Goal: Task Accomplishment & Management: Complete application form

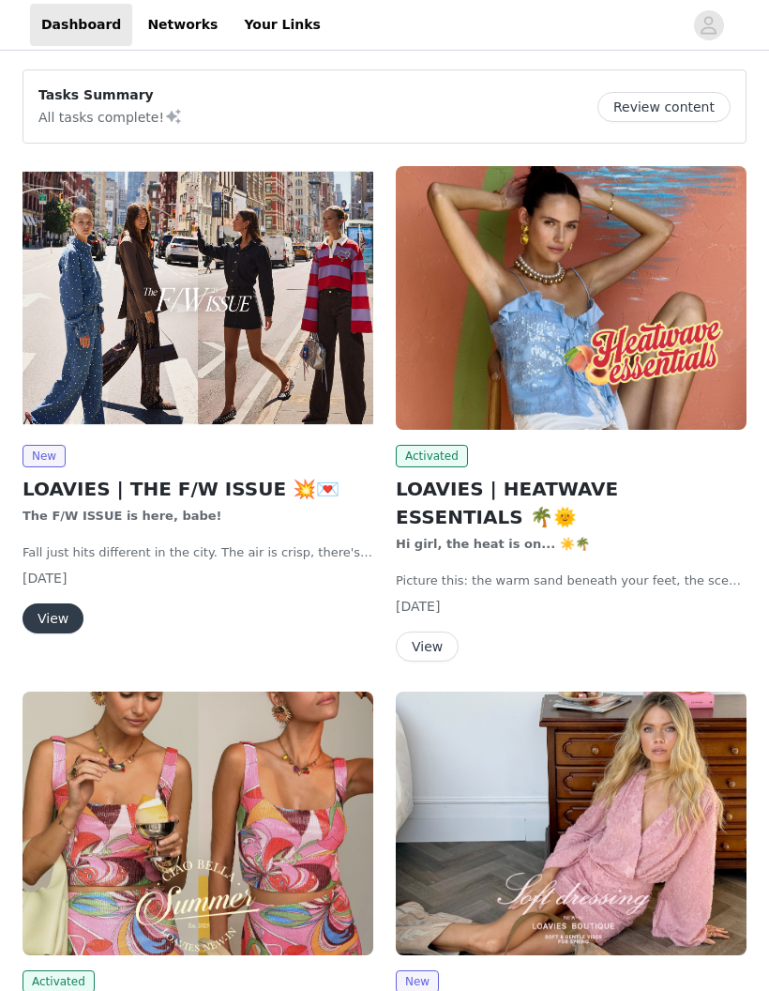
click at [247, 342] on img at bounding box center [198, 298] width 351 height 264
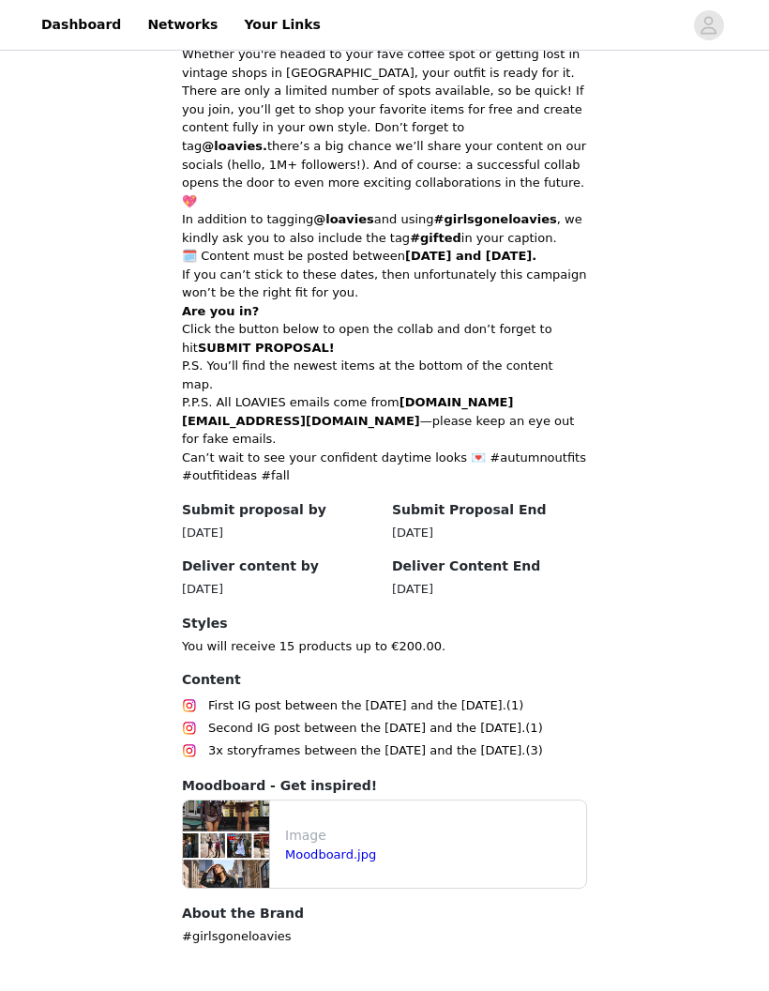
scroll to position [655, 0]
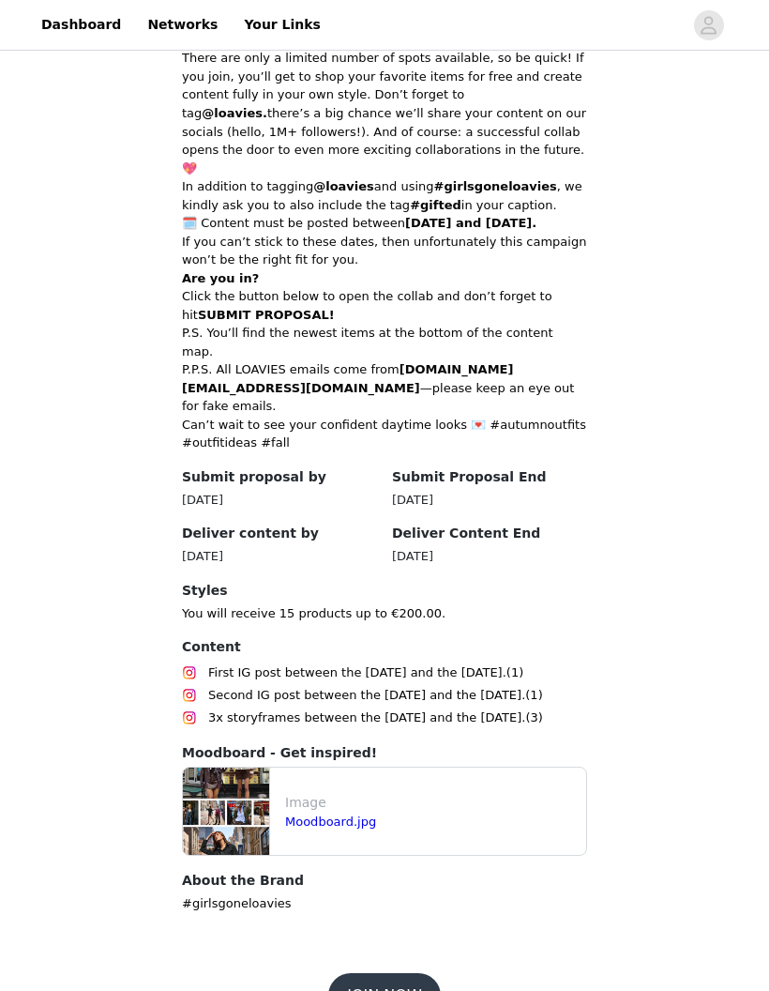
click at [412, 973] on button "JOIN NOW" at bounding box center [384, 995] width 112 height 45
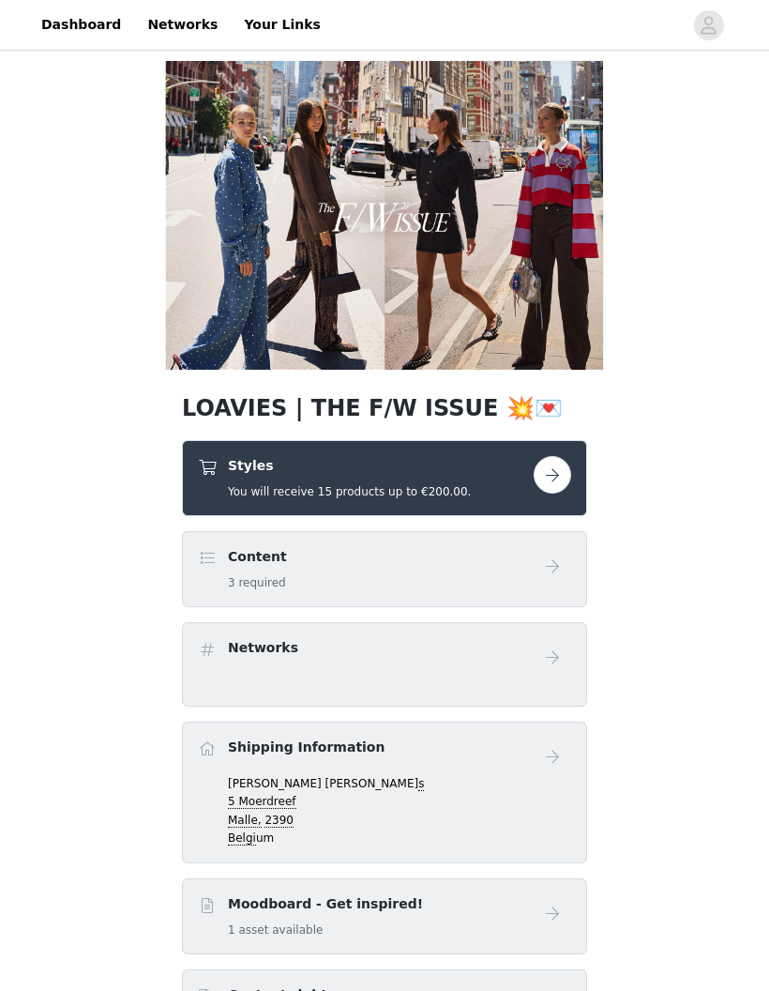
click at [502, 479] on div "Styles You will receive 15 products up to €200.00." at bounding box center [366, 478] width 336 height 44
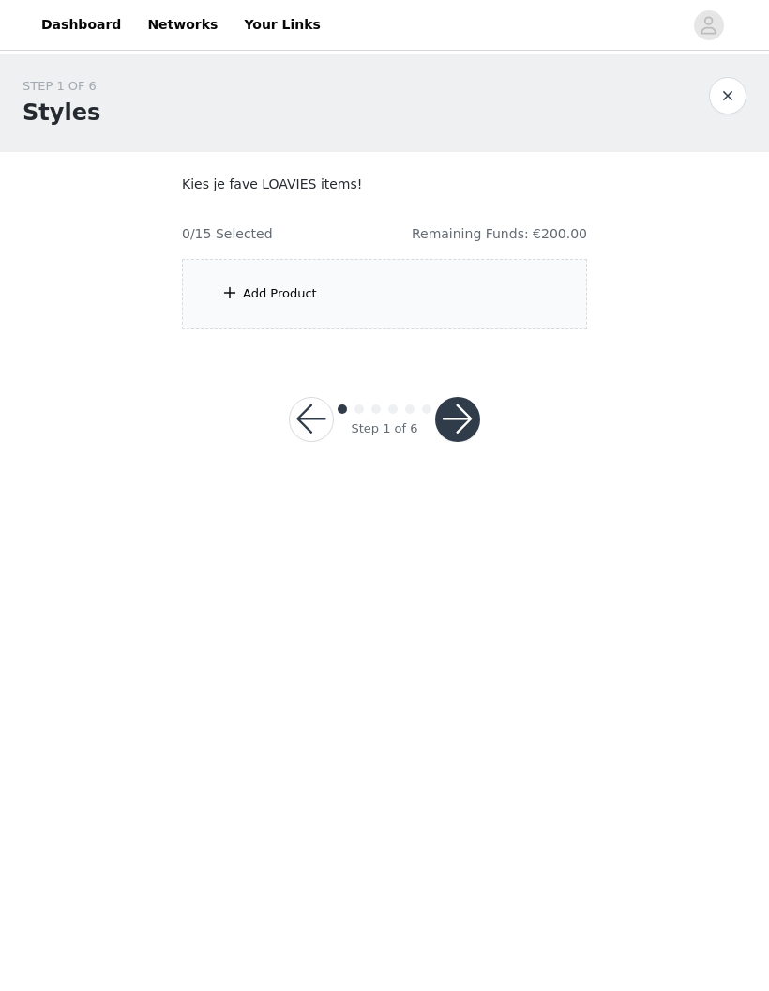
click at [495, 281] on div "Add Product" at bounding box center [384, 294] width 405 height 70
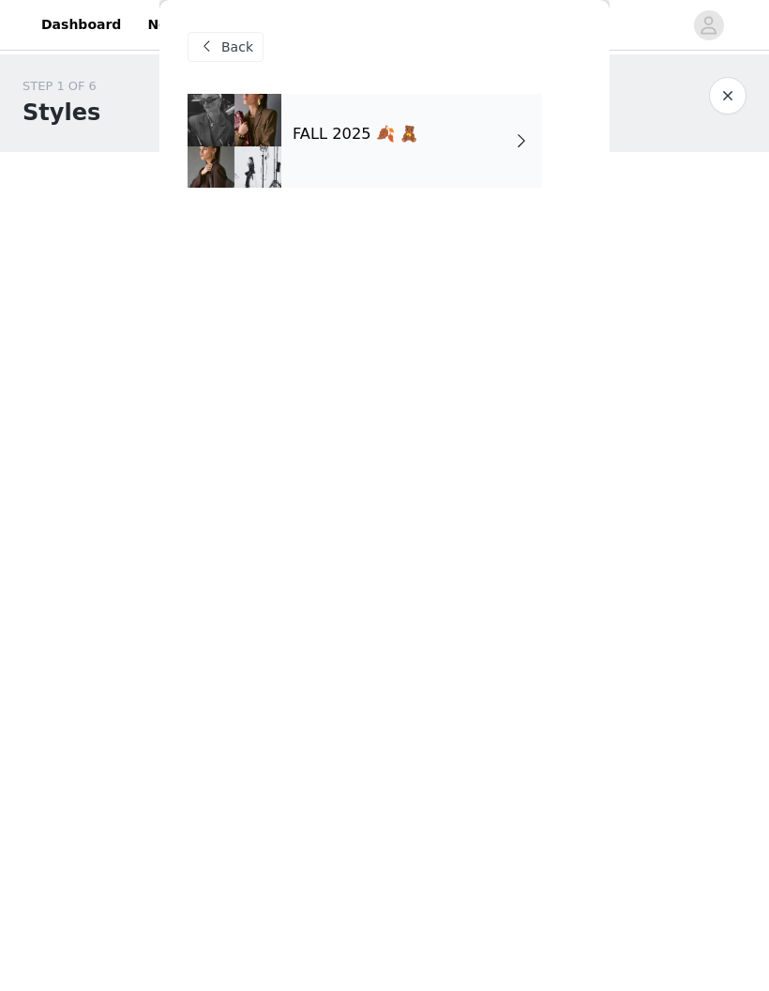
click at [408, 160] on div "FALL 2025 🍂 🧸" at bounding box center [411, 141] width 261 height 94
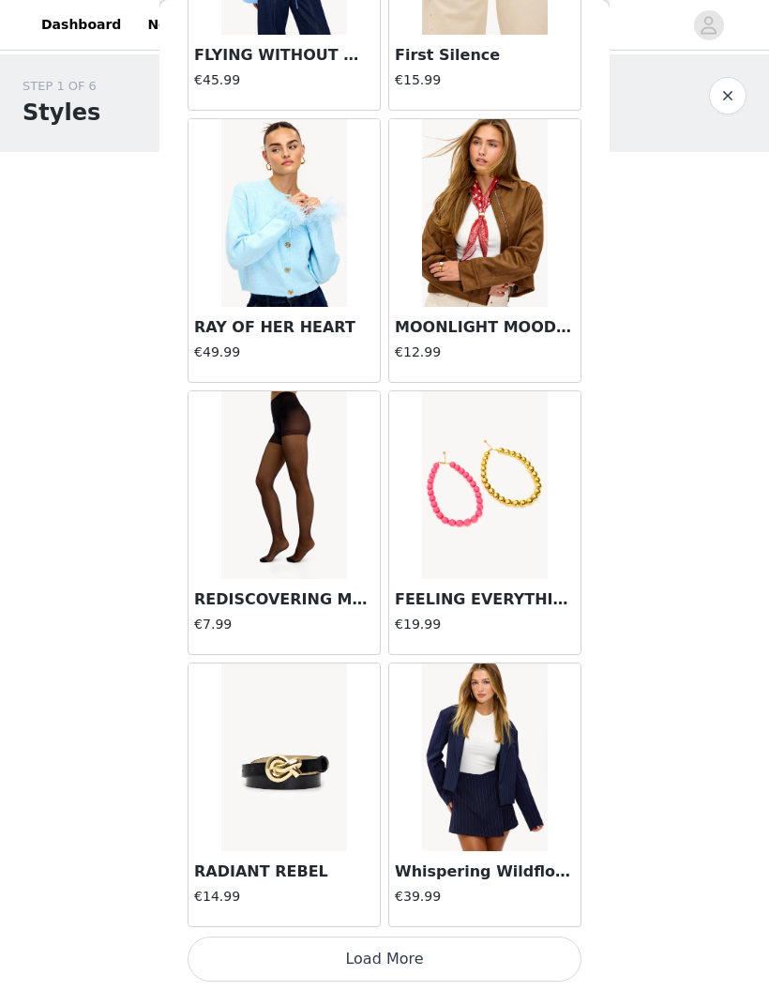
scroll to position [1880, 0]
click at [491, 949] on button "Load More" at bounding box center [385, 958] width 394 height 45
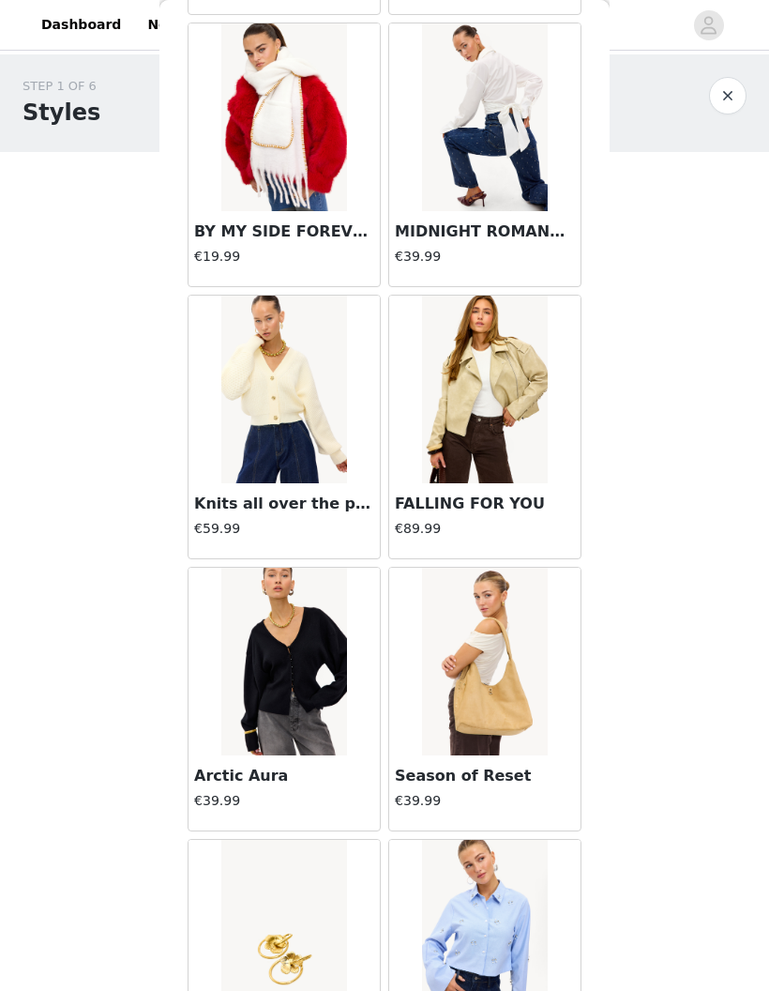
scroll to position [3882, 0]
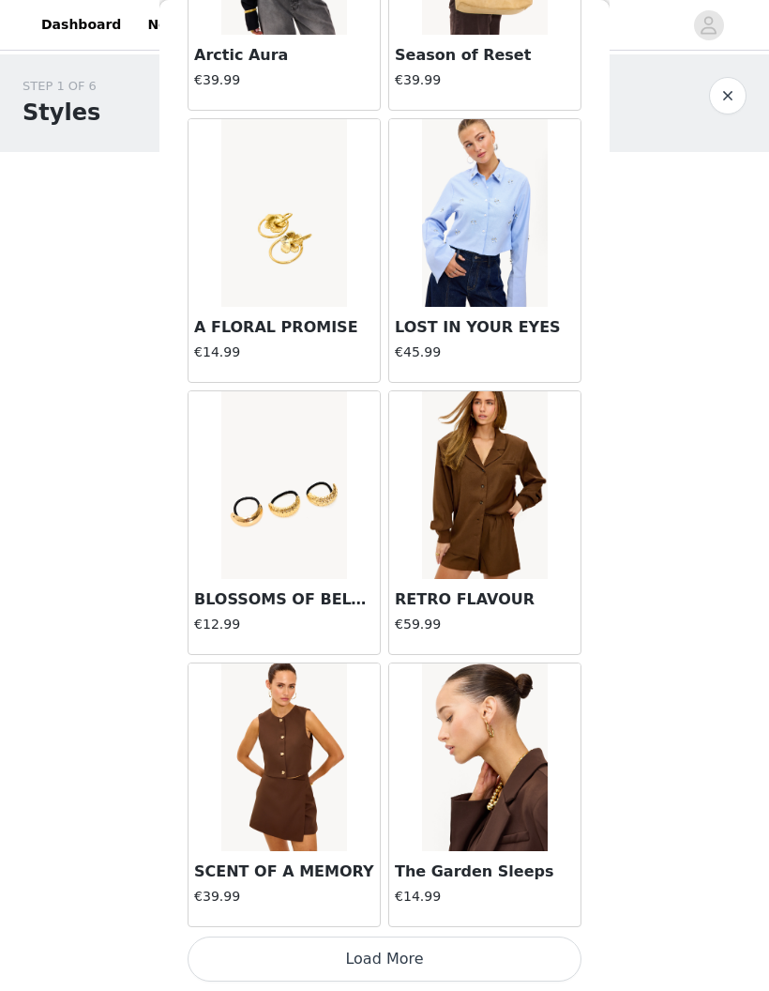
click at [507, 948] on button "Load More" at bounding box center [385, 958] width 394 height 45
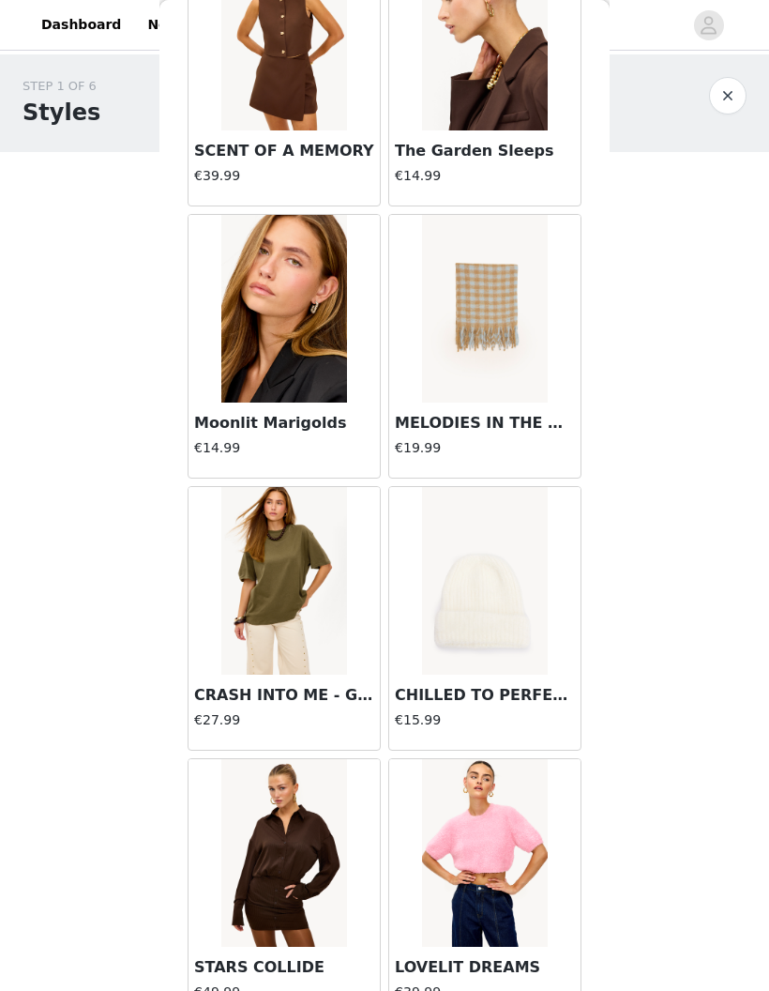
scroll to position [5321, 0]
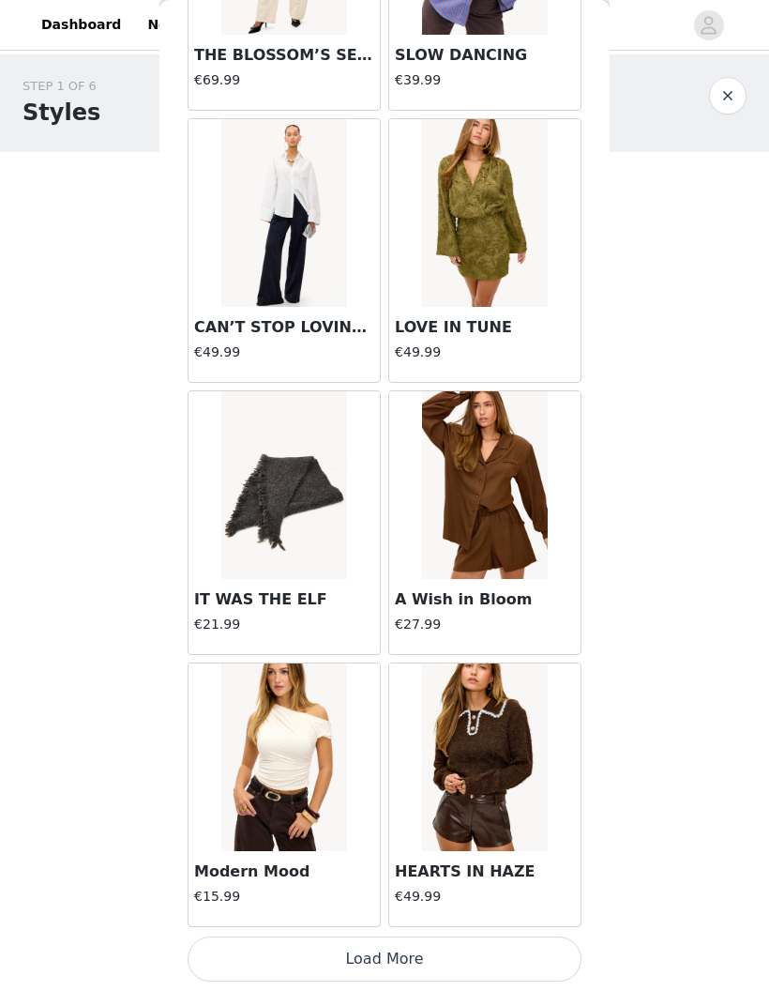
click at [500, 953] on button "Load More" at bounding box center [385, 958] width 394 height 45
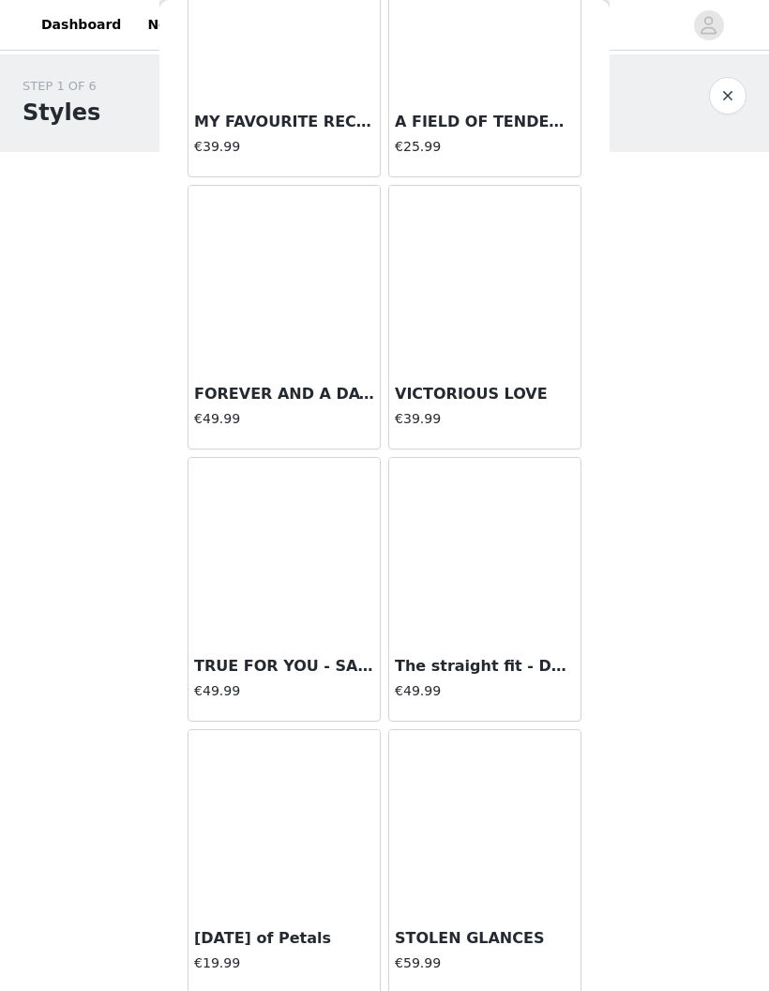
scroll to position [9524, 0]
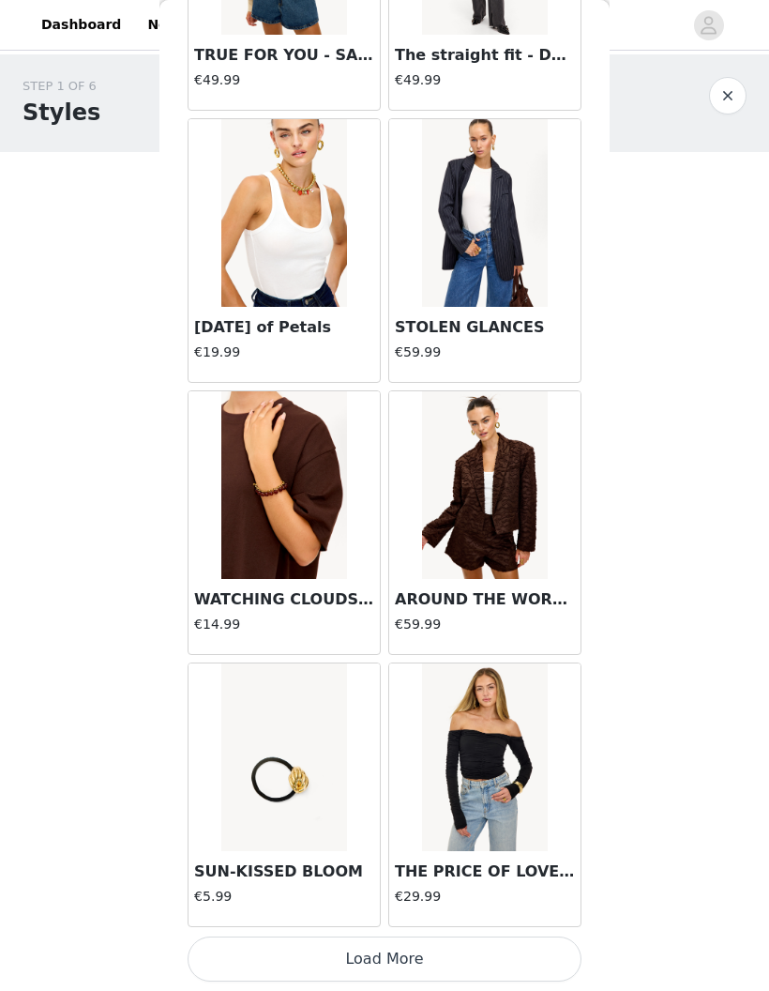
click at [487, 947] on button "Load More" at bounding box center [385, 958] width 394 height 45
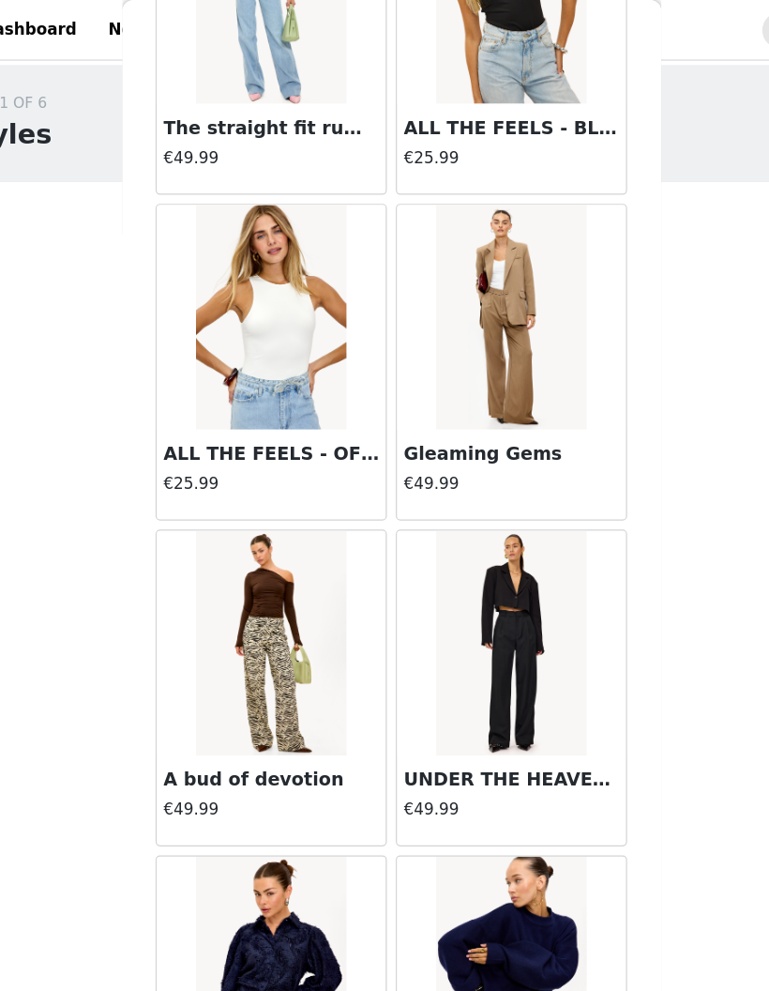
scroll to position [11339, 0]
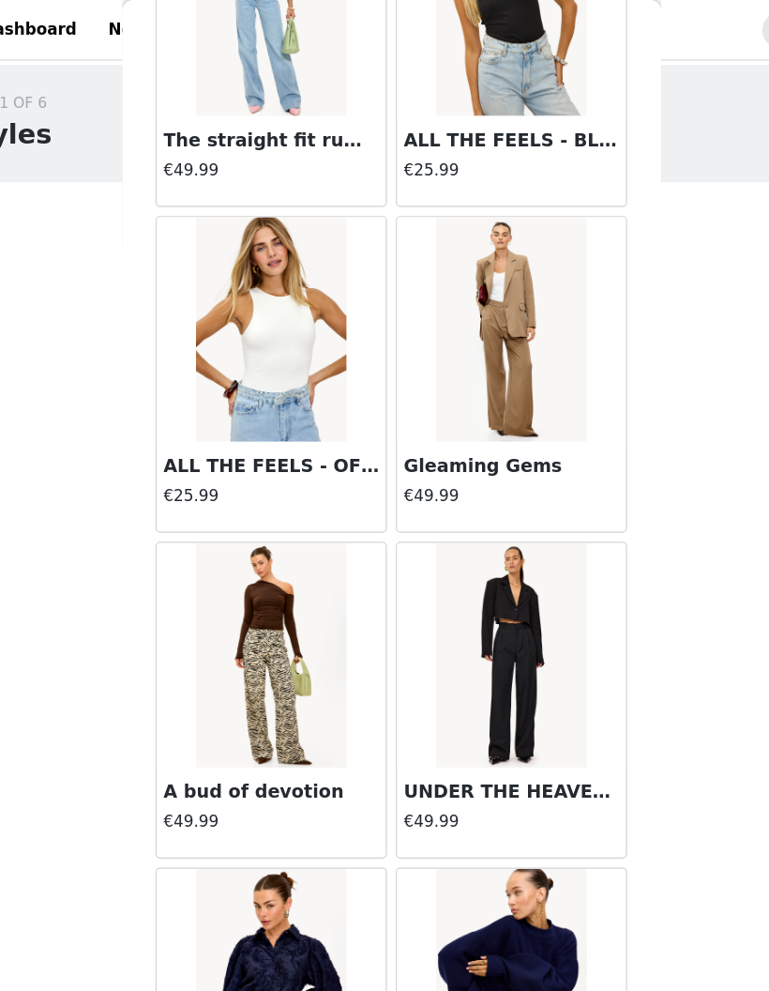
click at [466, 324] on img at bounding box center [484, 275] width 125 height 188
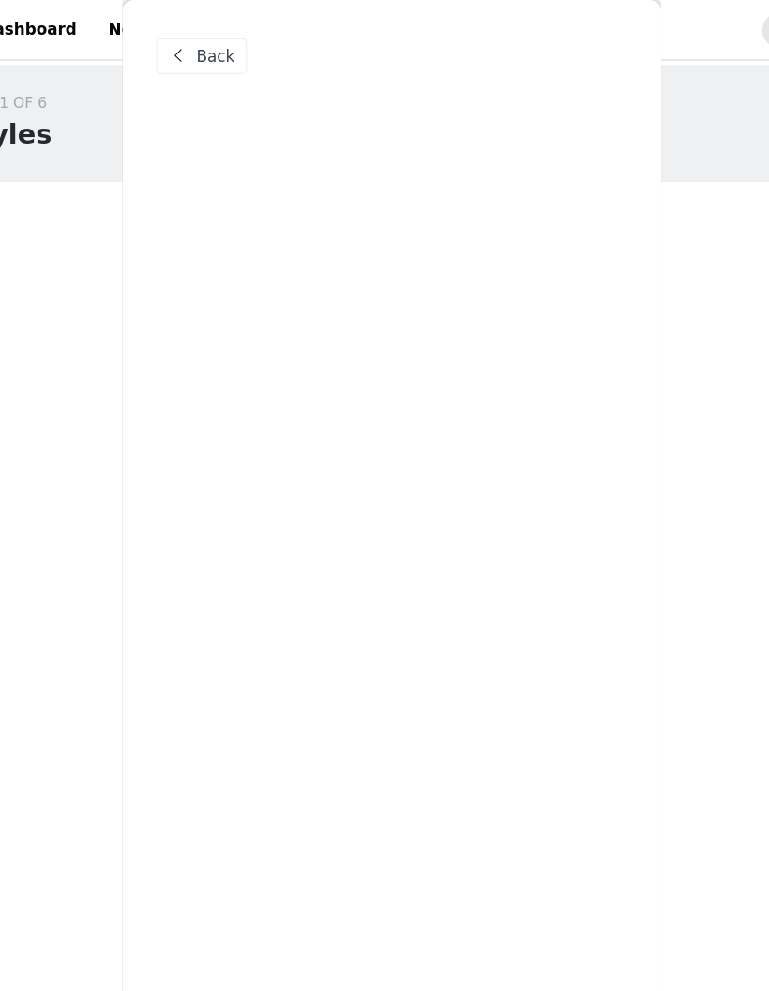
scroll to position [0, 0]
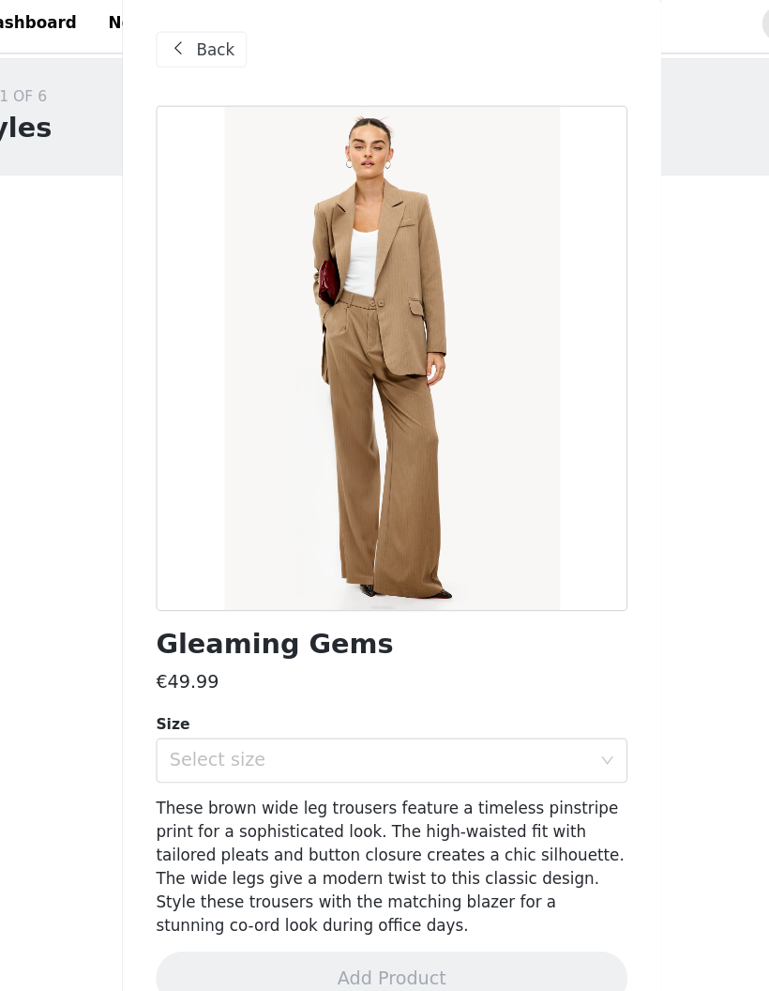
click at [492, 631] on div "Select size" at bounding box center [374, 640] width 351 height 19
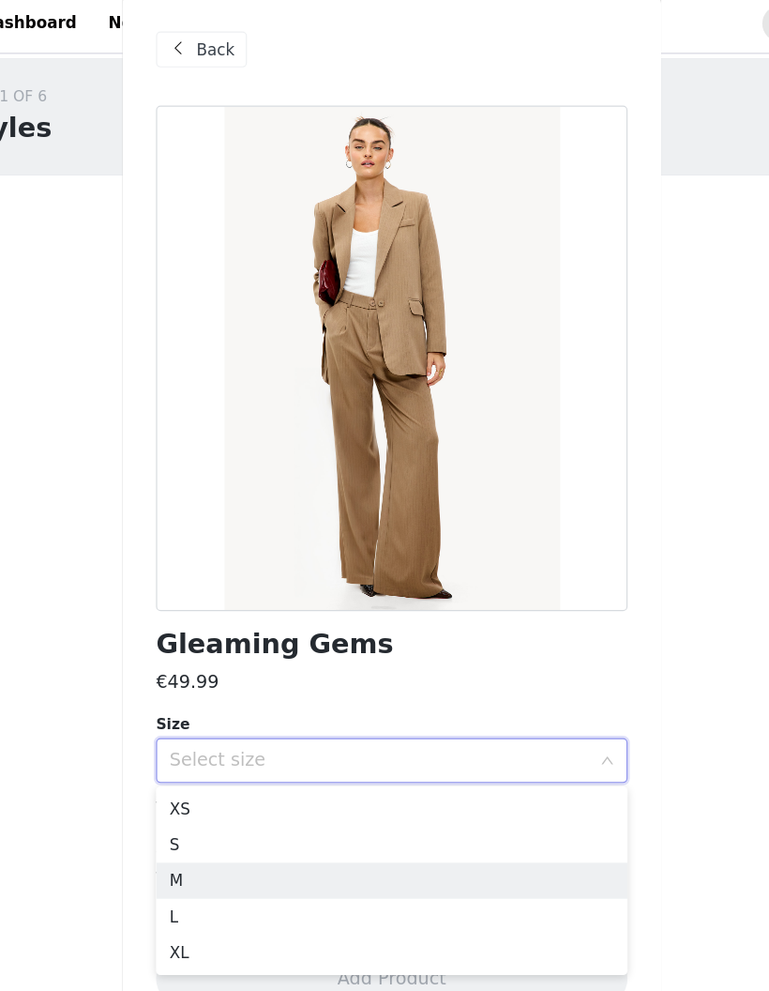
click at [357, 727] on li "M" at bounding box center [385, 741] width 394 height 30
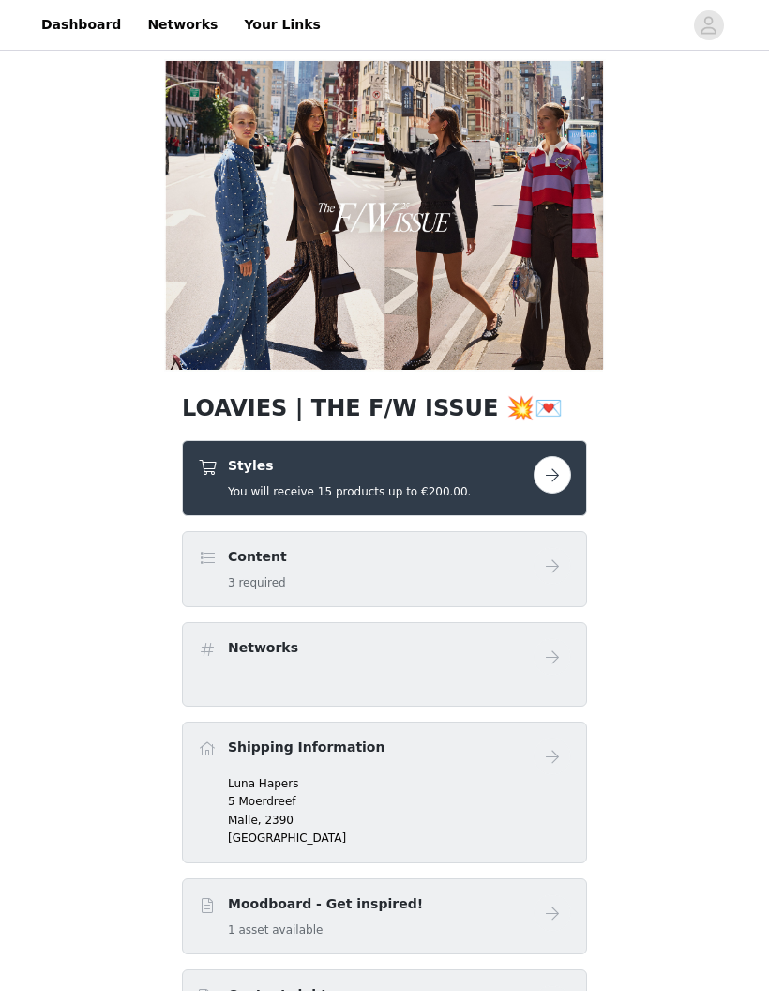
click at [456, 479] on div "Styles You will receive 15 products up to €200.00." at bounding box center [349, 478] width 243 height 44
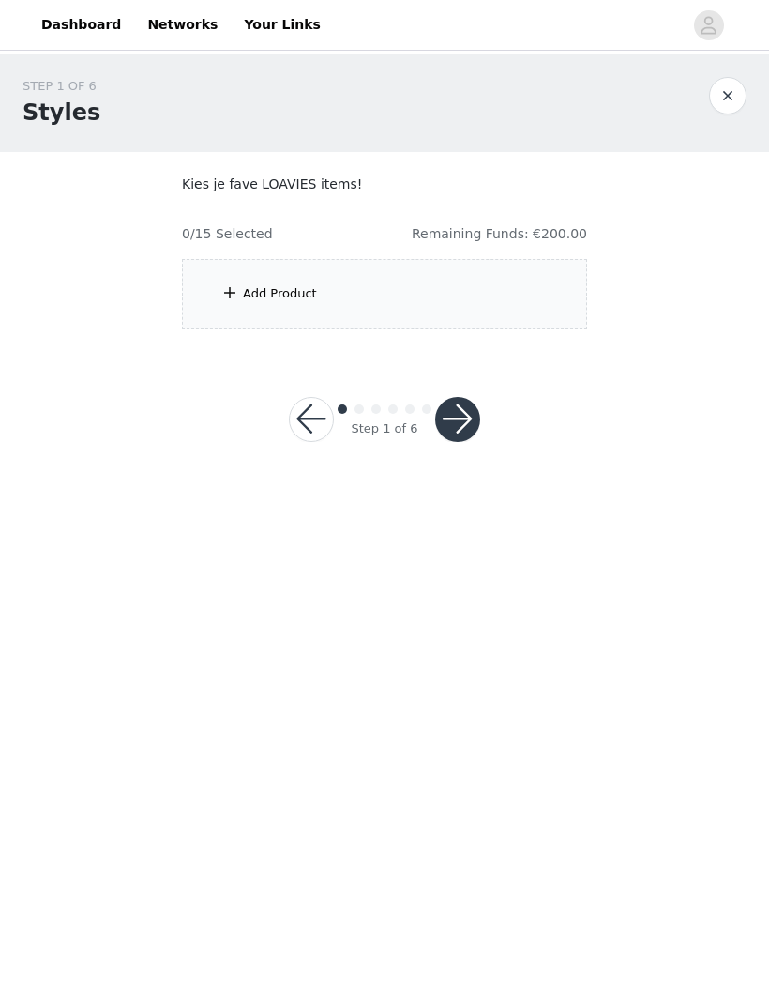
click at [537, 288] on div "Add Product" at bounding box center [384, 294] width 405 height 70
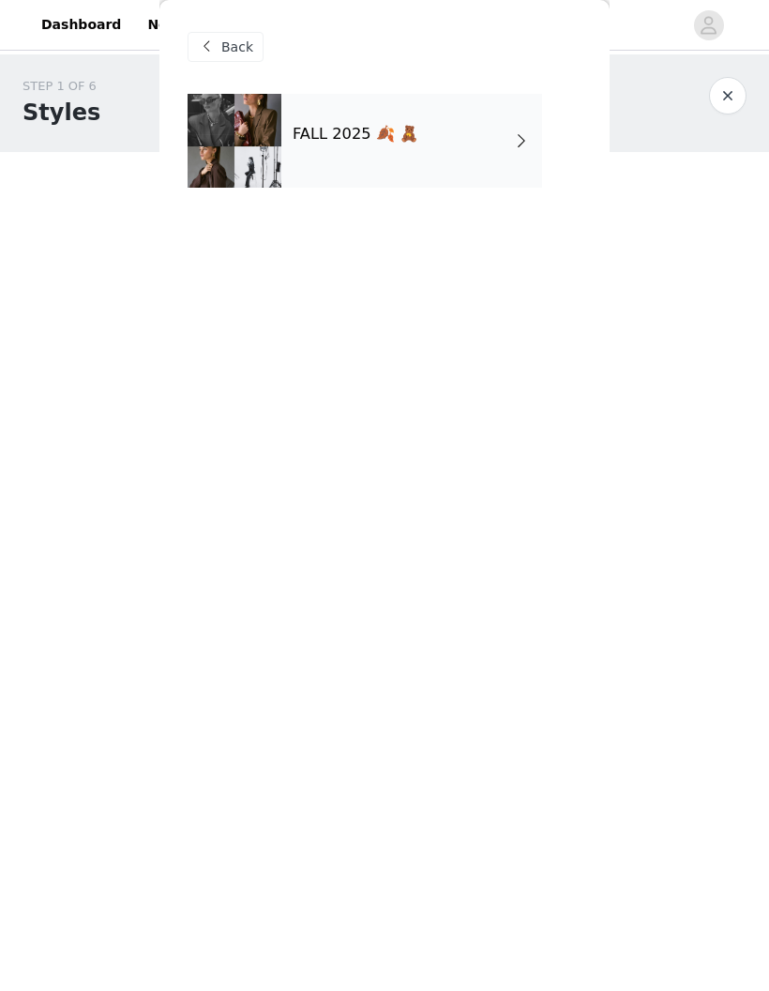
click at [276, 144] on div at bounding box center [235, 141] width 94 height 94
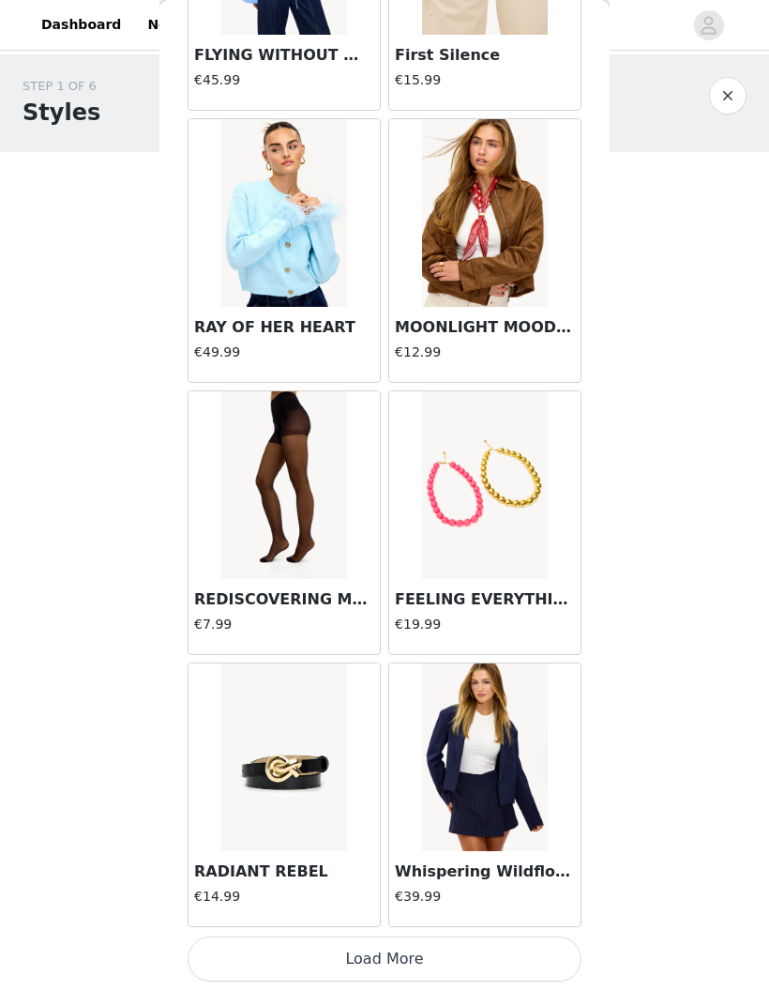
scroll to position [1871, 0]
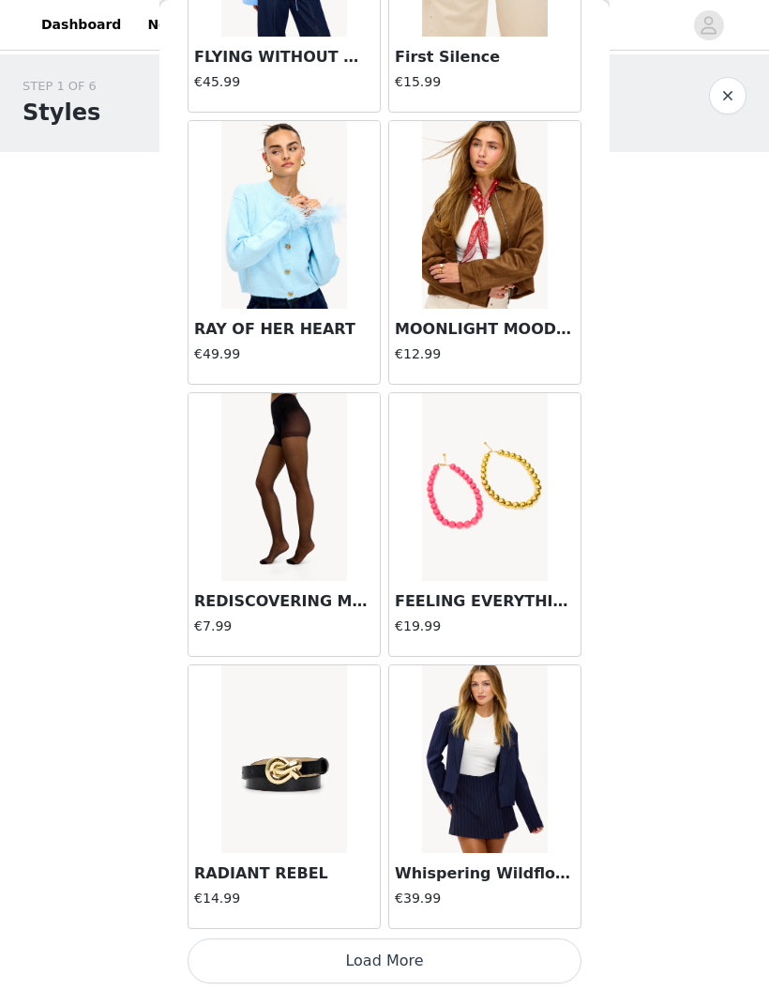
click at [511, 941] on button "Load More" at bounding box center [385, 960] width 394 height 45
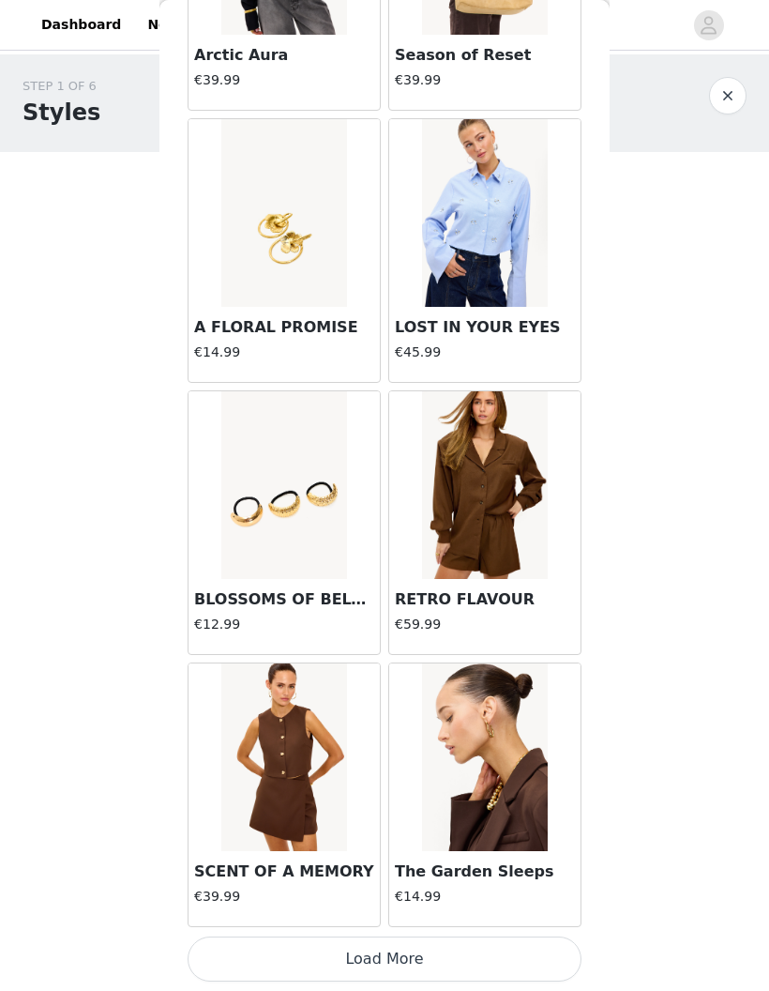
click at [527, 951] on button "Load More" at bounding box center [385, 958] width 394 height 45
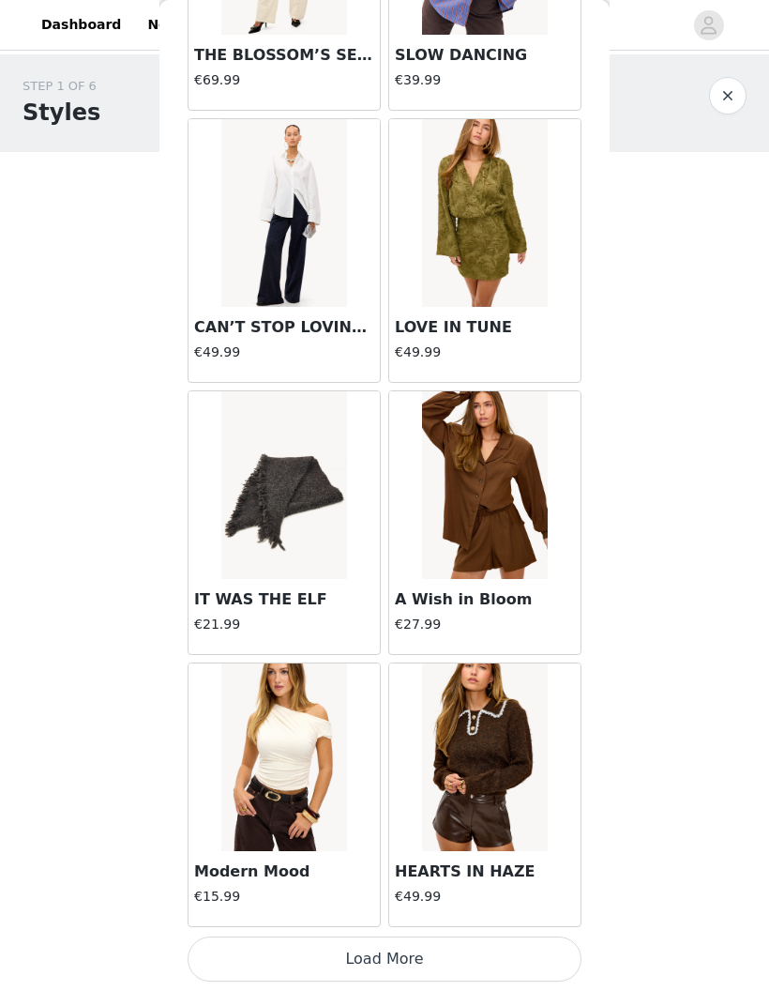
click at [526, 948] on button "Load More" at bounding box center [385, 958] width 394 height 45
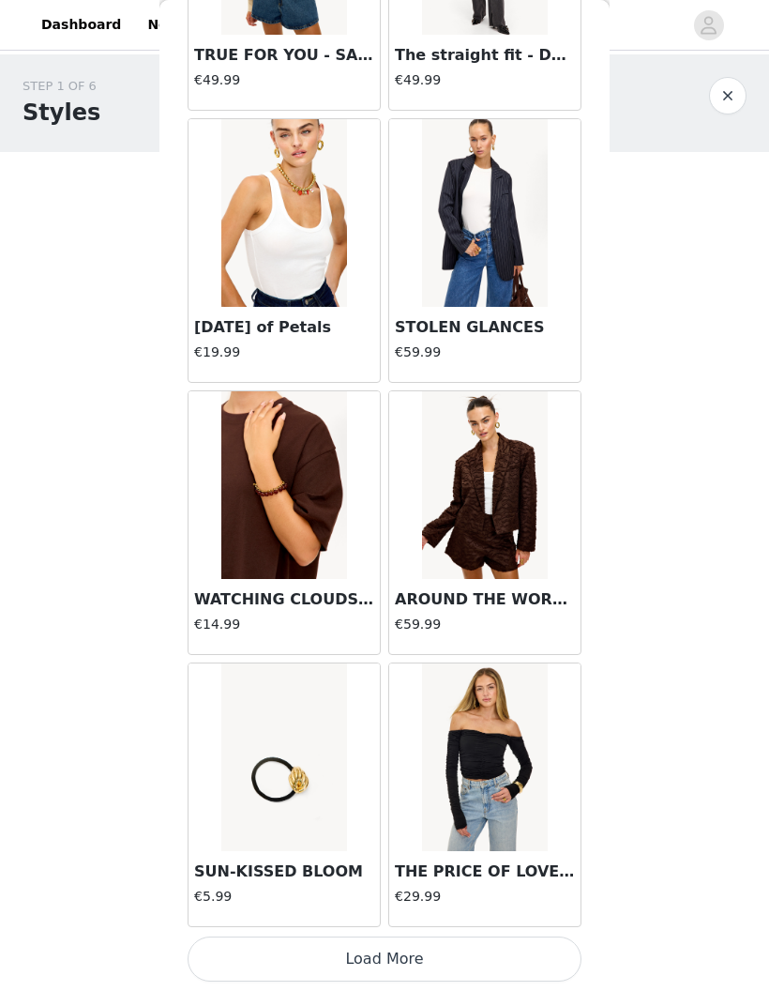
click at [520, 956] on button "Load More" at bounding box center [385, 958] width 394 height 45
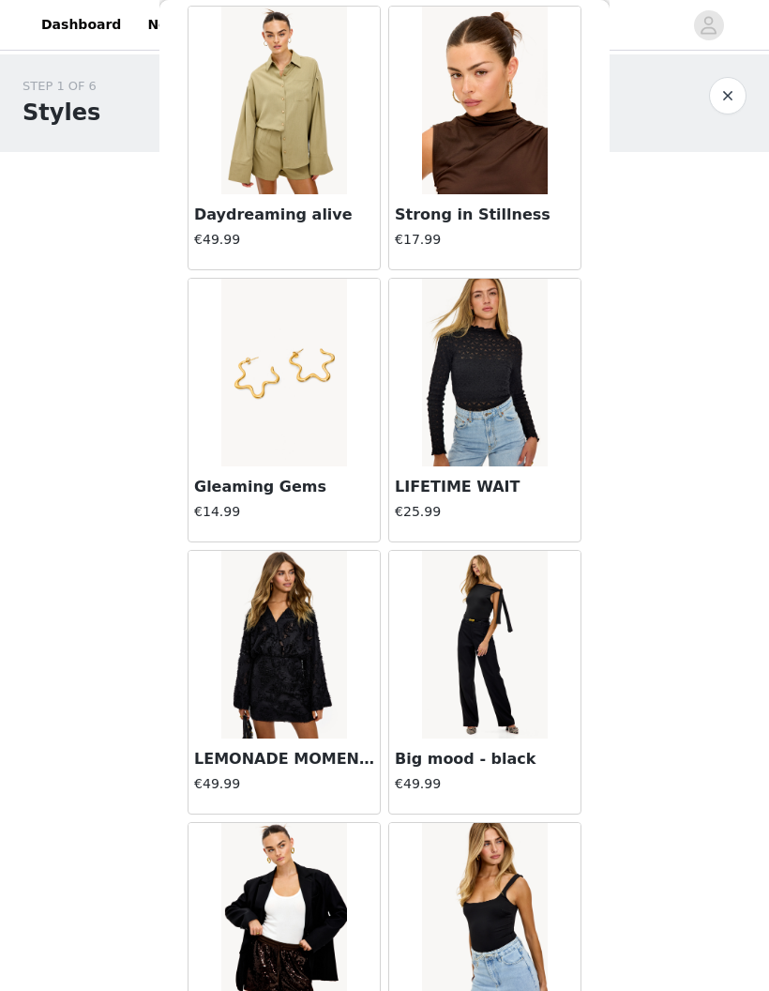
scroll to position [12333, 0]
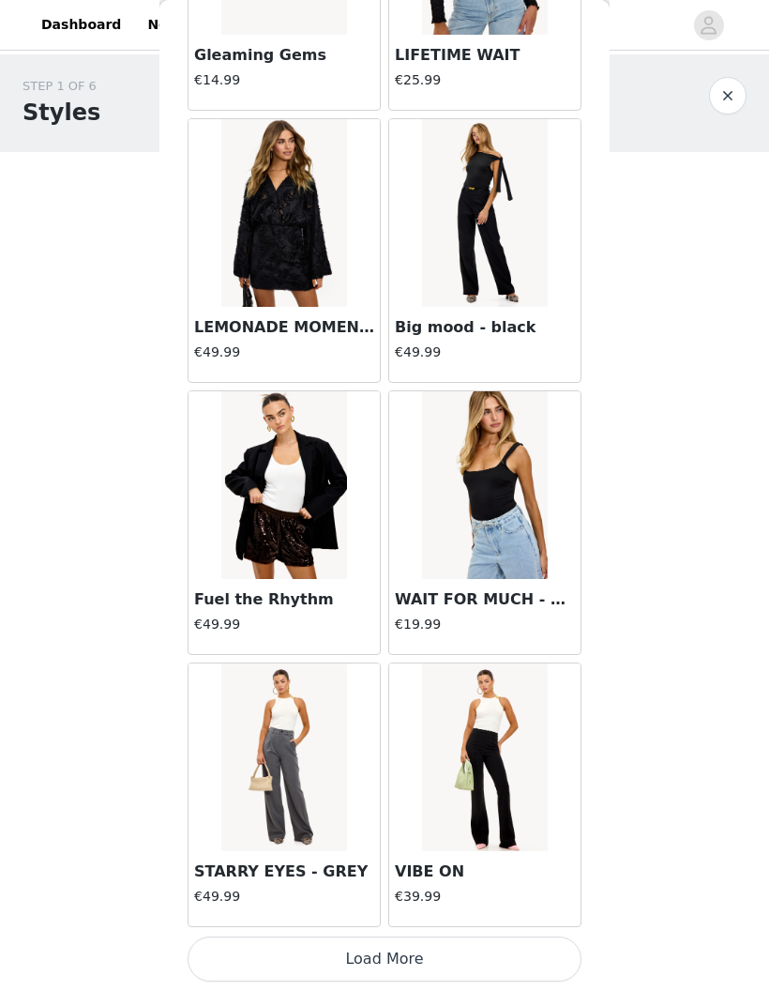
click at [484, 950] on button "Load More" at bounding box center [385, 958] width 394 height 45
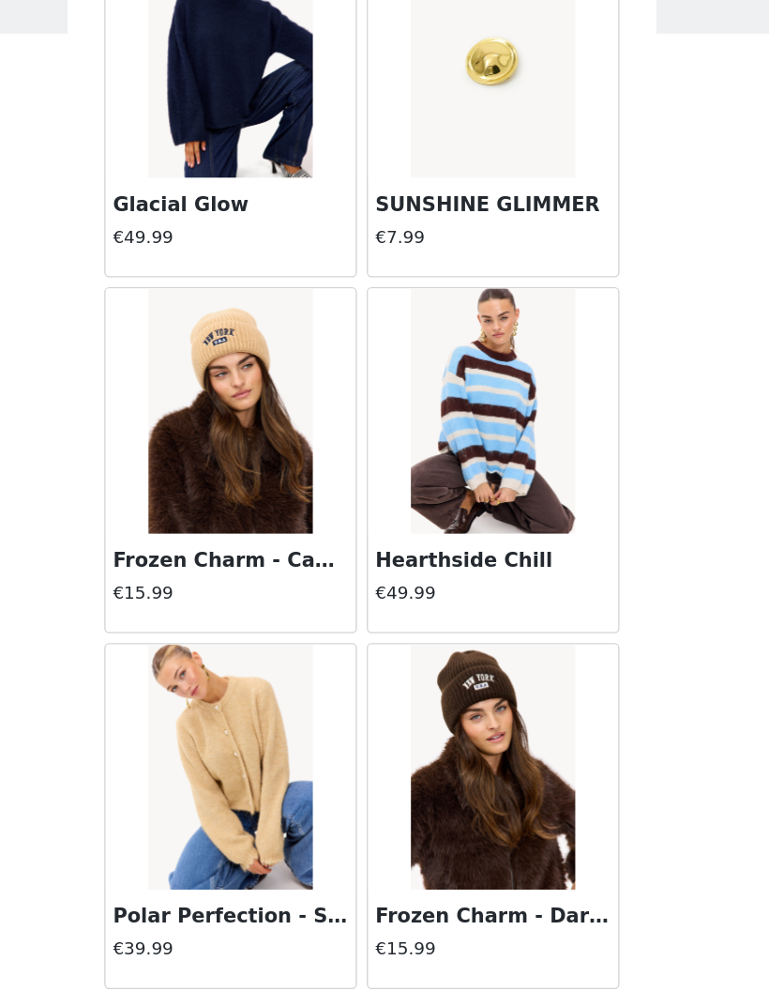
scroll to position [15263, 0]
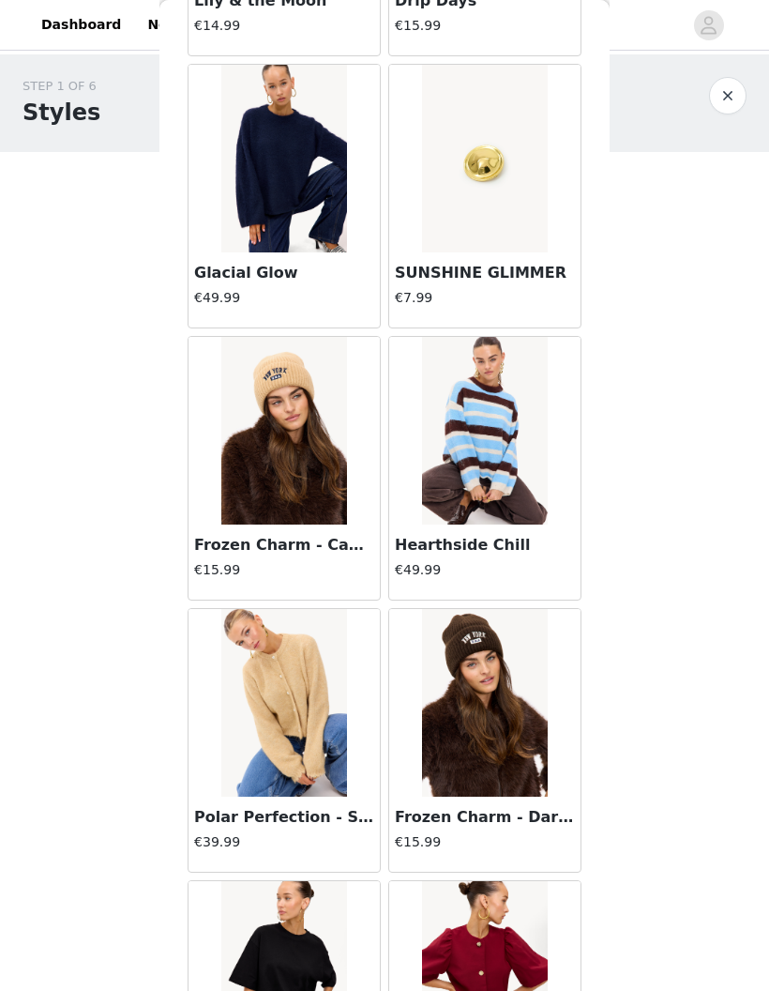
click at [503, 480] on img at bounding box center [484, 431] width 125 height 188
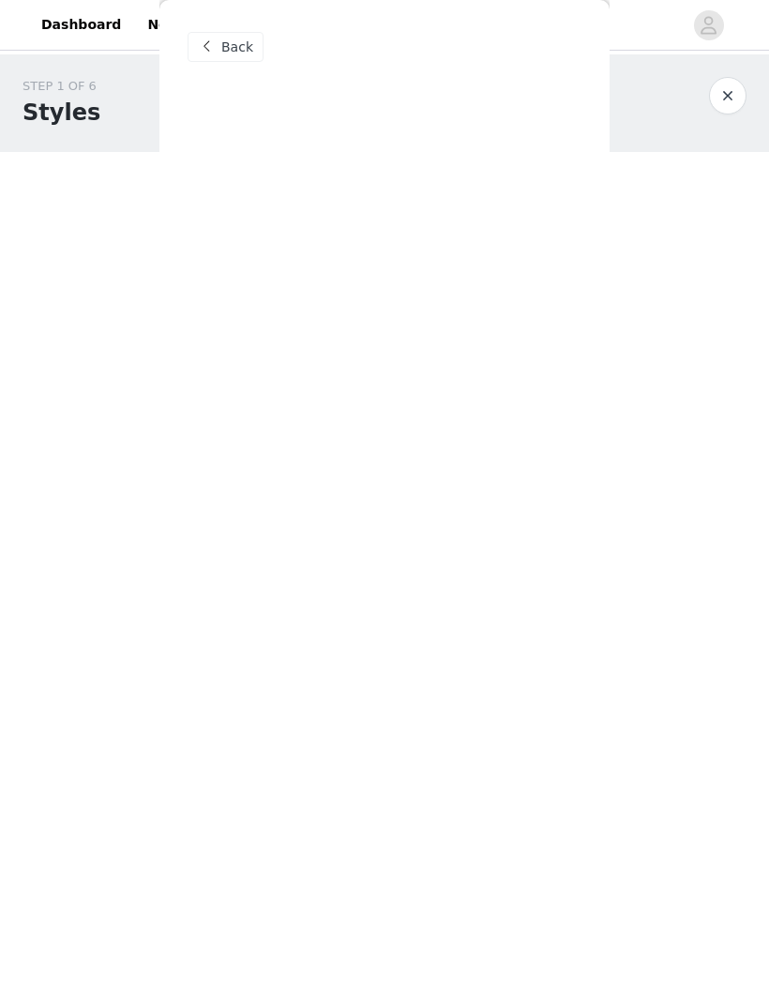
scroll to position [0, 0]
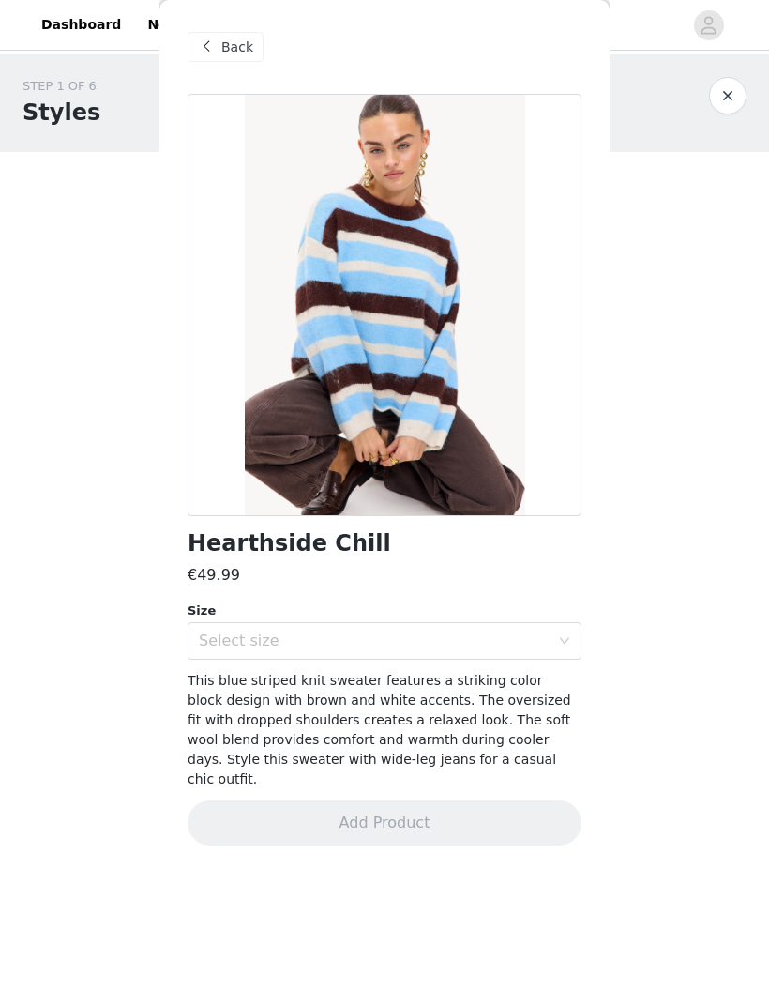
click at [519, 640] on div "Select size" at bounding box center [374, 640] width 351 height 19
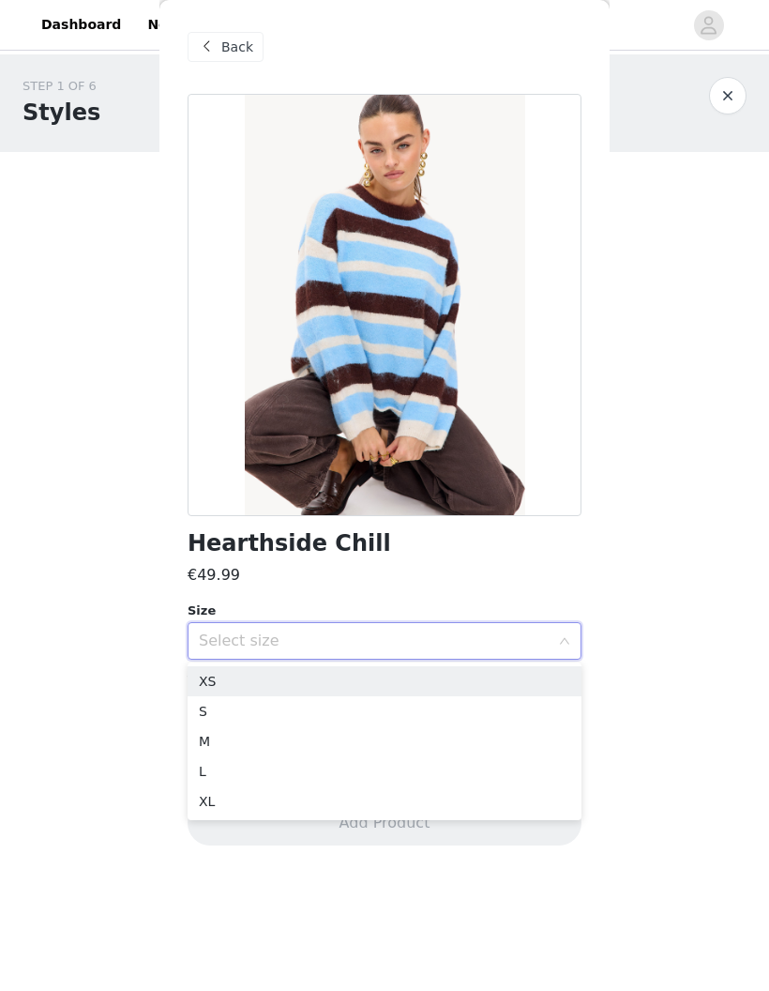
click at [416, 677] on li "XS" at bounding box center [385, 681] width 394 height 30
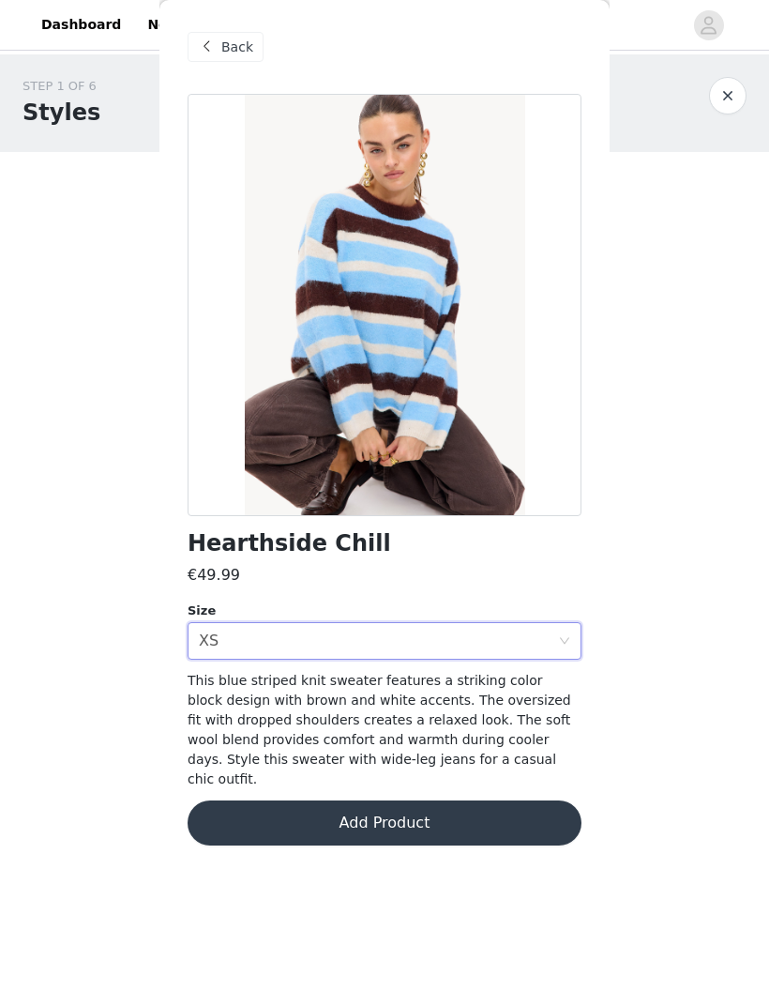
click at [485, 802] on button "Add Product" at bounding box center [385, 822] width 394 height 45
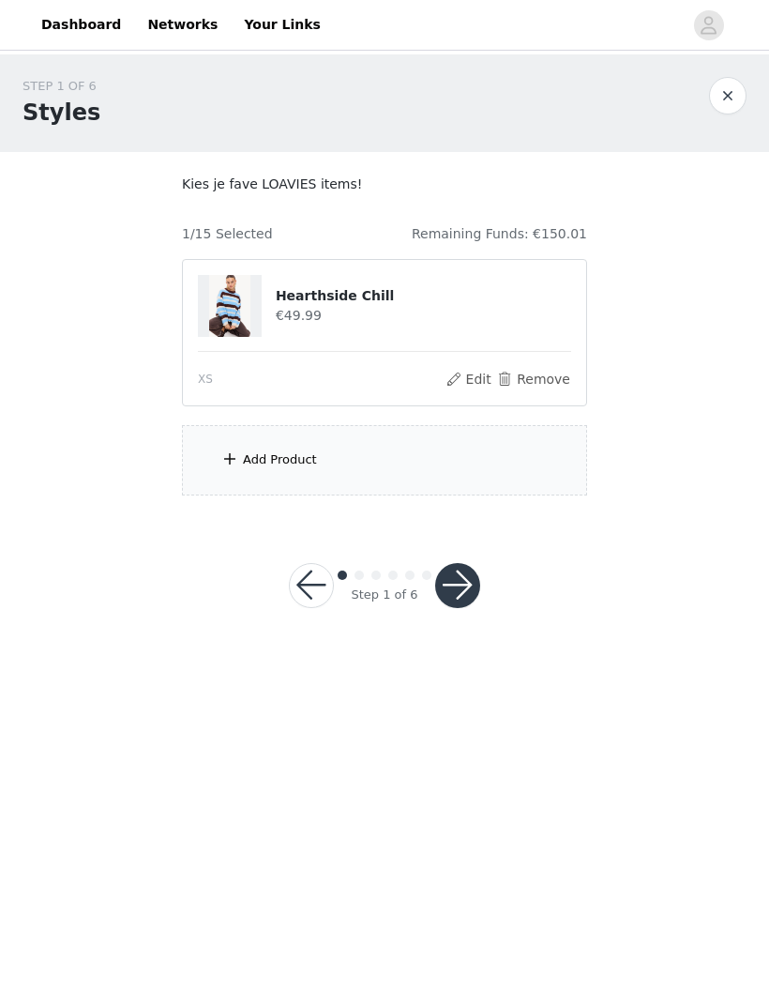
click at [243, 462] on div "Add Product" at bounding box center [280, 459] width 74 height 19
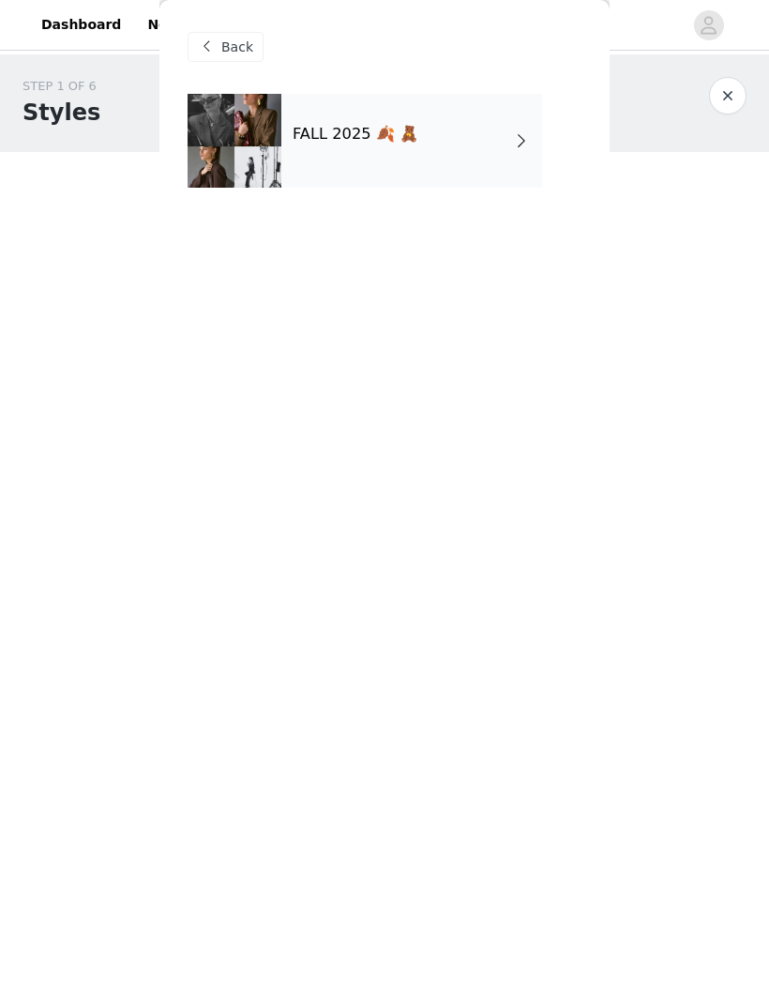
click at [456, 149] on div "FALL 2025 🍂 🧸" at bounding box center [411, 141] width 261 height 94
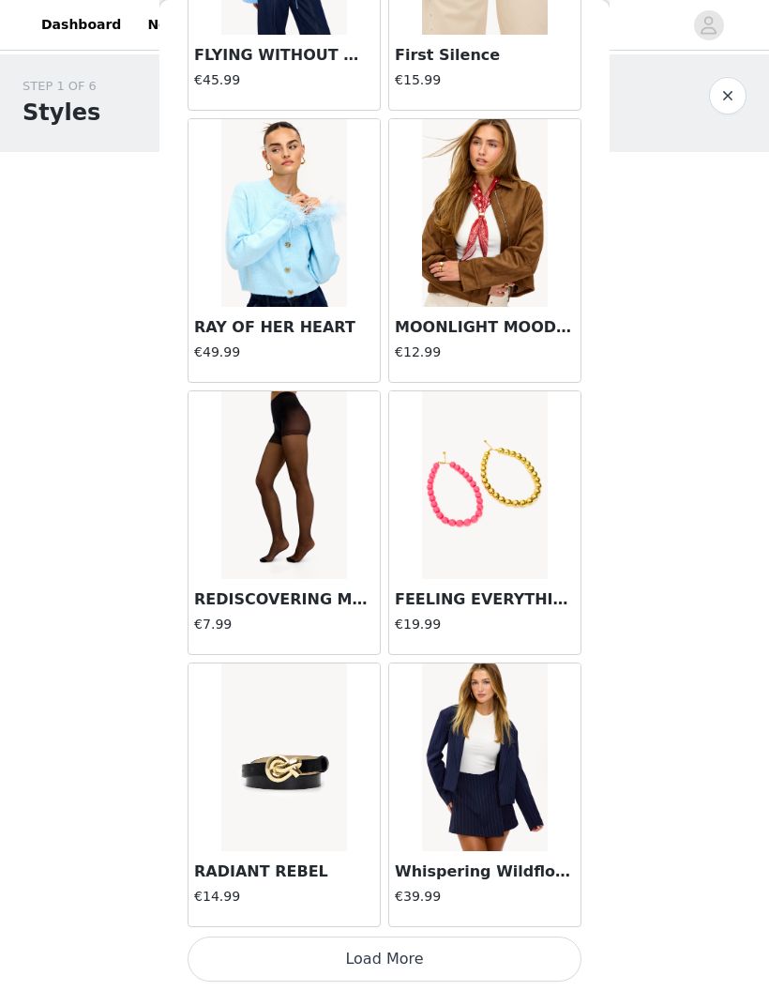
click at [460, 955] on button "Load More" at bounding box center [385, 958] width 394 height 45
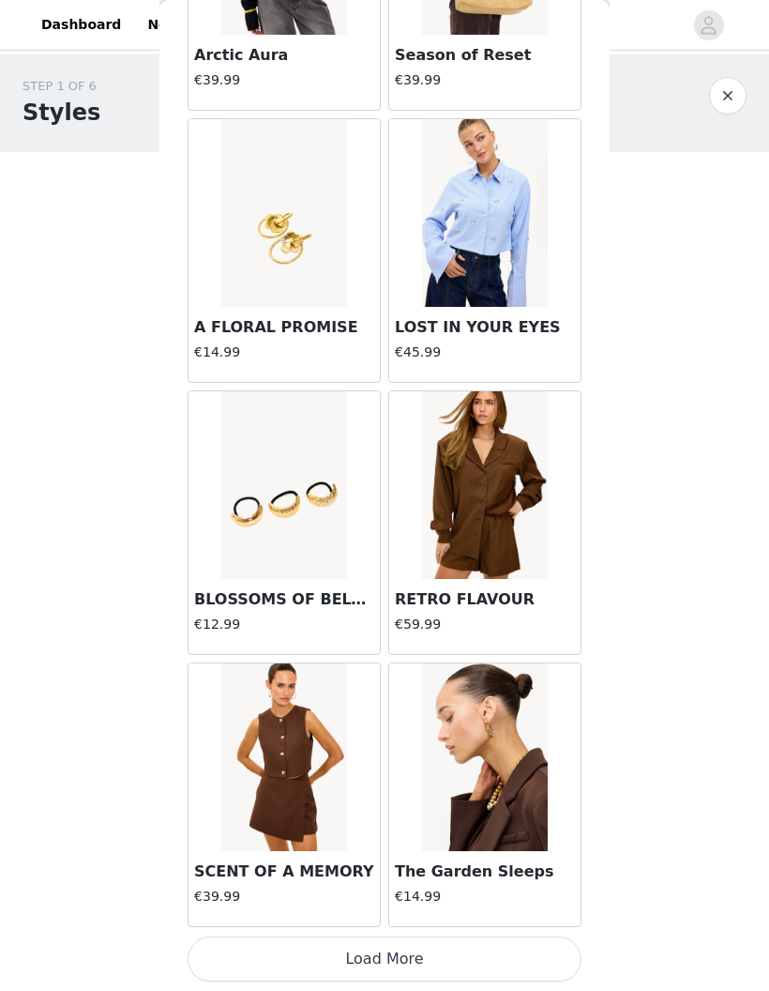
click at [459, 954] on button "Load More" at bounding box center [385, 958] width 394 height 45
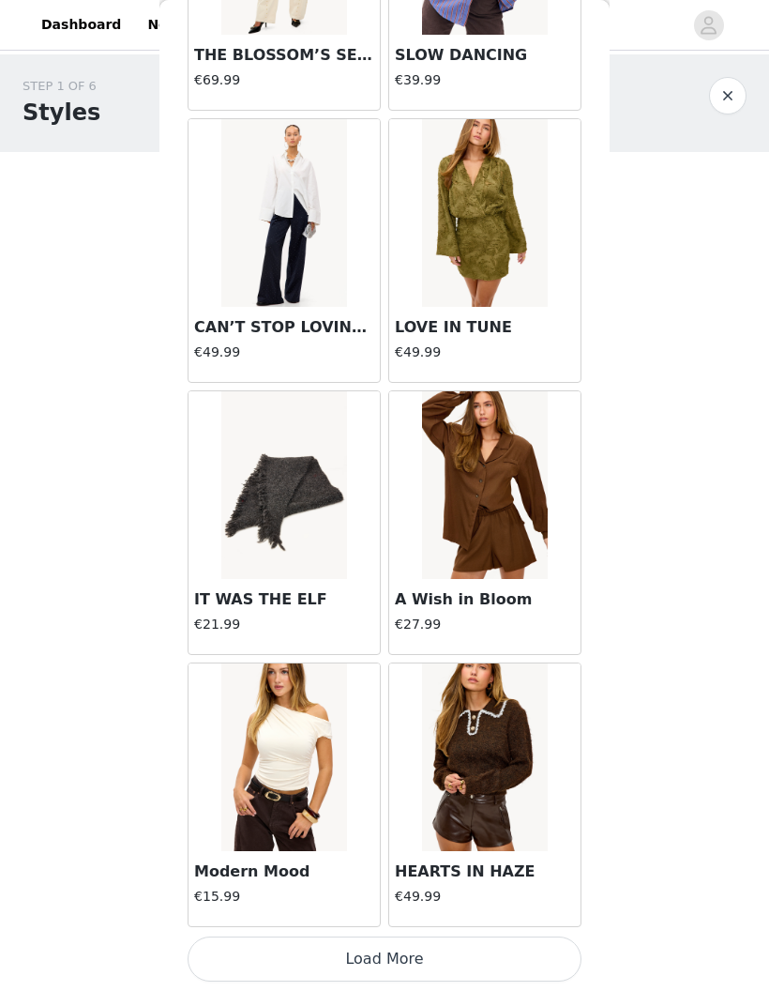
scroll to position [7320, 0]
click at [447, 962] on button "Load More" at bounding box center [385, 958] width 394 height 45
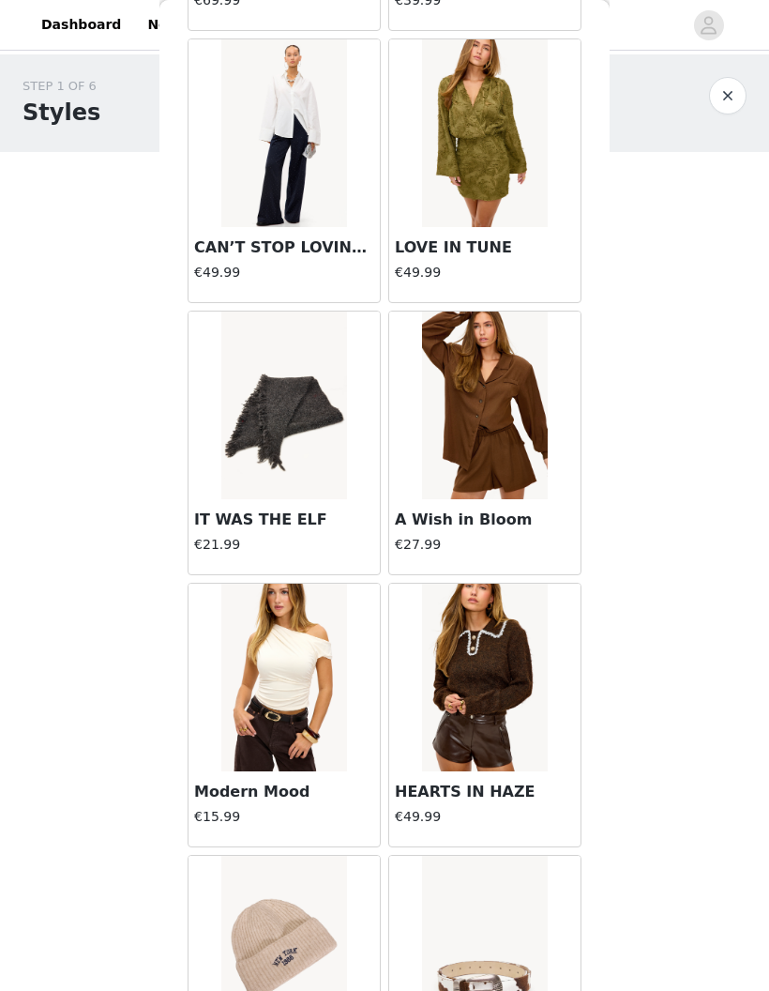
scroll to position [7449, 0]
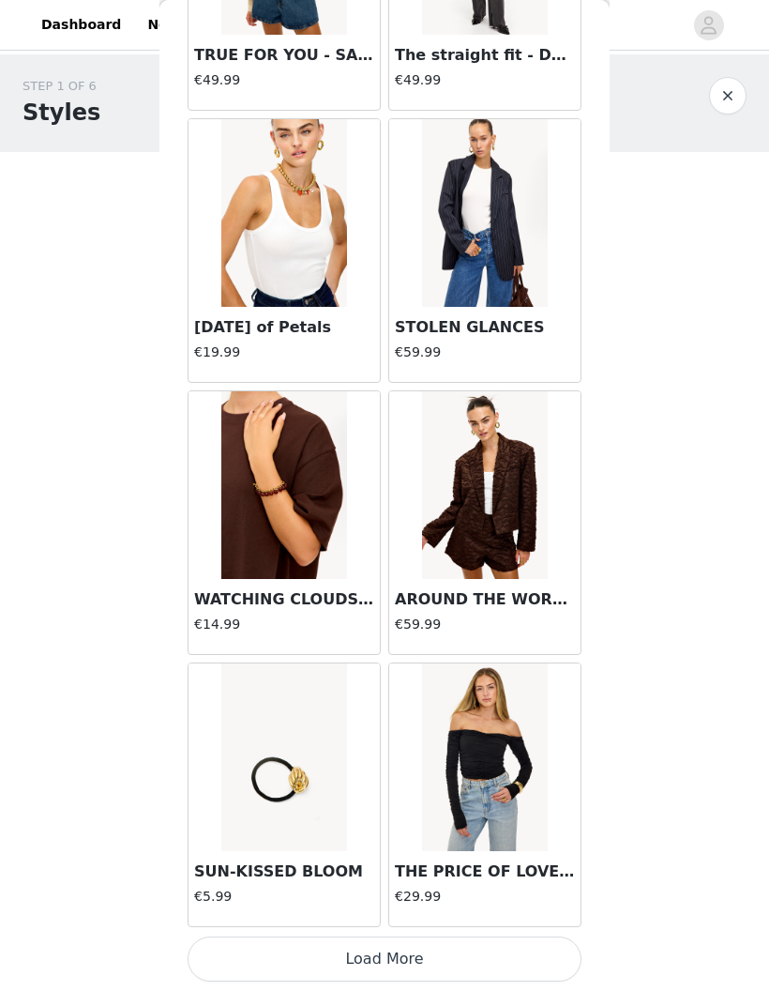
click at [463, 956] on button "Load More" at bounding box center [385, 958] width 394 height 45
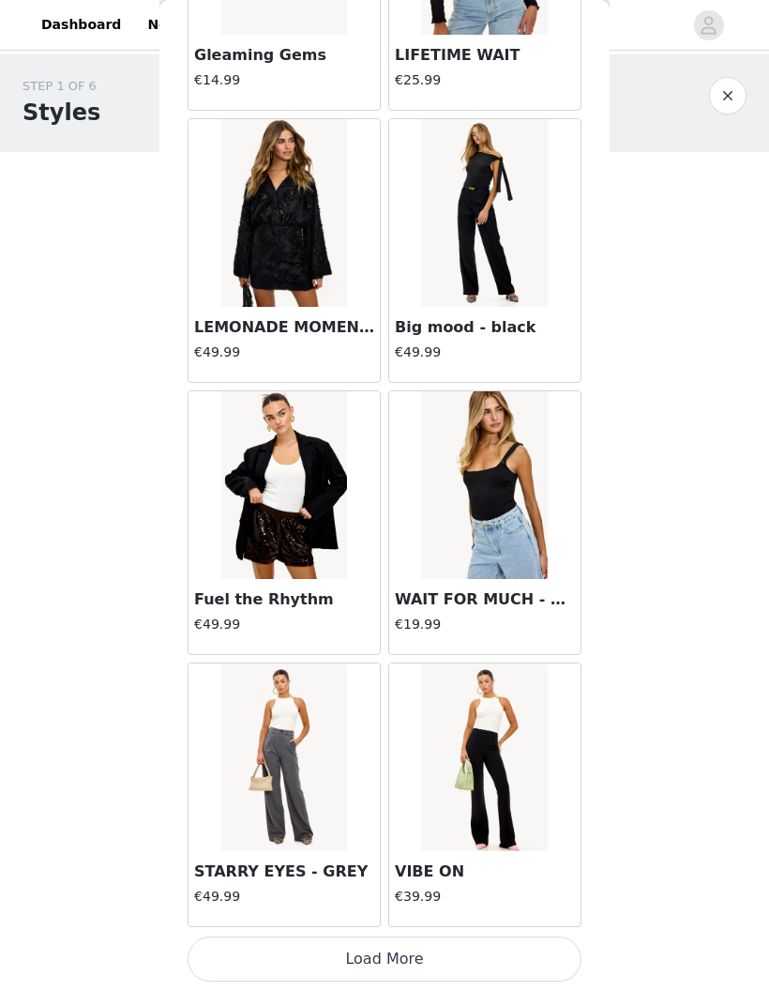
click at [458, 963] on button "Load More" at bounding box center [385, 958] width 394 height 45
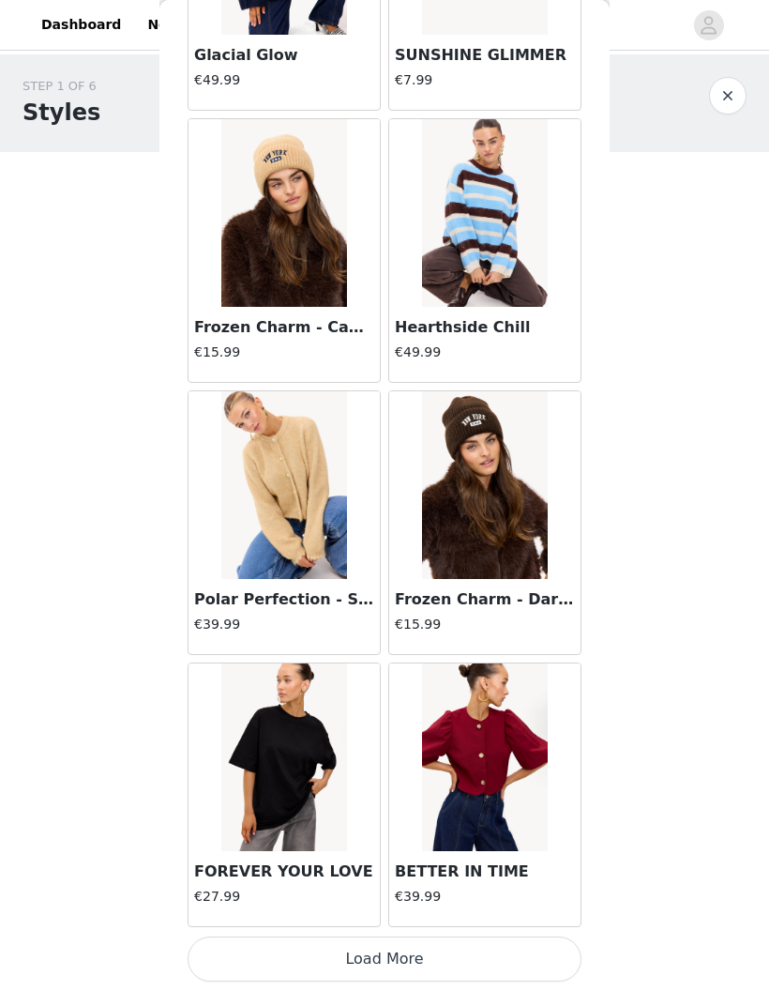
click at [474, 957] on button "Load More" at bounding box center [385, 958] width 394 height 45
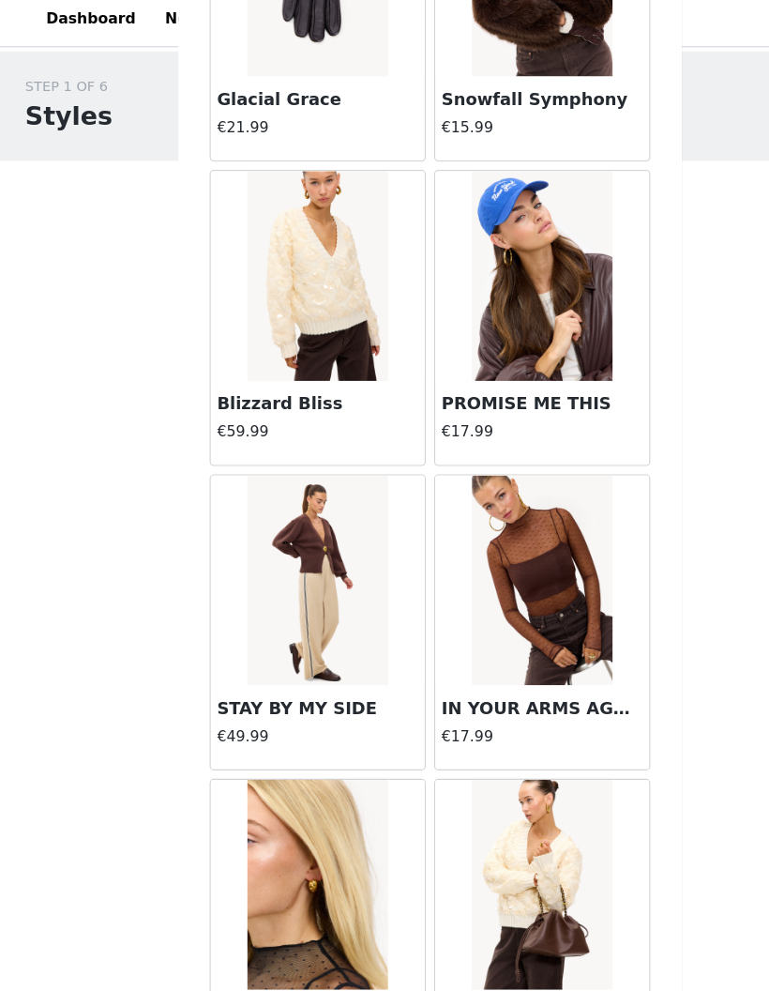
scroll to position [18157, 0]
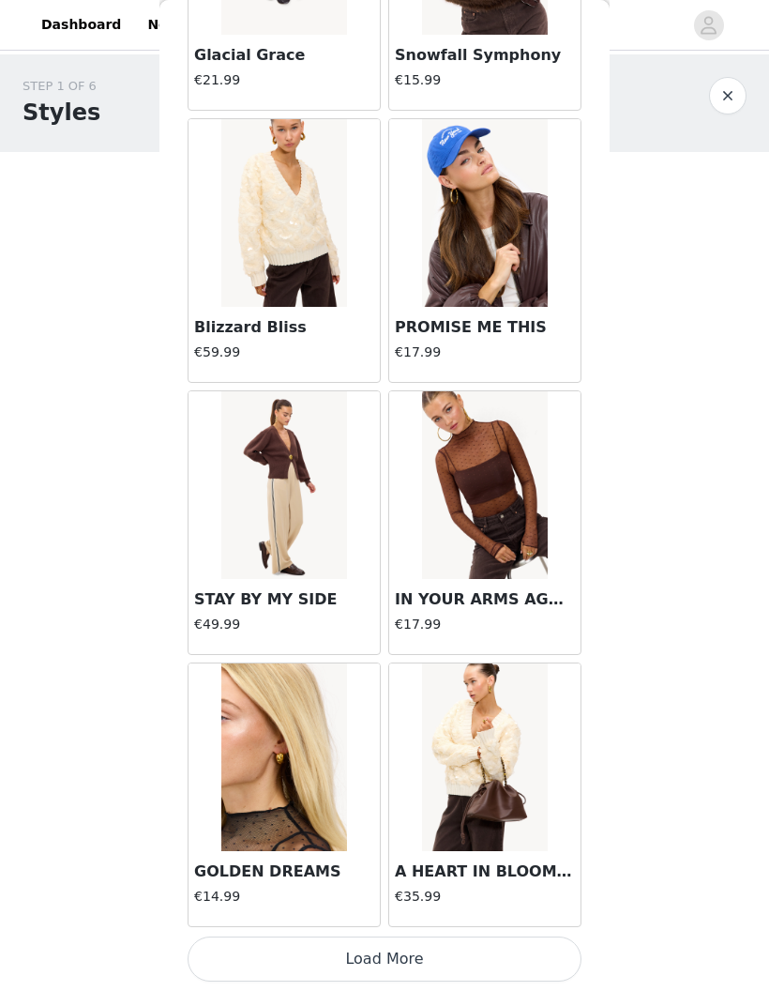
click at [521, 958] on button "Load More" at bounding box center [385, 958] width 394 height 45
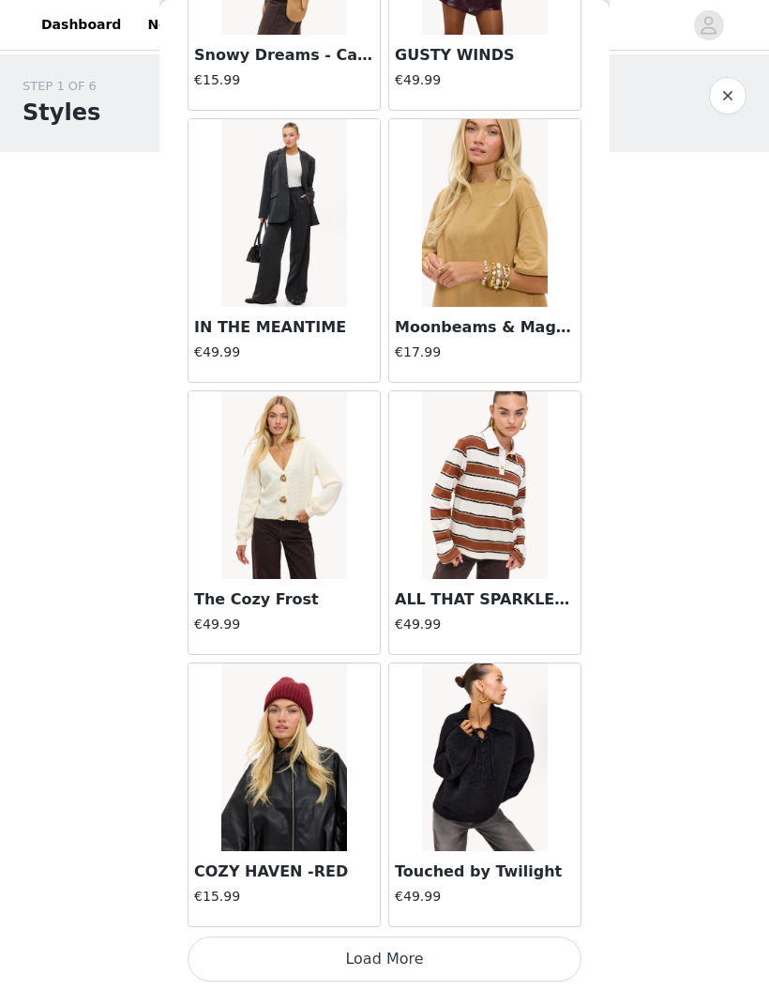
scroll to position [20922, 0]
click at [501, 966] on button "Load More" at bounding box center [385, 958] width 394 height 45
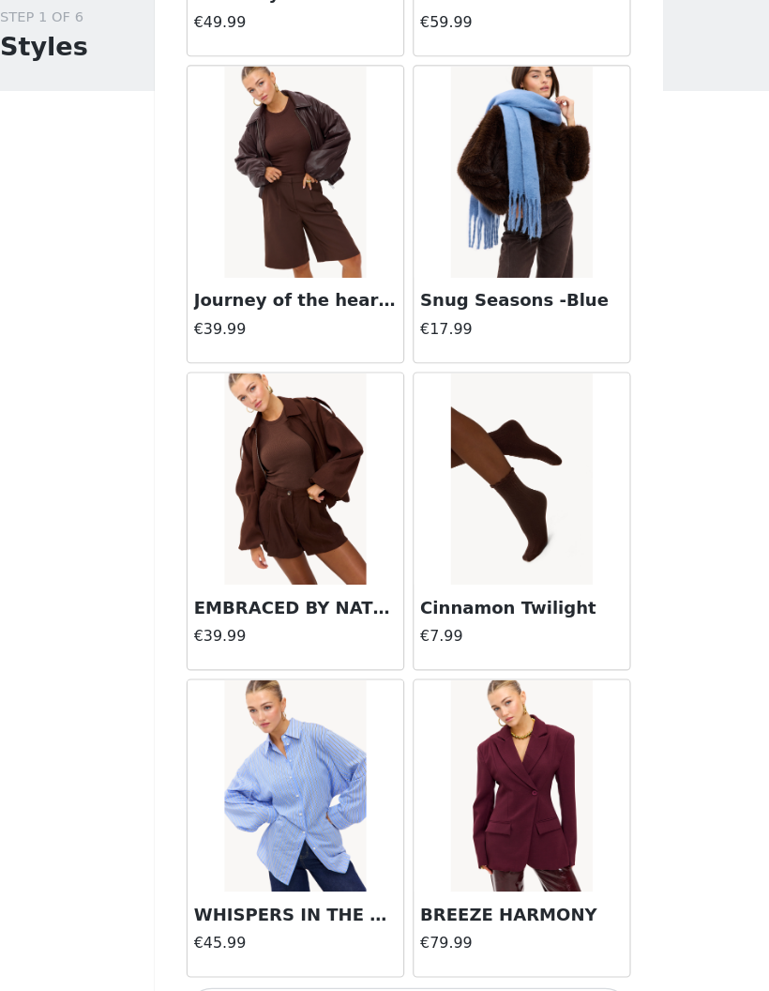
scroll to position [23642, 0]
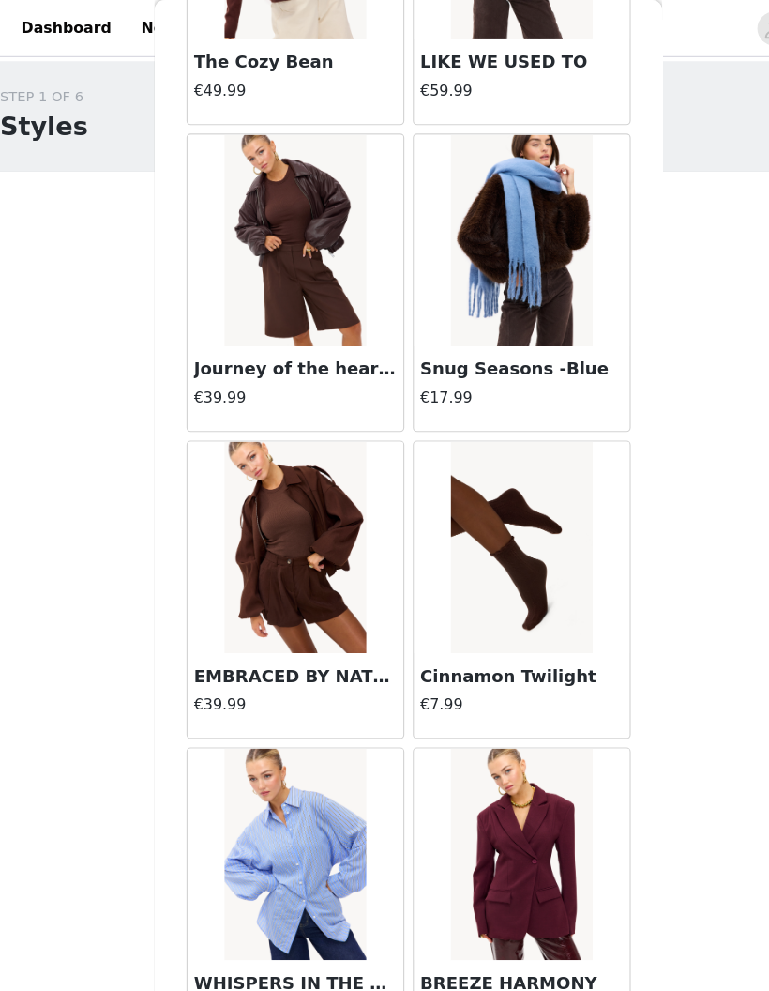
click at [490, 911] on div "€79.99" at bounding box center [485, 899] width 180 height 27
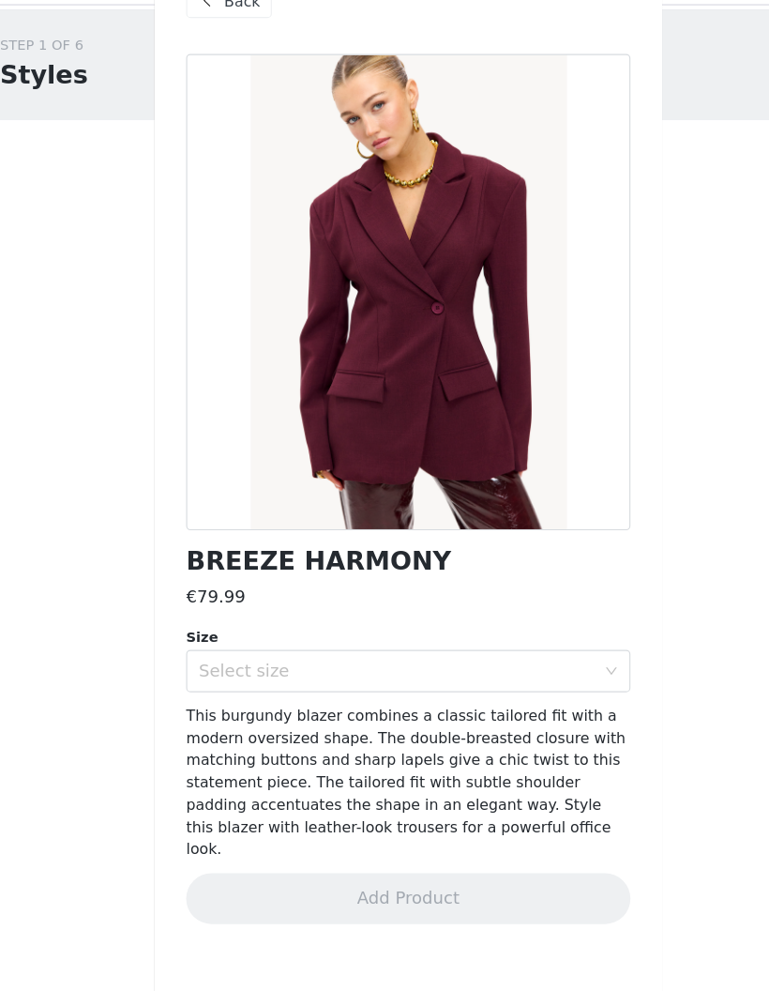
scroll to position [0, 0]
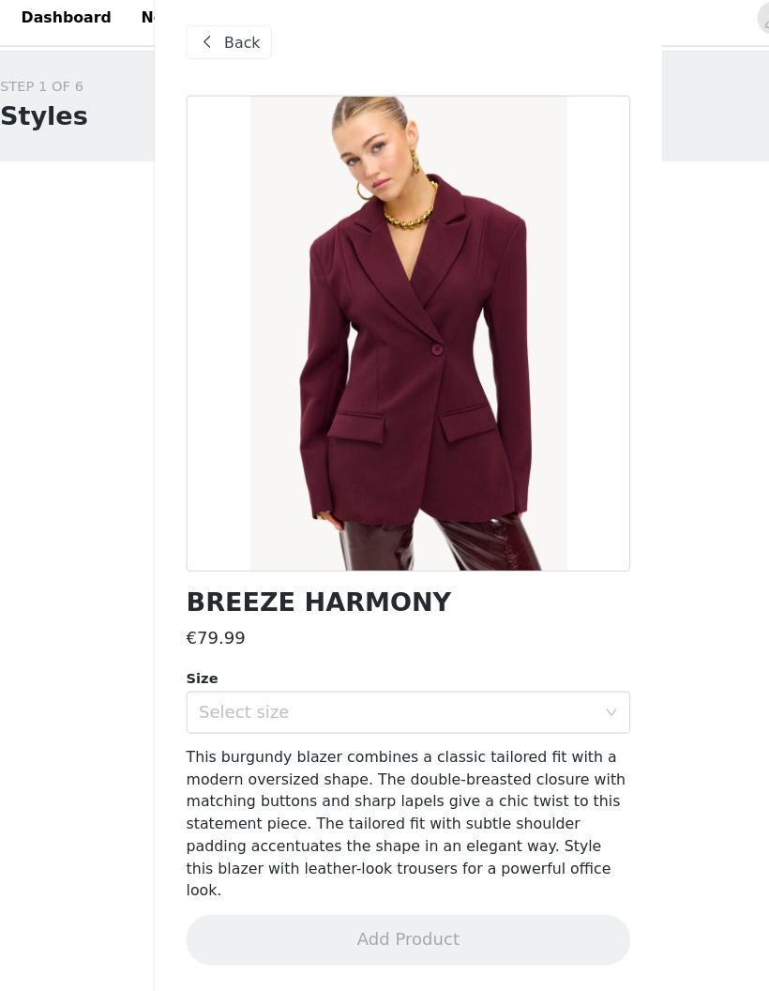
click at [195, 40] on span at bounding box center [206, 47] width 23 height 23
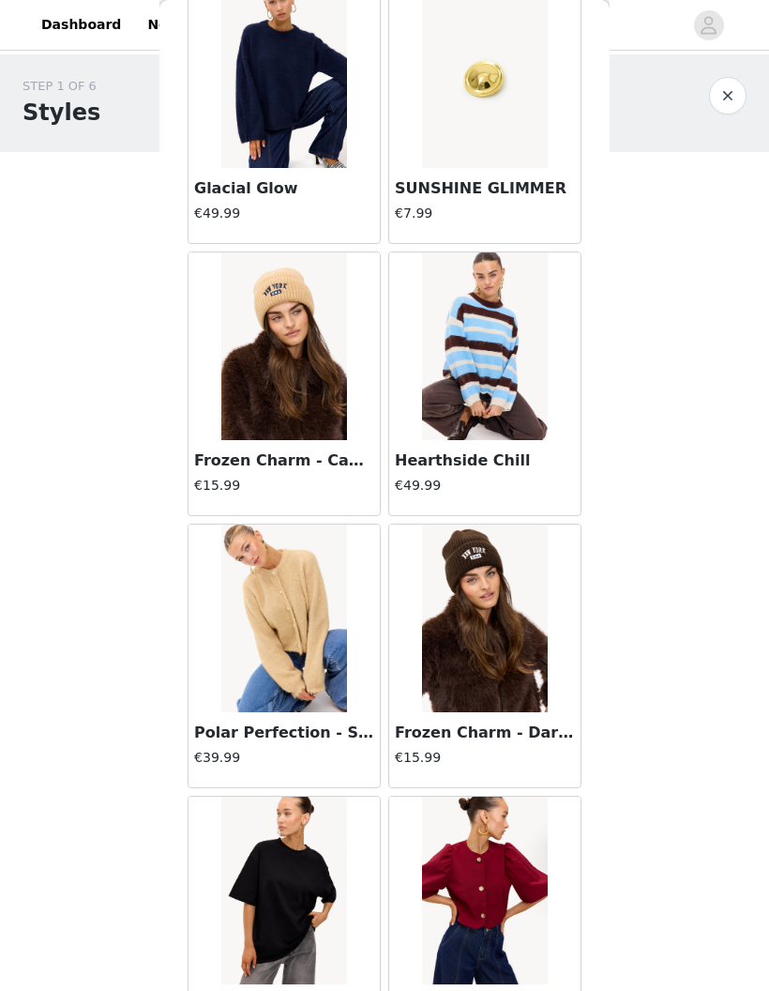
scroll to position [15349, 0]
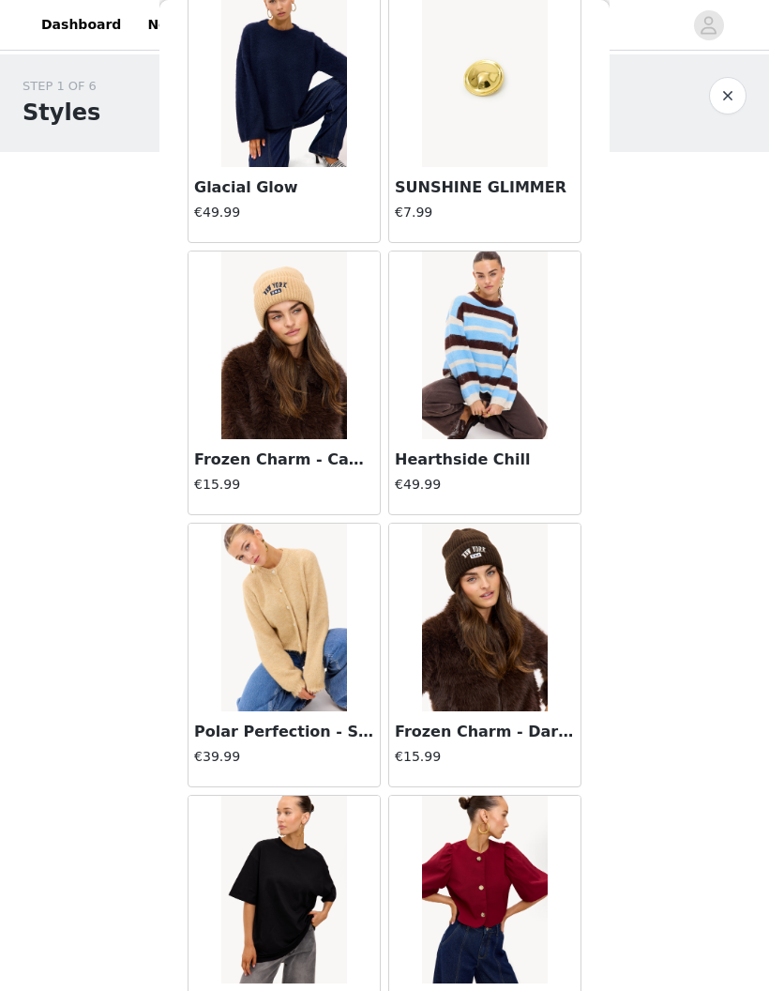
click at [286, 661] on img at bounding box center [283, 617] width 125 height 188
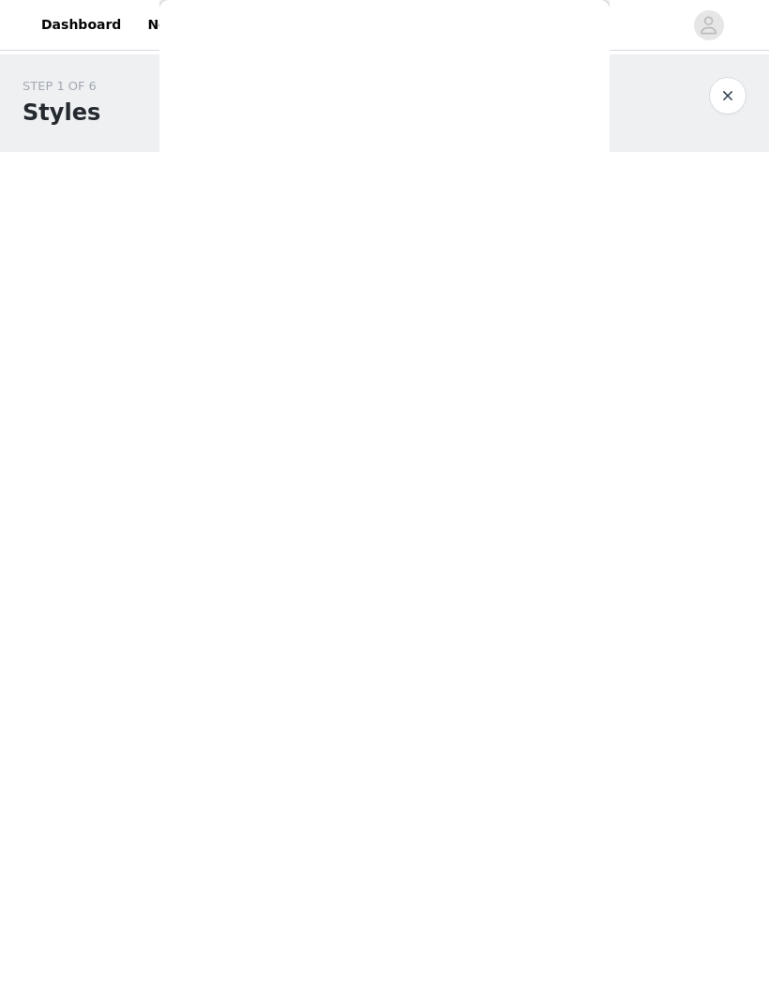
scroll to position [0, 0]
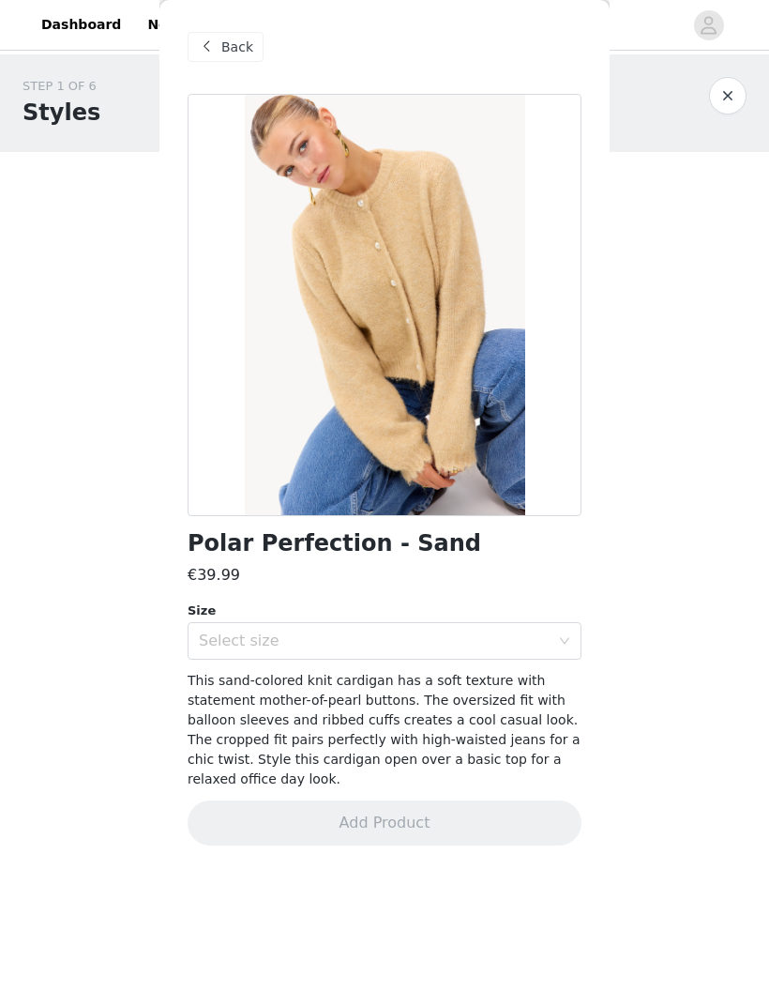
click at [549, 645] on div "Select size" at bounding box center [374, 640] width 351 height 19
click at [451, 645] on div "Select size" at bounding box center [374, 640] width 351 height 19
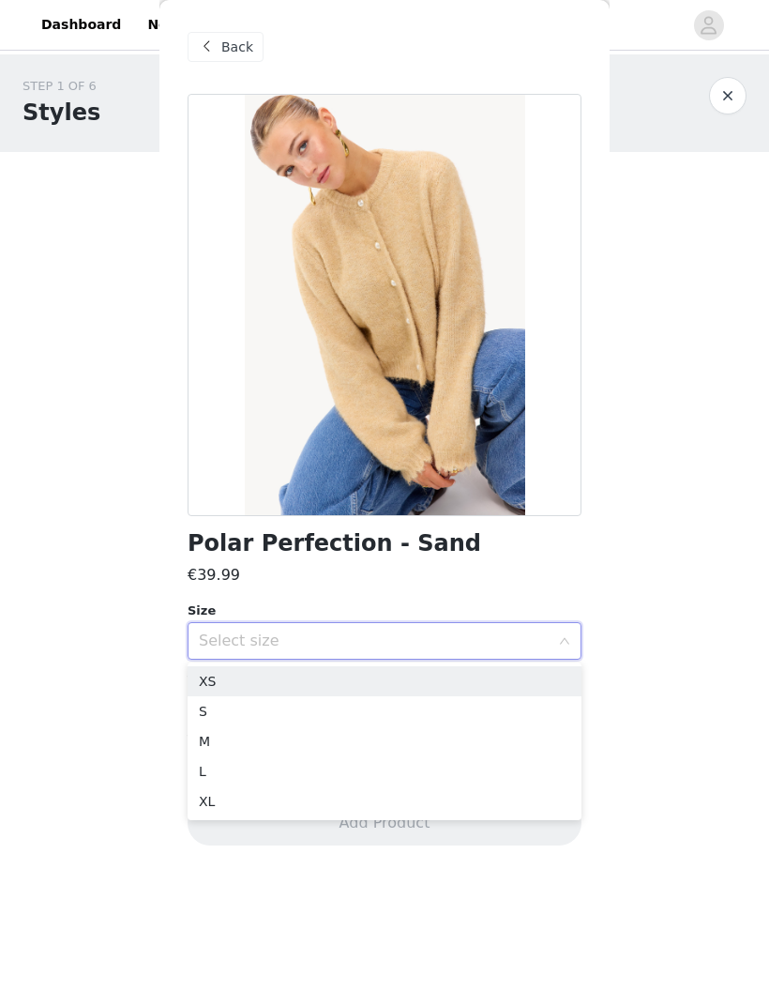
click at [272, 679] on li "XS" at bounding box center [385, 681] width 394 height 30
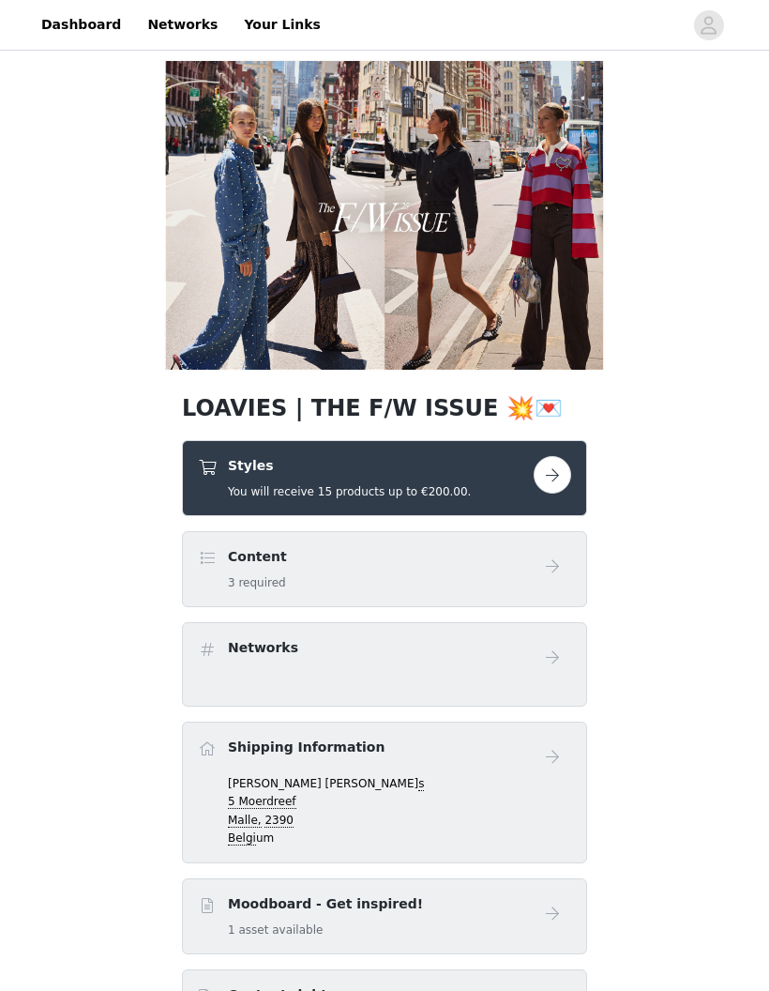
click at [485, 483] on div "Styles You will receive 15 products up to €200.00." at bounding box center [366, 478] width 336 height 44
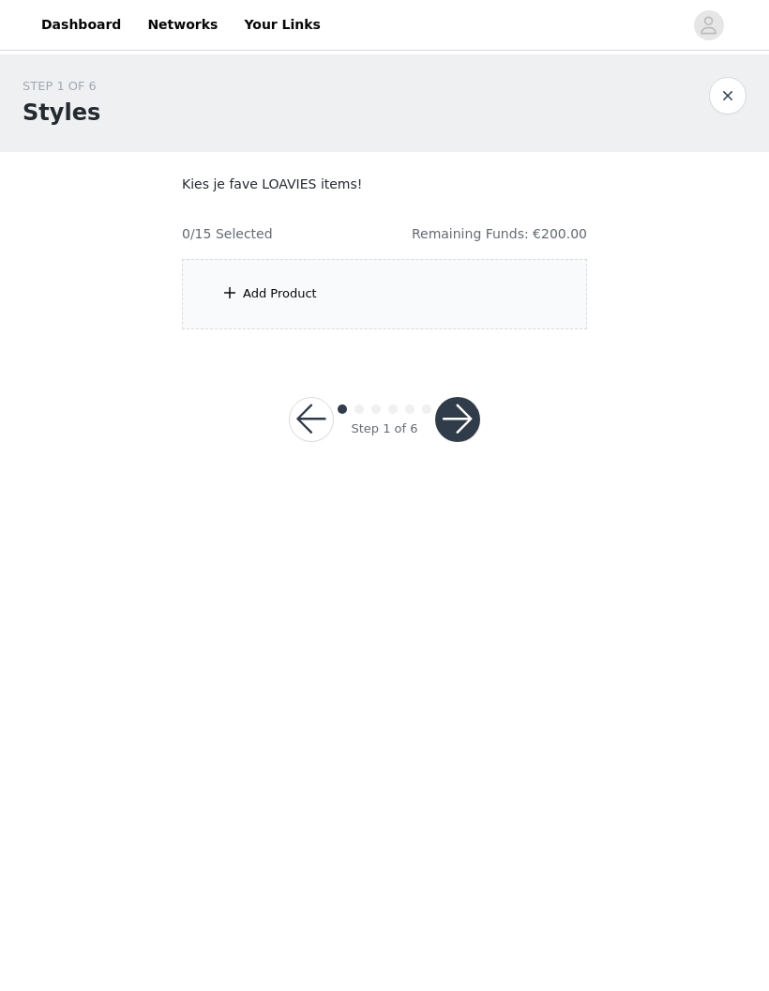
click at [522, 284] on div "Add Product" at bounding box center [384, 294] width 405 height 70
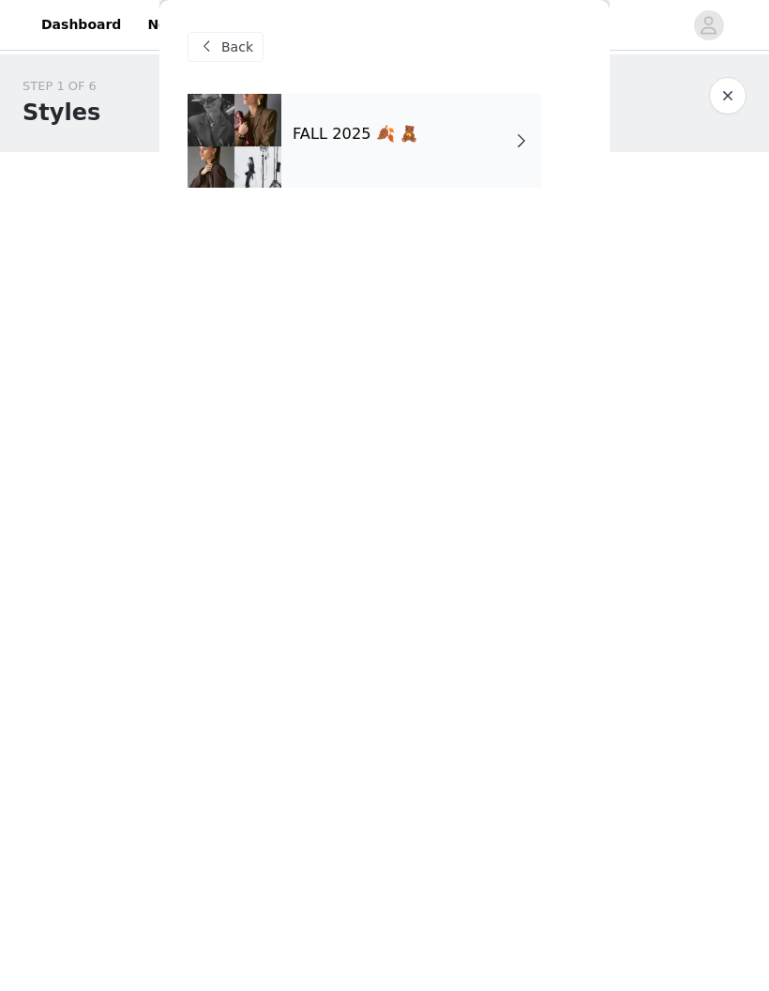
click at [433, 155] on div "FALL 2025 🍂 🧸" at bounding box center [411, 141] width 261 height 94
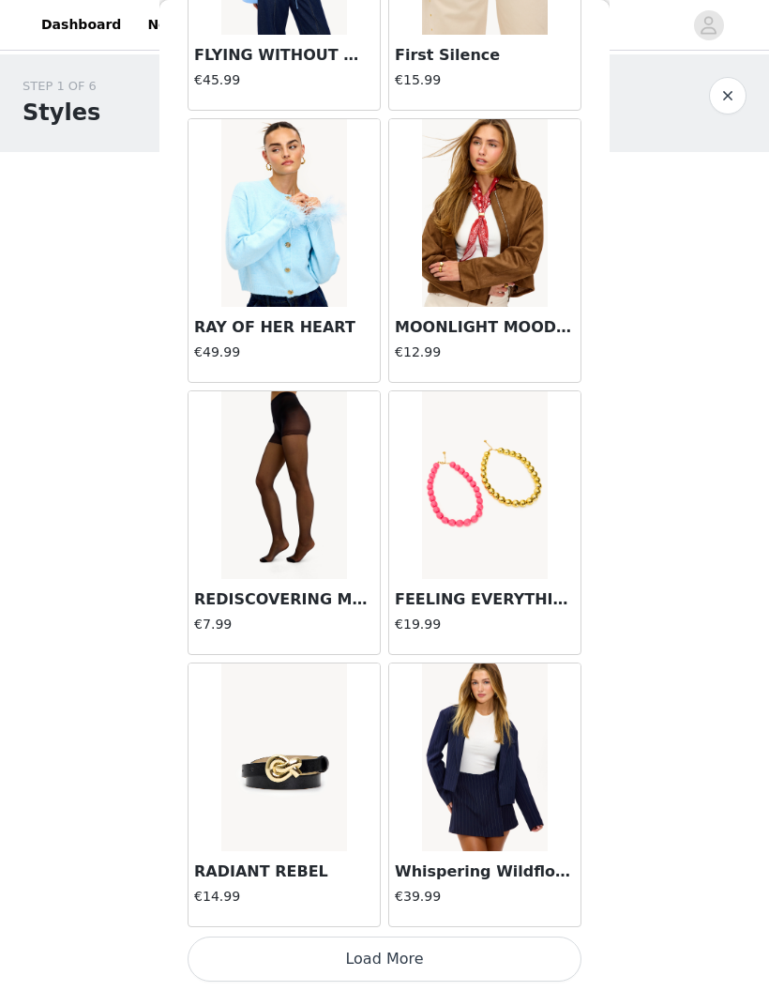
scroll to position [1880, 0]
click at [411, 955] on button "Load More" at bounding box center [385, 958] width 394 height 45
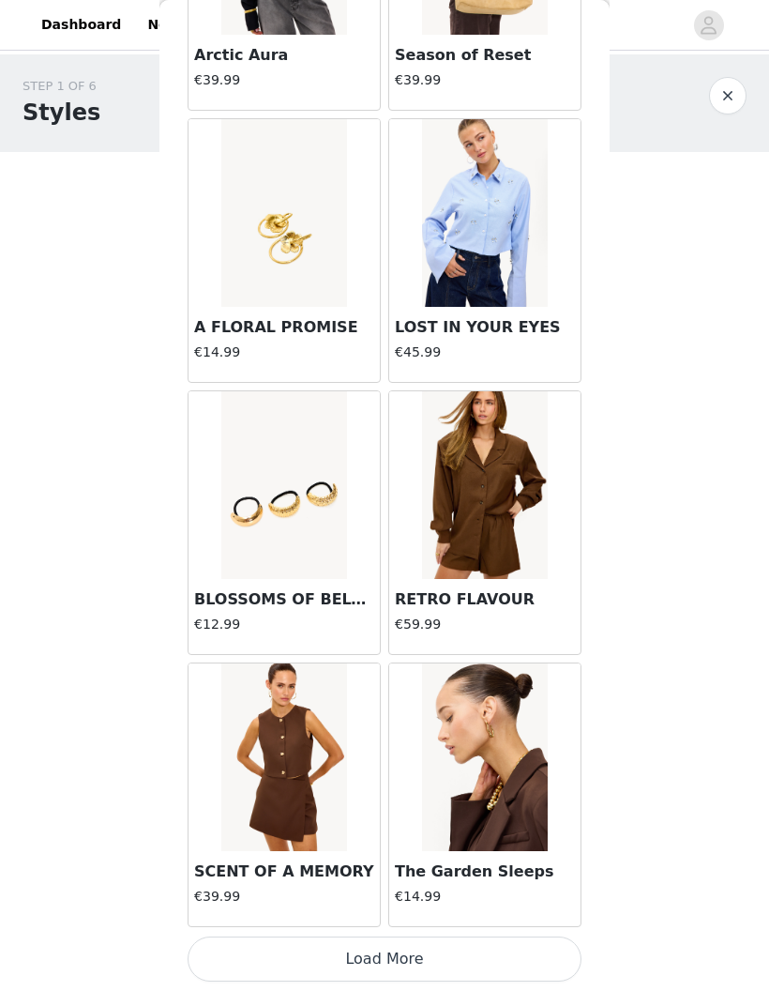
click at [434, 954] on button "Load More" at bounding box center [385, 958] width 394 height 45
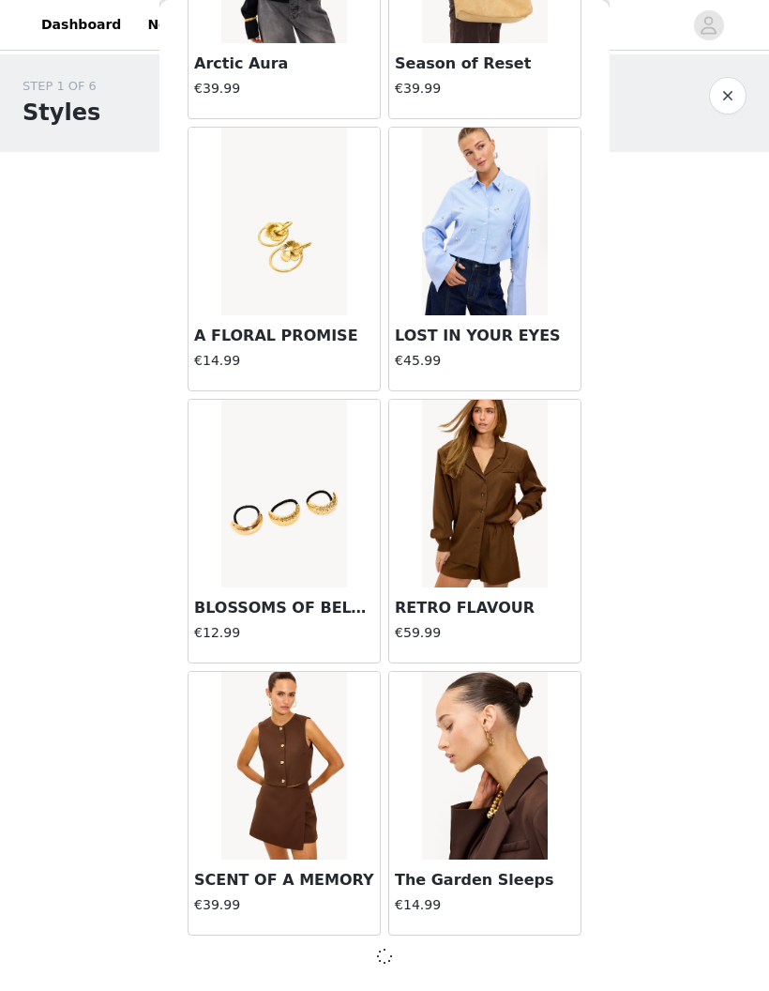
scroll to position [4592, 0]
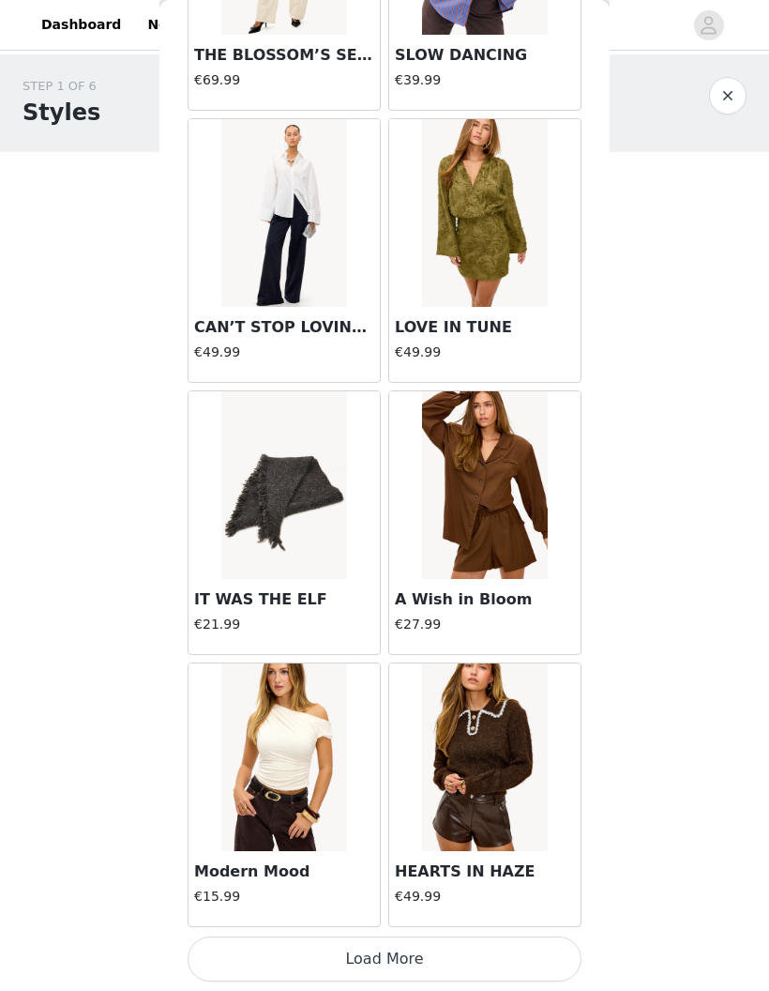
click at [423, 952] on button "Load More" at bounding box center [385, 958] width 394 height 45
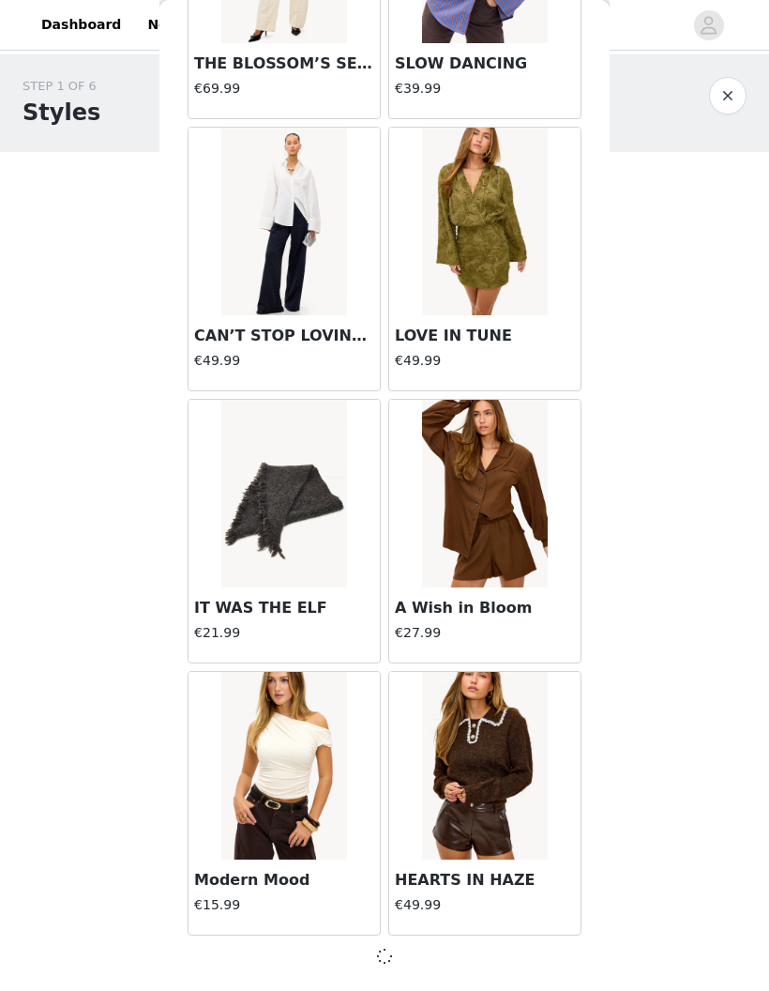
scroll to position [7312, 0]
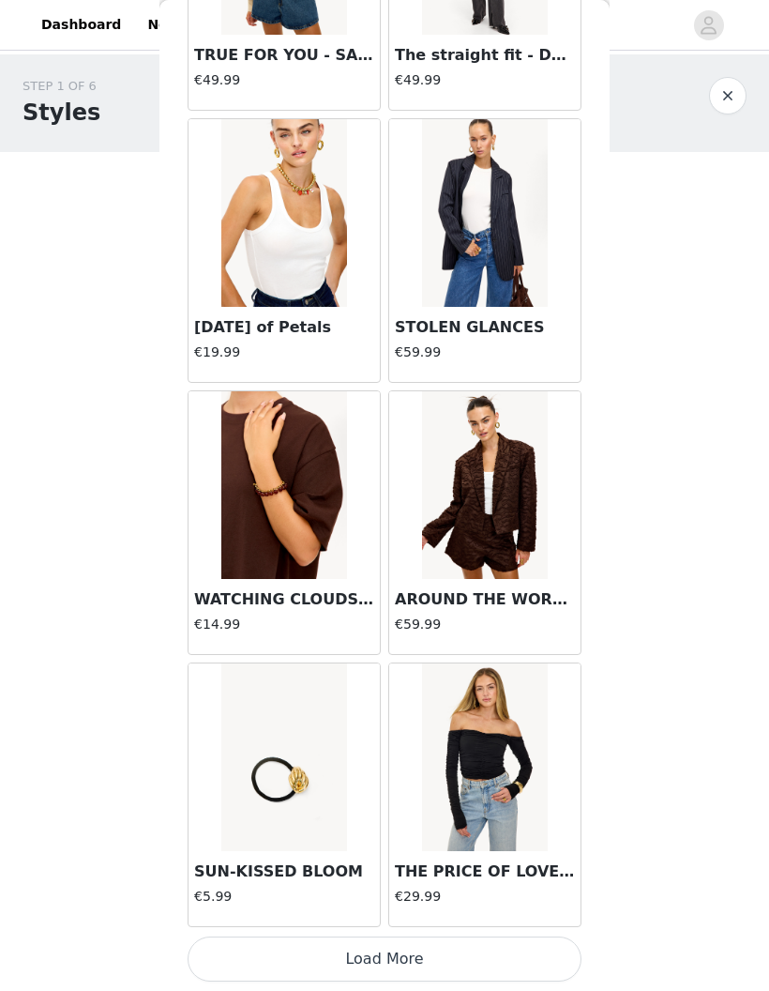
click at [437, 955] on button "Load More" at bounding box center [385, 958] width 394 height 45
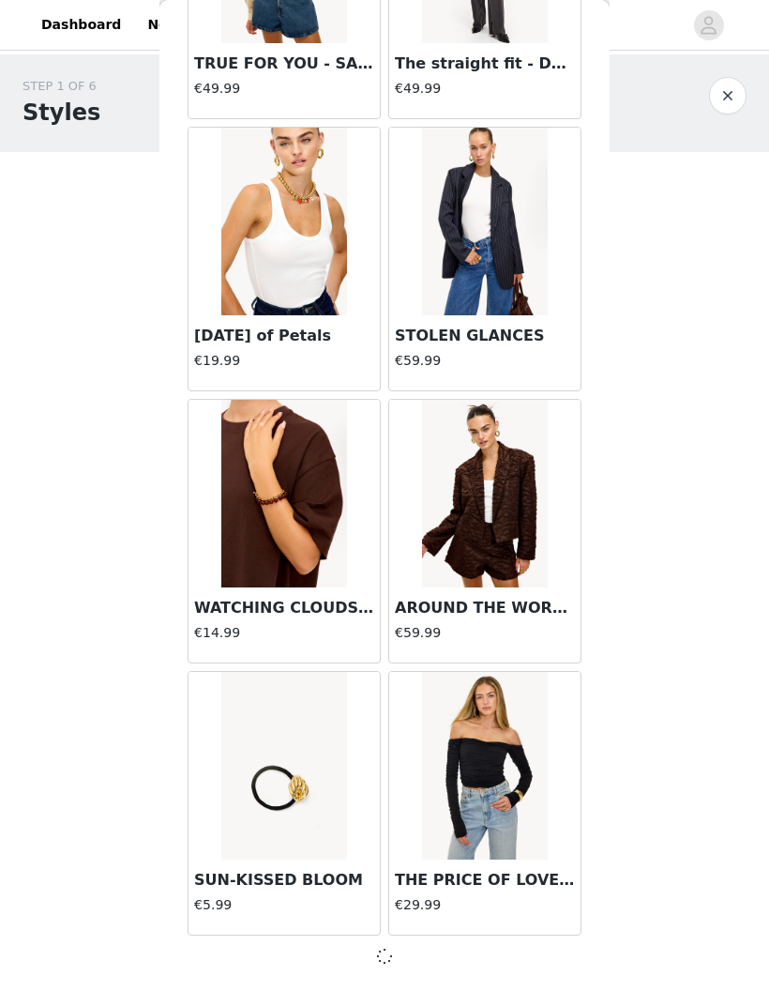
scroll to position [10032, 0]
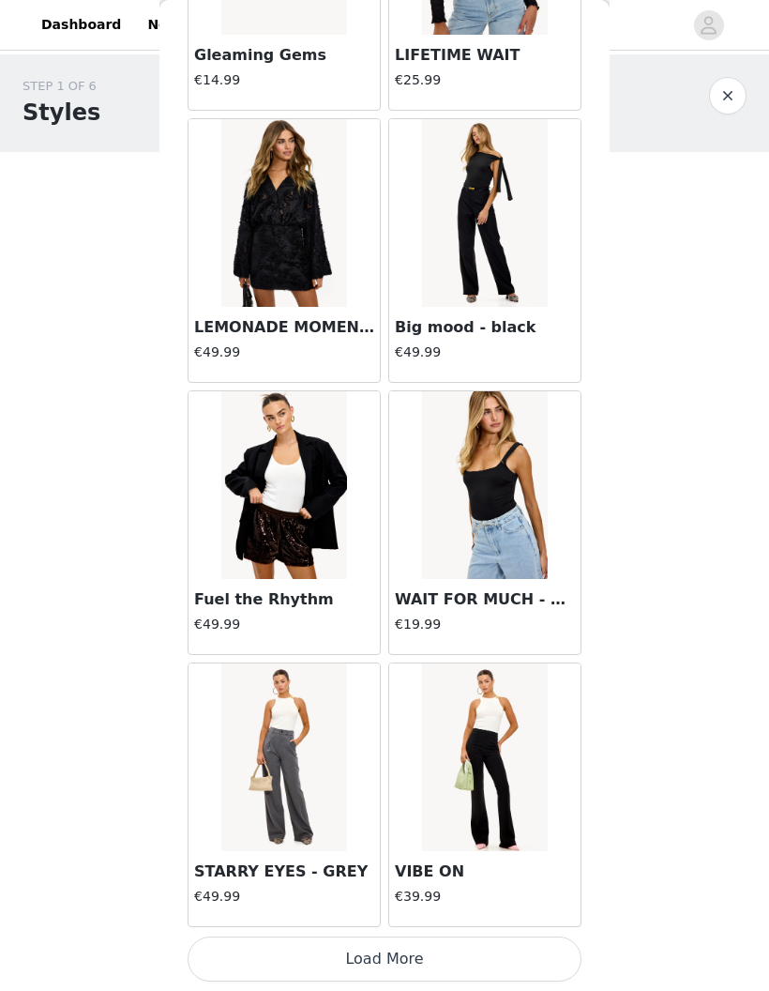
click at [448, 961] on button "Load More" at bounding box center [385, 958] width 394 height 45
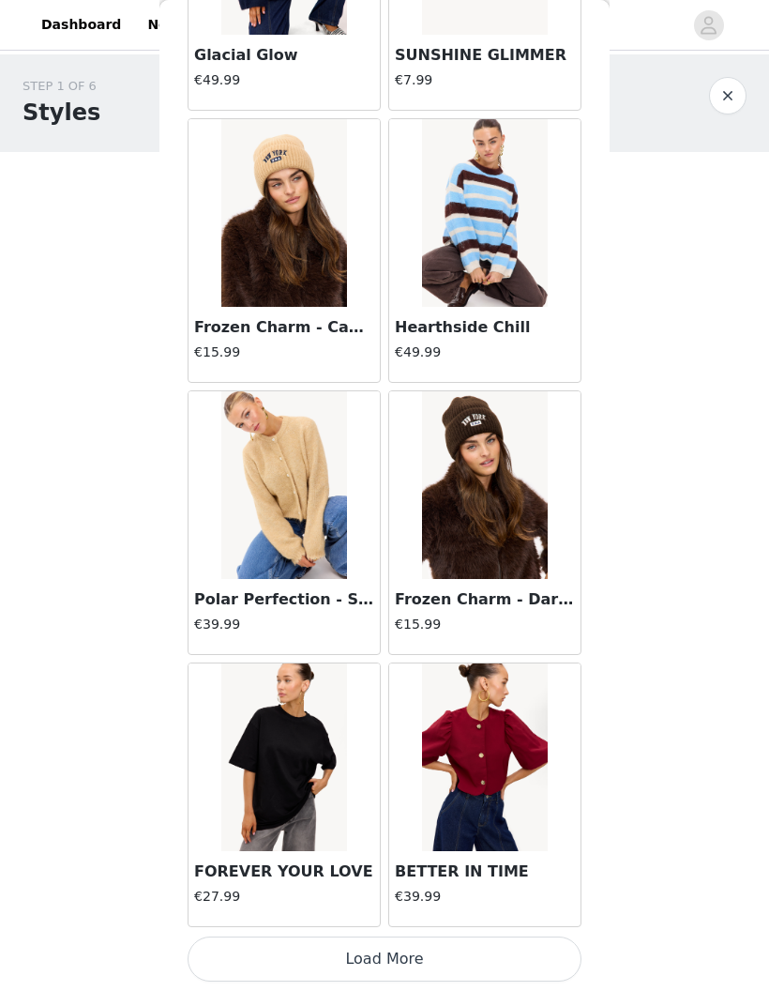
scroll to position [15481, 0]
click at [447, 979] on button "Load More" at bounding box center [385, 958] width 394 height 45
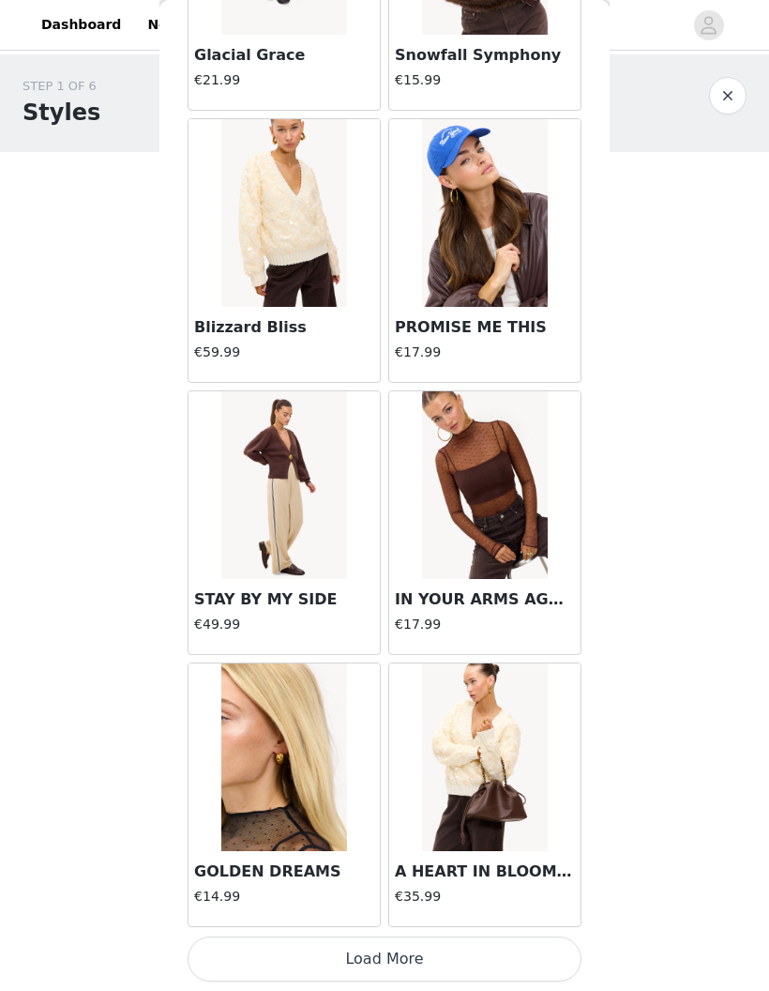
scroll to position [18201, 0]
click at [440, 956] on button "Load More" at bounding box center [385, 958] width 394 height 45
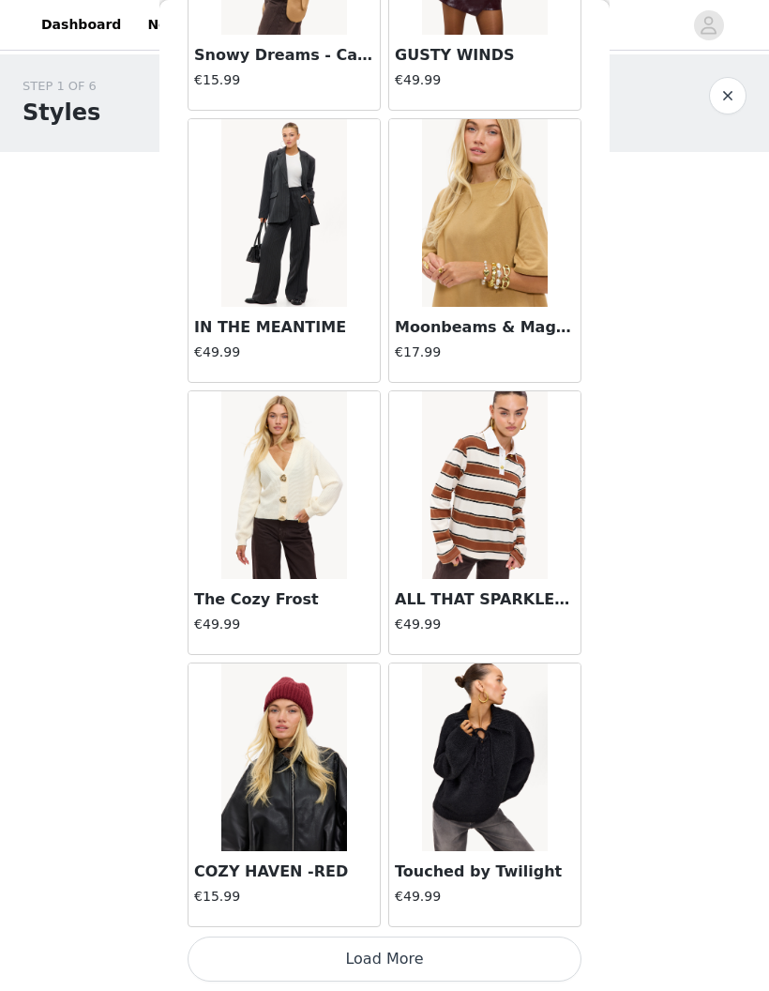
click at [470, 967] on button "Load More" at bounding box center [385, 958] width 394 height 45
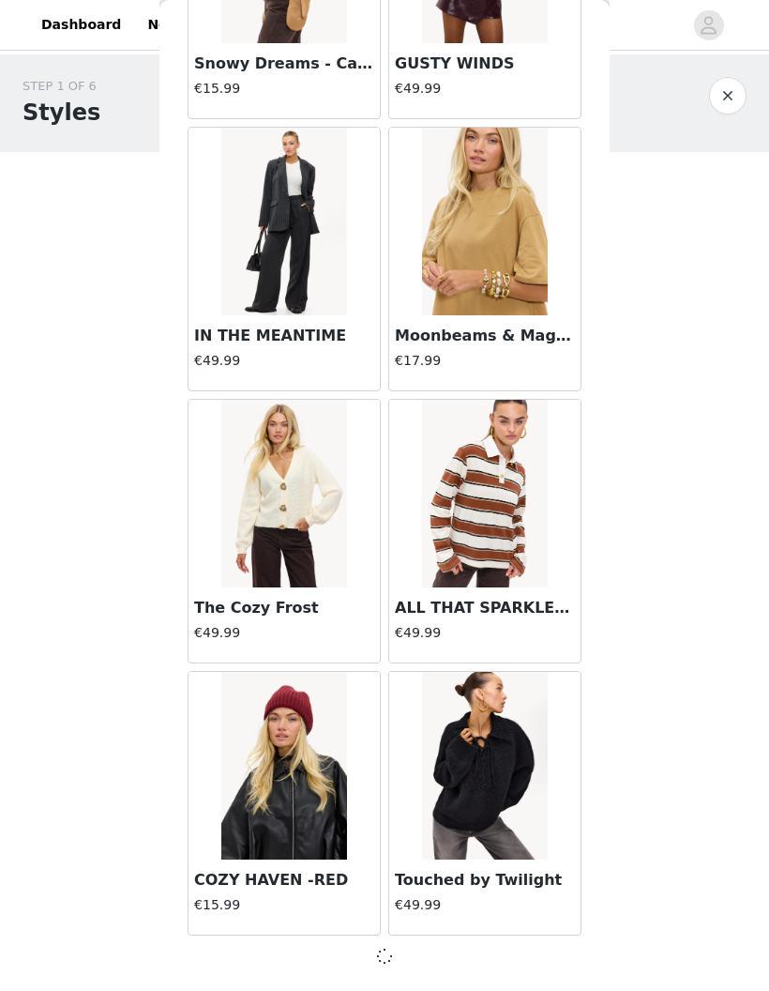
scroll to position [20913, 0]
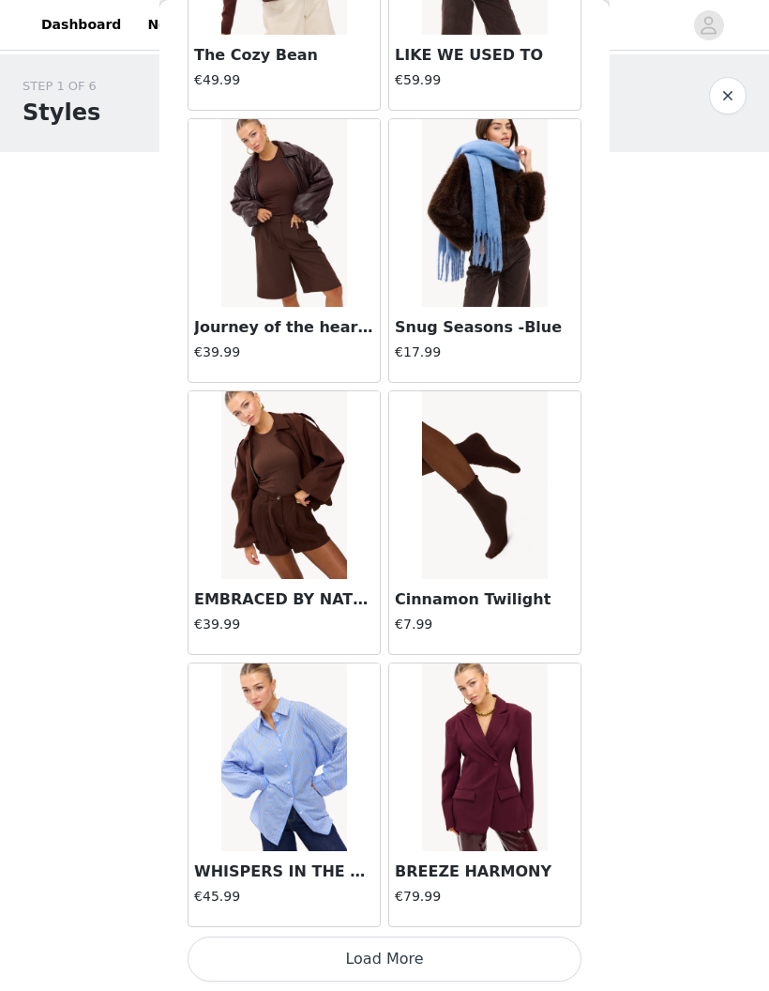
click at [484, 963] on button "Load More" at bounding box center [385, 958] width 394 height 45
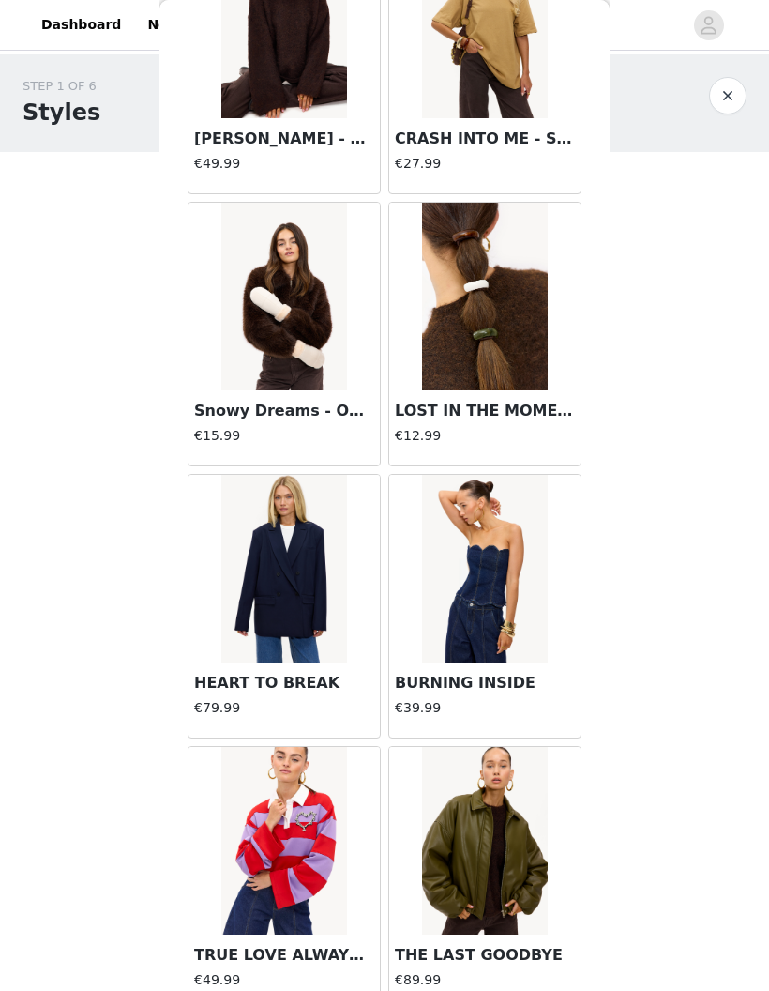
scroll to position [24864, 0]
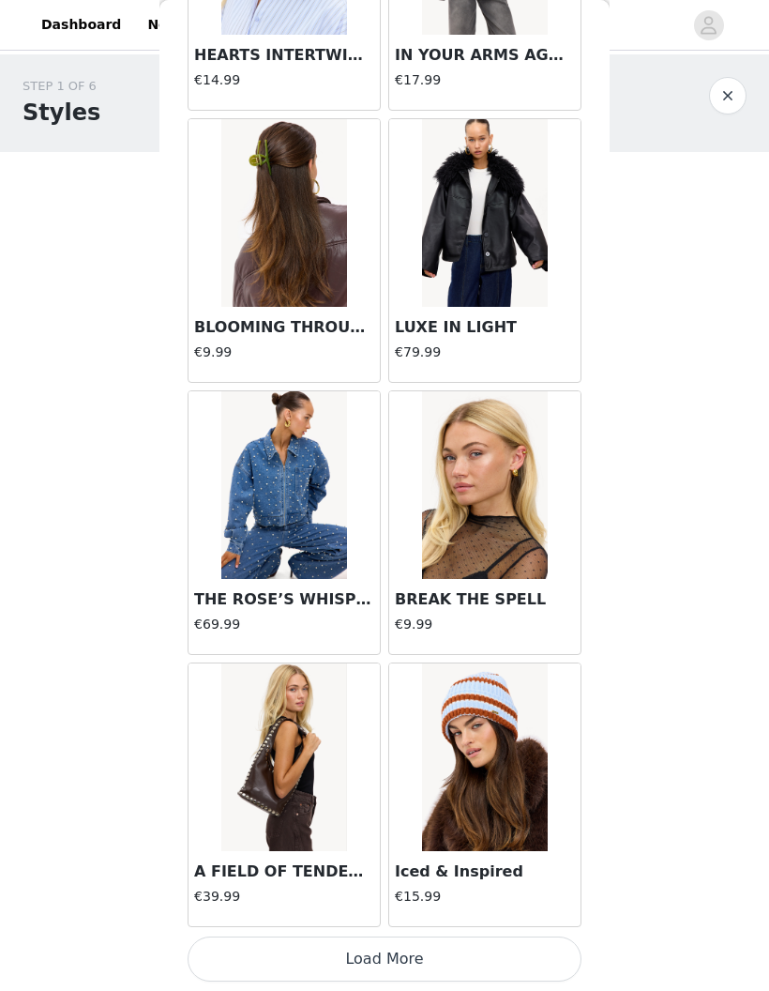
click at [487, 953] on button "Load More" at bounding box center [385, 958] width 394 height 45
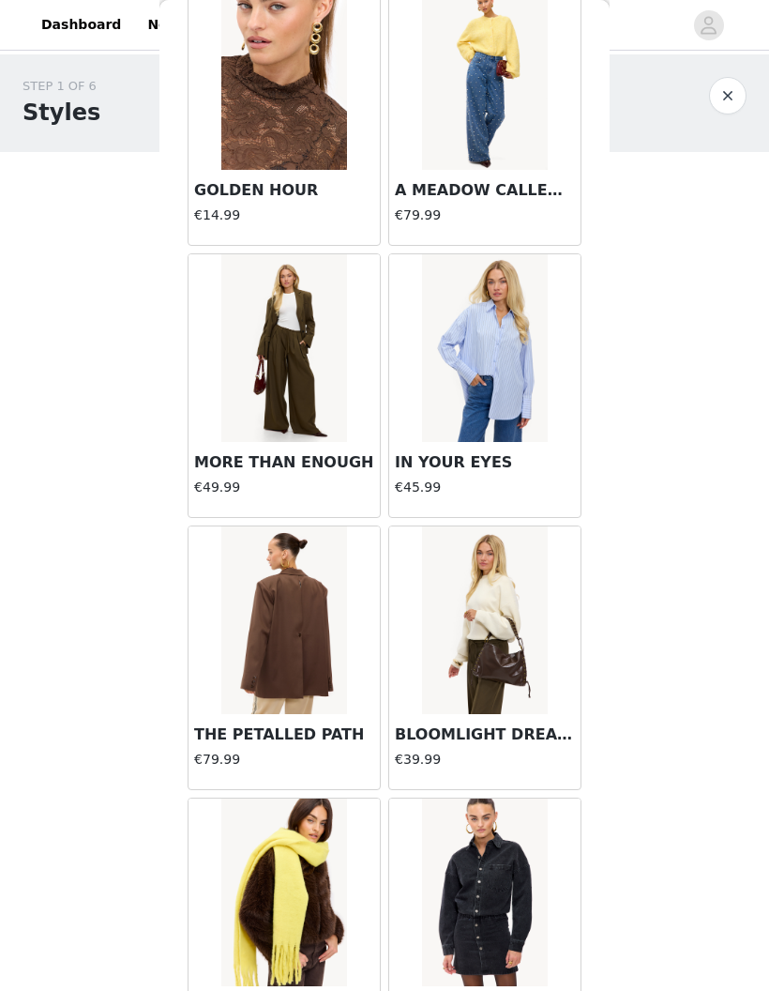
scroll to position [27857, 0]
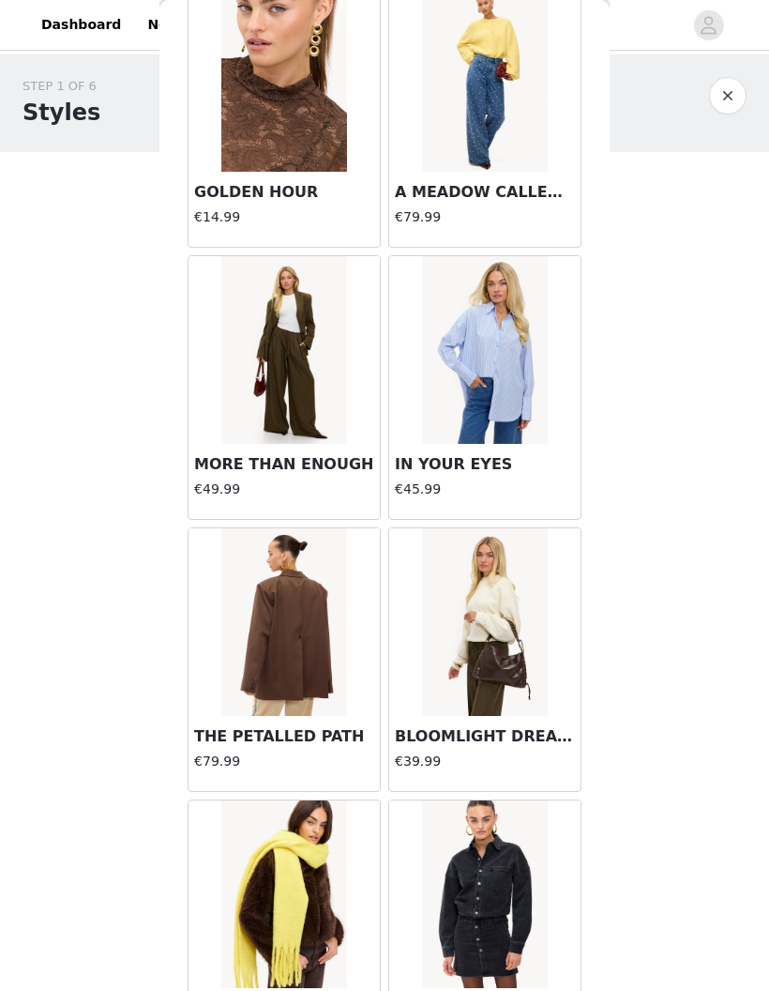
click at [311, 695] on img at bounding box center [283, 622] width 125 height 188
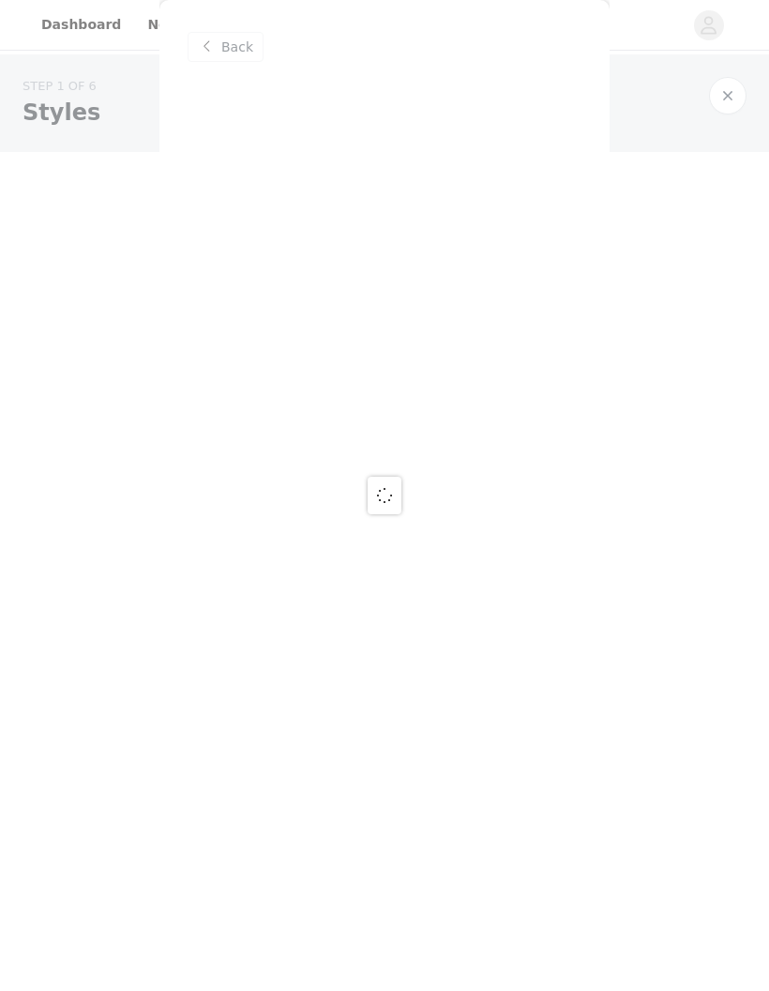
scroll to position [0, 0]
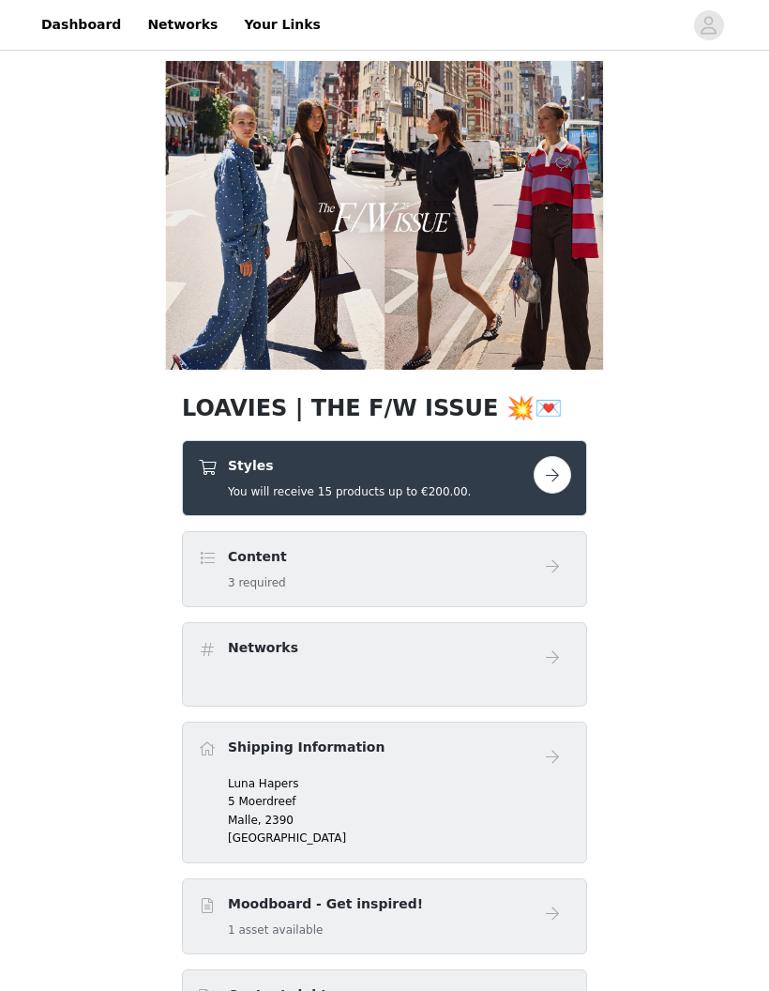
click at [454, 471] on h4 "Styles" at bounding box center [349, 466] width 243 height 20
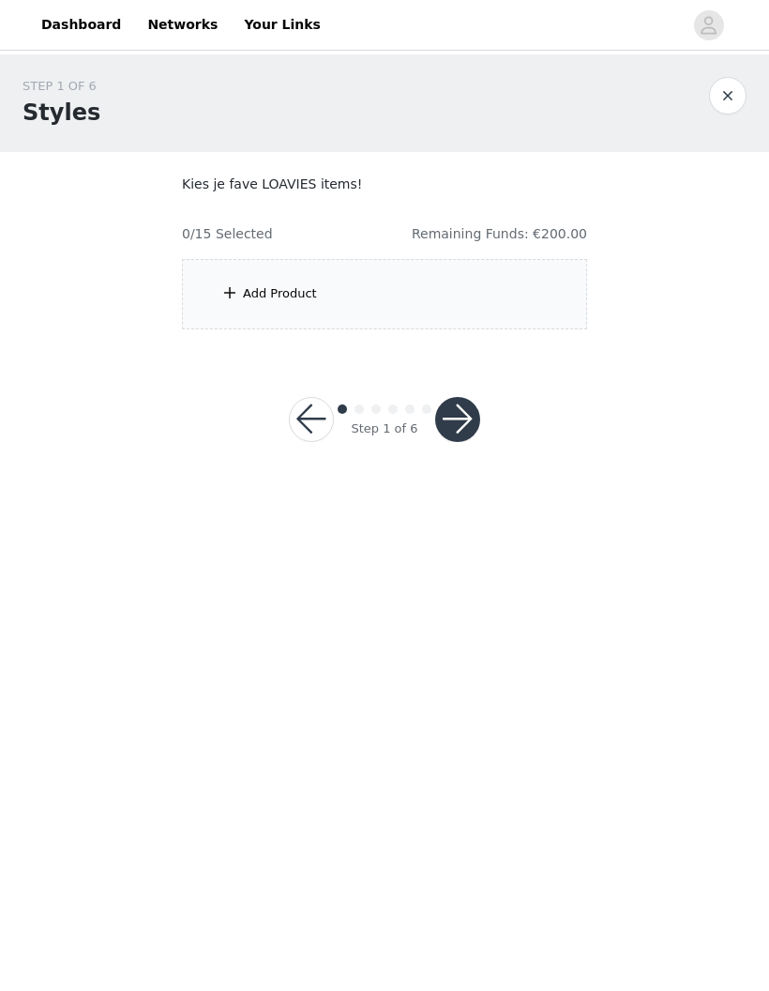
click at [460, 270] on div "Add Product" at bounding box center [384, 294] width 405 height 70
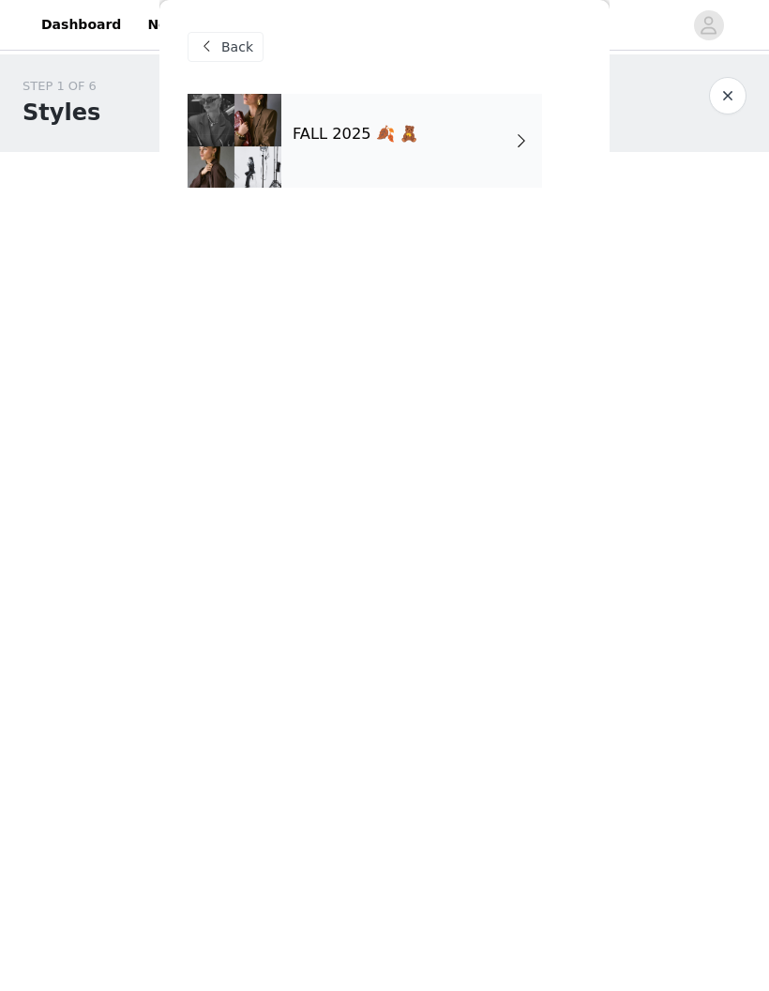
click at [428, 104] on div "FALL 2025 🍂 🧸" at bounding box center [411, 141] width 261 height 94
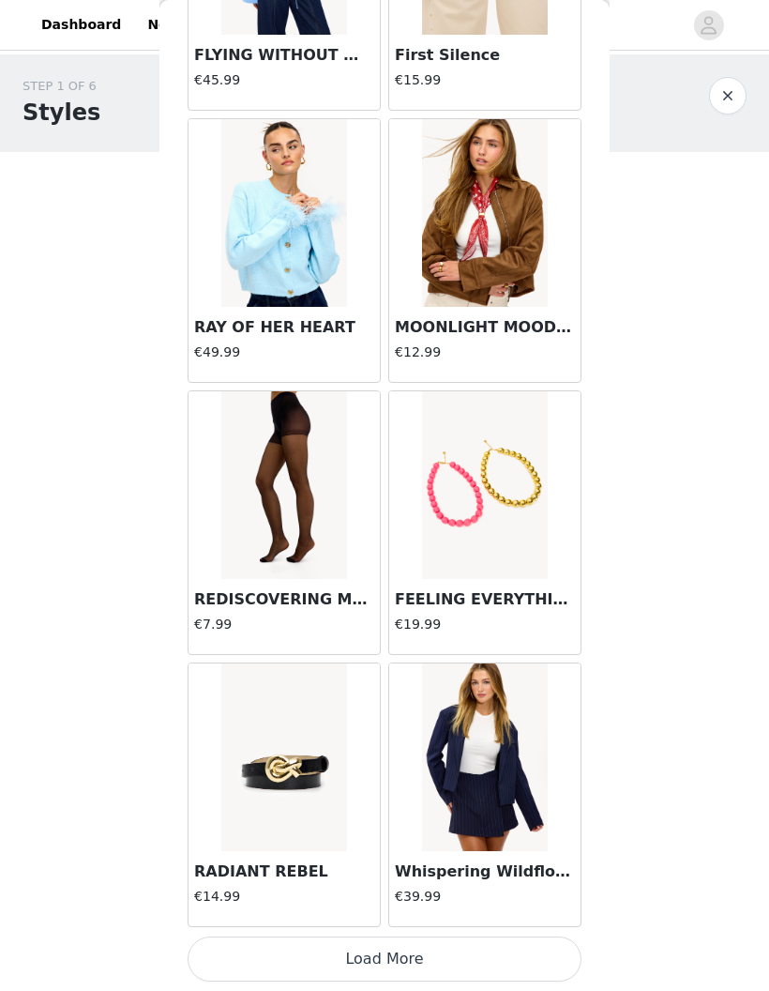
scroll to position [1880, 0]
click at [264, 959] on button "Load More" at bounding box center [385, 958] width 394 height 45
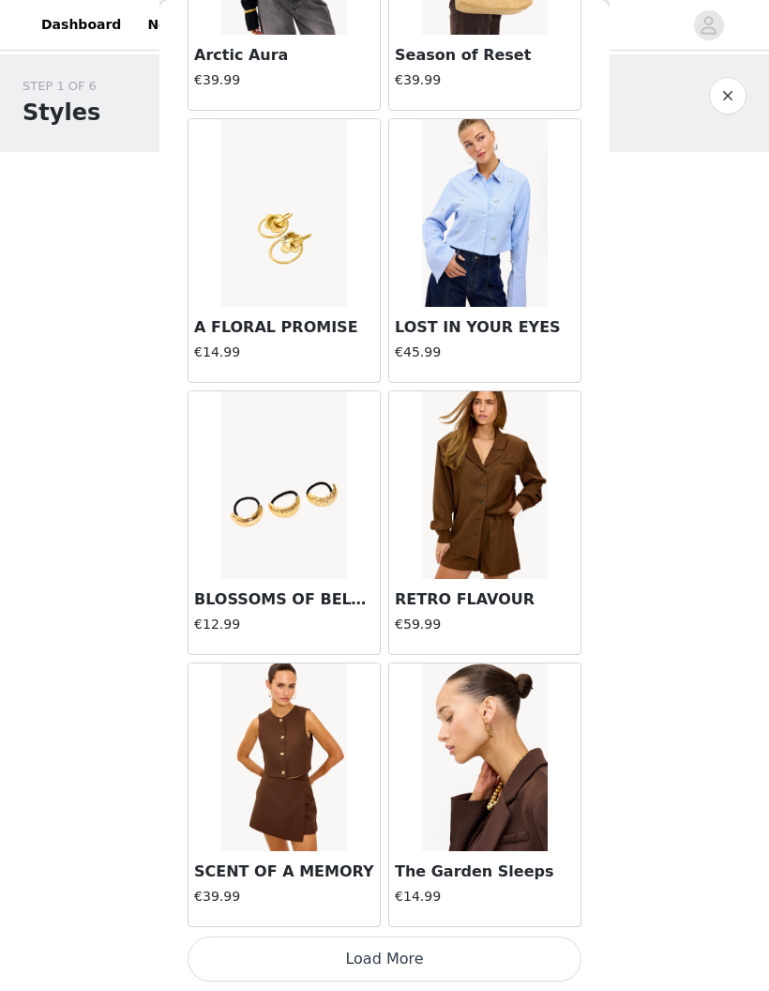
scroll to position [4600, 0]
click at [495, 946] on button "Load More" at bounding box center [385, 958] width 394 height 45
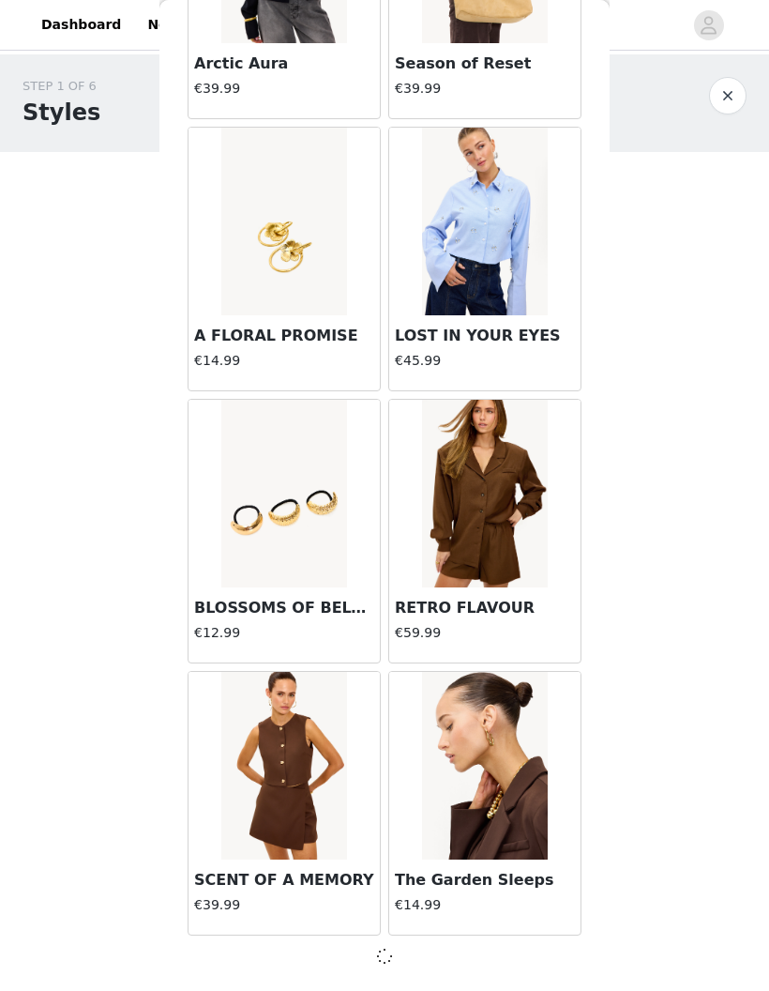
scroll to position [4592, 0]
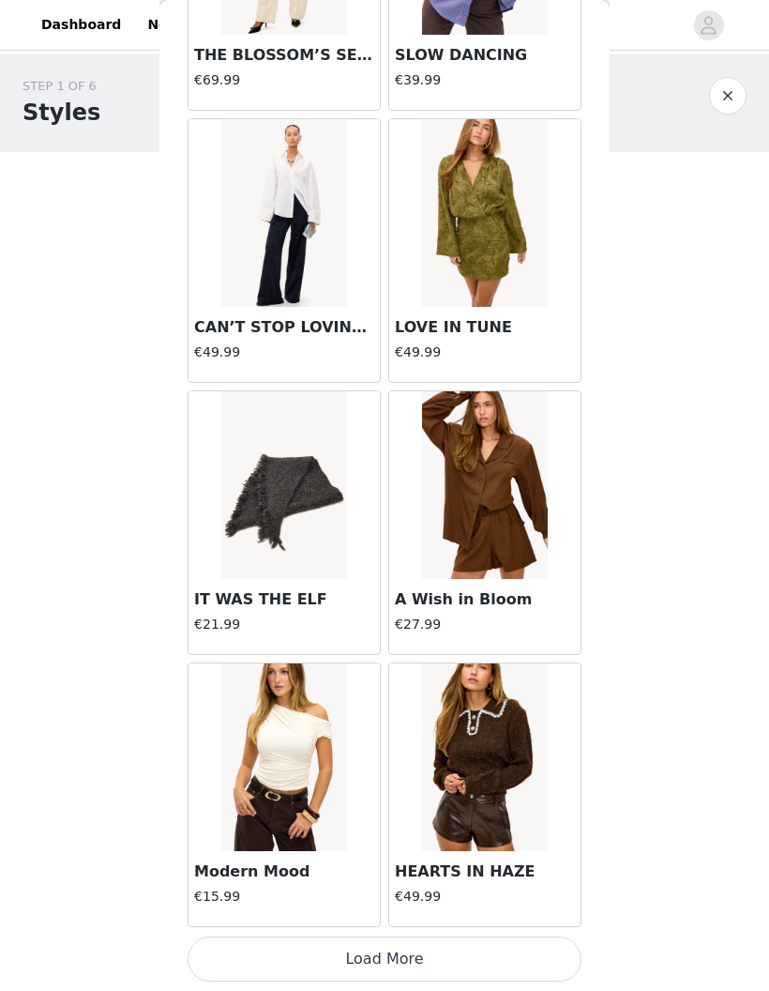
click at [229, 949] on button "Load More" at bounding box center [385, 958] width 394 height 45
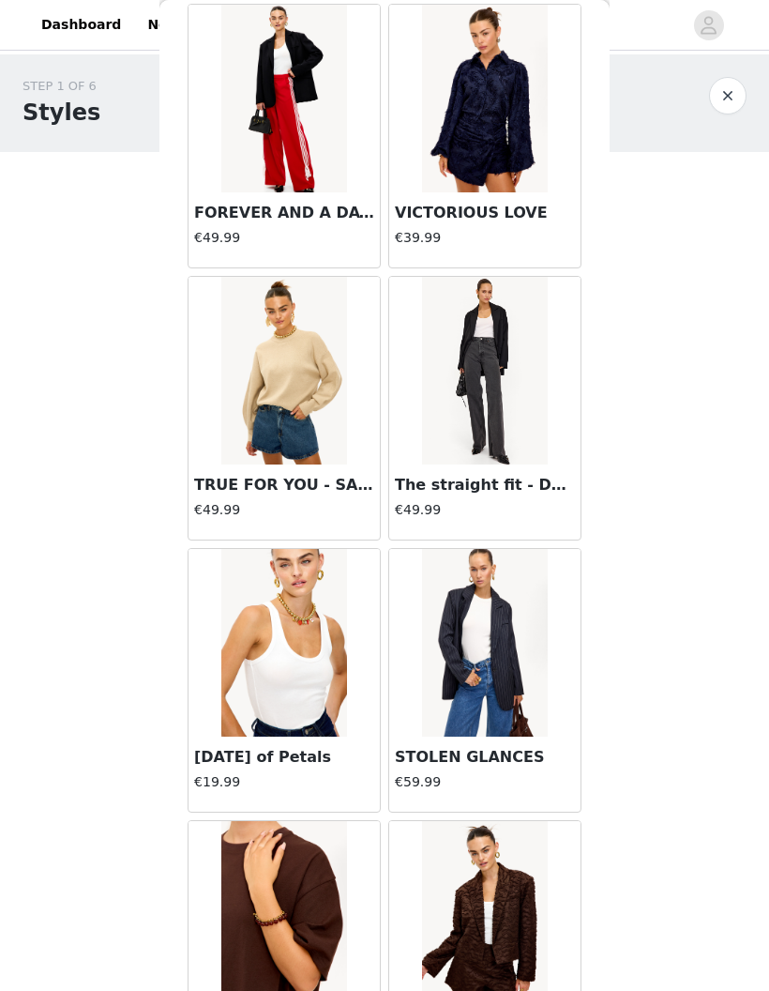
scroll to position [9613, 0]
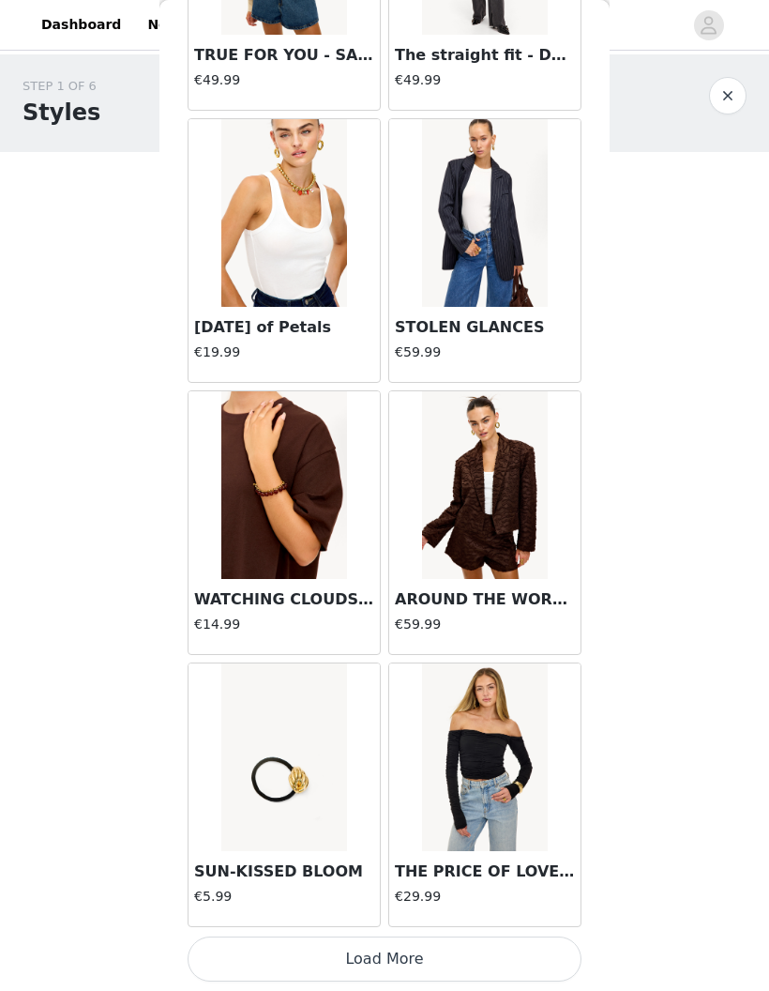
click at [446, 961] on button "Load More" at bounding box center [385, 958] width 394 height 45
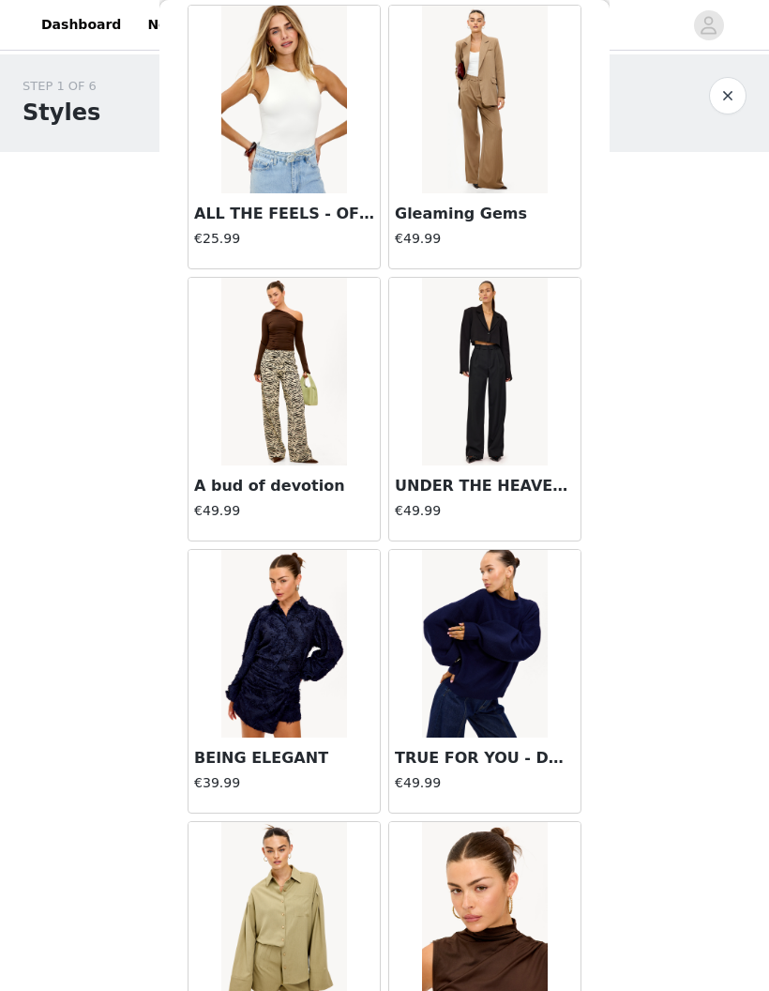
scroll to position [11498, 0]
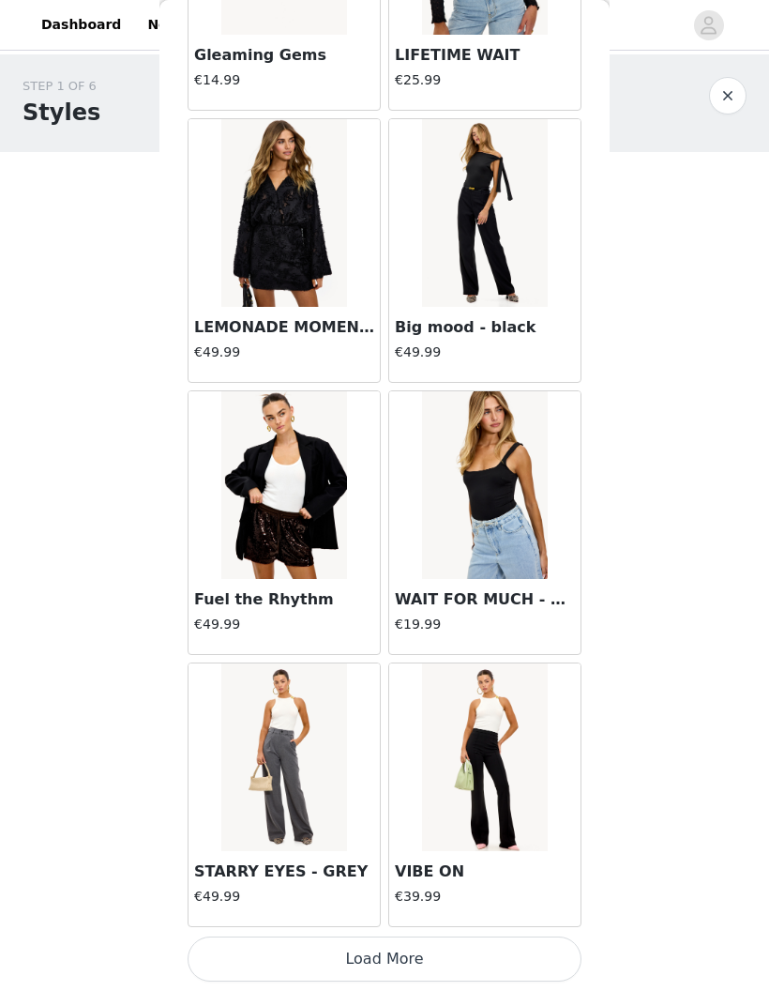
click at [493, 962] on button "Load More" at bounding box center [385, 958] width 394 height 45
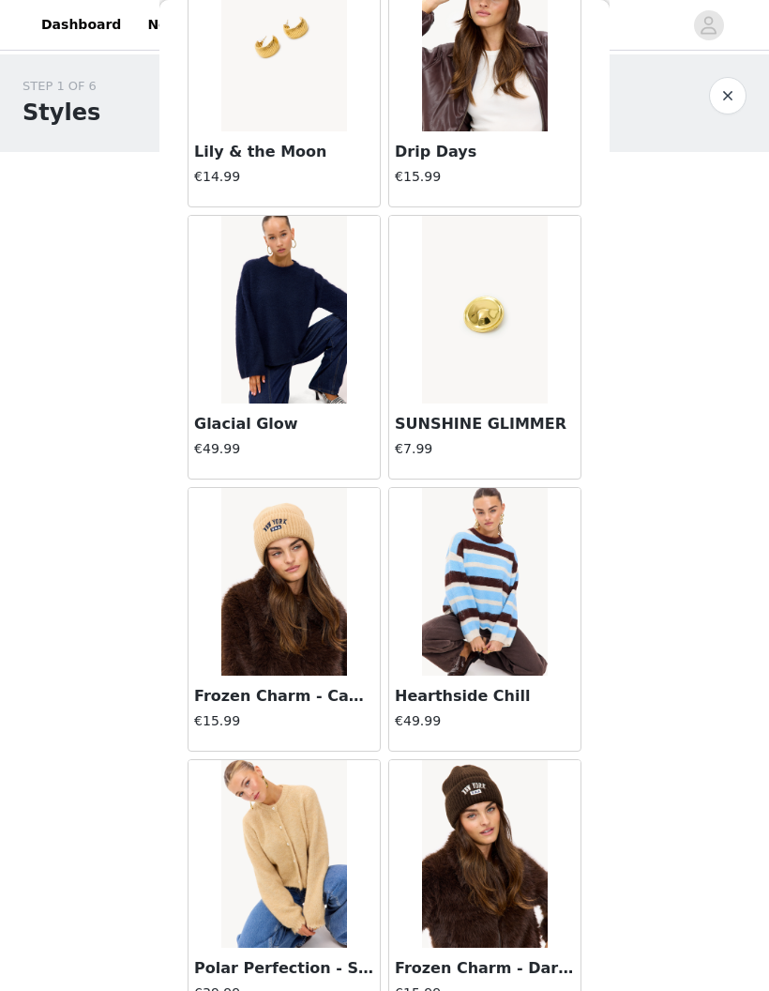
scroll to position [15111, 0]
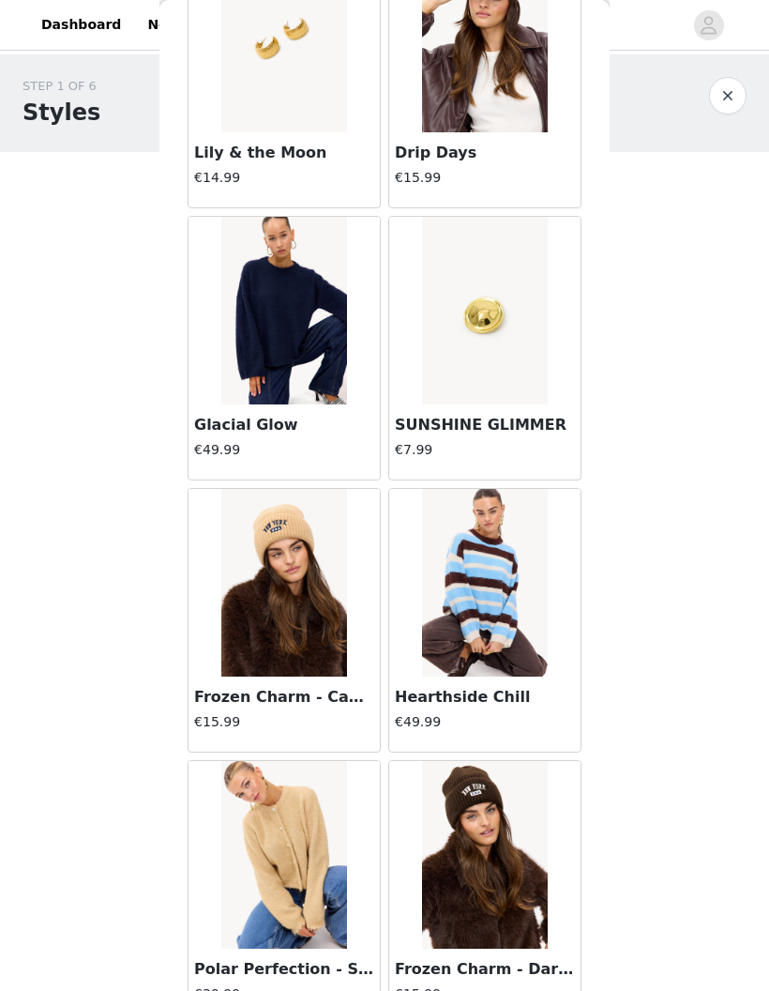
click at [34, 598] on body "Dashboard Networks Your Links STEP 1 OF 6 Styles Kies je fave LOAVIES items! 0/…" at bounding box center [384, 495] width 769 height 991
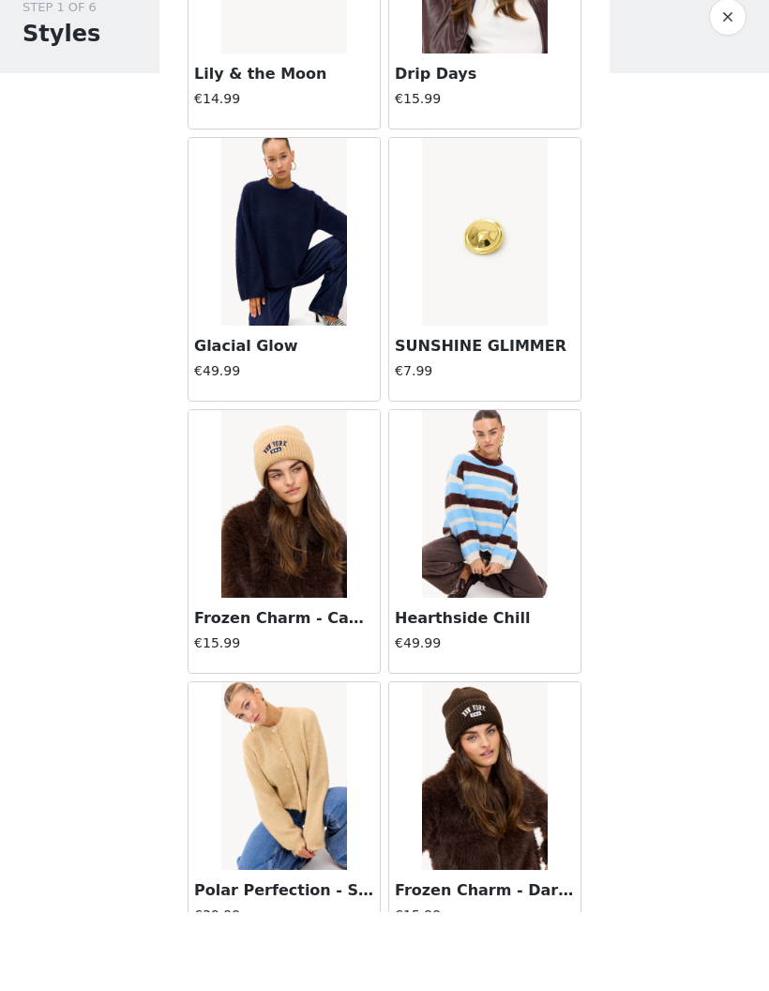
scroll to position [0, 0]
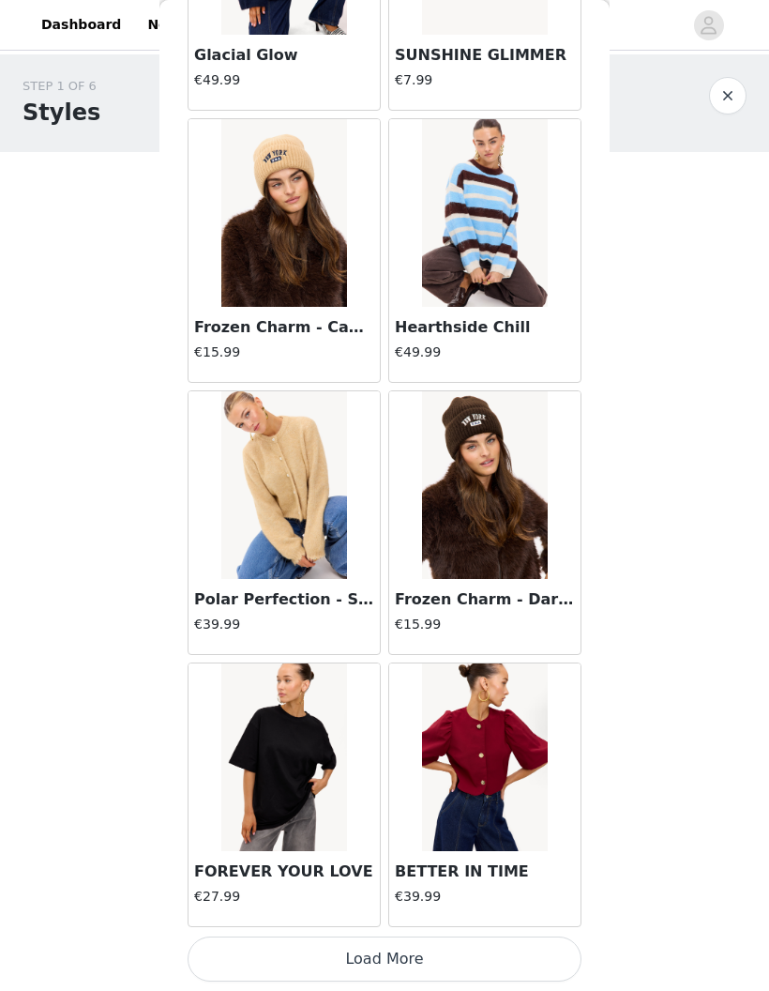
click at [451, 963] on button "Load More" at bounding box center [385, 958] width 394 height 45
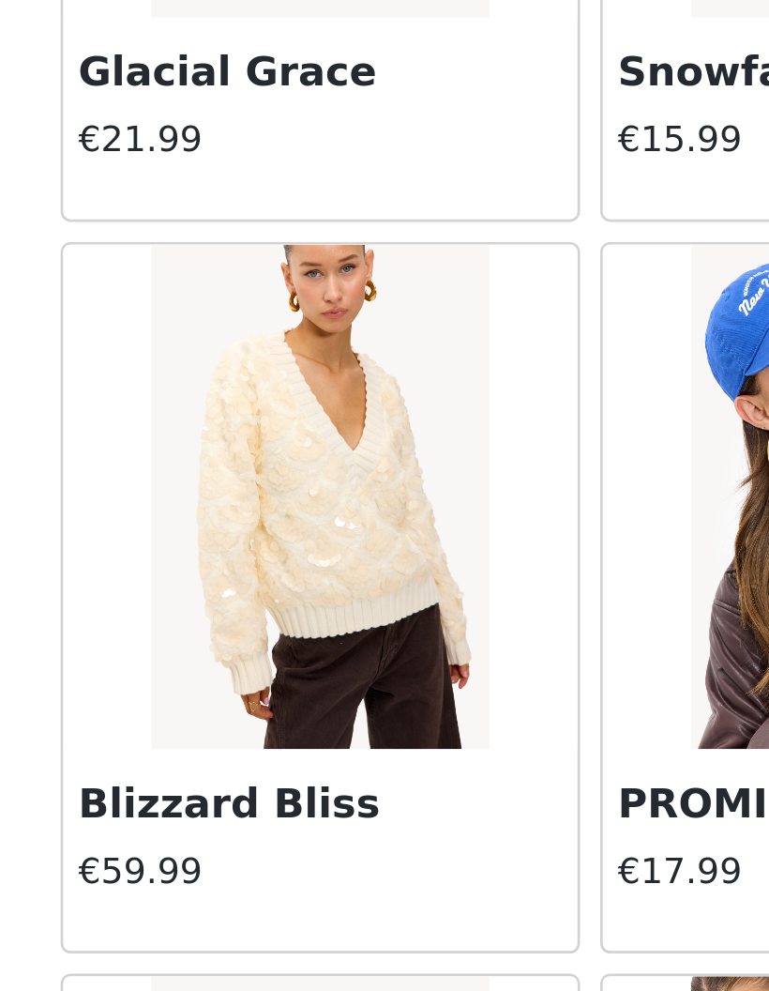
scroll to position [17893, 0]
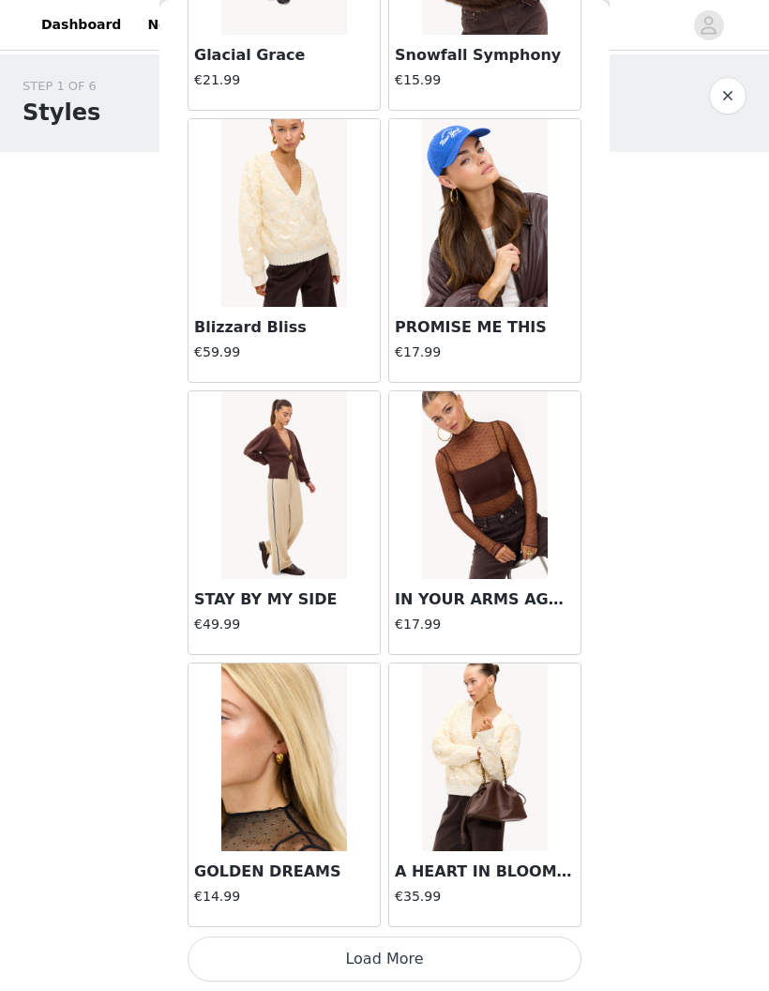
click at [463, 951] on button "Load More" at bounding box center [385, 958] width 394 height 45
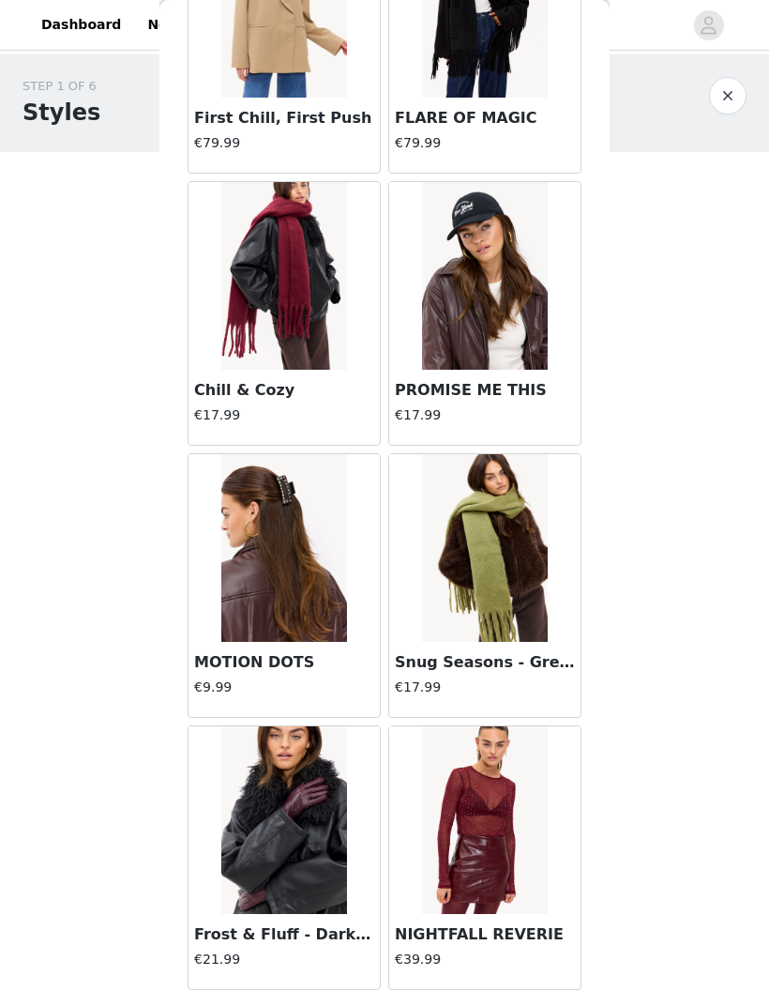
scroll to position [19226, 0]
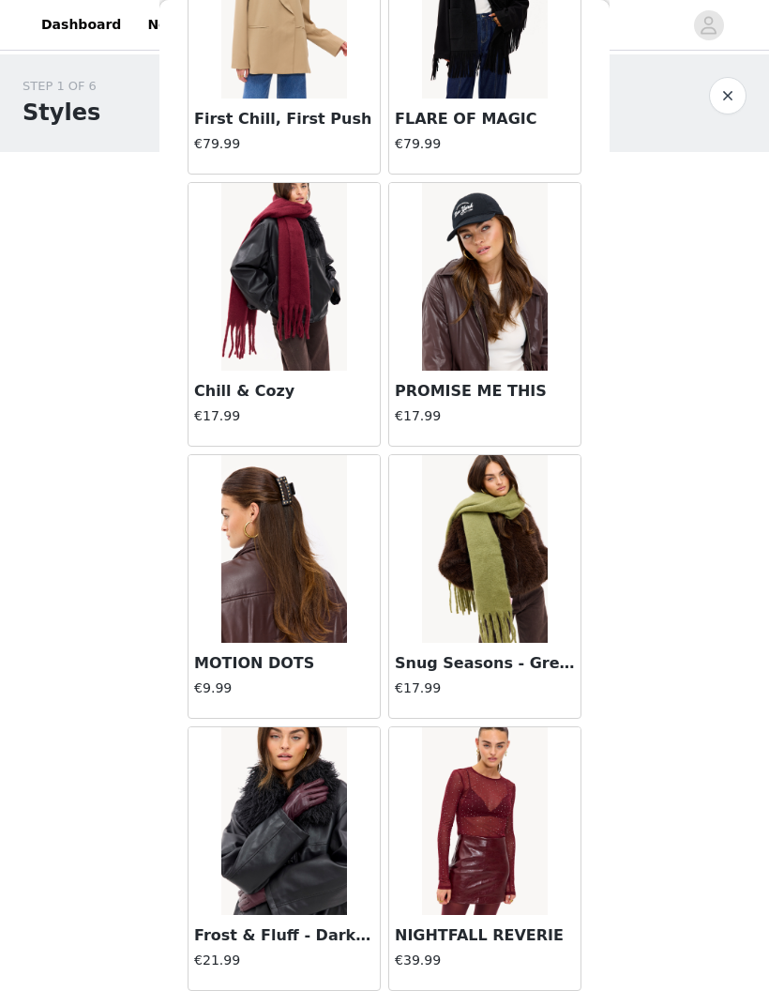
click at [335, 369] on img at bounding box center [283, 277] width 125 height 188
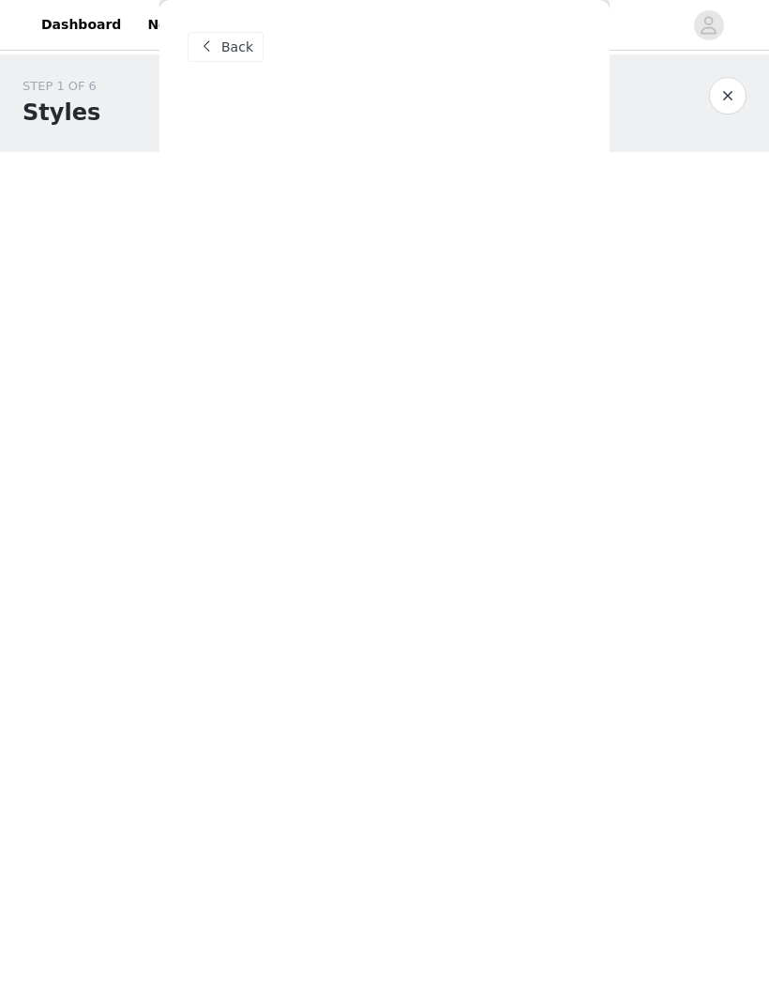
scroll to position [0, 0]
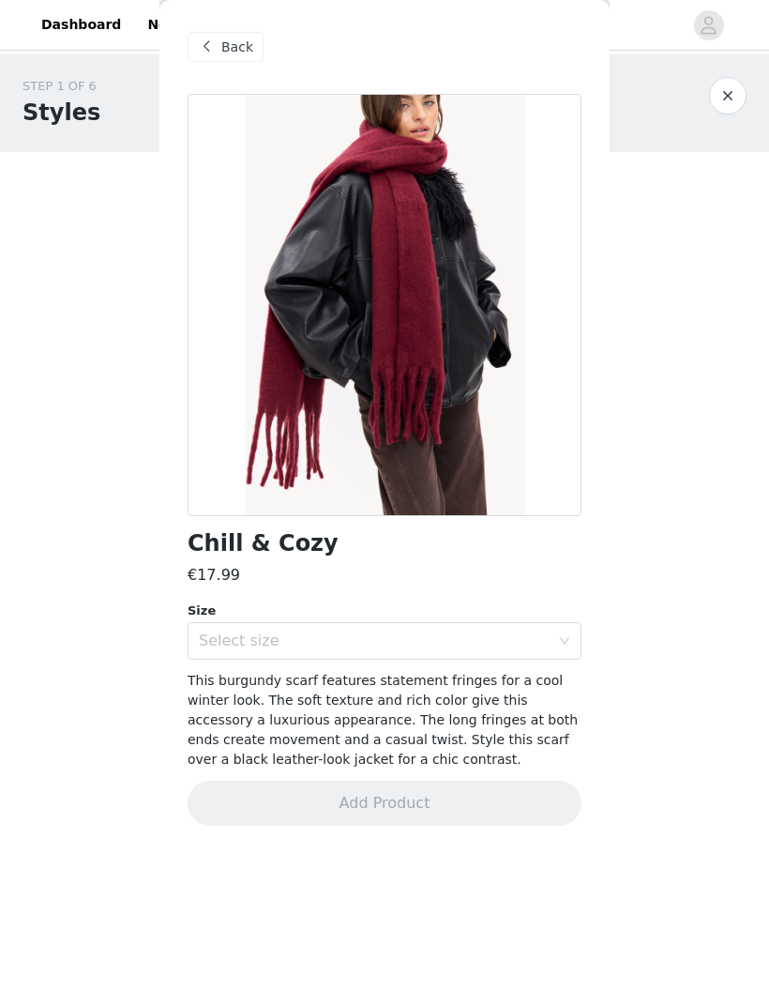
click at [562, 646] on icon "icon: down" at bounding box center [564, 641] width 11 height 13
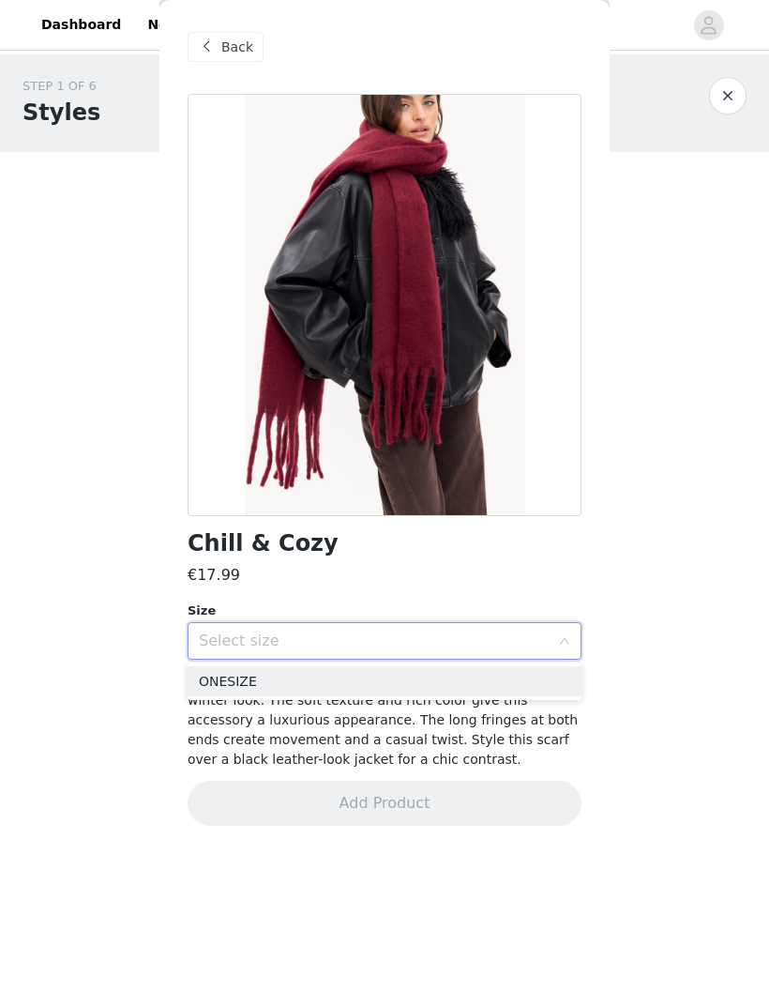
click at [516, 674] on li "ONESIZE" at bounding box center [385, 681] width 394 height 30
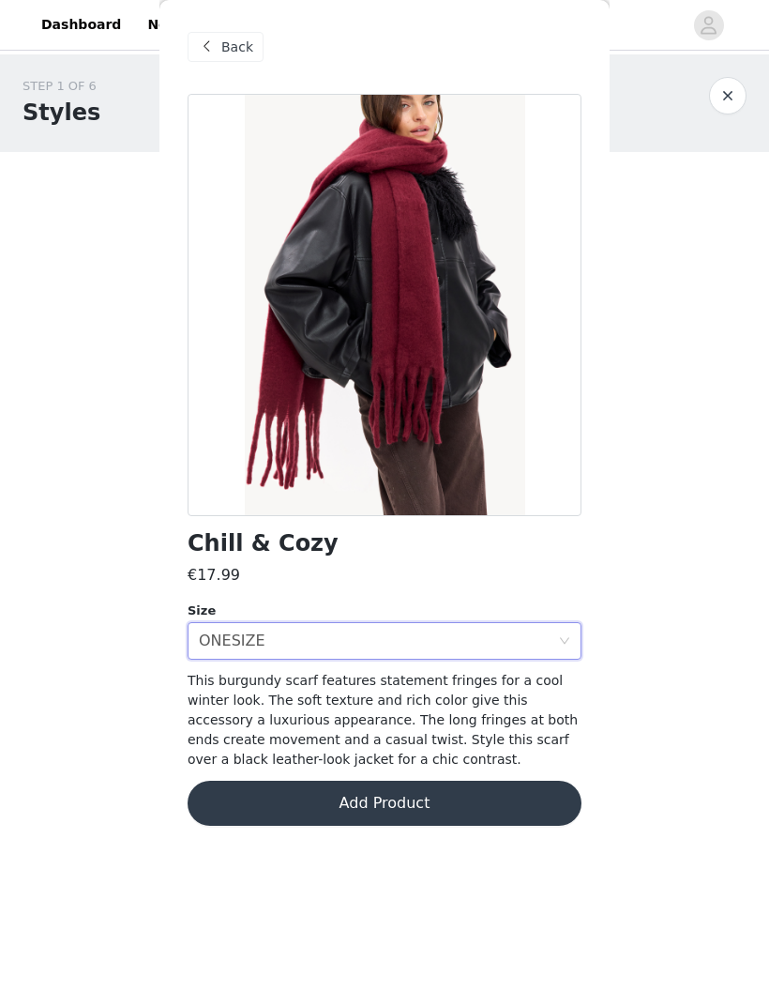
click at [464, 806] on button "Add Product" at bounding box center [385, 802] width 394 height 45
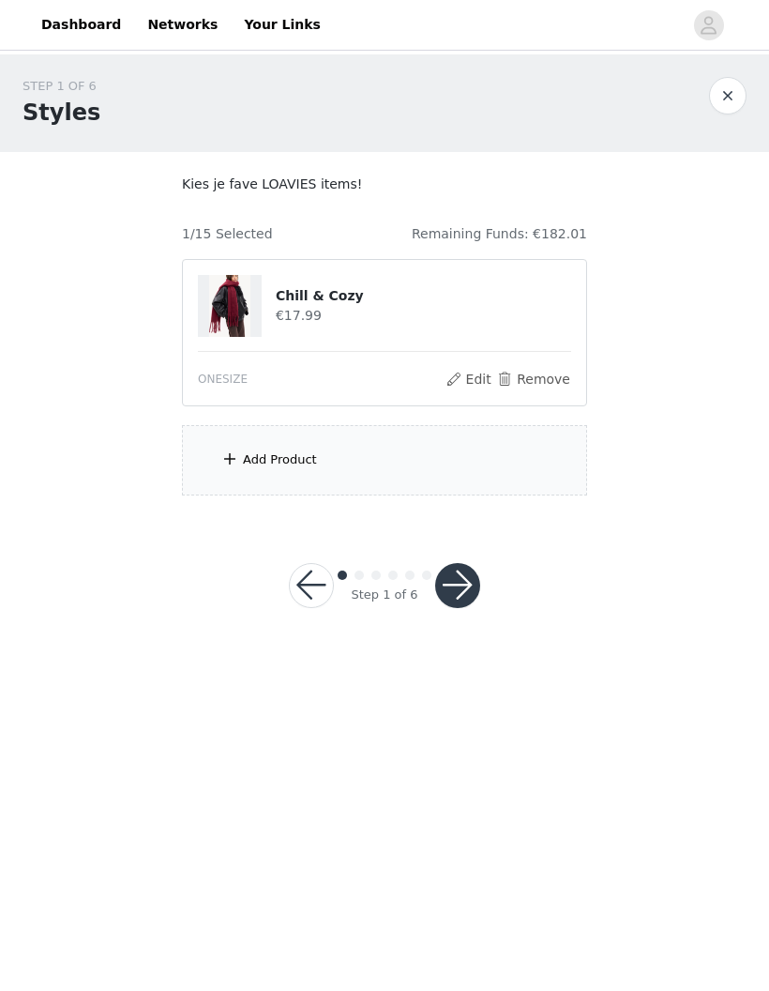
click at [216, 471] on div "Add Product" at bounding box center [384, 460] width 405 height 70
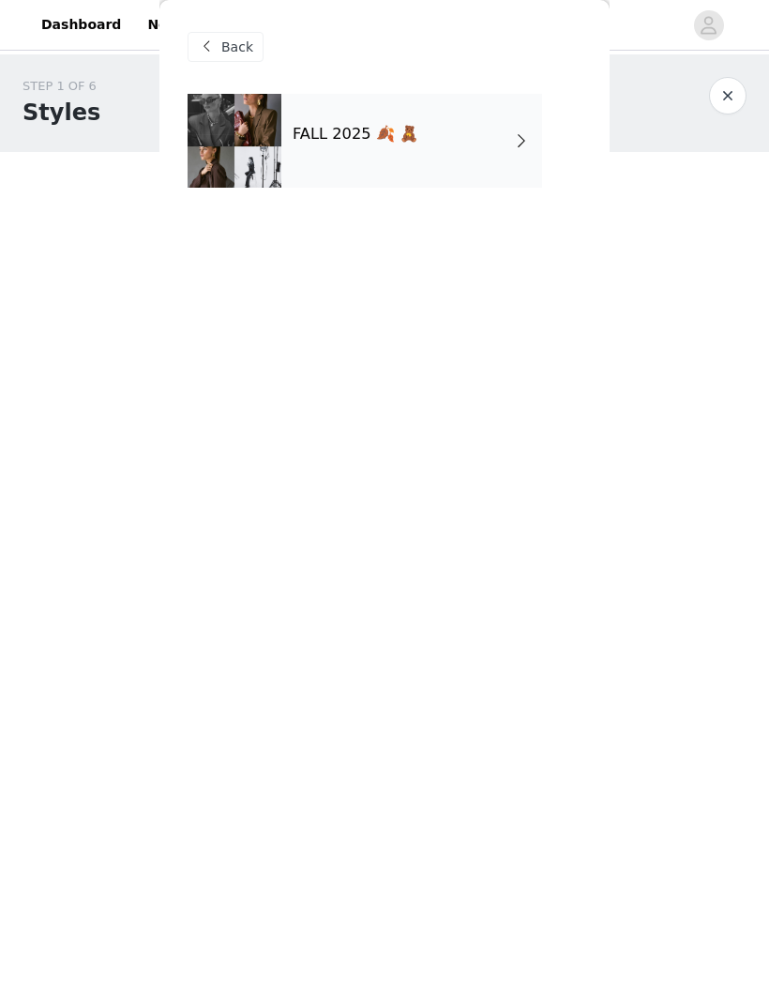
click at [462, 154] on div "FALL 2025 🍂 🧸" at bounding box center [411, 141] width 261 height 94
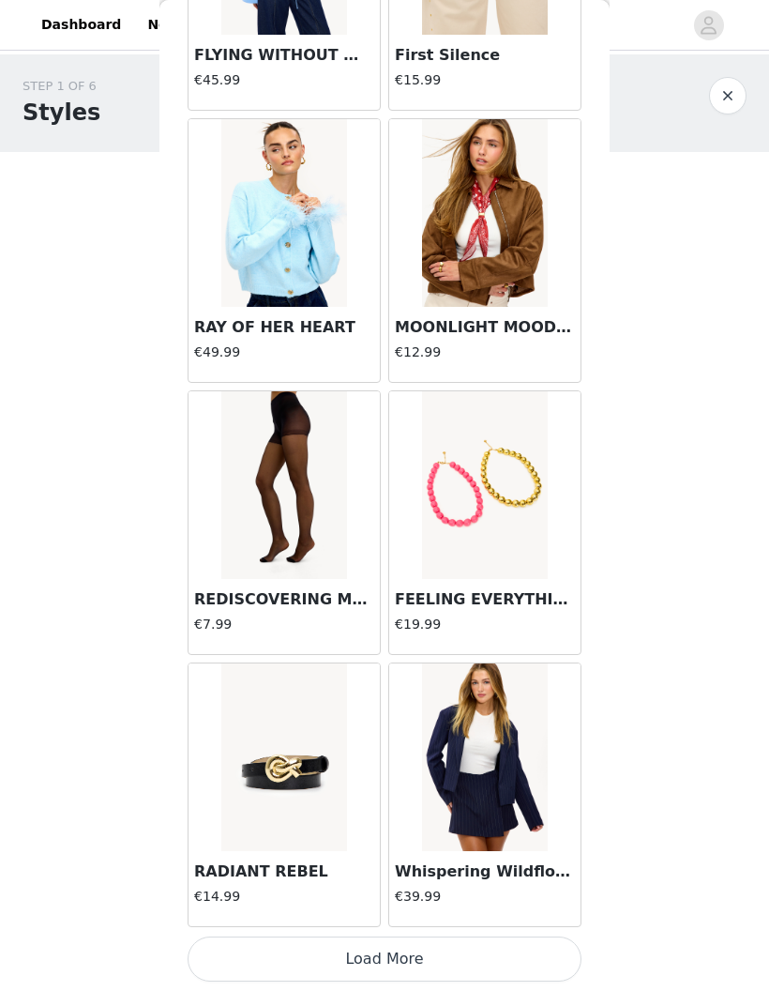
click at [474, 956] on button "Load More" at bounding box center [385, 958] width 394 height 45
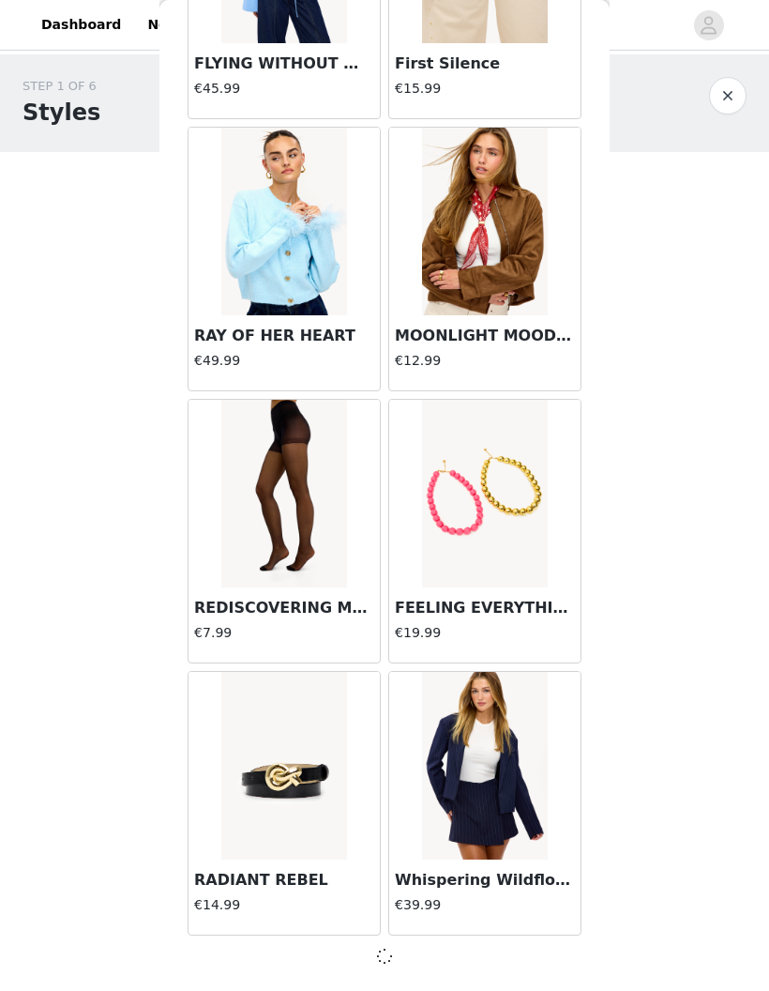
scroll to position [1871, 0]
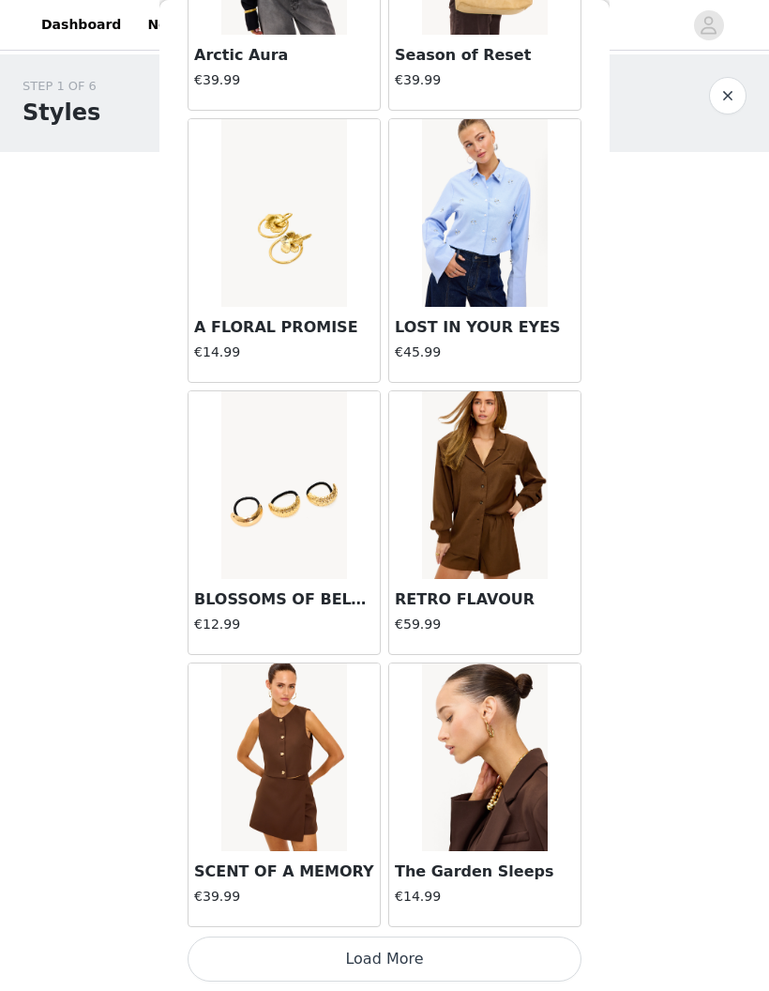
click at [462, 951] on button "Load More" at bounding box center [385, 958] width 394 height 45
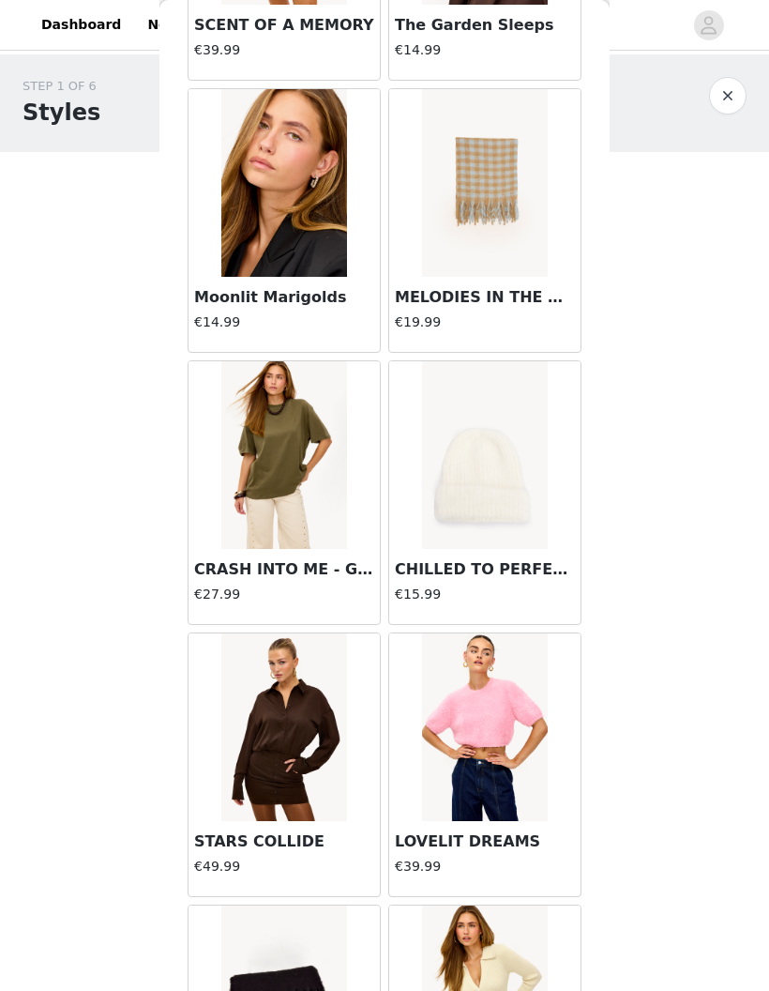
scroll to position [5448, 0]
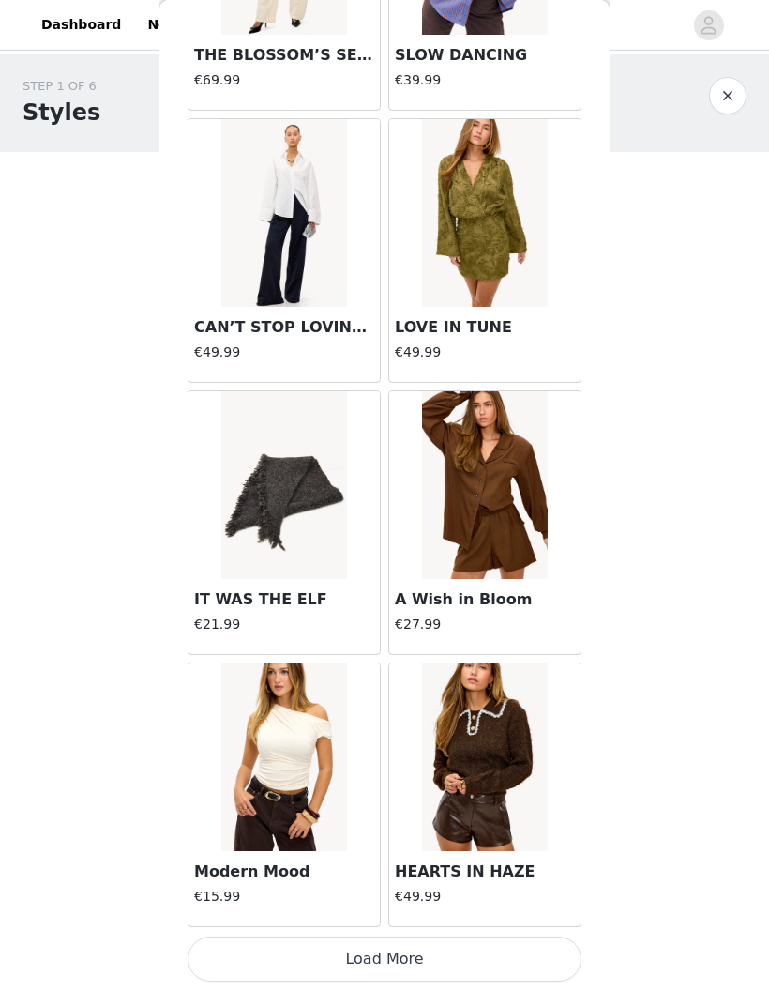
click at [451, 945] on button "Load More" at bounding box center [385, 958] width 394 height 45
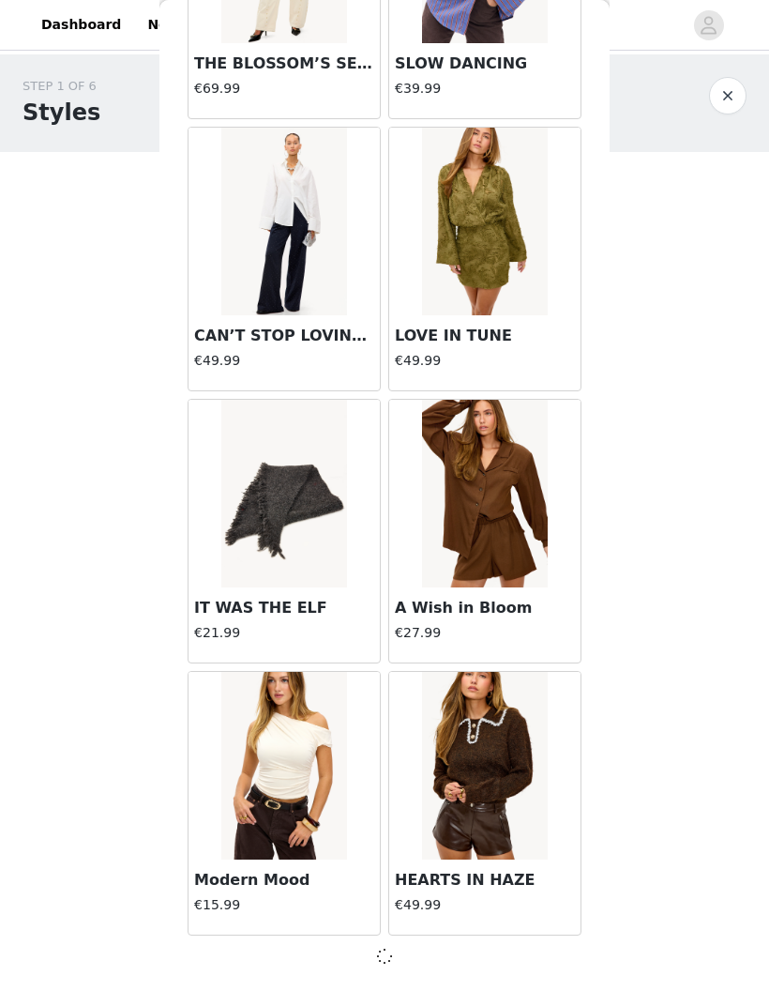
scroll to position [7312, 0]
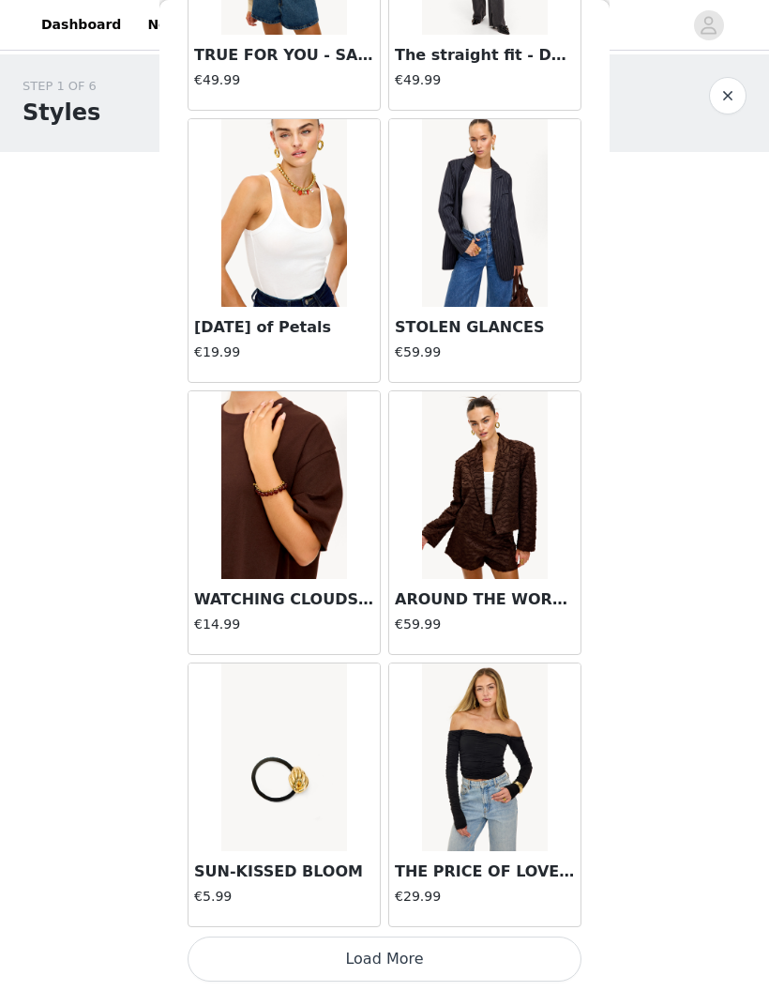
click at [511, 954] on button "Load More" at bounding box center [385, 958] width 394 height 45
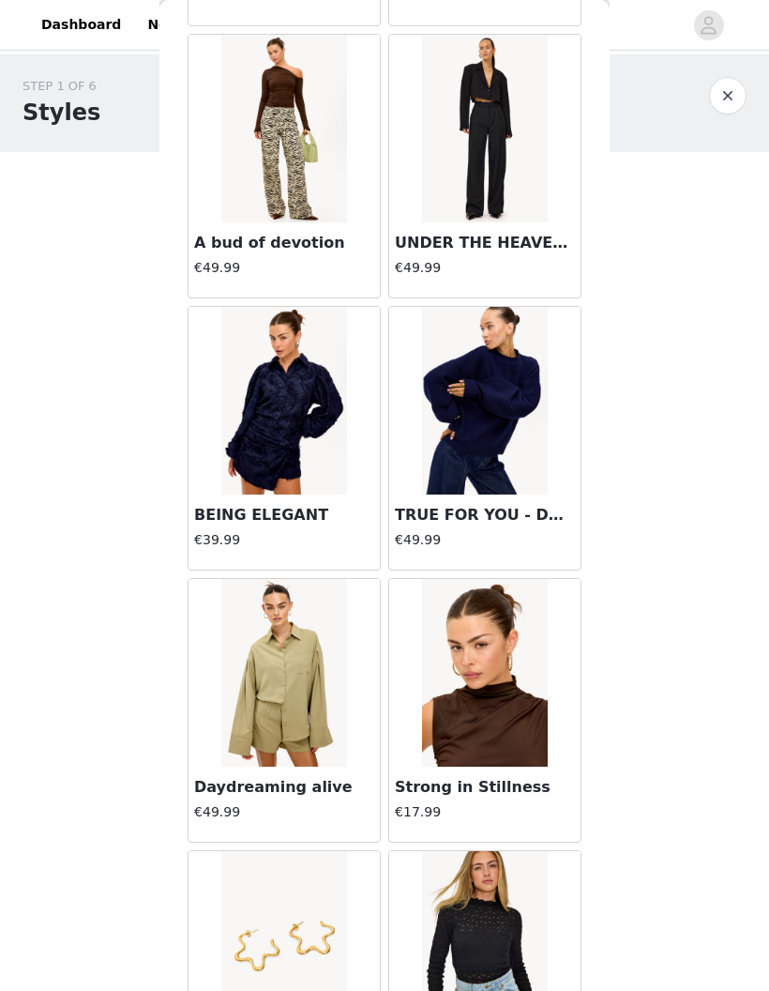
scroll to position [11758, 0]
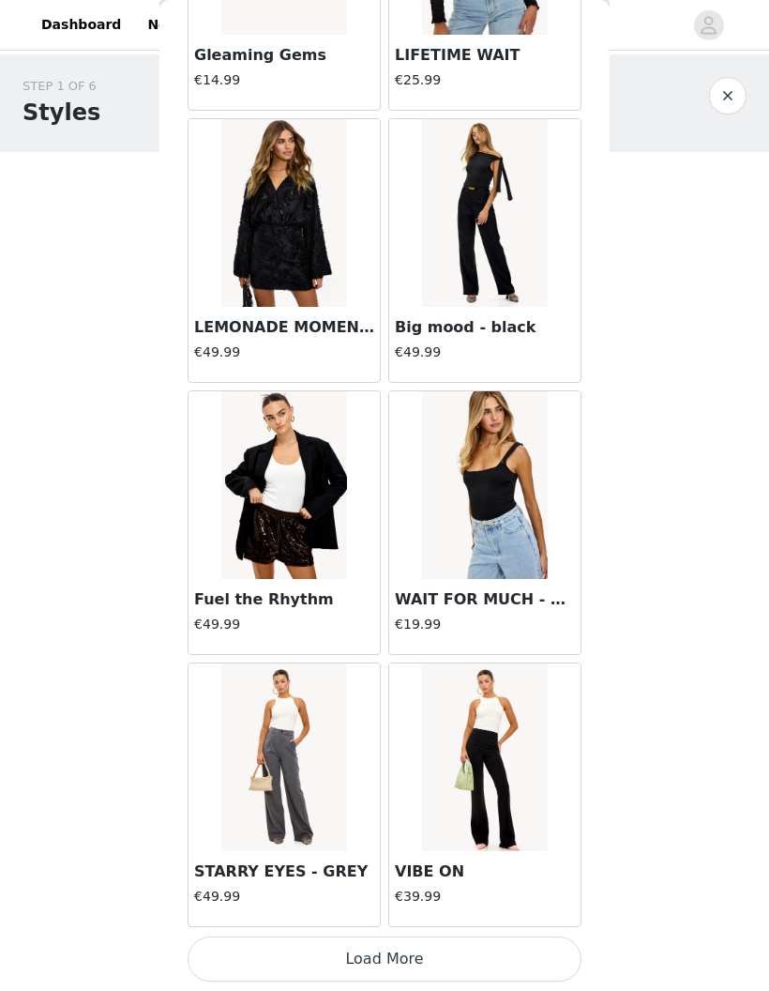
click at [433, 953] on button "Load More" at bounding box center [385, 958] width 394 height 45
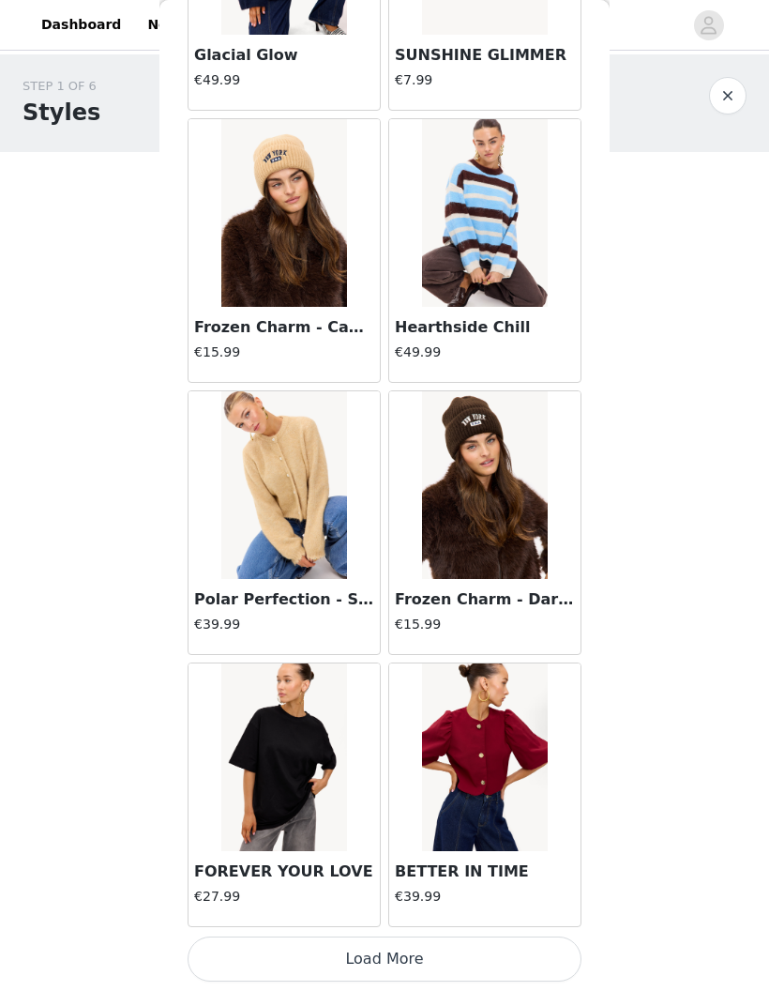
click at [235, 955] on button "Load More" at bounding box center [385, 958] width 394 height 45
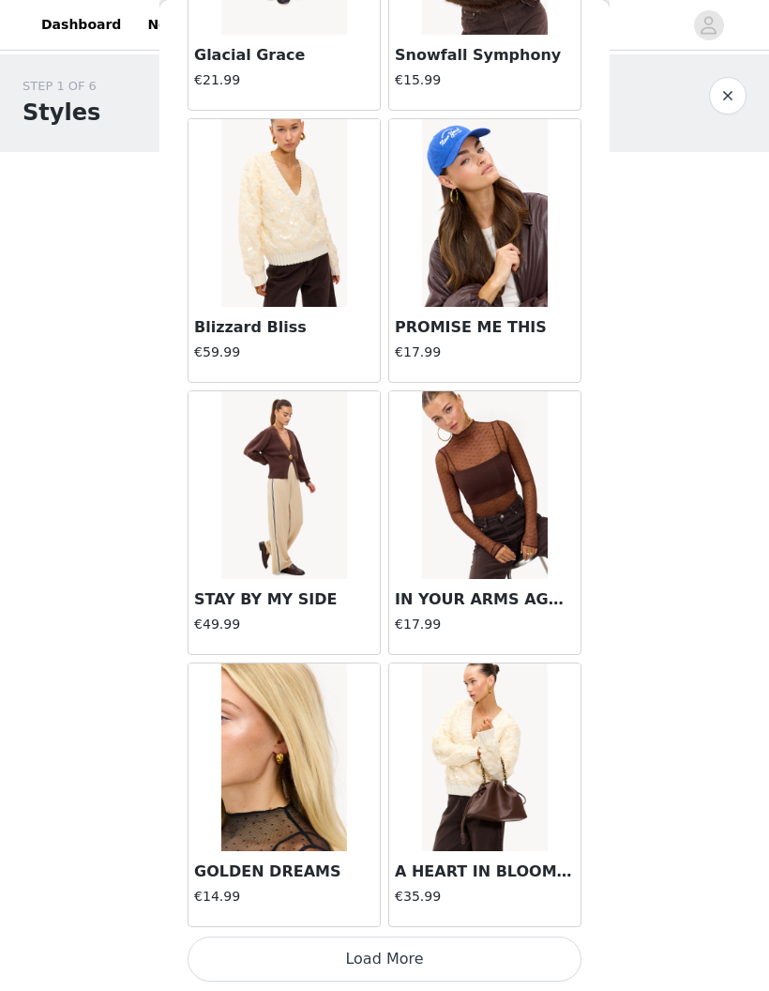
click at [486, 956] on button "Load More" at bounding box center [385, 958] width 394 height 45
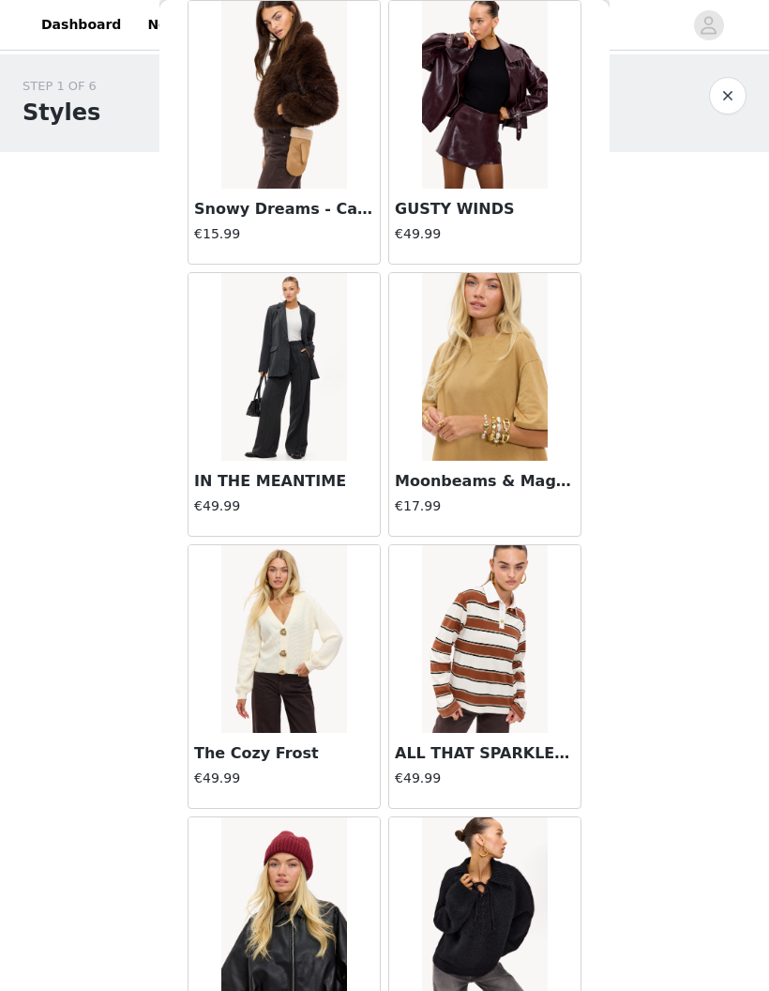
scroll to position [20765, 0]
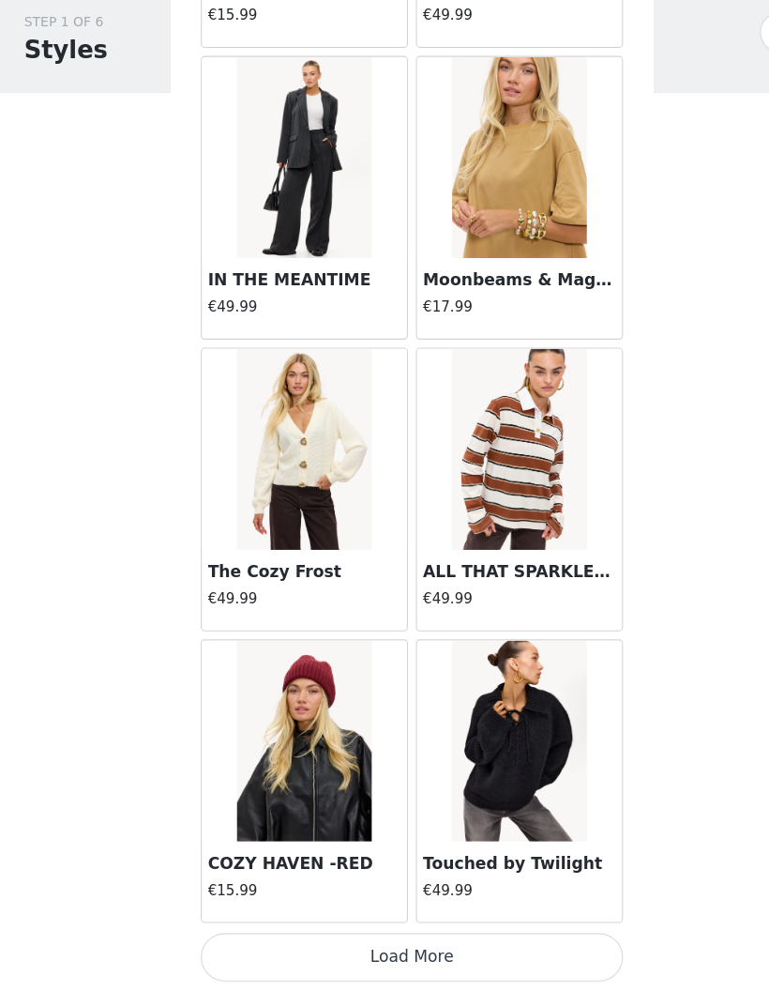
click at [512, 936] on button "Load More" at bounding box center [385, 958] width 394 height 45
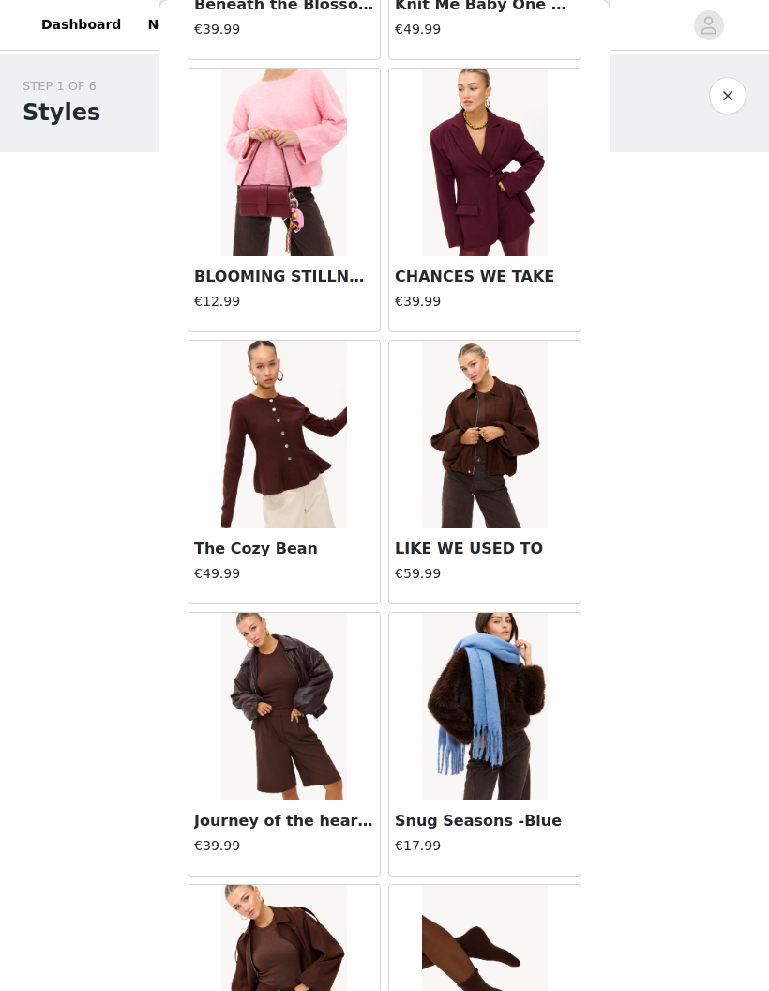
scroll to position [23139, 0]
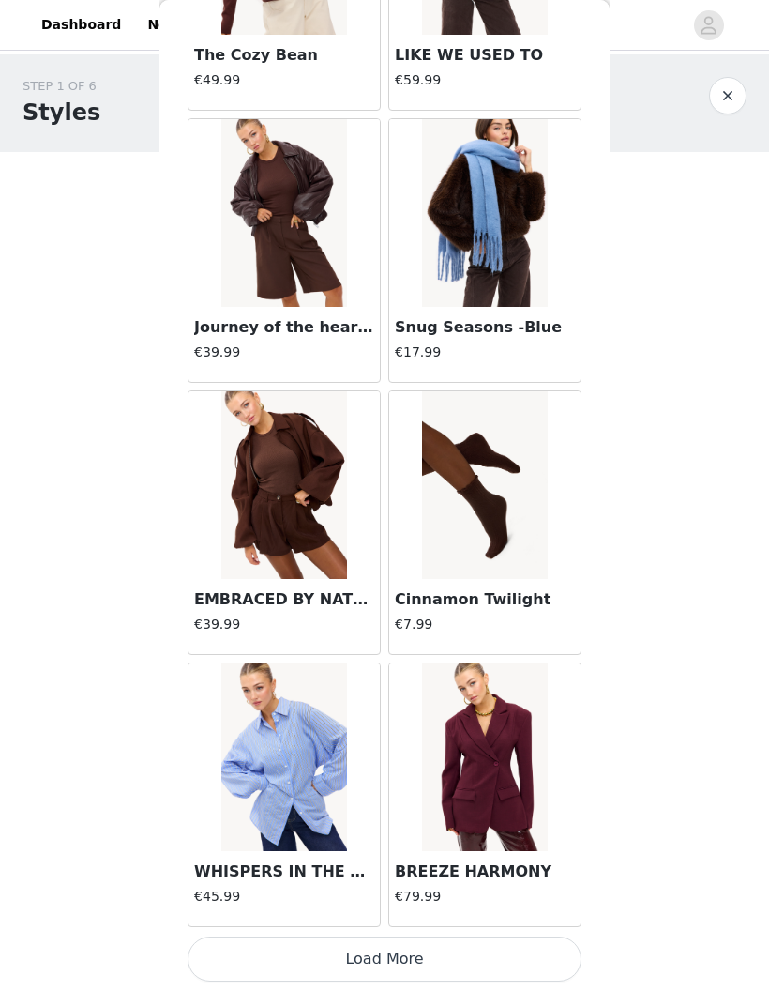
click at [488, 949] on button "Load More" at bounding box center [385, 958] width 394 height 45
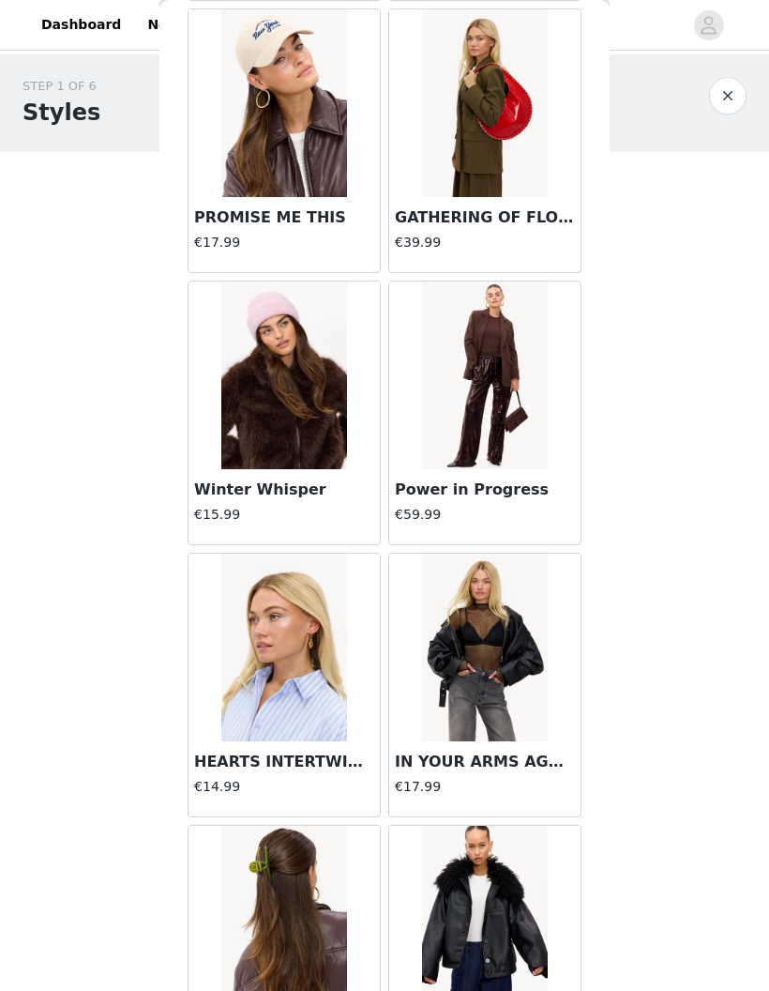
scroll to position [25695, 0]
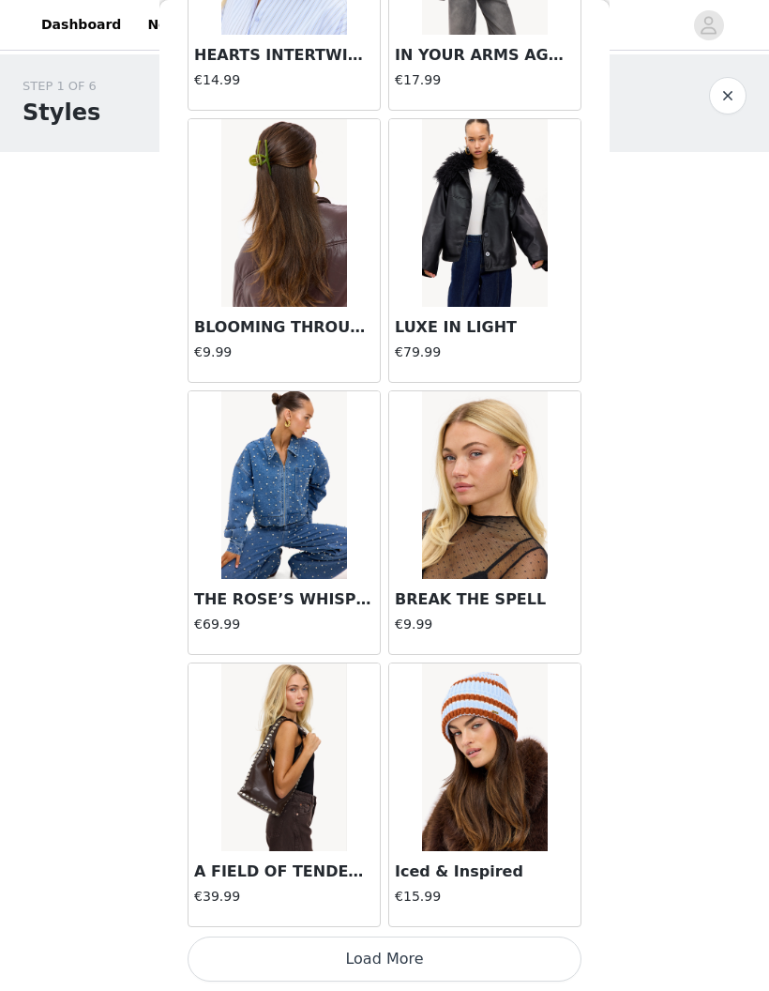
click at [530, 949] on button "Load More" at bounding box center [385, 958] width 394 height 45
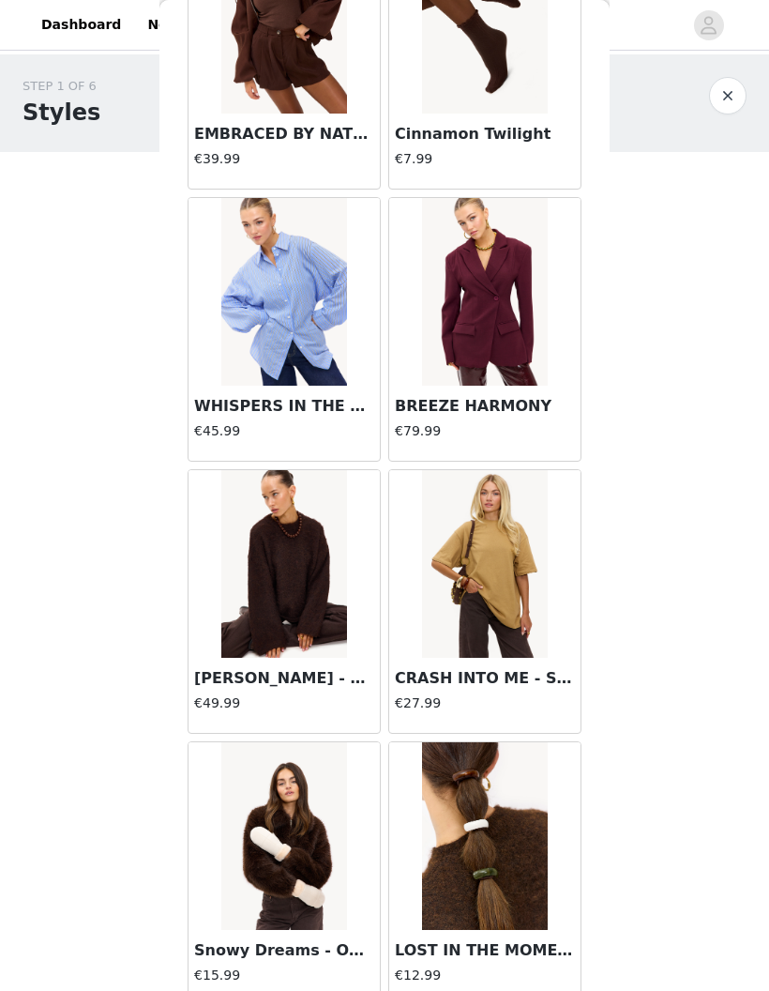
scroll to position [24105, 0]
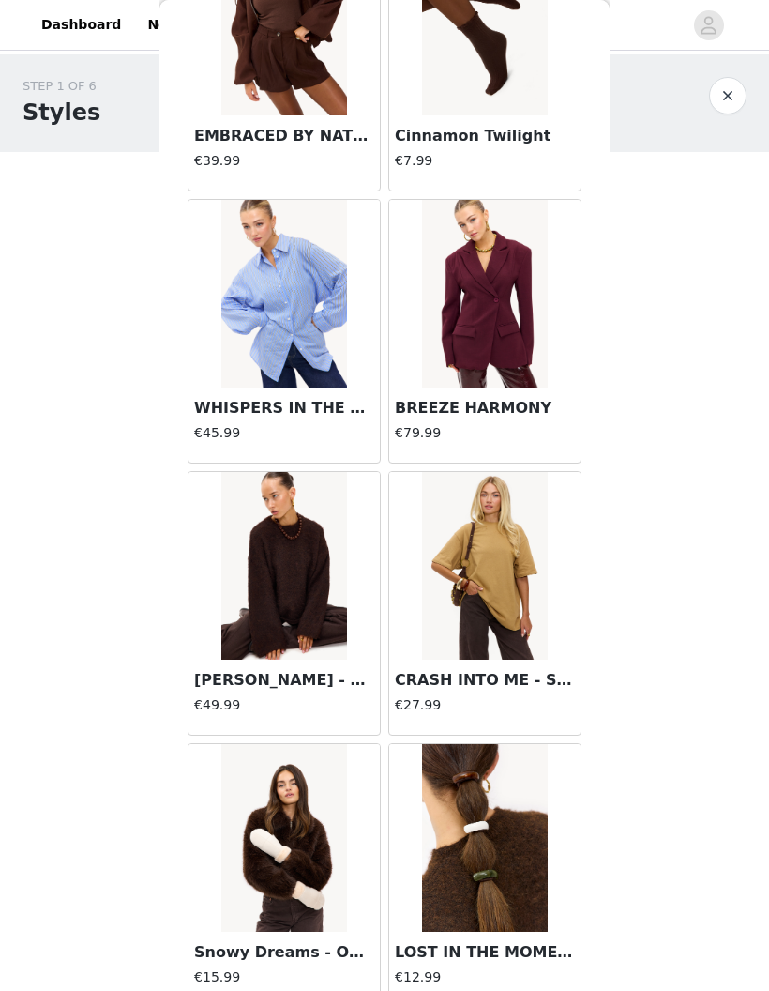
click at [332, 629] on img at bounding box center [283, 566] width 125 height 188
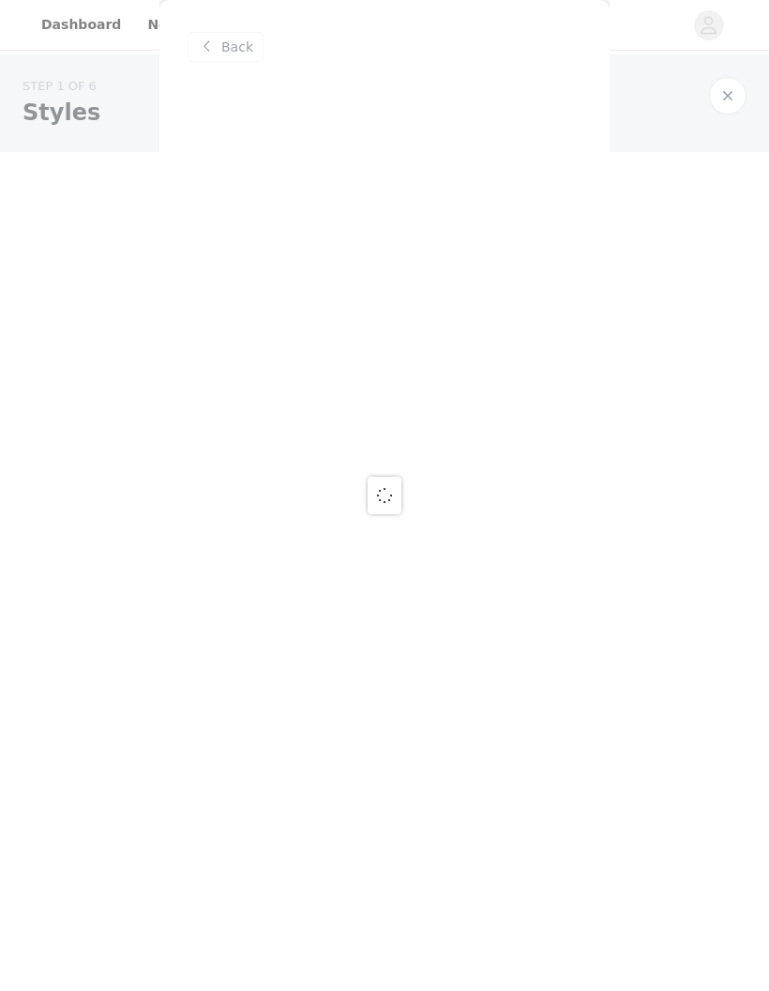
scroll to position [0, 0]
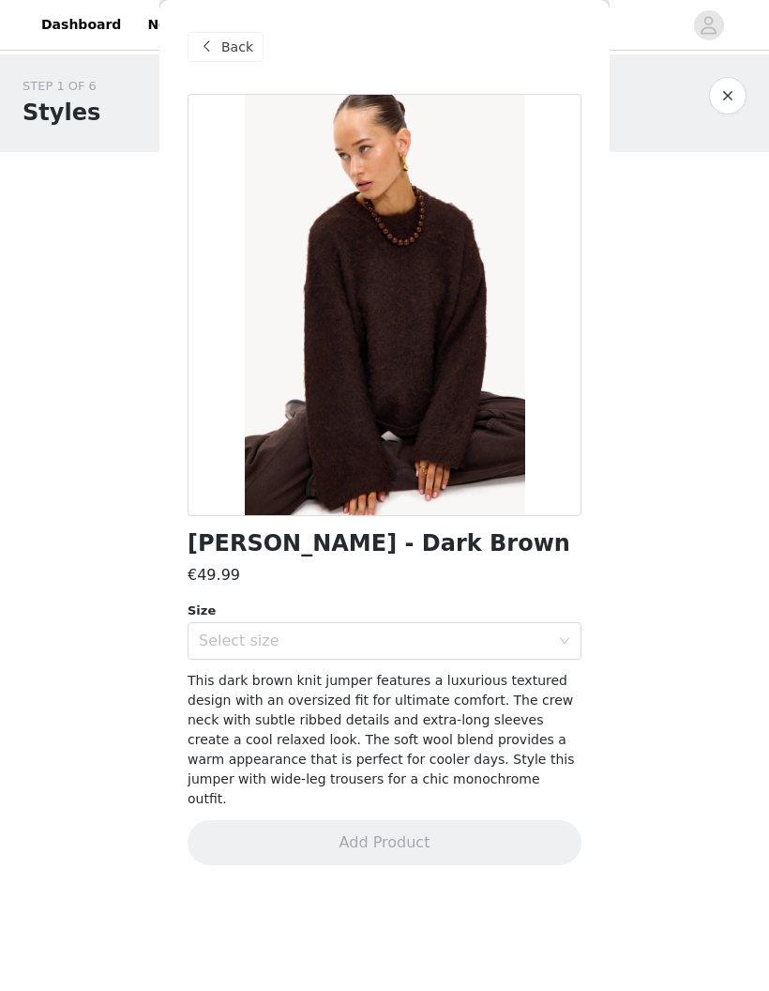
click at [523, 645] on div "Select size" at bounding box center [374, 640] width 351 height 19
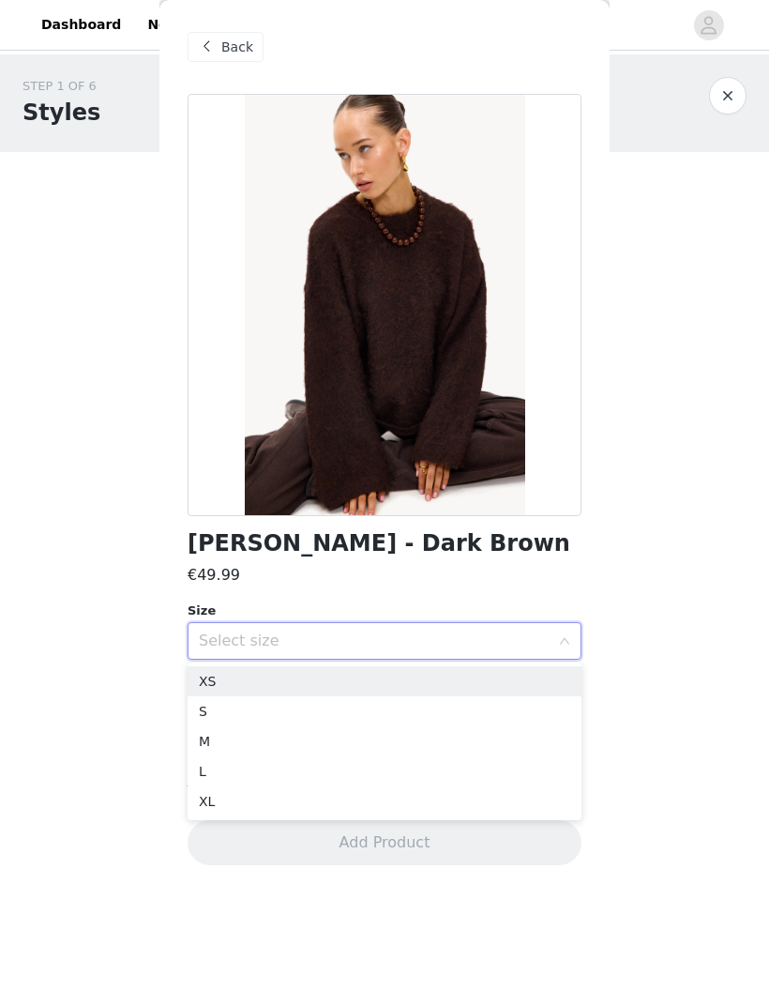
click at [503, 676] on li "XS" at bounding box center [385, 681] width 394 height 30
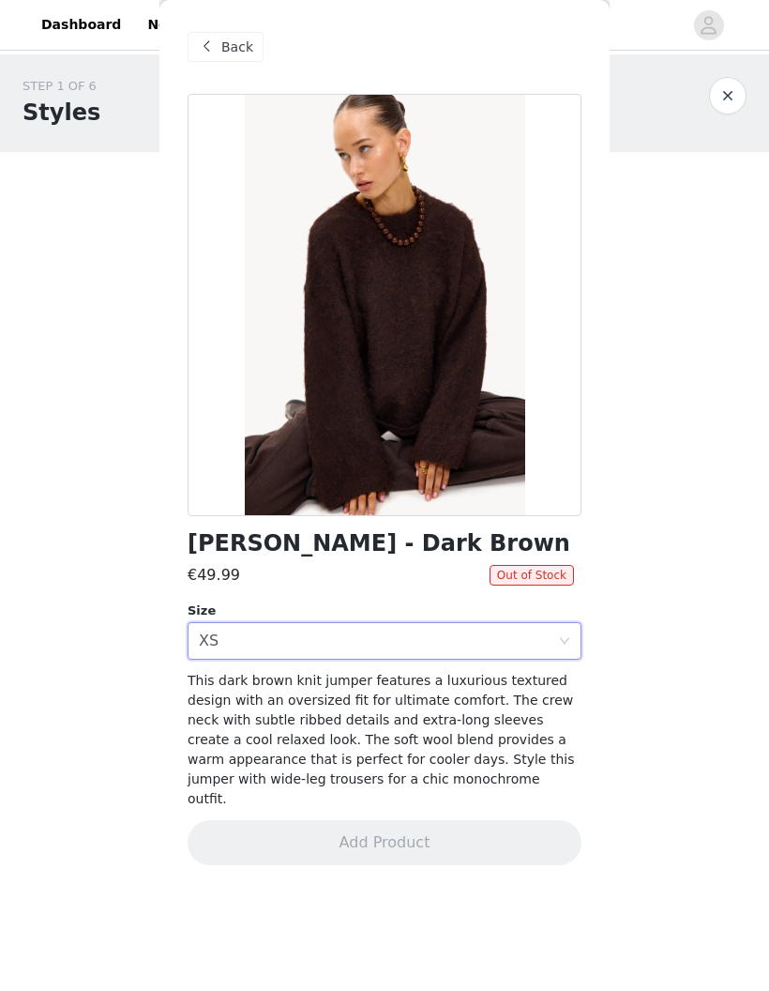
click at [530, 647] on div "Select size XS" at bounding box center [378, 641] width 359 height 36
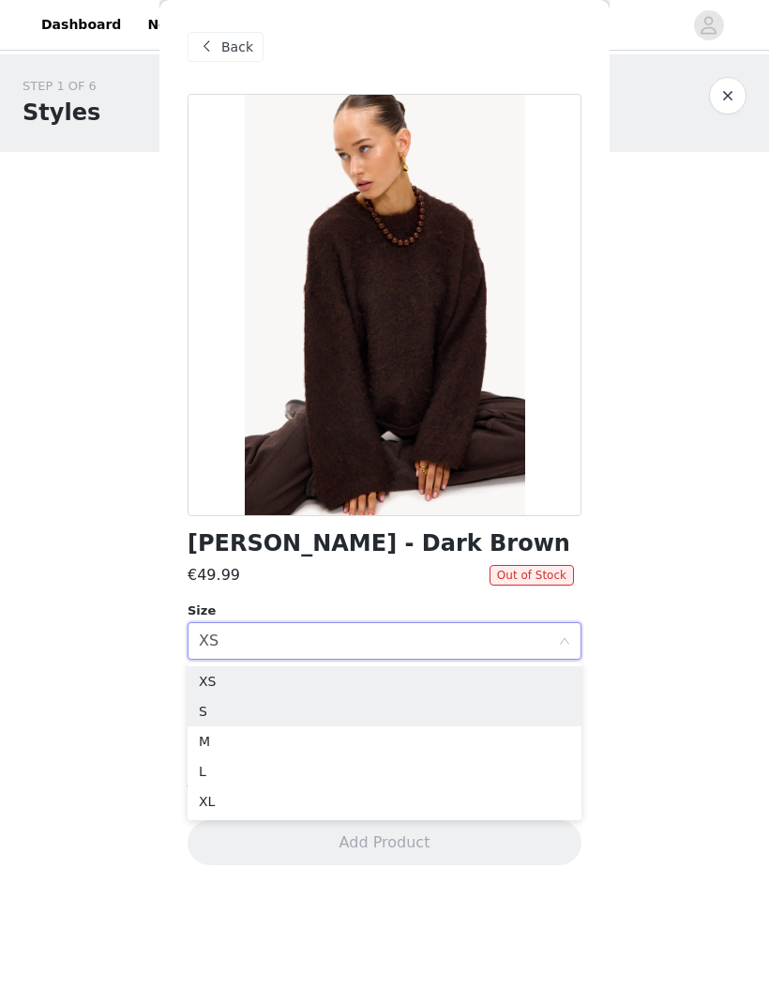
click at [462, 699] on li "S" at bounding box center [385, 711] width 394 height 30
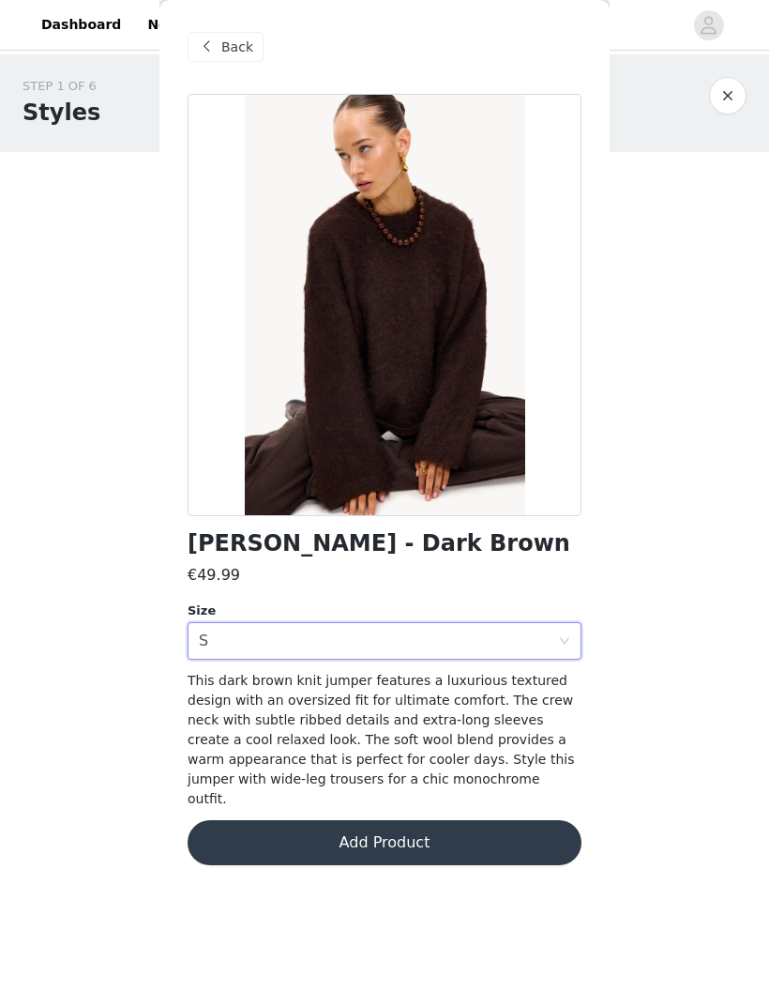
click at [231, 56] on span "Back" at bounding box center [237, 48] width 32 height 20
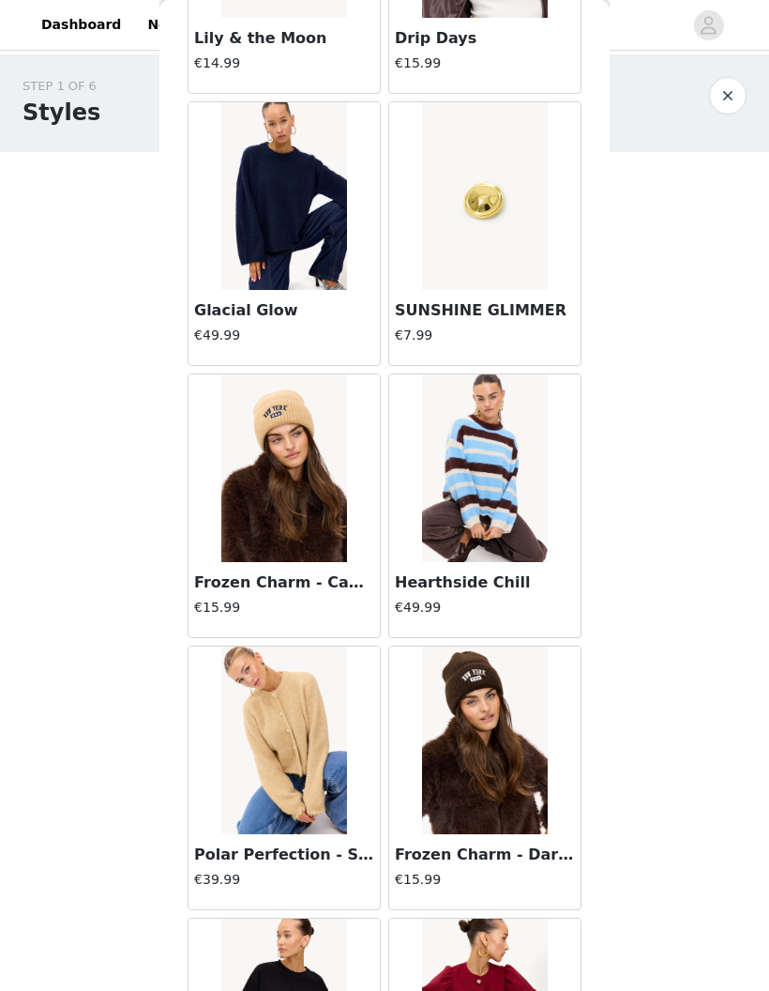
scroll to position [15227, 0]
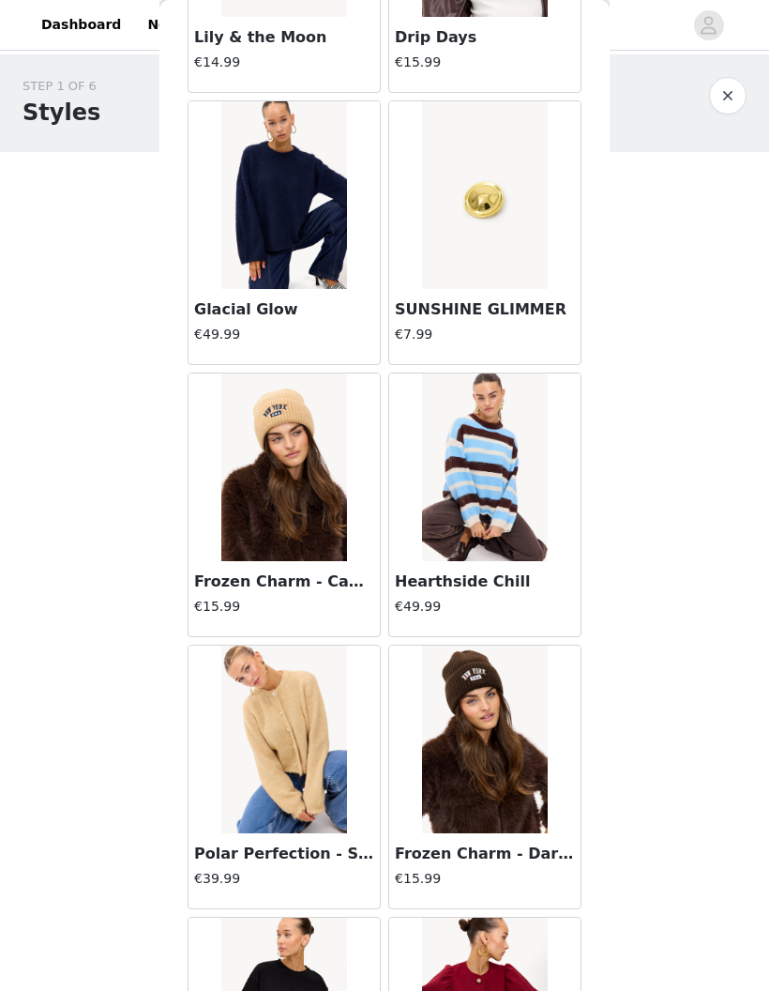
click at [495, 533] on img at bounding box center [484, 467] width 125 height 188
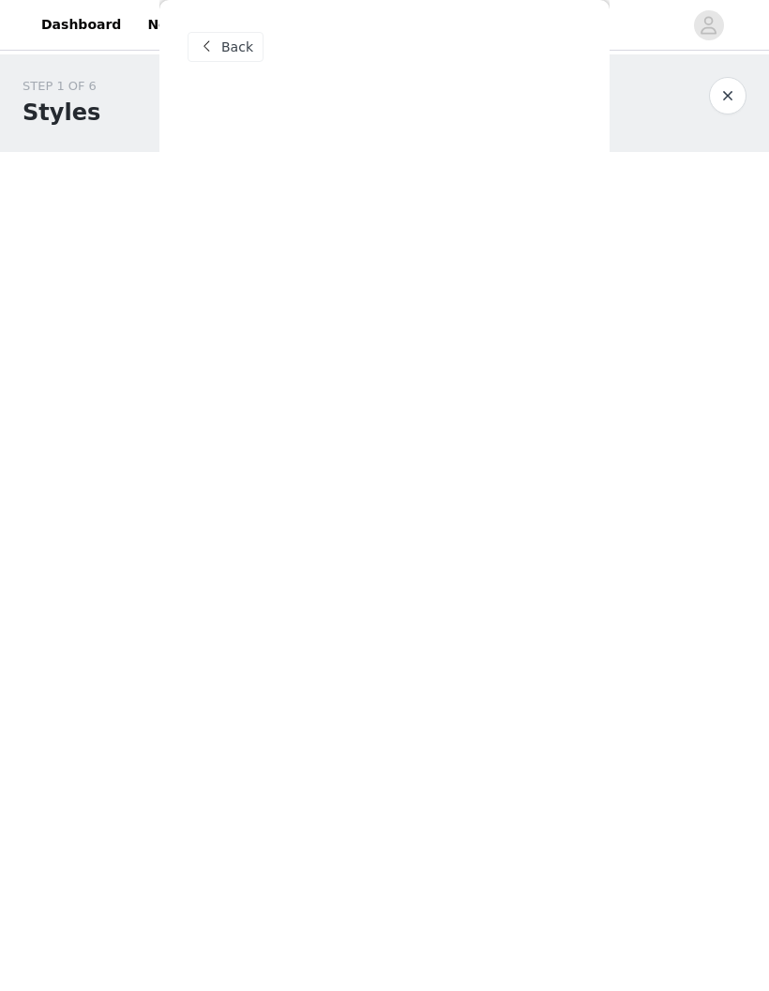
scroll to position [0, 0]
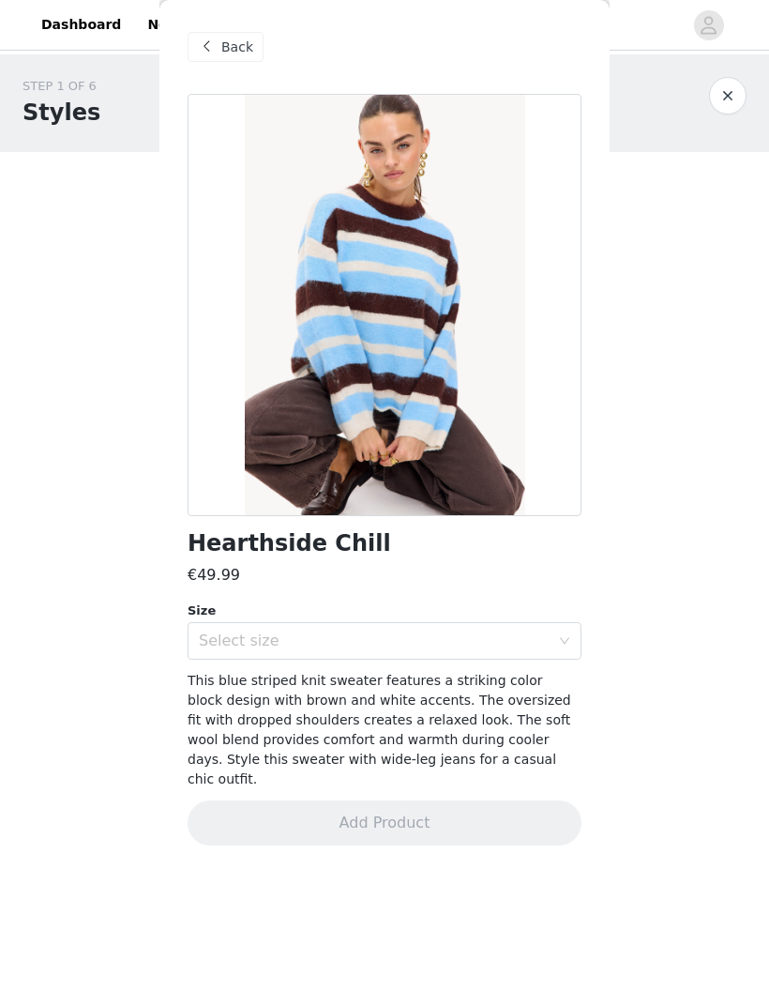
click at [535, 641] on div "Select size" at bounding box center [374, 640] width 351 height 19
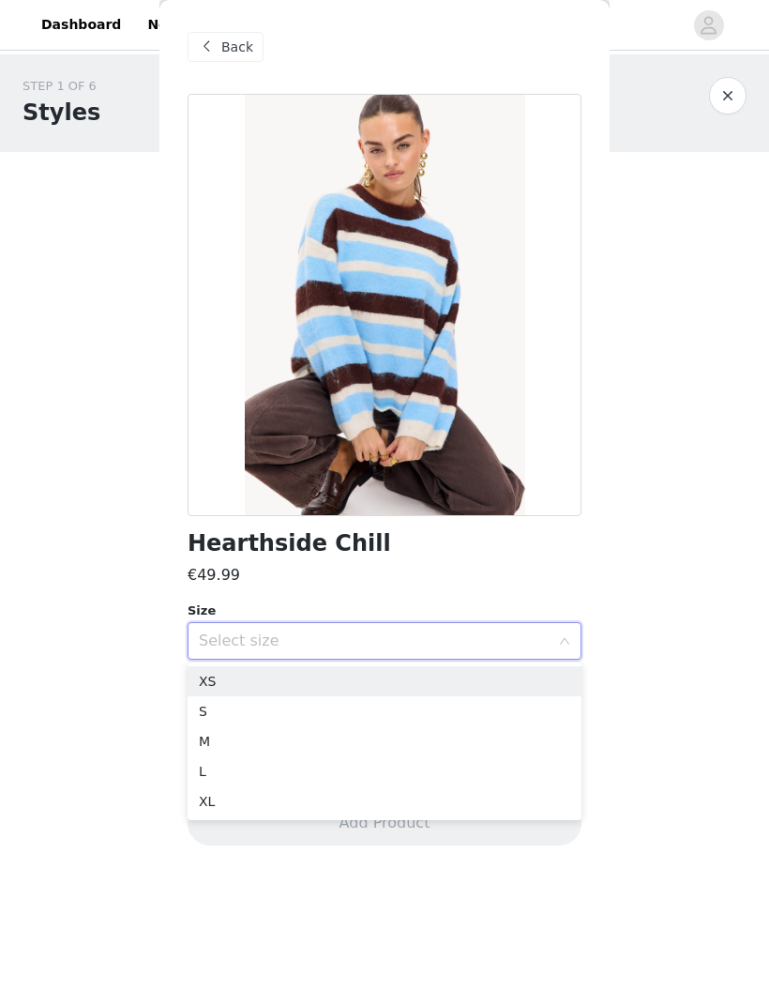
click at [465, 680] on li "XS" at bounding box center [385, 681] width 394 height 30
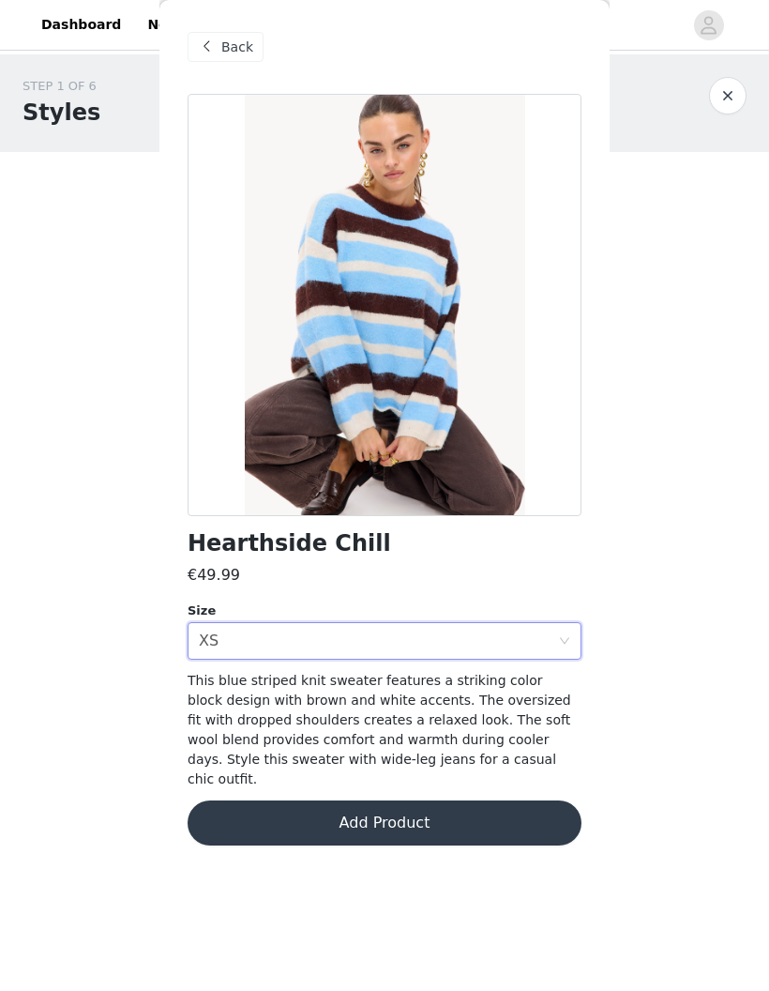
click at [489, 800] on button "Add Product" at bounding box center [385, 822] width 394 height 45
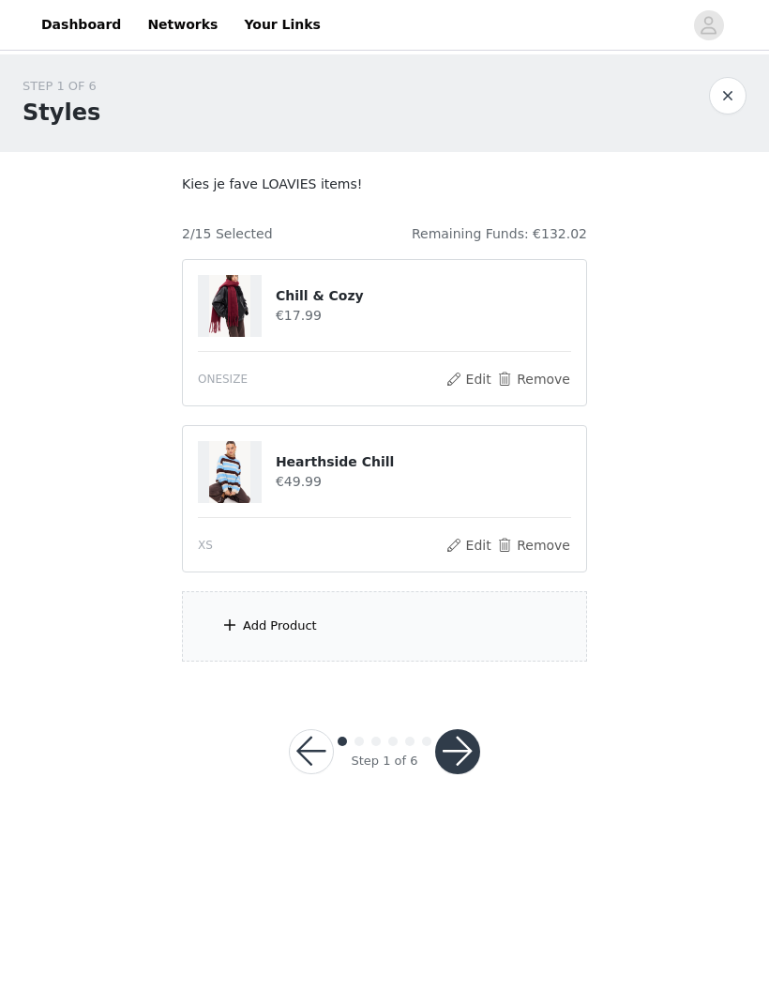
click at [239, 599] on div "Add Product" at bounding box center [384, 626] width 405 height 70
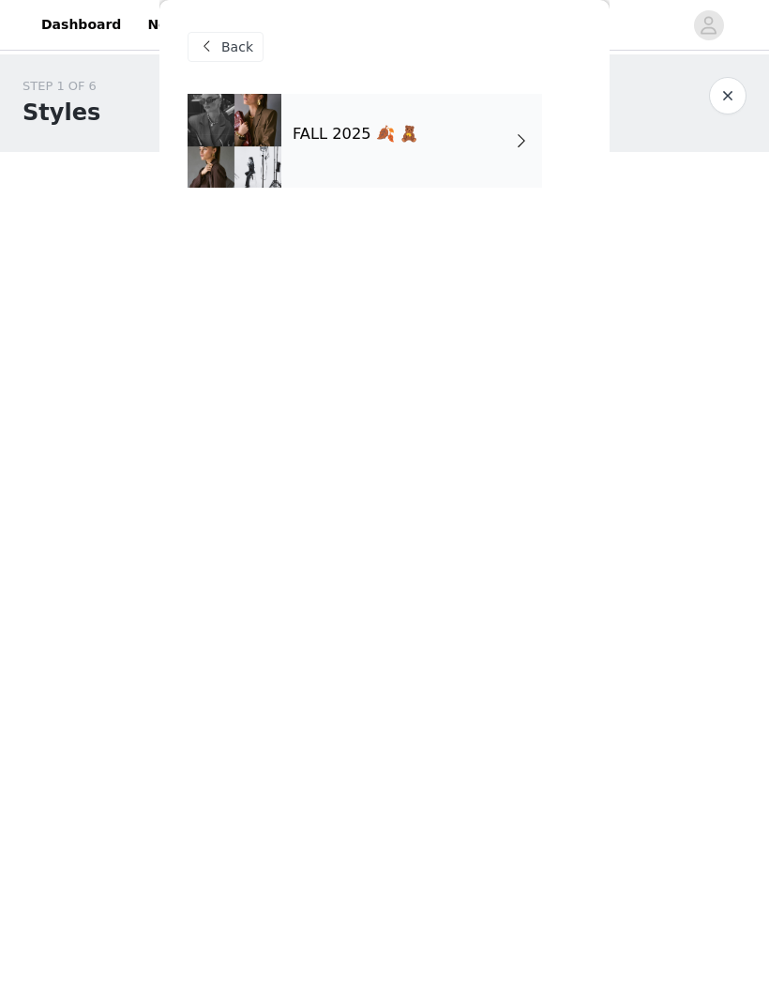
click at [463, 158] on div "FALL 2025 🍂 🧸" at bounding box center [411, 141] width 261 height 94
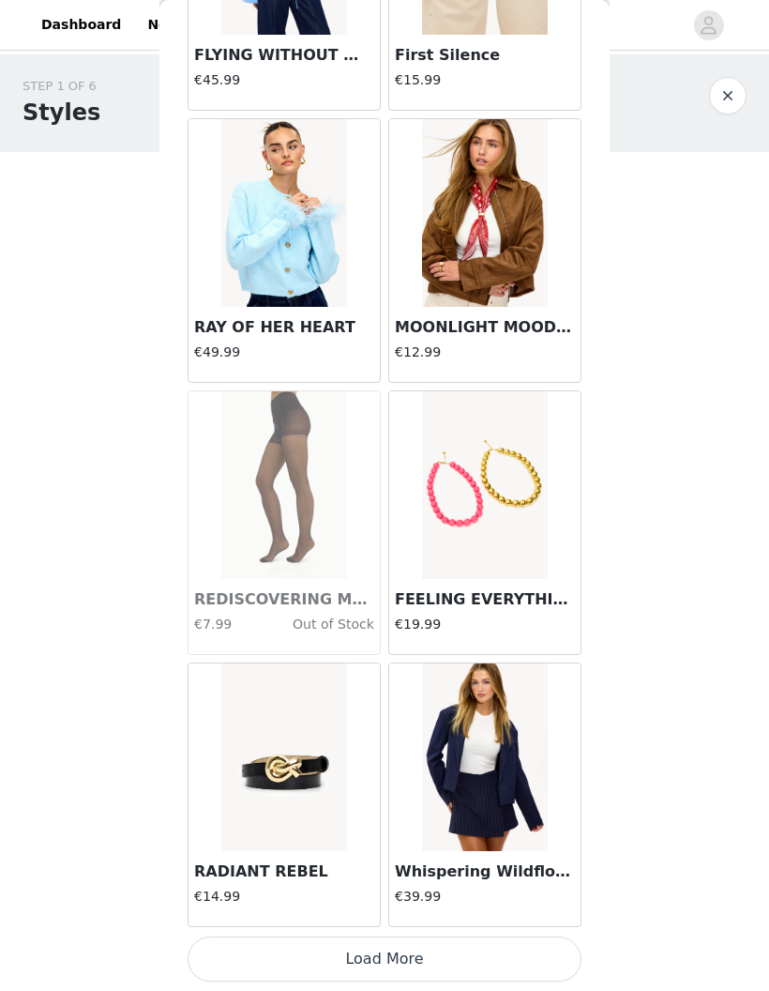
click at [486, 949] on button "Load More" at bounding box center [385, 958] width 394 height 45
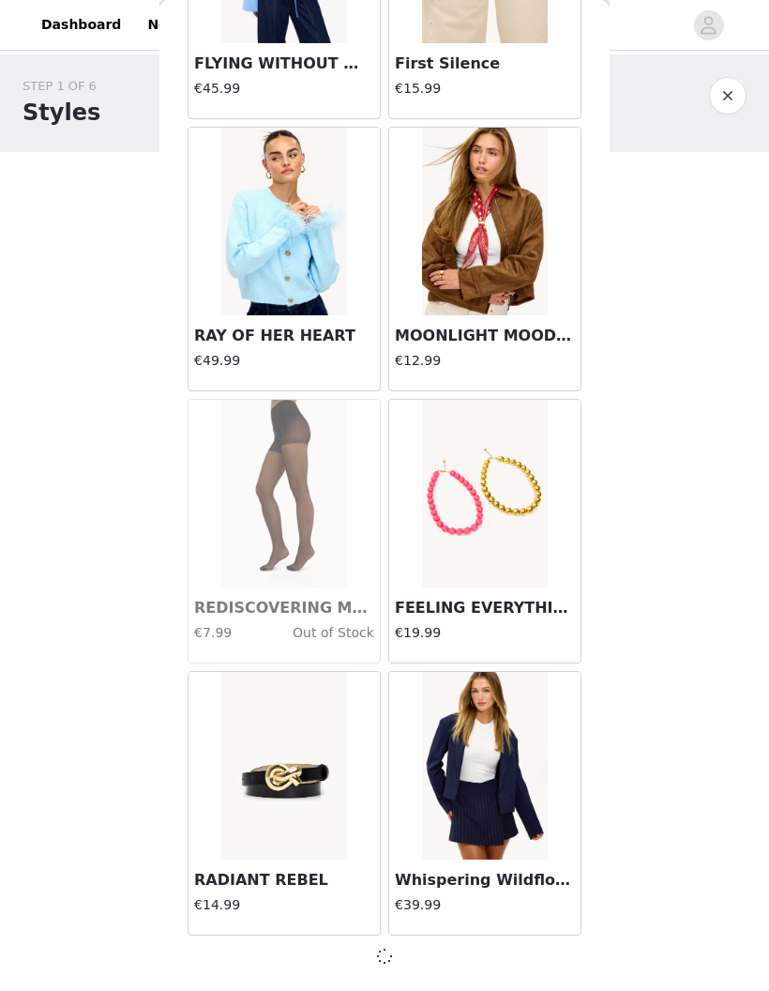
scroll to position [1871, 0]
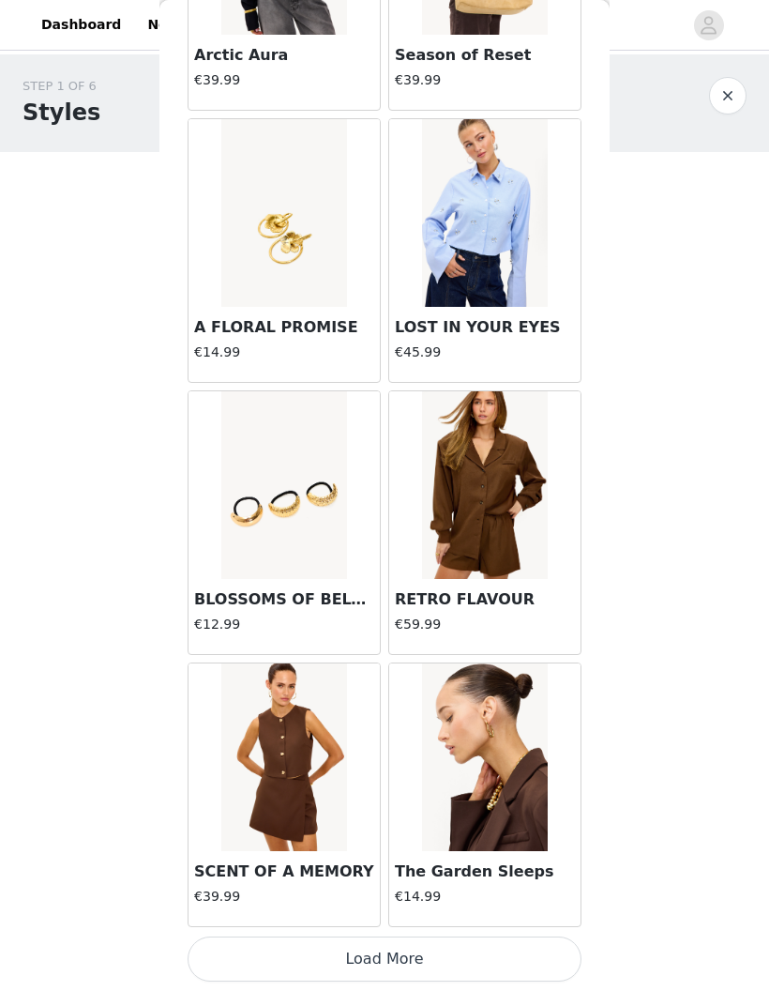
click at [488, 952] on button "Load More" at bounding box center [385, 958] width 394 height 45
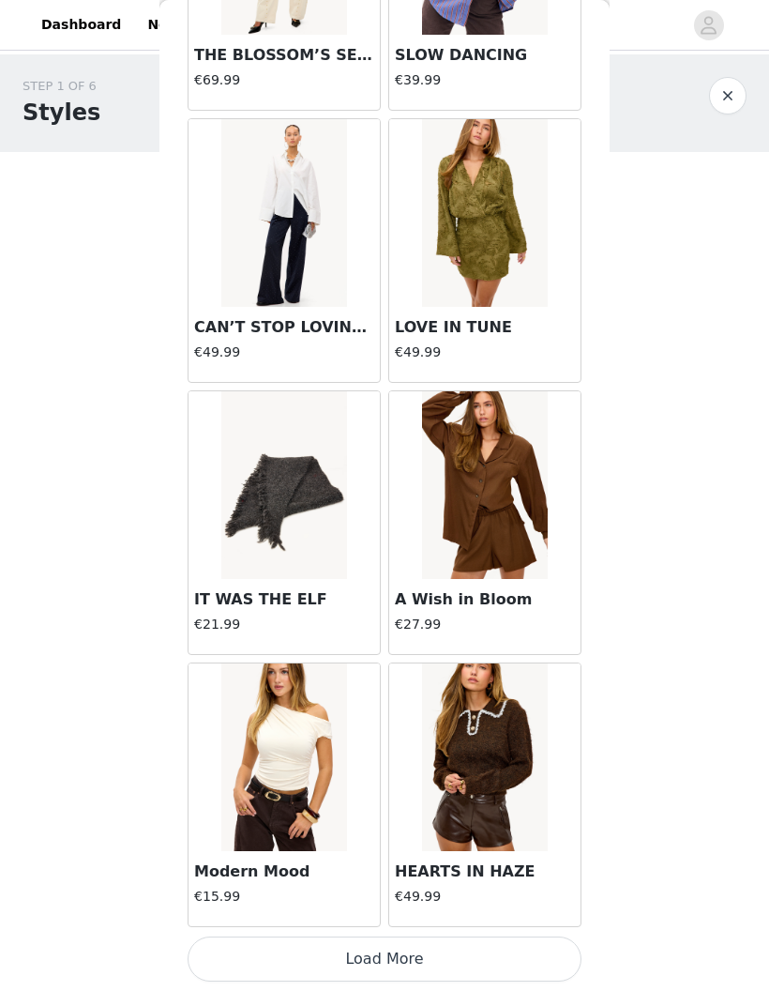
click at [485, 953] on button "Load More" at bounding box center [385, 958] width 394 height 45
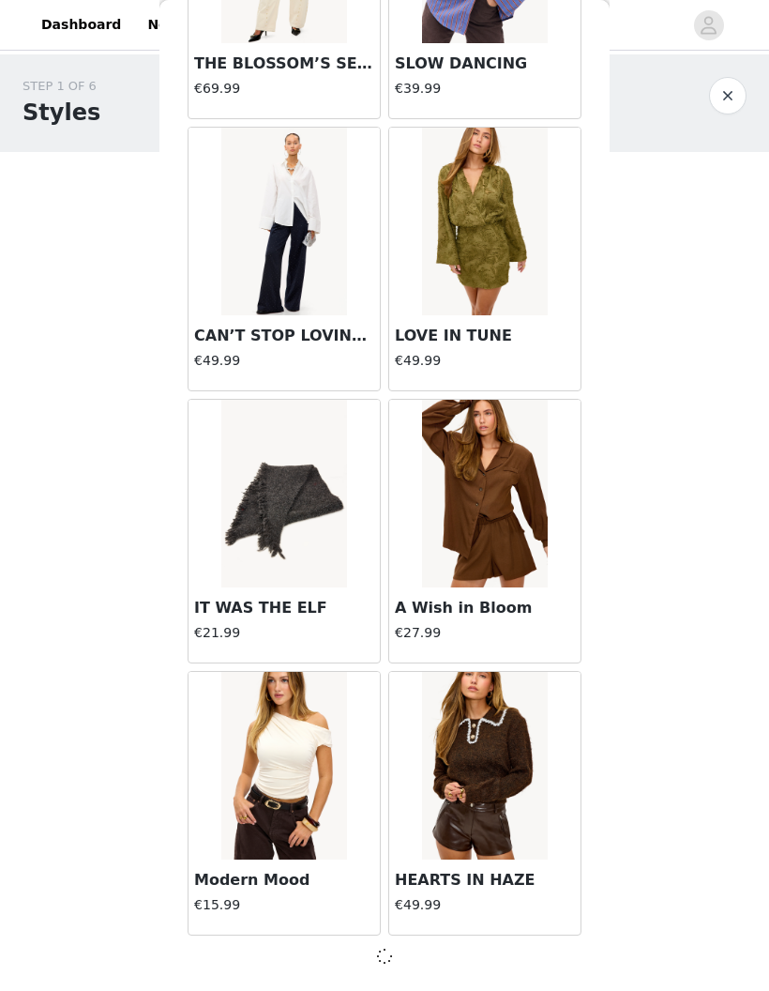
scroll to position [7312, 0]
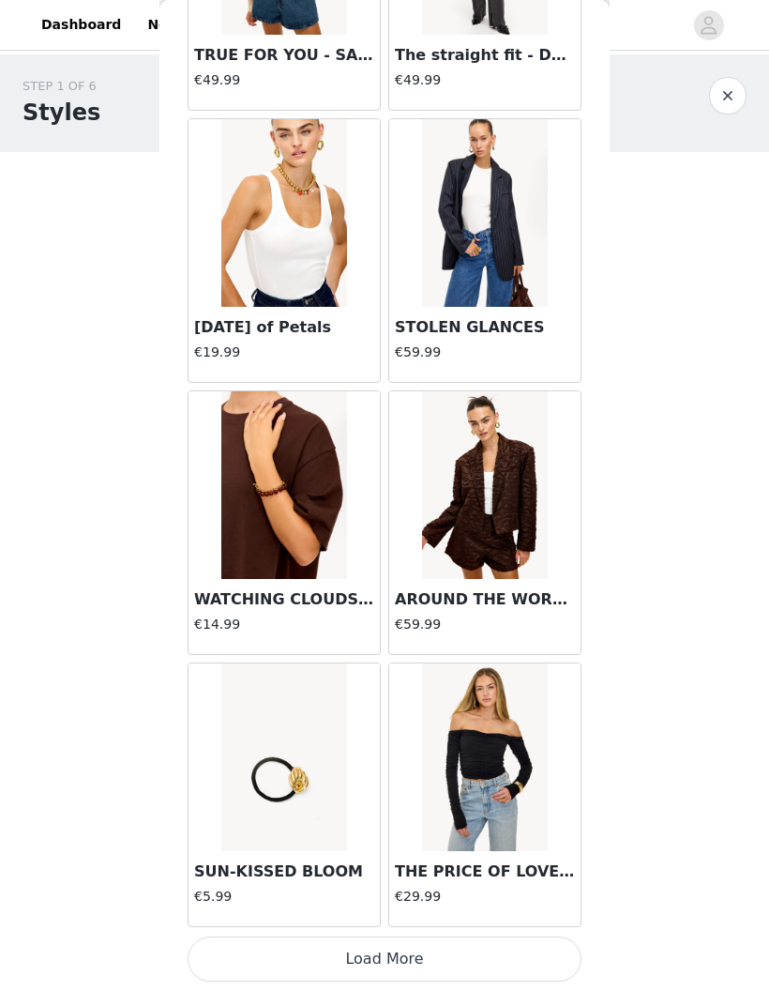
click at [489, 944] on button "Load More" at bounding box center [385, 958] width 394 height 45
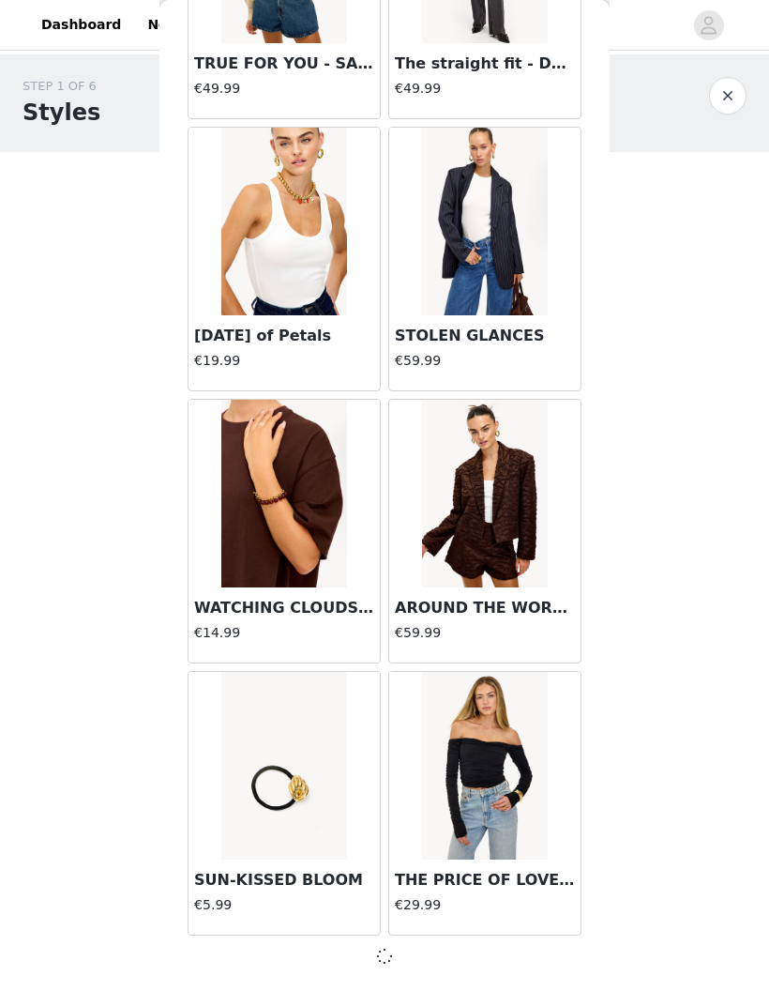
scroll to position [10032, 0]
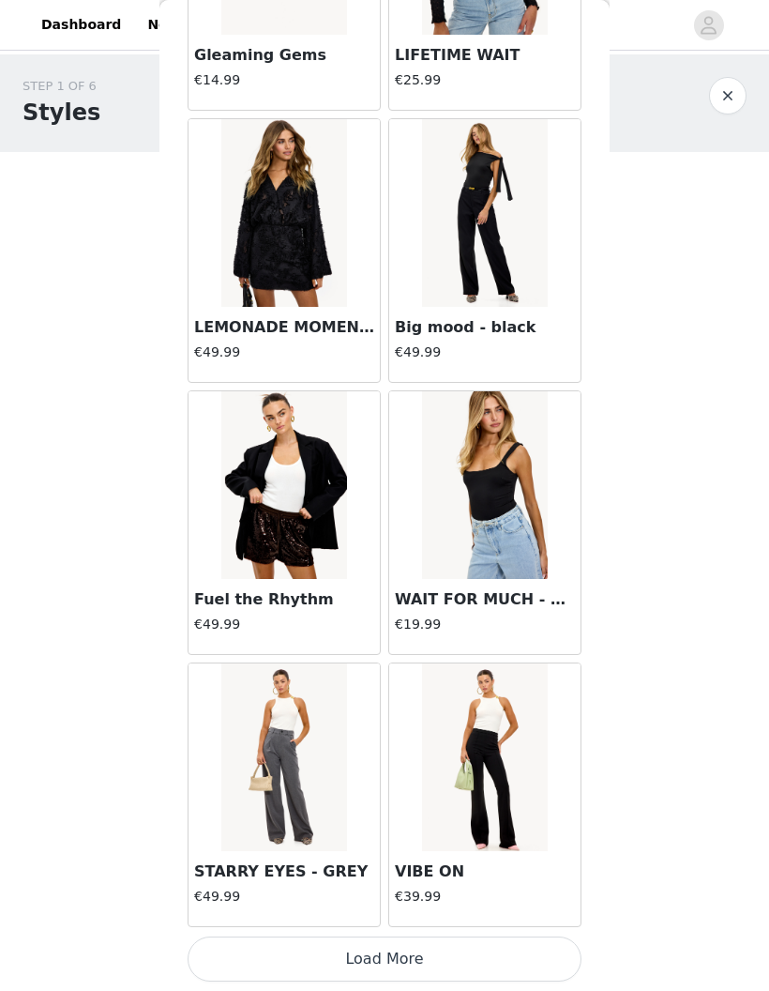
click at [497, 949] on button "Load More" at bounding box center [385, 958] width 394 height 45
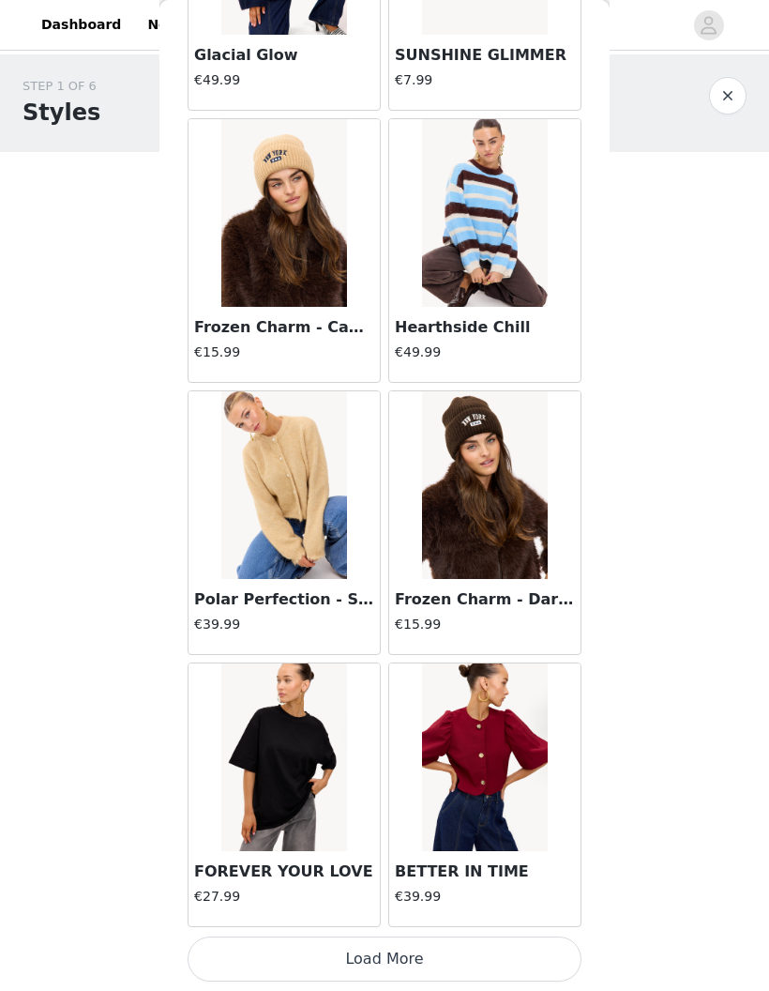
scroll to position [15481, 0]
click at [470, 973] on button "Load More" at bounding box center [385, 958] width 394 height 45
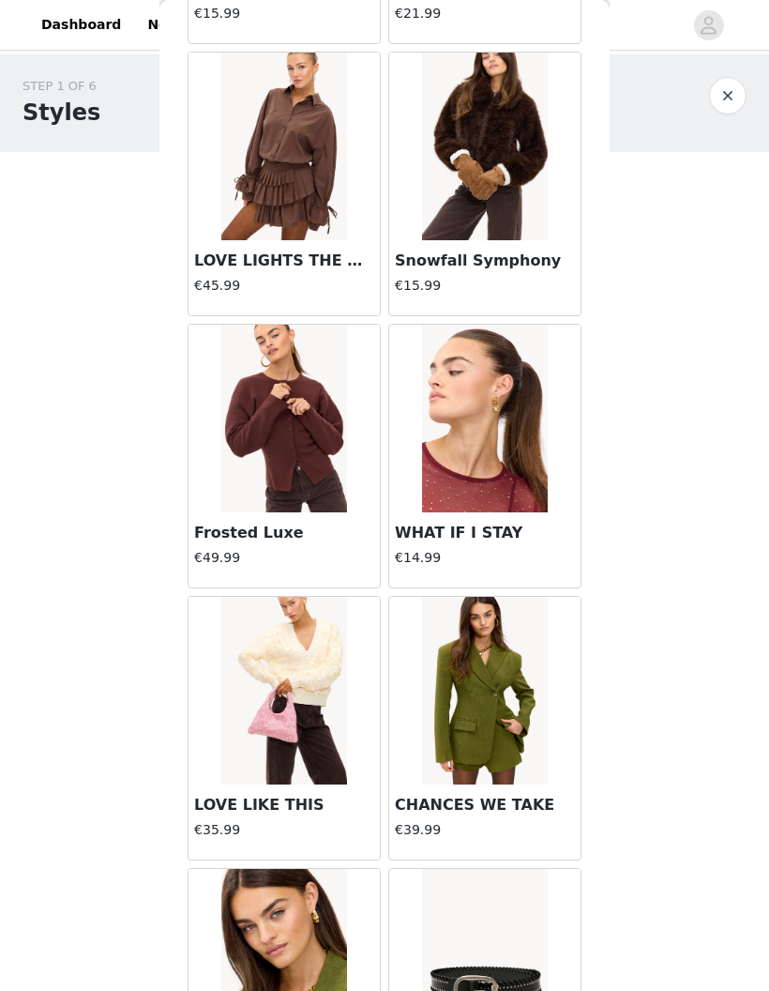
scroll to position [16597, 0]
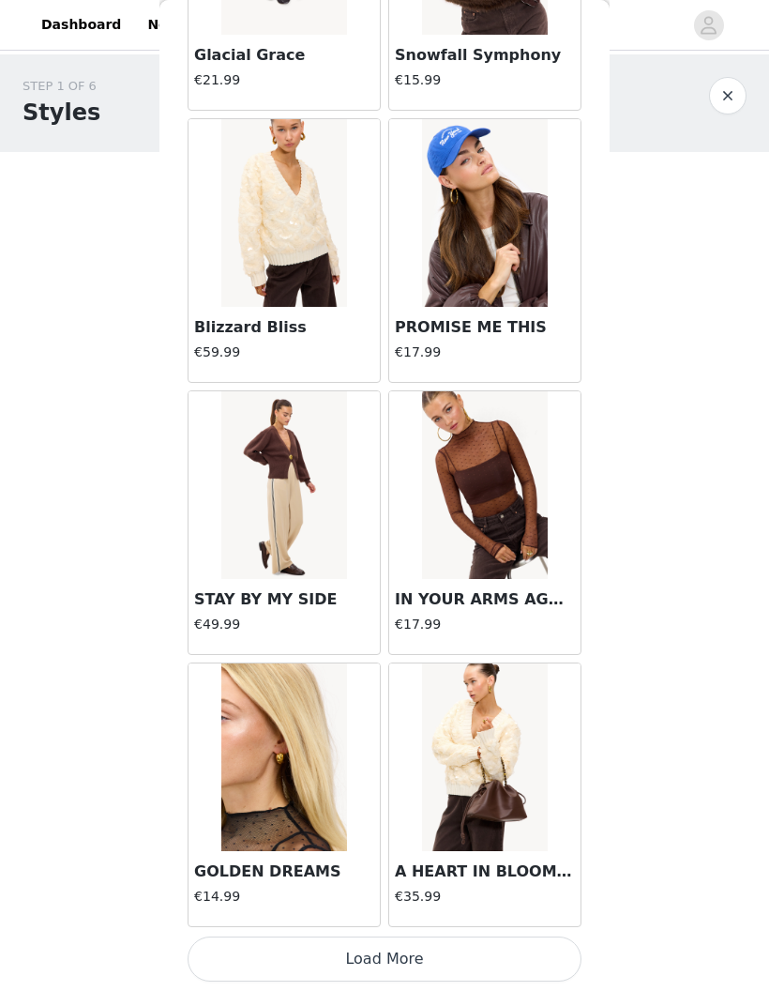
click at [522, 950] on button "Load More" at bounding box center [385, 958] width 394 height 45
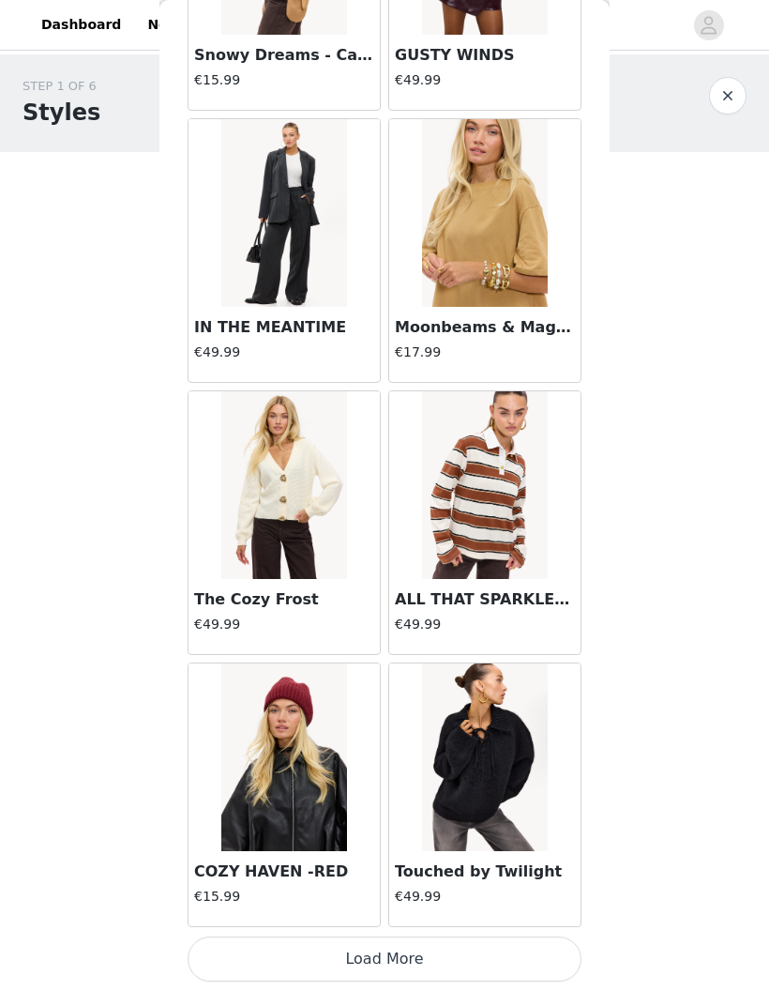
click at [508, 953] on button "Load More" at bounding box center [385, 958] width 394 height 45
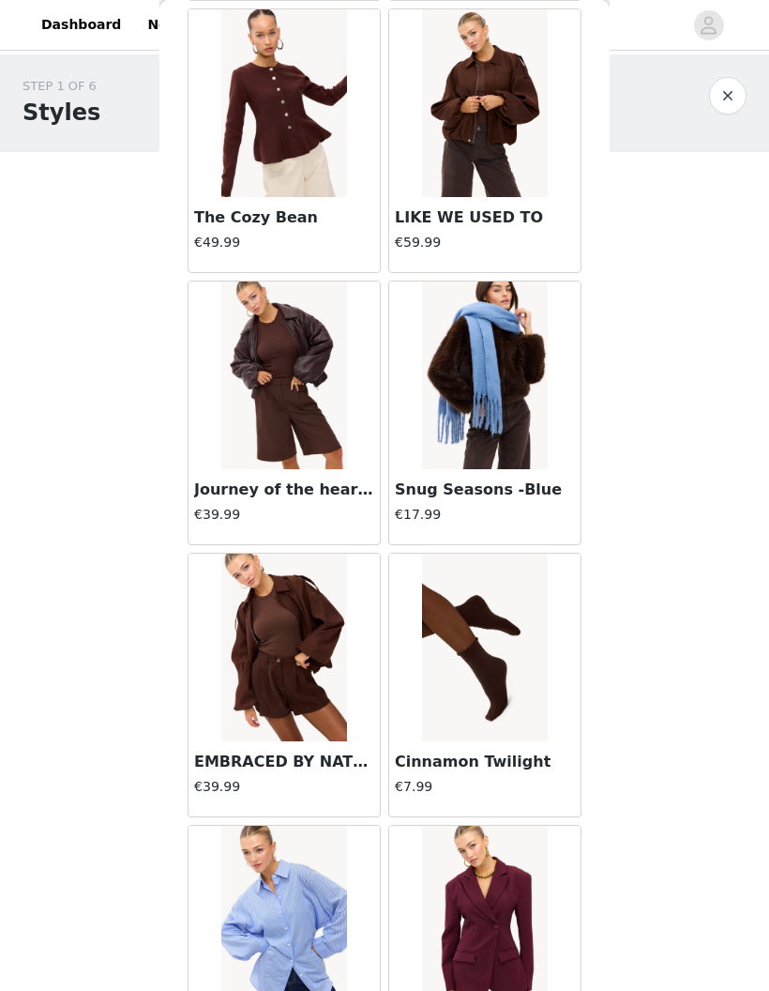
scroll to position [23481, 0]
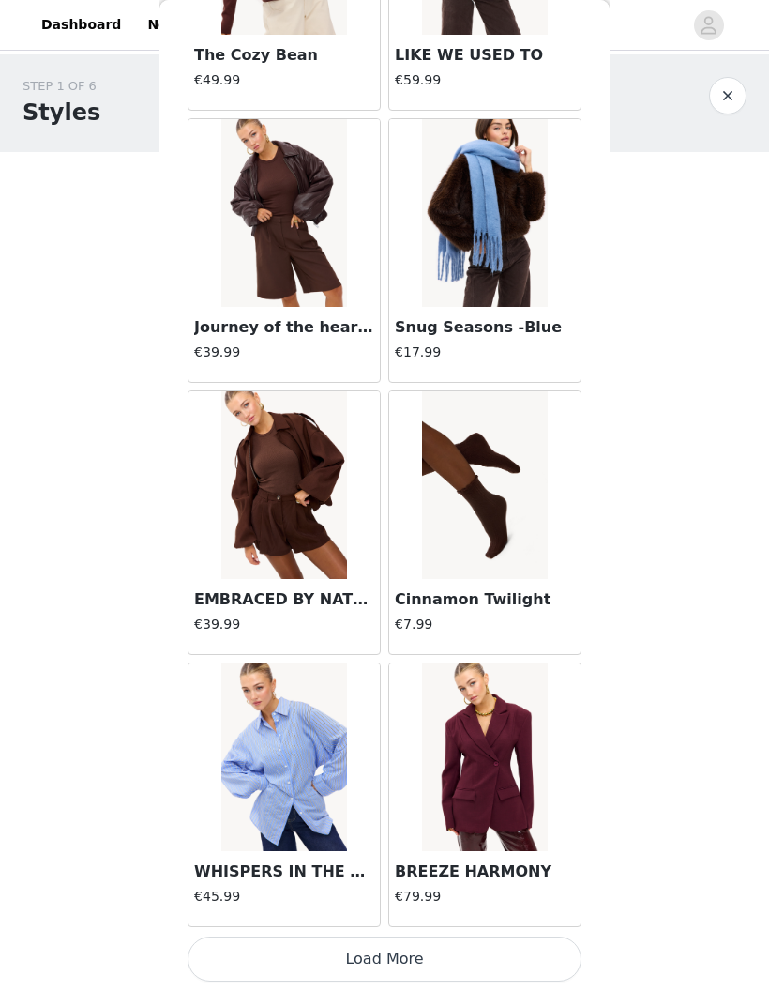
click at [506, 954] on button "Load More" at bounding box center [385, 958] width 394 height 45
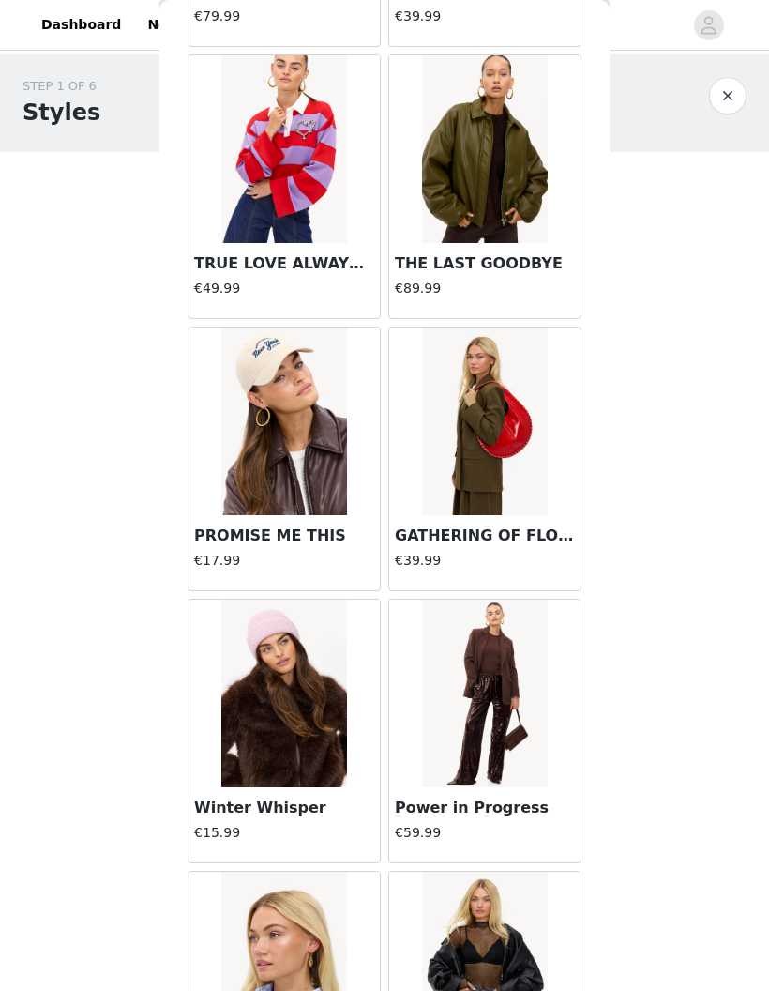
scroll to position [25324, 0]
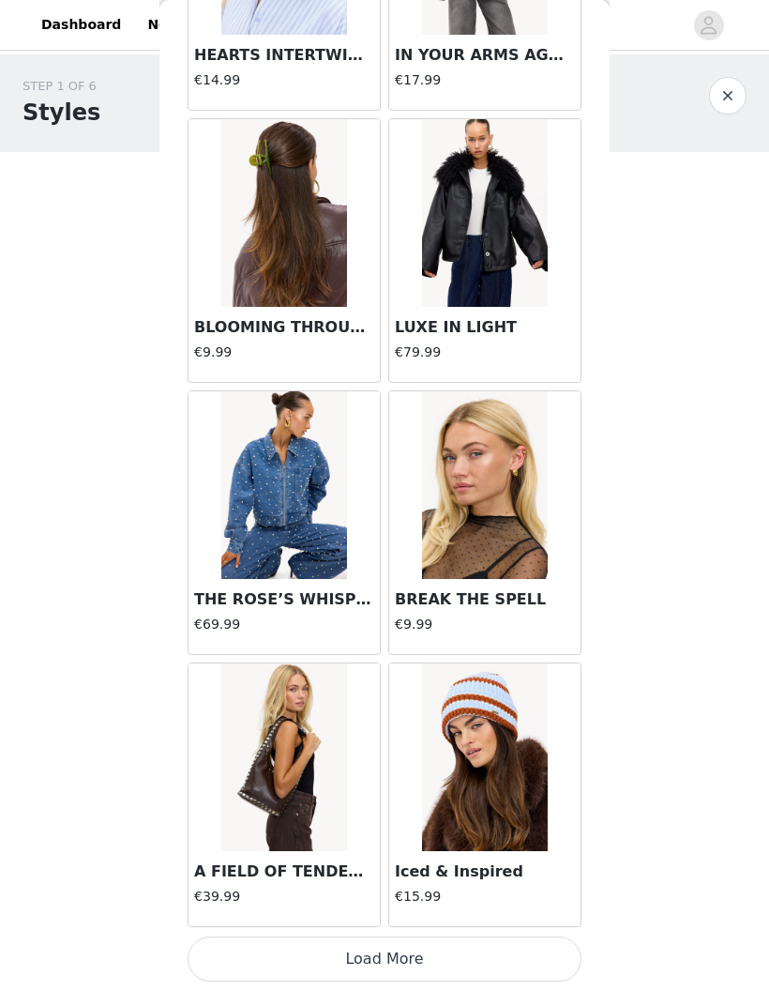
click at [515, 950] on button "Load More" at bounding box center [385, 958] width 394 height 45
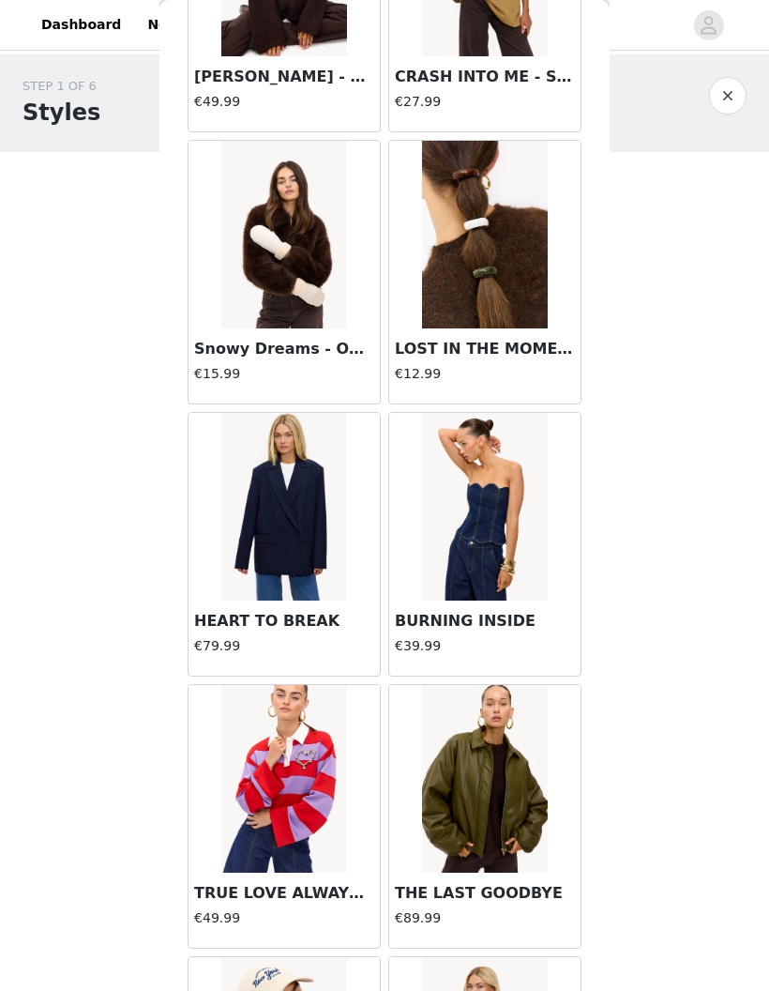
scroll to position [24662, 0]
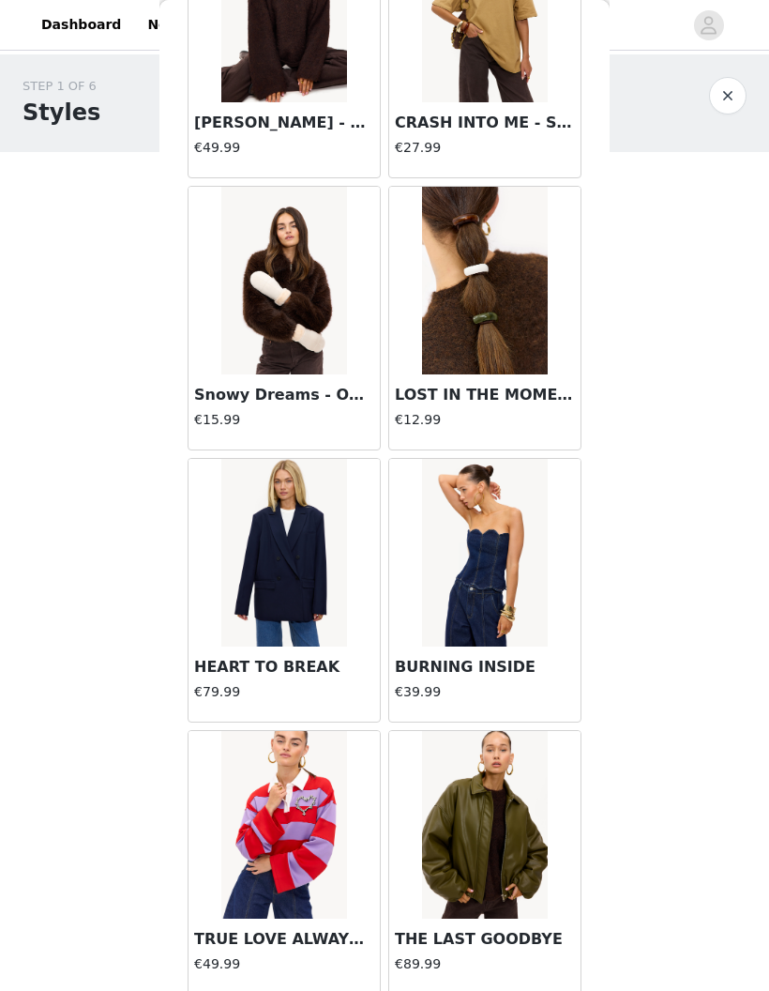
click at [325, 642] on img at bounding box center [283, 553] width 125 height 188
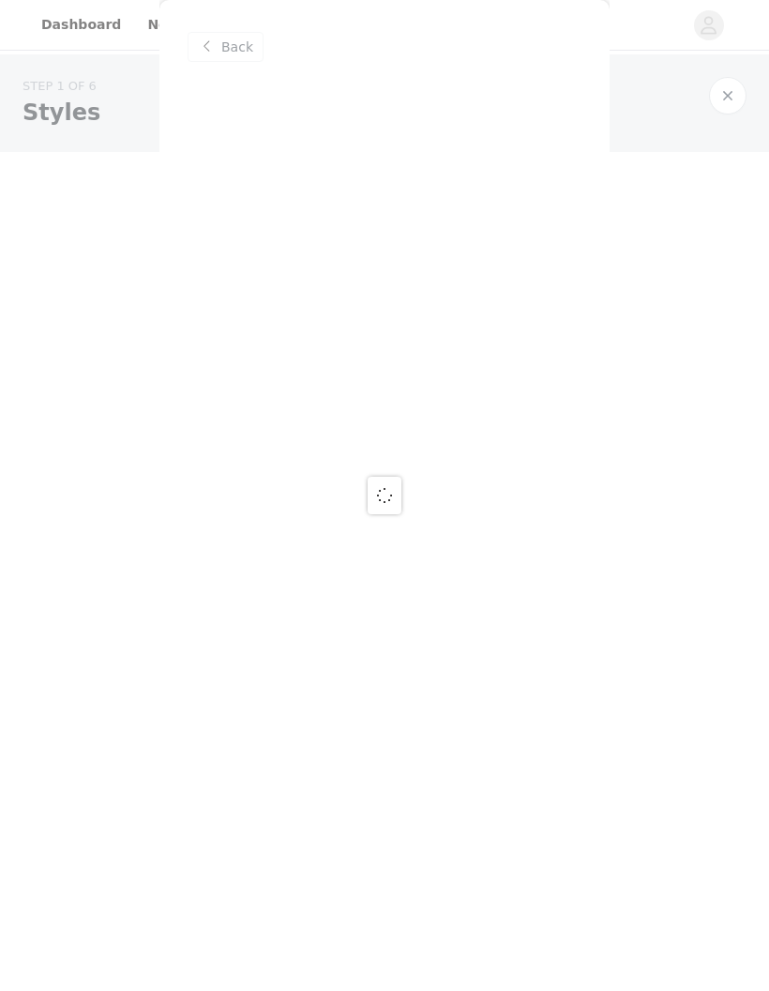
scroll to position [0, 0]
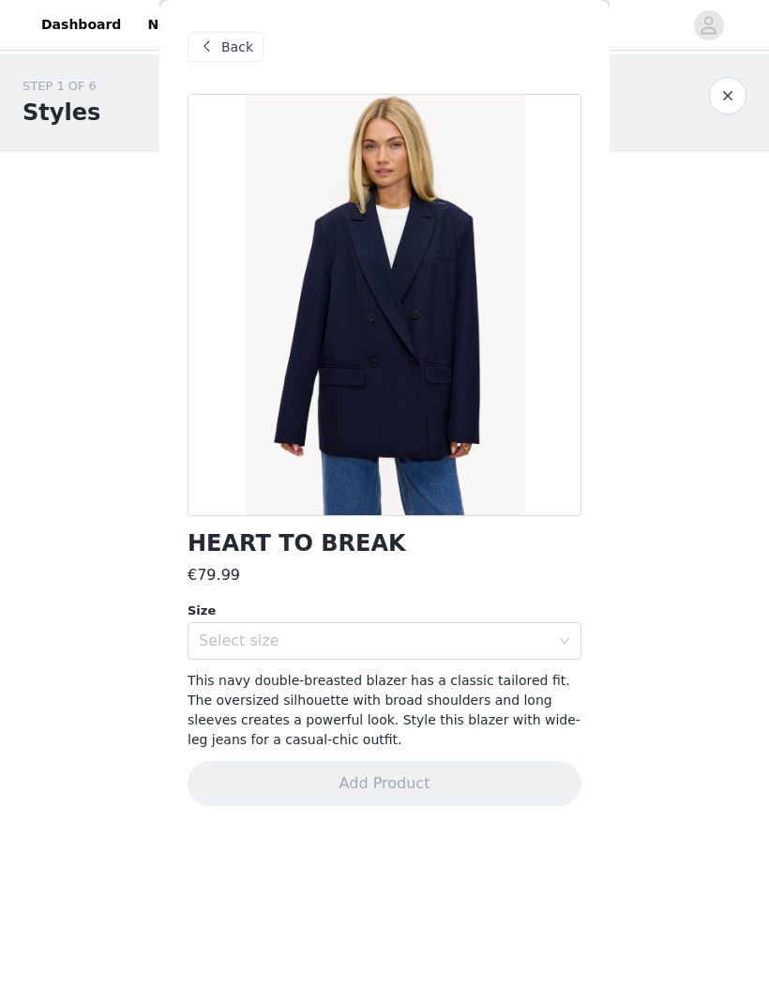
click at [552, 633] on div "Select size" at bounding box center [378, 641] width 359 height 36
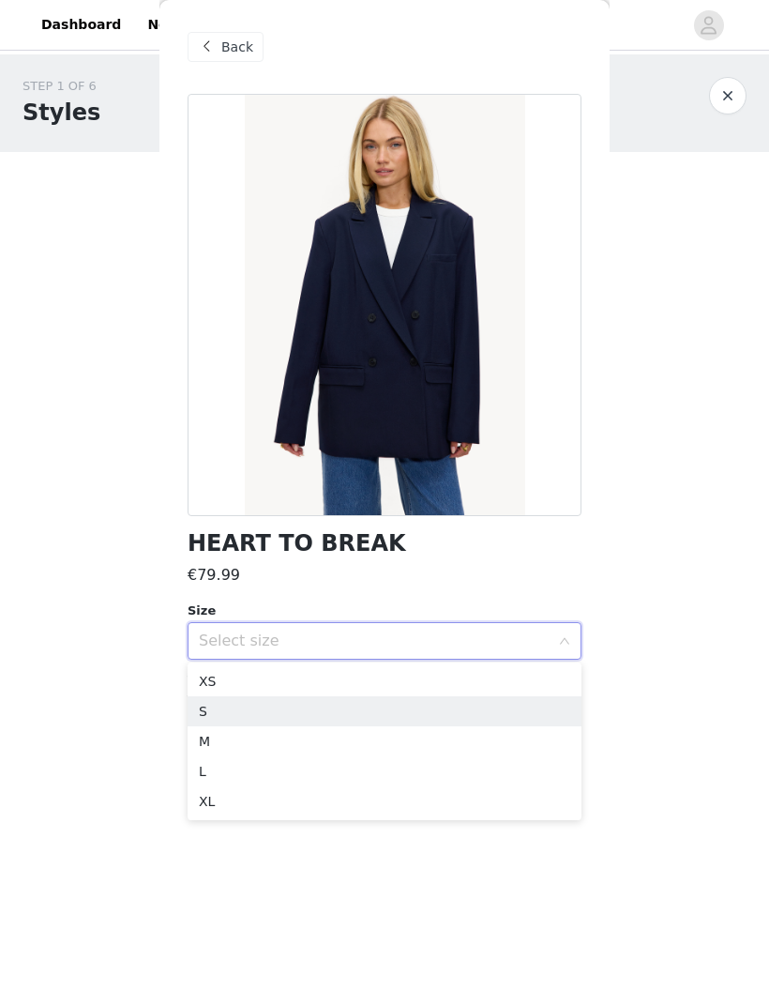
click at [418, 706] on li "S" at bounding box center [385, 711] width 394 height 30
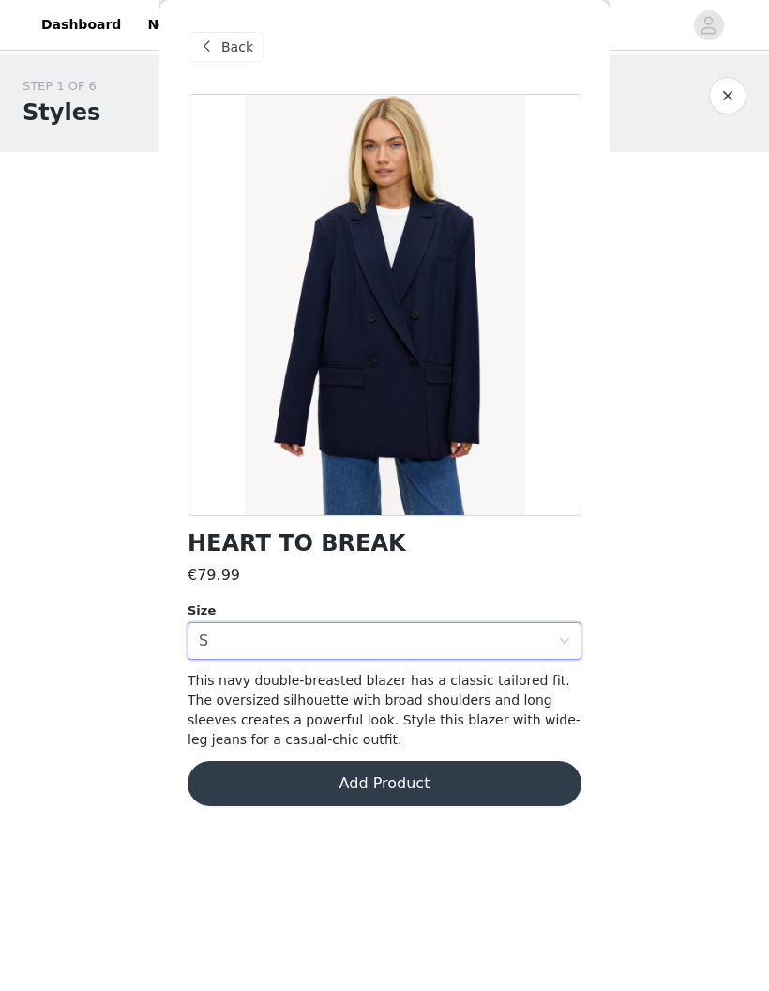
click at [540, 634] on div "Select size S" at bounding box center [378, 641] width 359 height 36
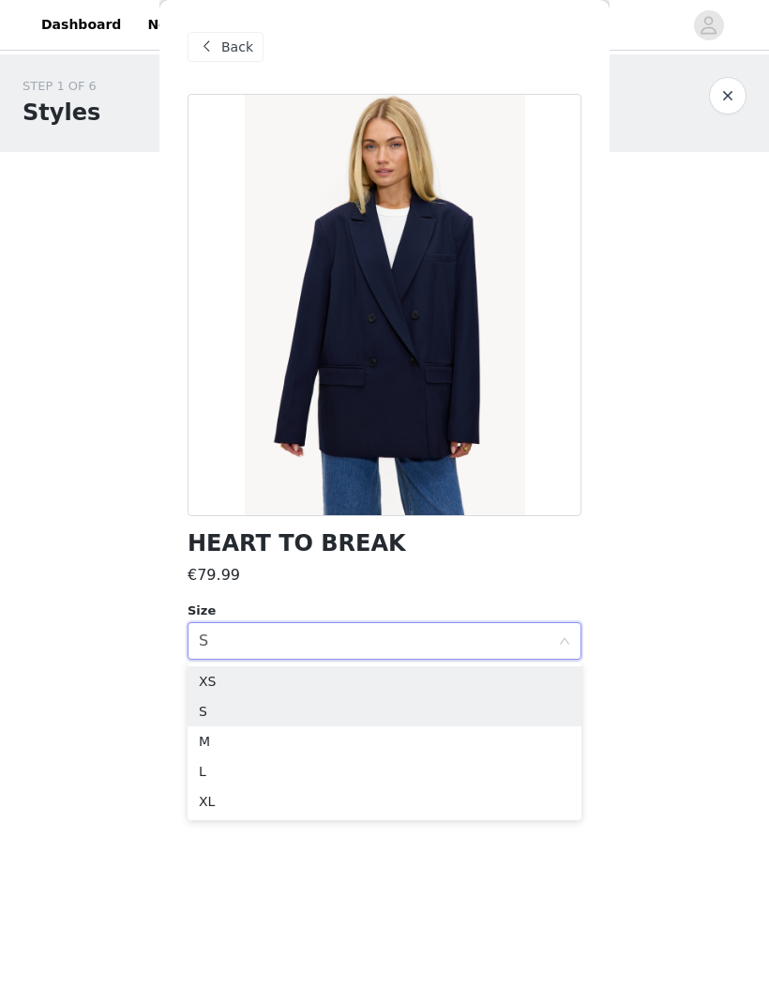
click at [427, 669] on li "XS" at bounding box center [385, 681] width 394 height 30
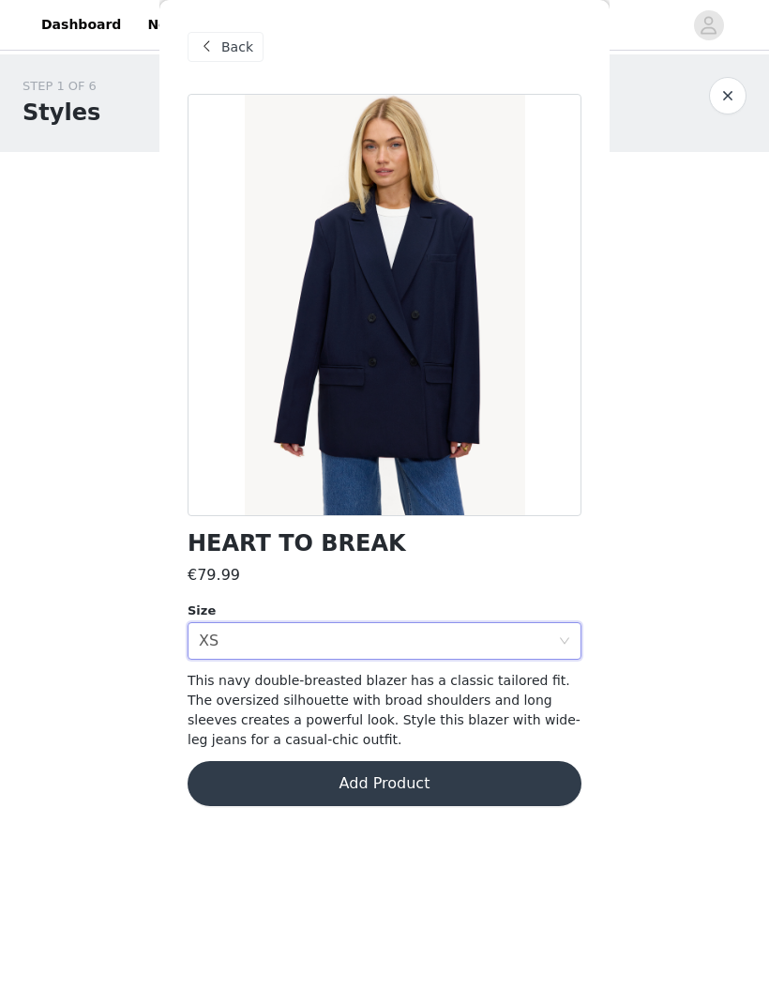
click at [467, 644] on div "Select size XS" at bounding box center [378, 641] width 359 height 36
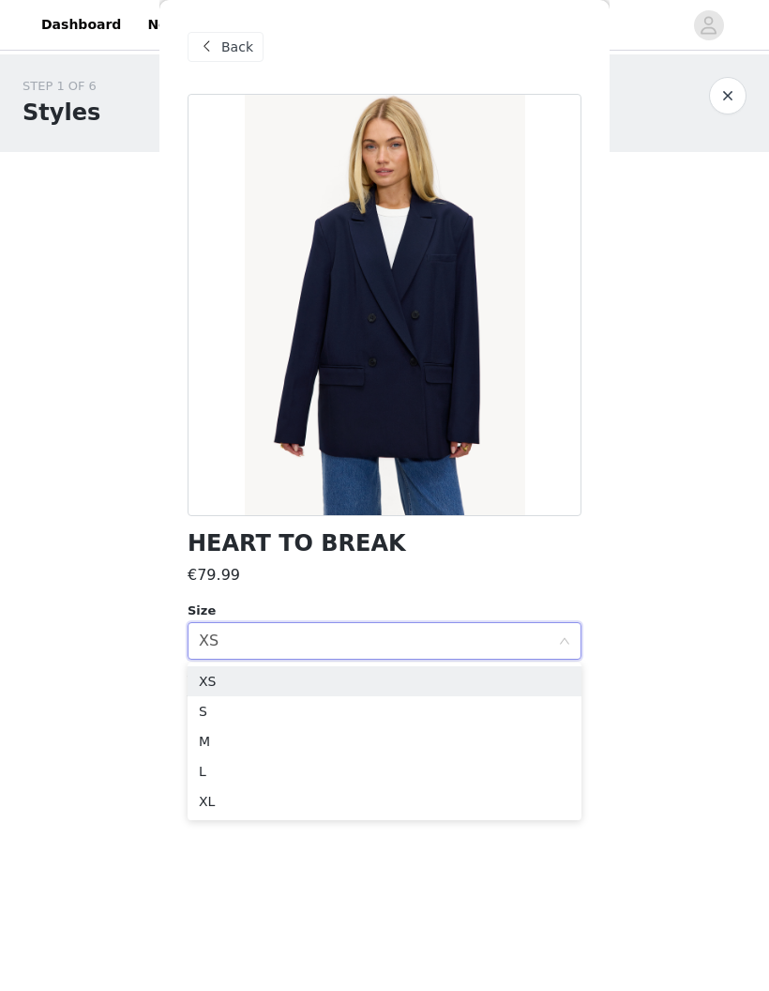
click at [411, 705] on li "S" at bounding box center [385, 711] width 394 height 30
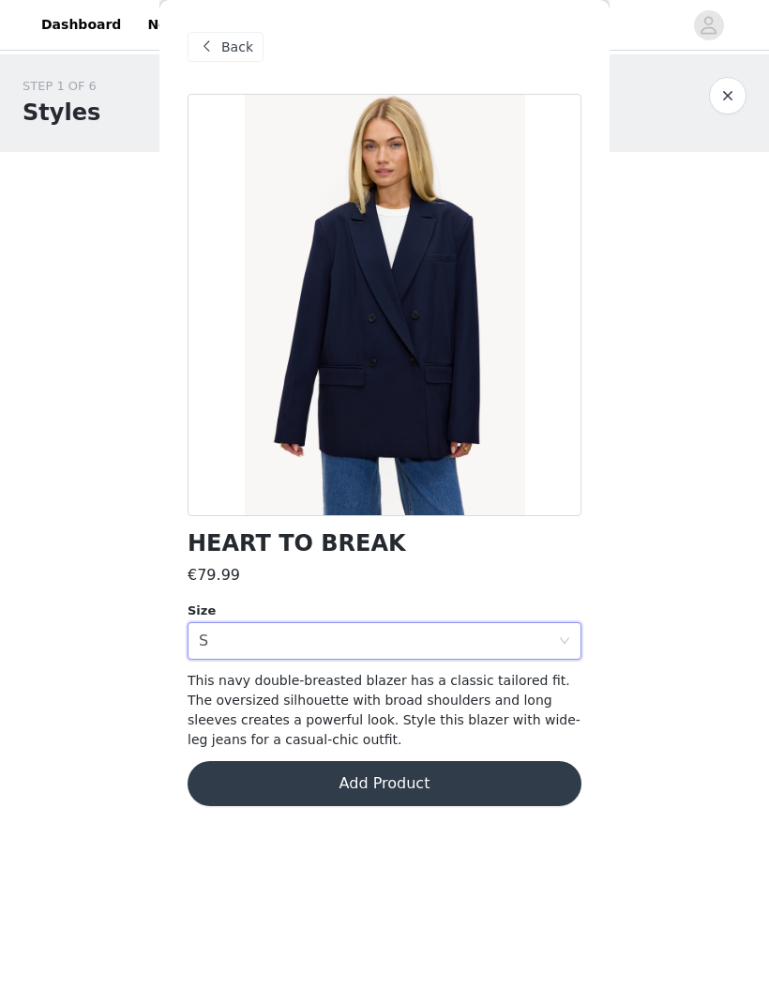
click at [554, 641] on div "Select size S" at bounding box center [378, 641] width 359 height 36
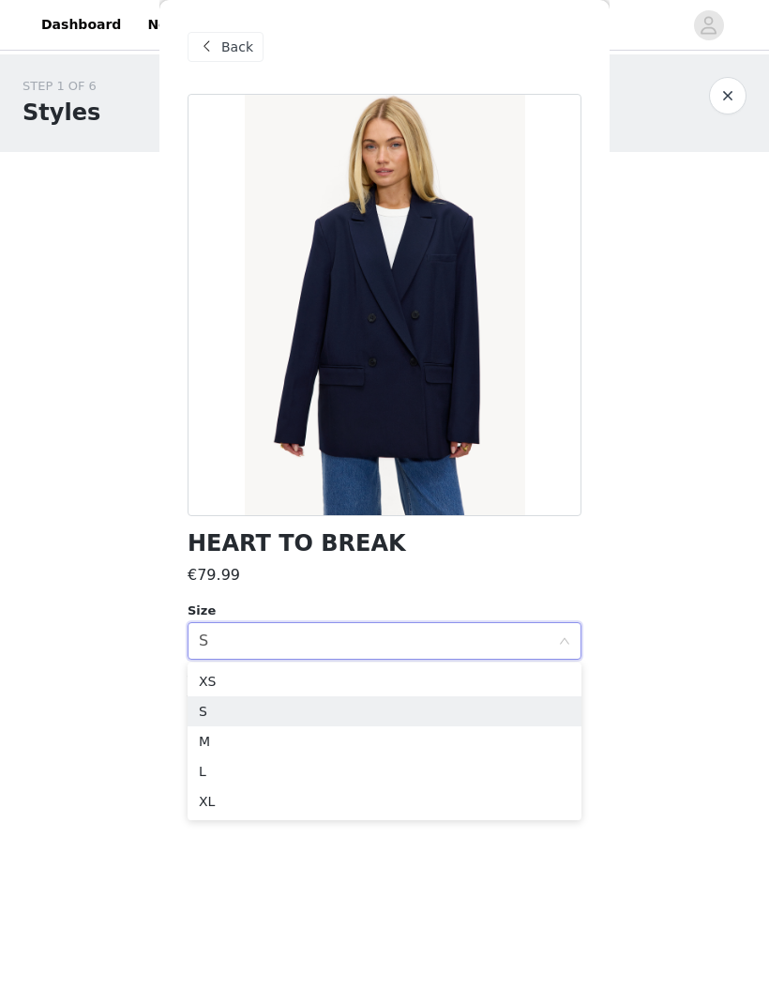
click at [527, 676] on li "XS" at bounding box center [385, 681] width 394 height 30
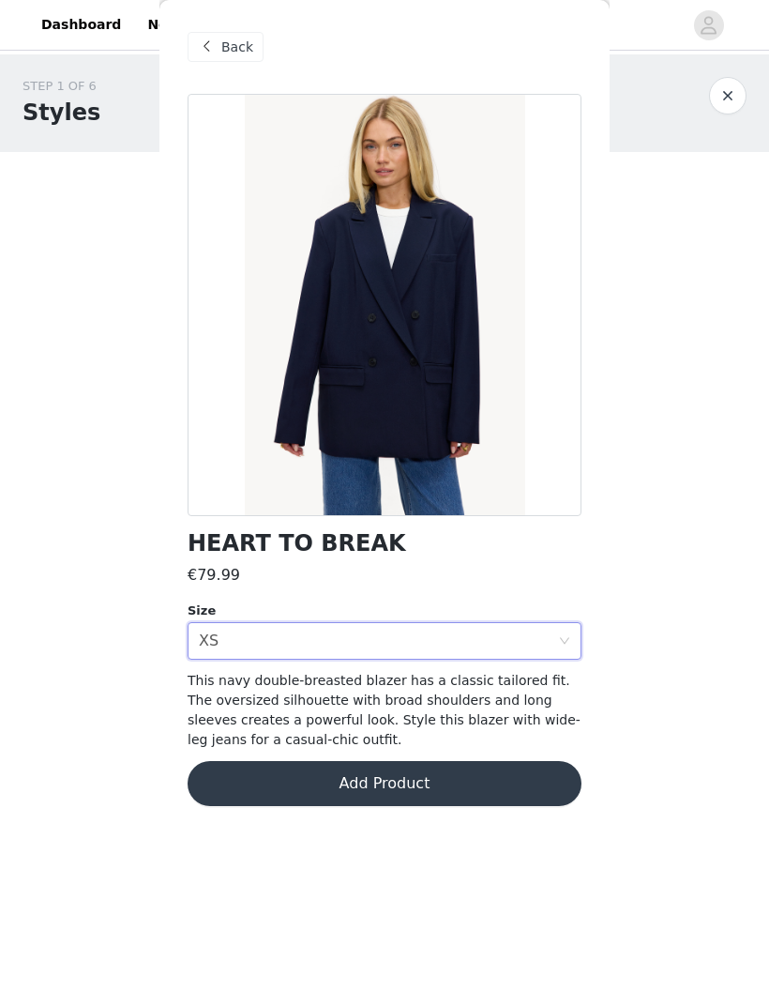
click at [286, 777] on button "Add Product" at bounding box center [385, 783] width 394 height 45
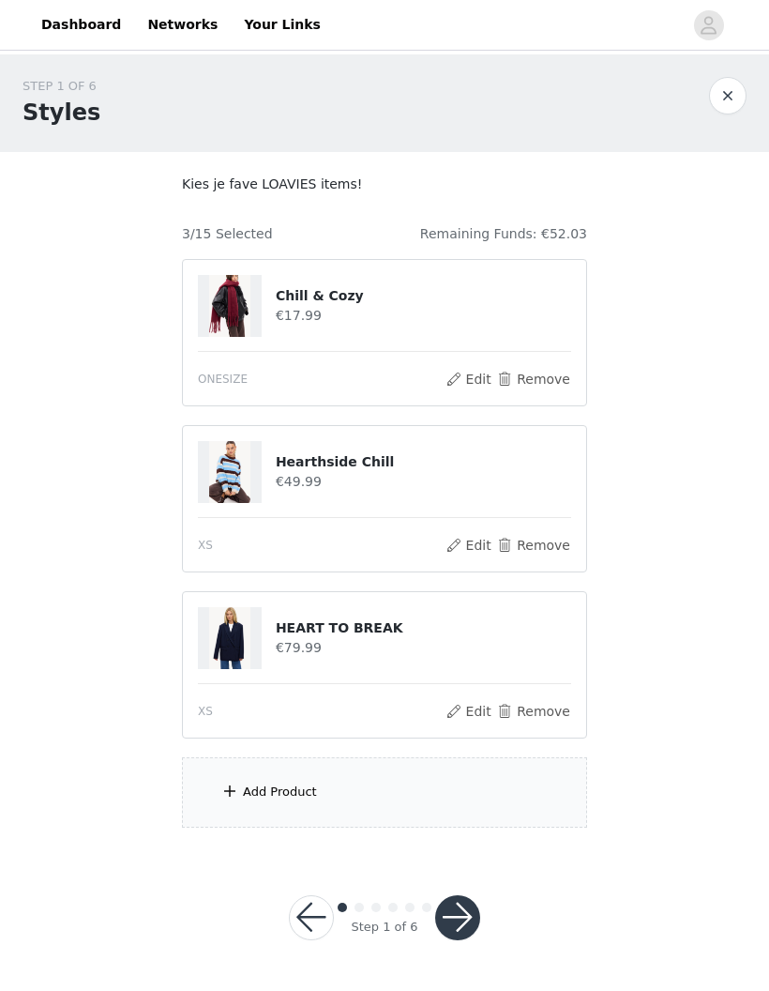
click at [225, 787] on span at bounding box center [229, 790] width 19 height 23
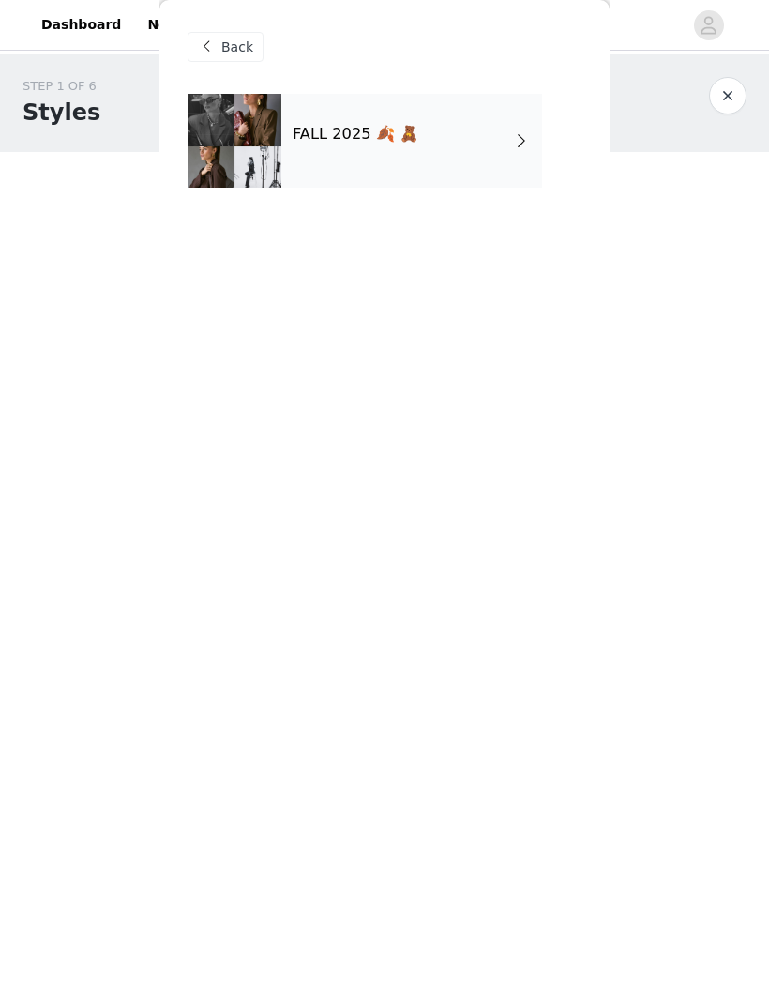
click at [215, 179] on div at bounding box center [235, 141] width 94 height 94
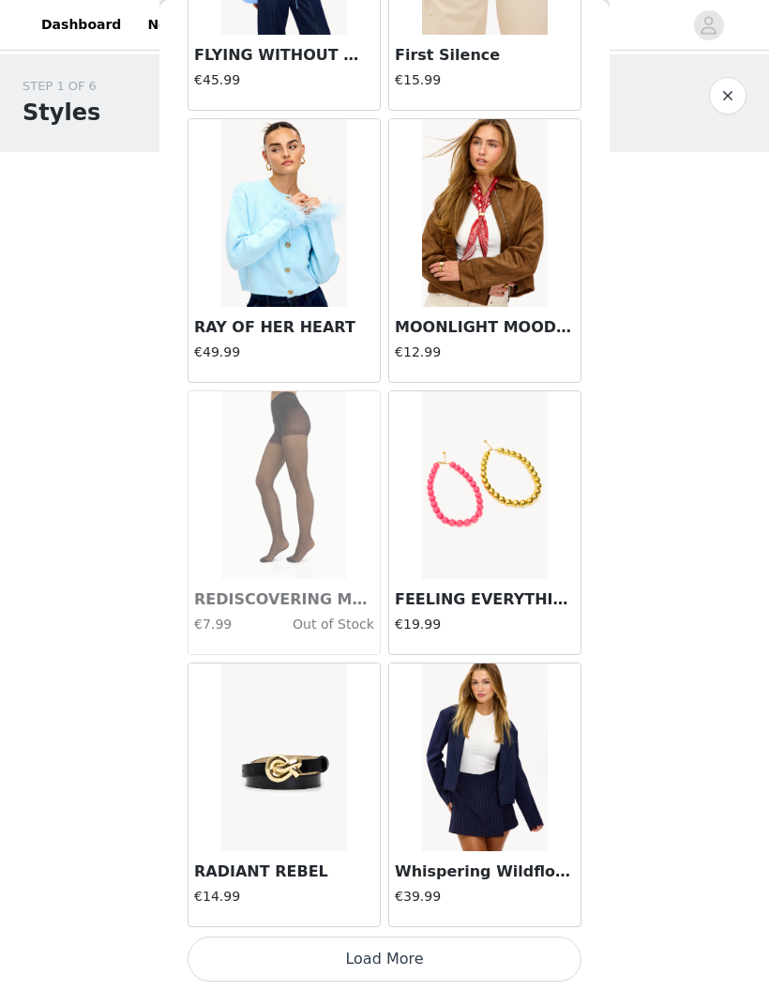
click at [496, 947] on button "Load More" at bounding box center [385, 958] width 394 height 45
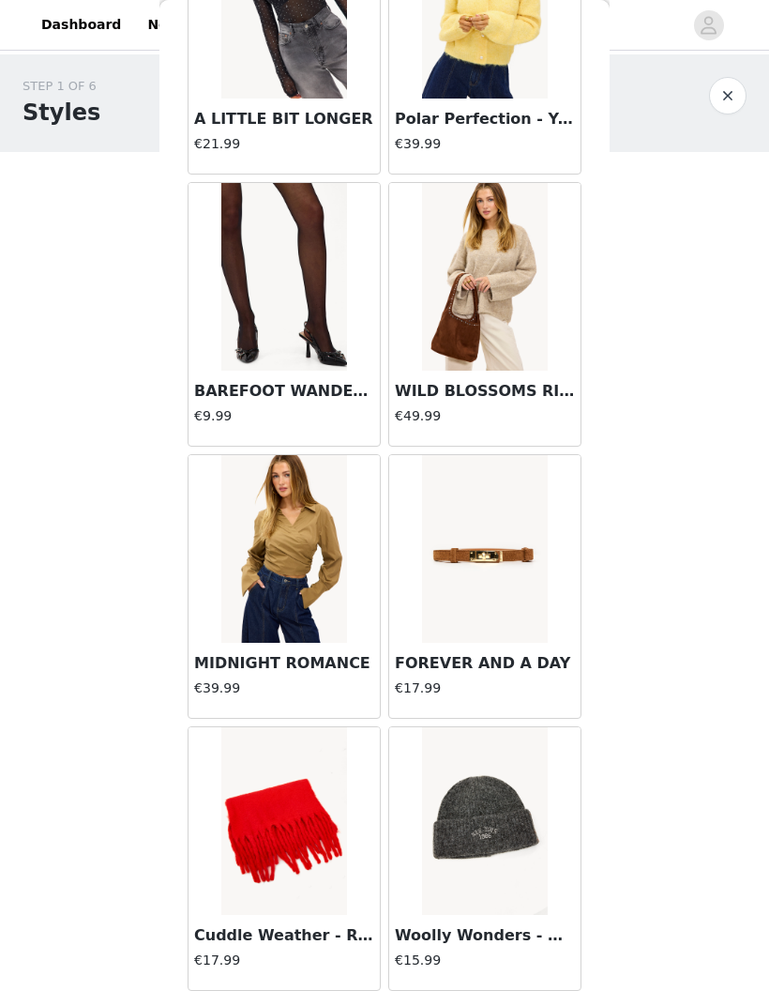
scroll to position [727, 0]
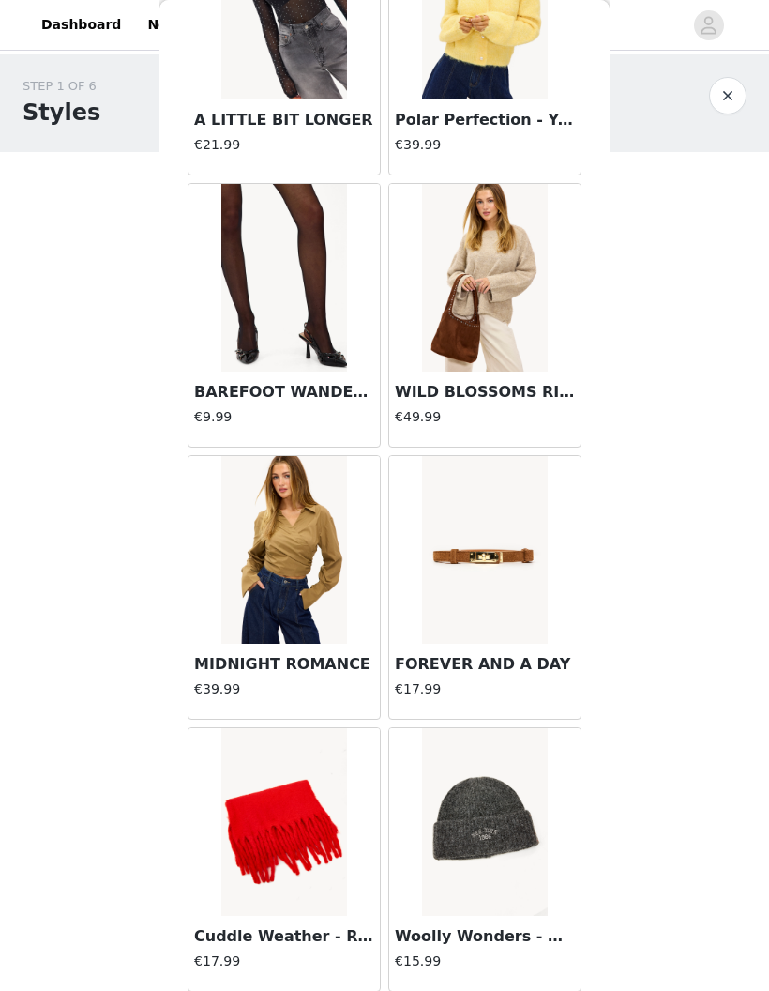
click at [525, 394] on h3 "WILD BLOSSOMS RISING" at bounding box center [485, 392] width 180 height 23
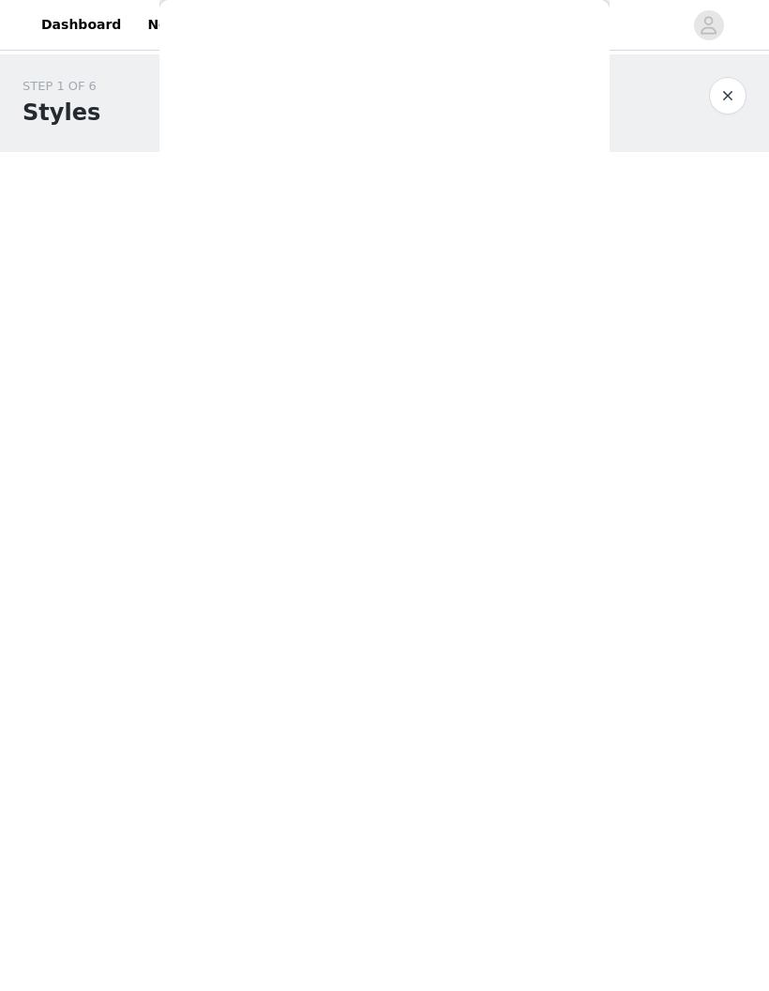
scroll to position [0, 0]
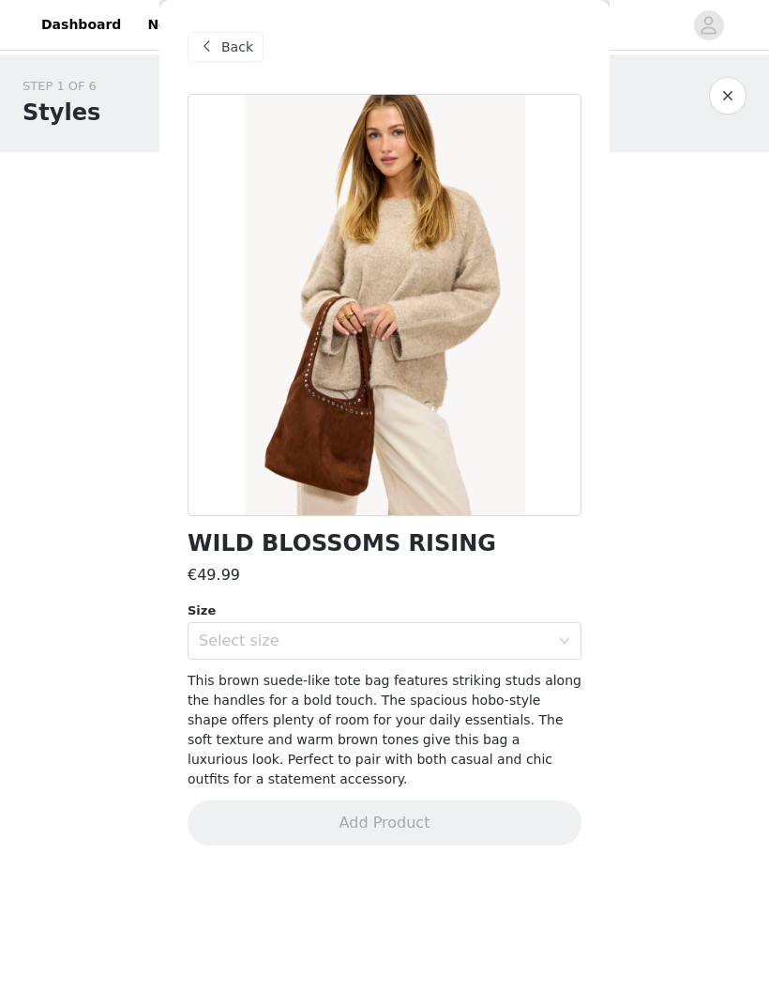
click at [213, 41] on span at bounding box center [206, 47] width 23 height 23
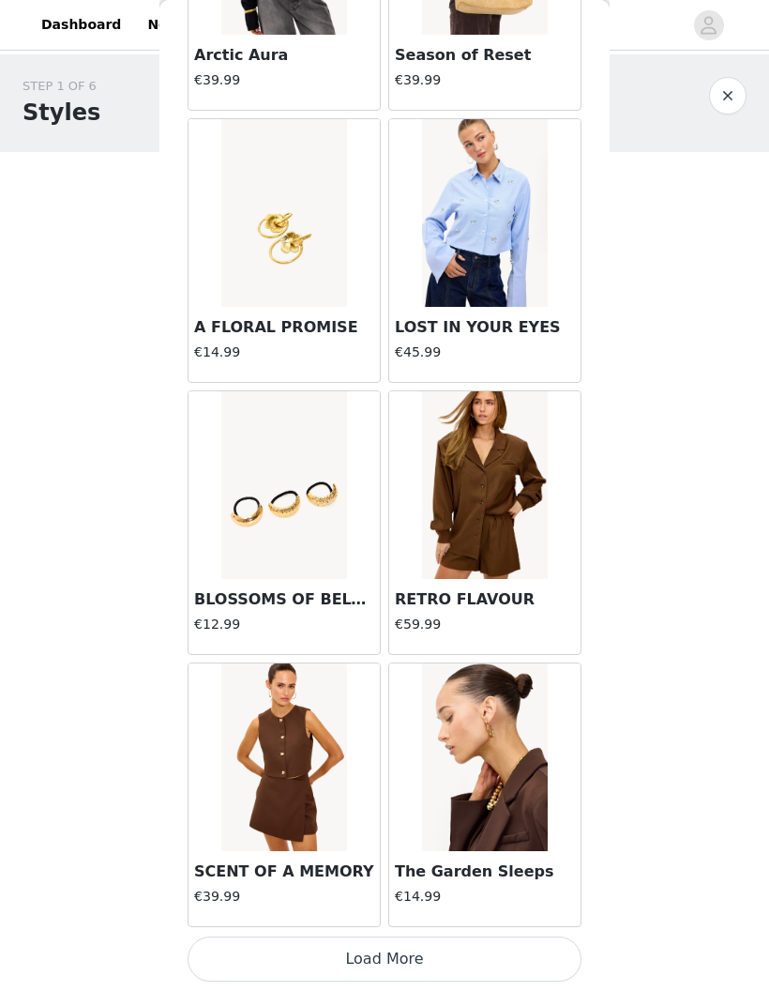
click at [457, 967] on button "Load More" at bounding box center [385, 958] width 394 height 45
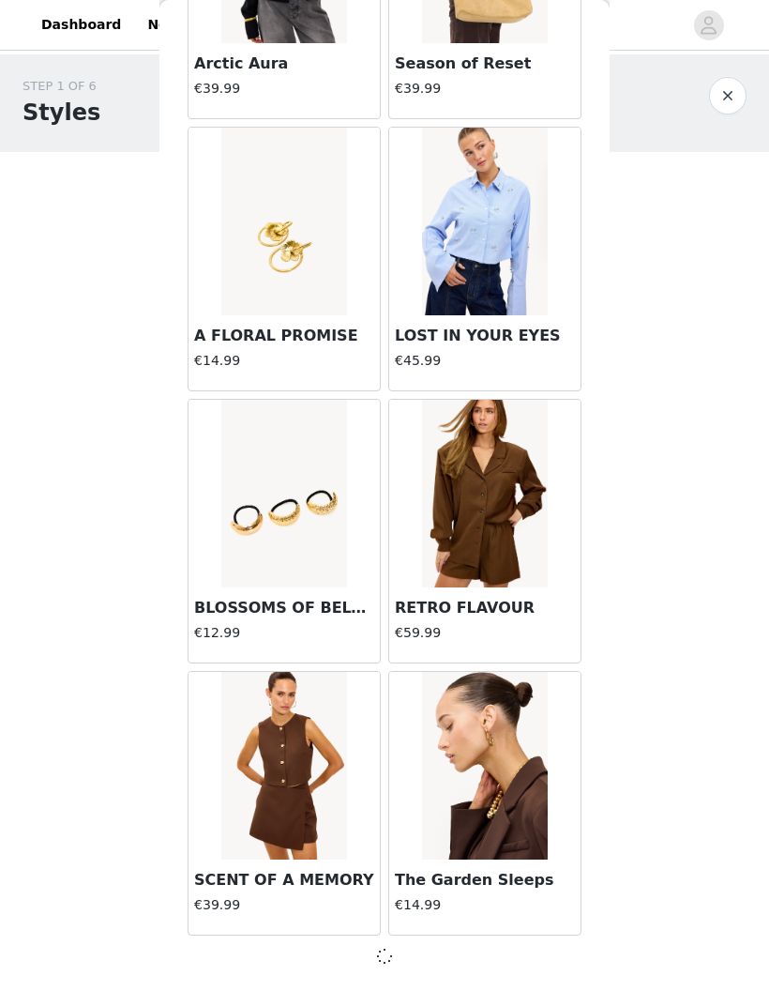
scroll to position [4592, 0]
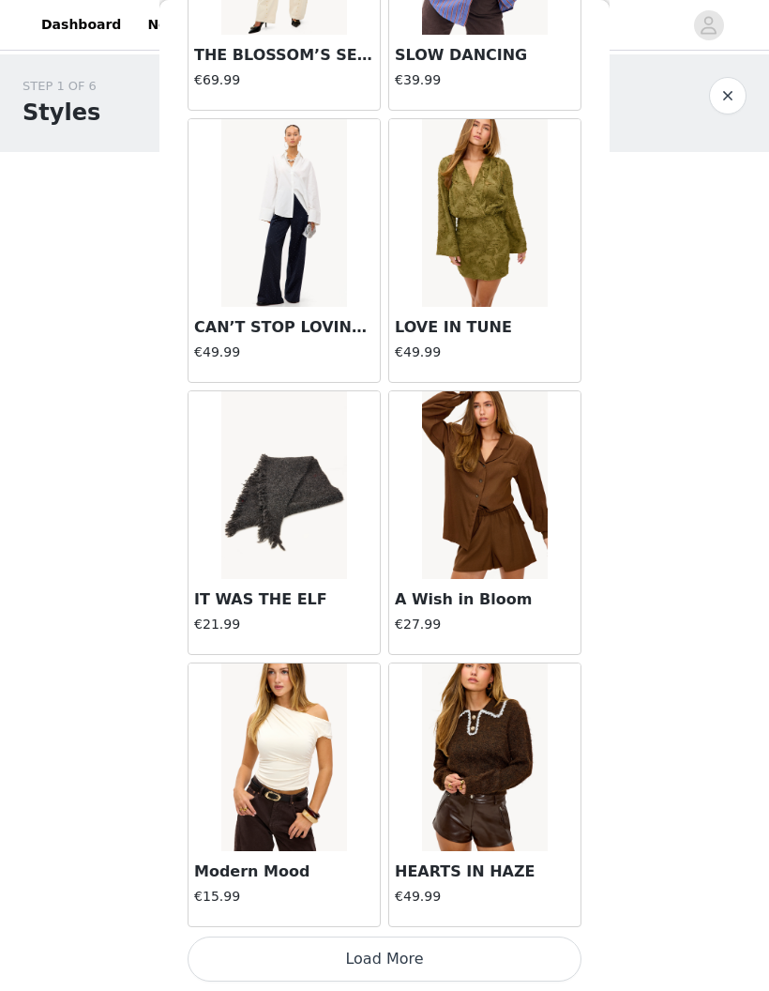
click at [462, 961] on button "Load More" at bounding box center [385, 958] width 394 height 45
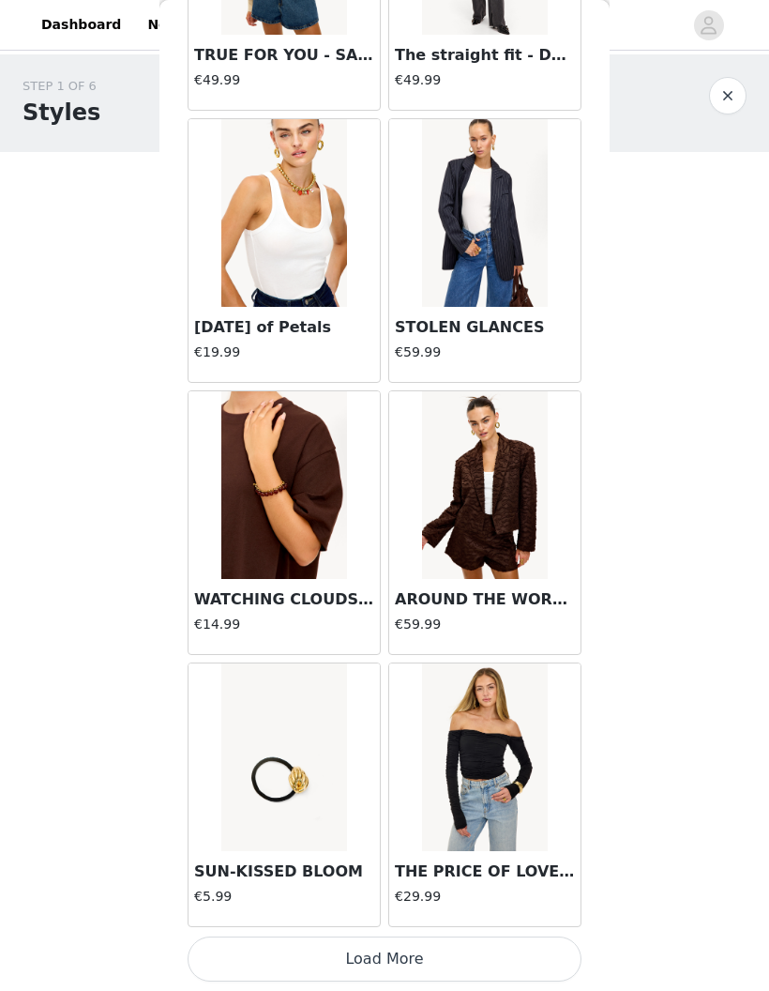
click at [454, 953] on button "Load More" at bounding box center [385, 958] width 394 height 45
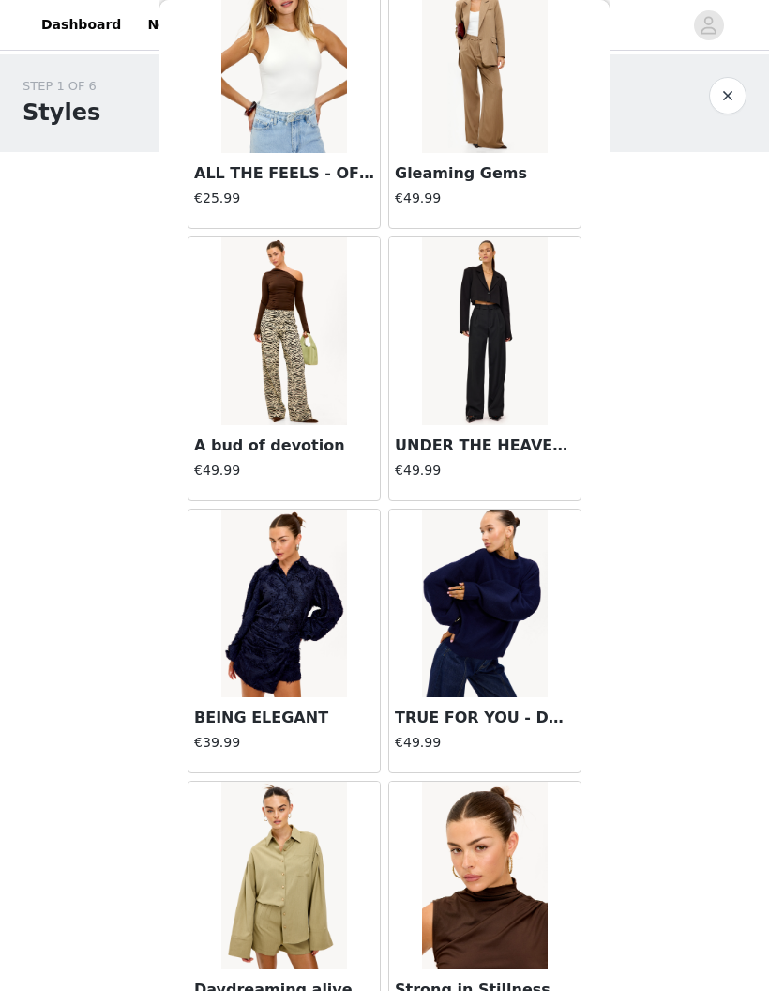
scroll to position [11595, 0]
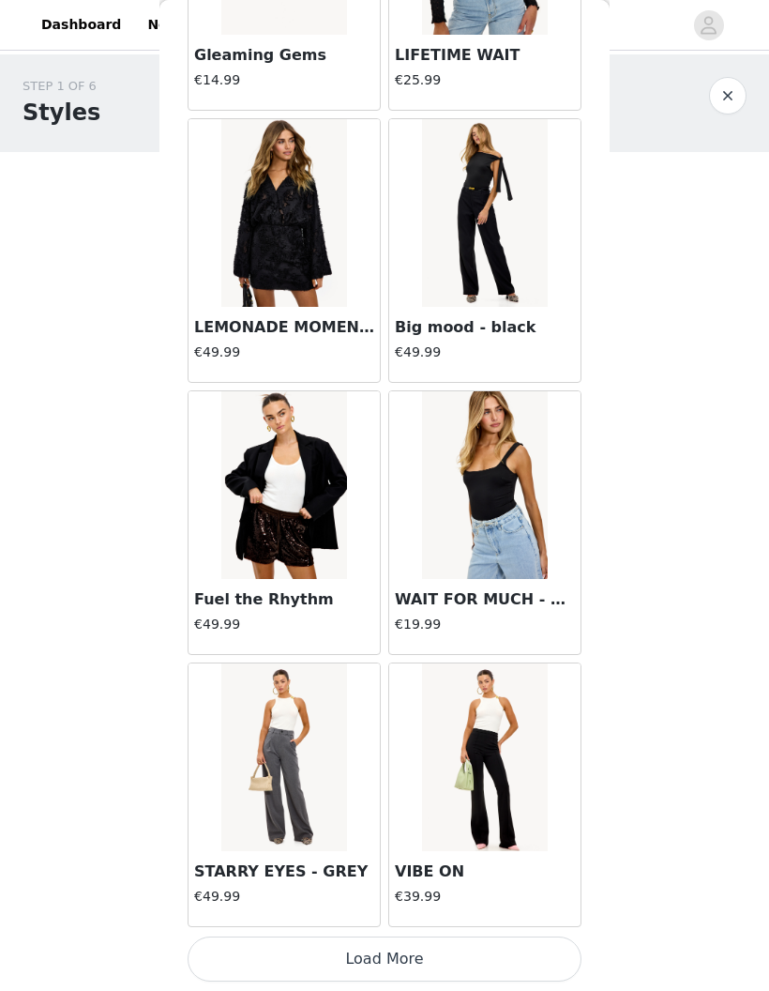
click at [484, 954] on button "Load More" at bounding box center [385, 958] width 394 height 45
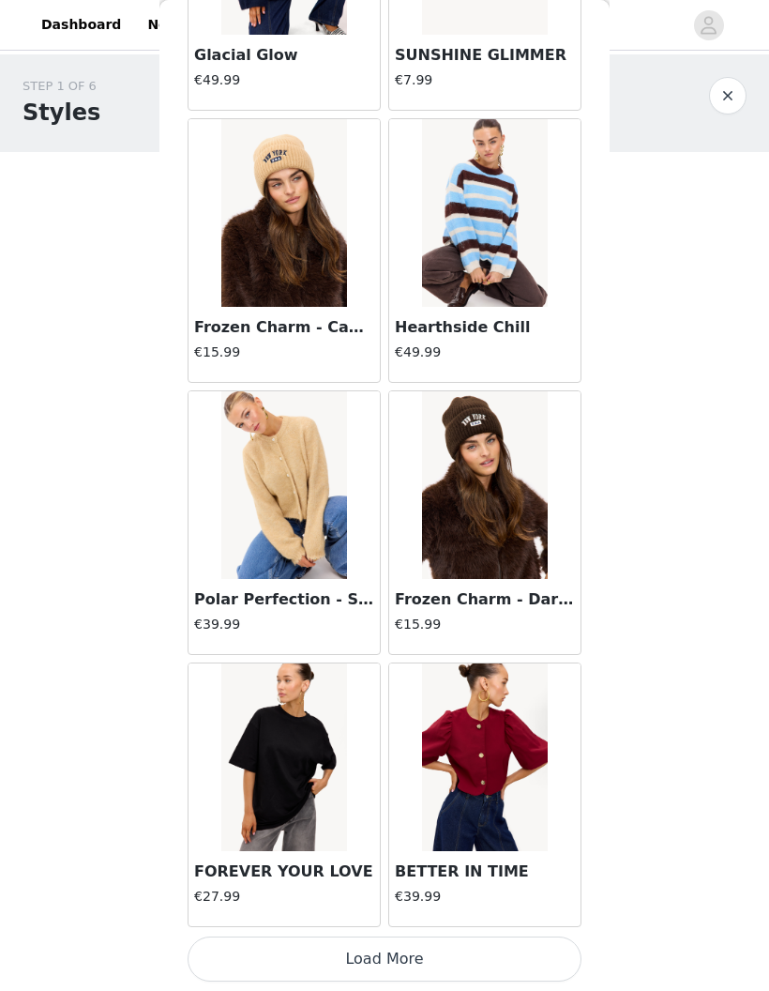
scroll to position [15481, 0]
click at [464, 955] on button "Load More" at bounding box center [385, 958] width 394 height 45
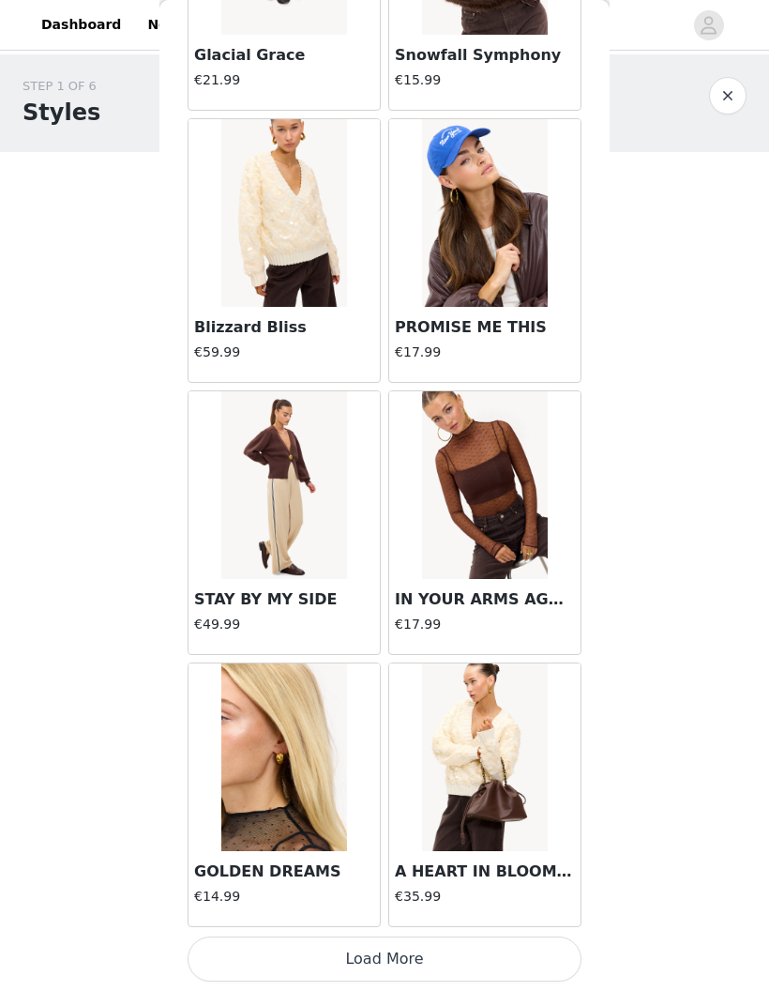
click at [491, 955] on button "Load More" at bounding box center [385, 958] width 394 height 45
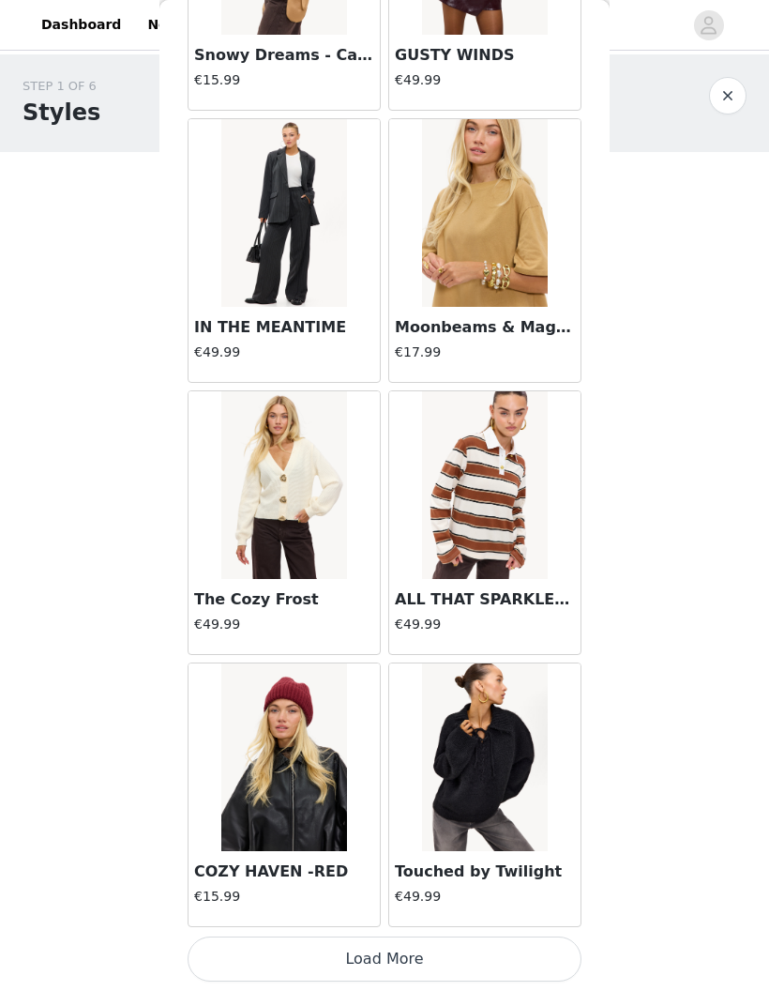
click at [494, 963] on button "Load More" at bounding box center [385, 958] width 394 height 45
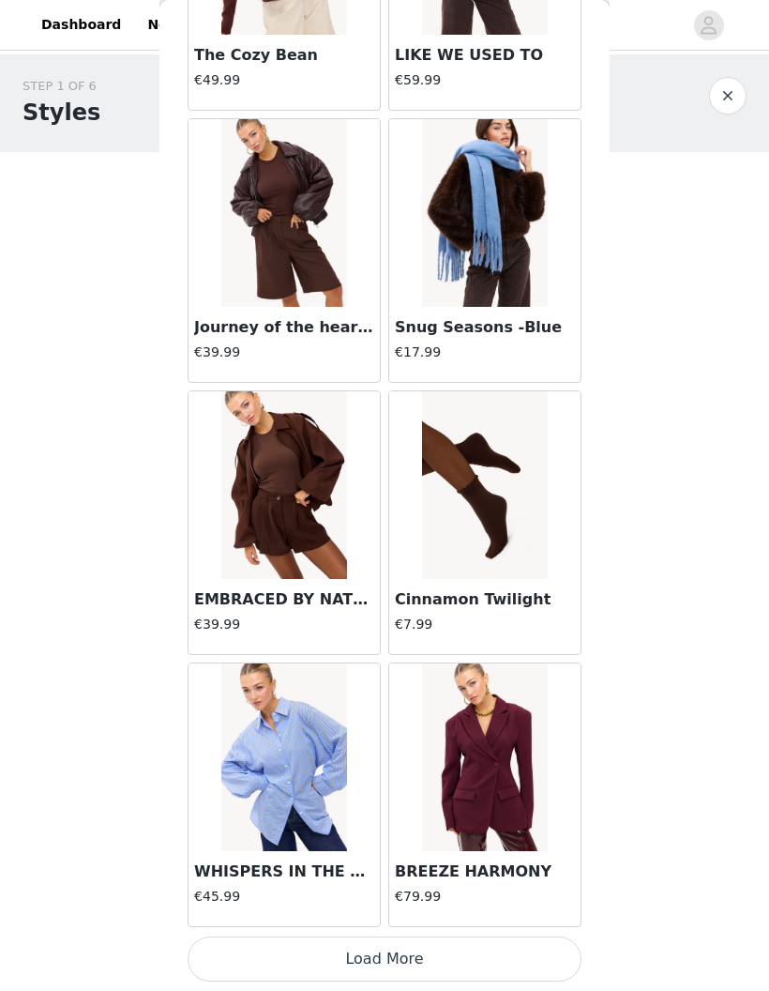
click at [490, 958] on button "Load More" at bounding box center [385, 958] width 394 height 45
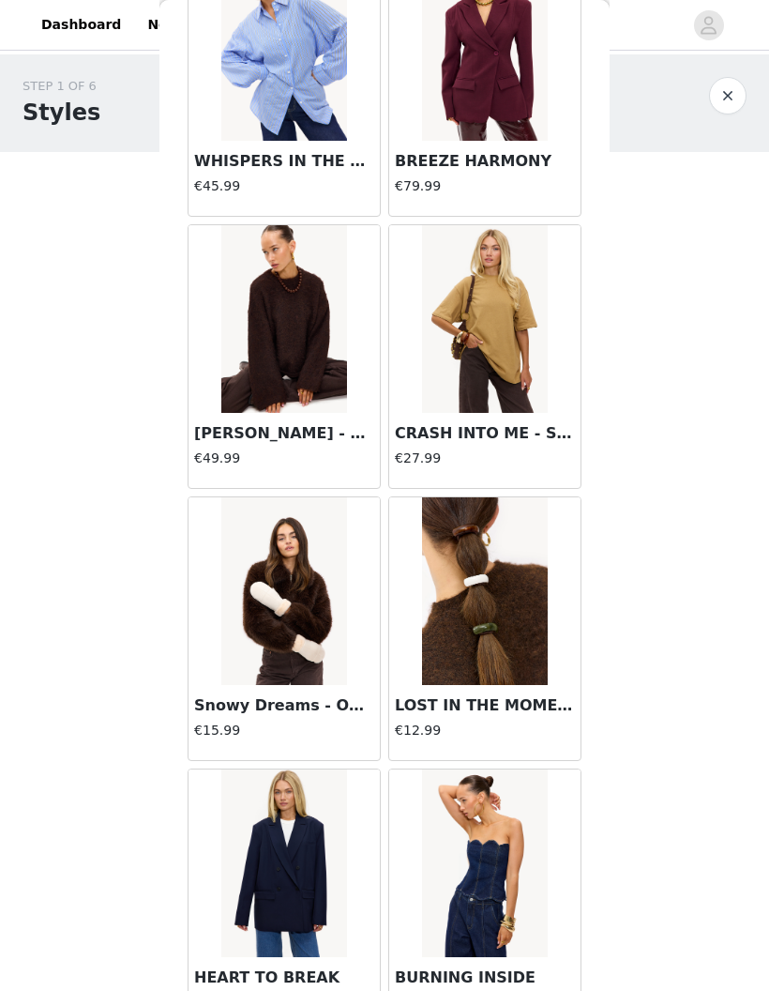
scroll to position [24118, 0]
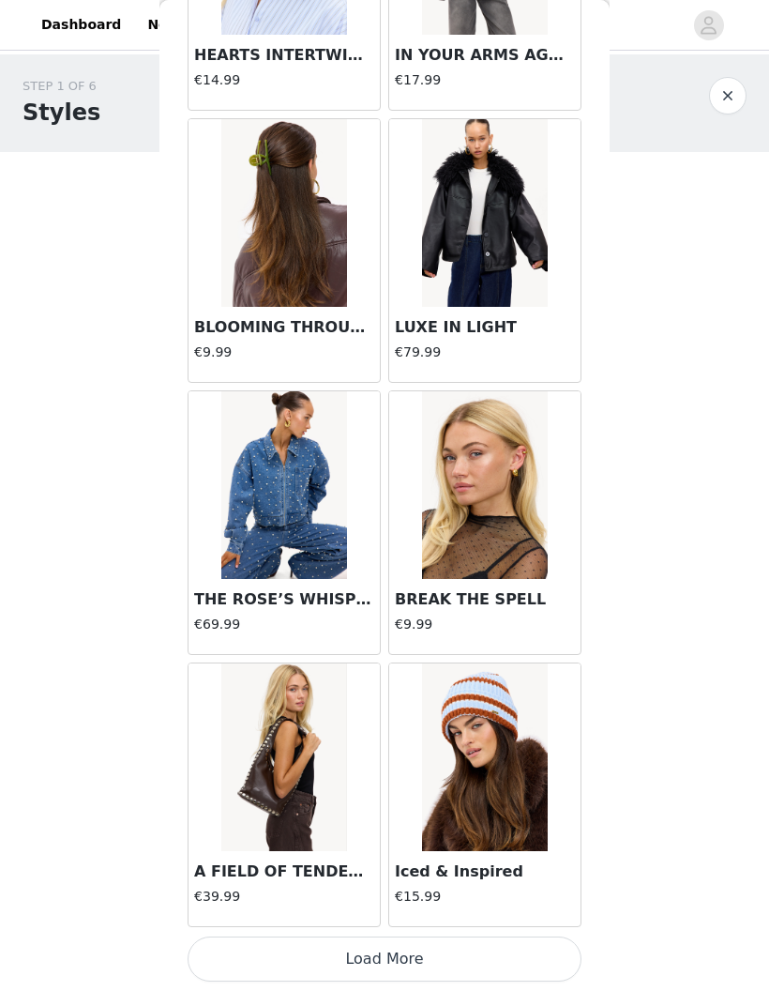
click at [438, 948] on button "Load More" at bounding box center [385, 958] width 394 height 45
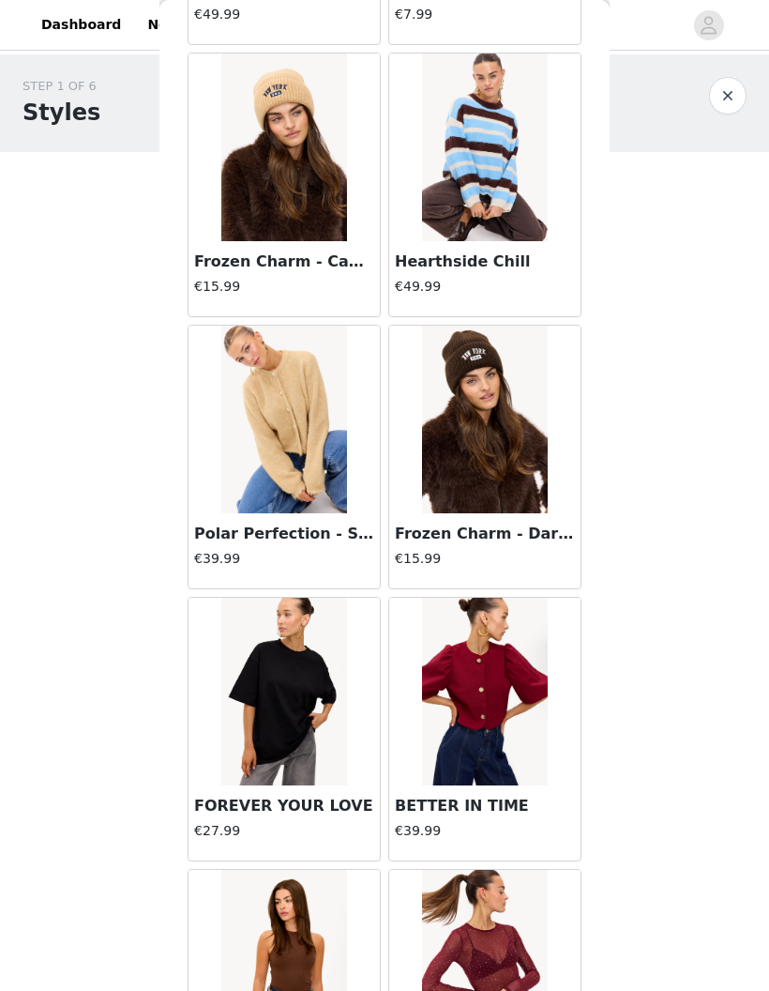
scroll to position [15540, 0]
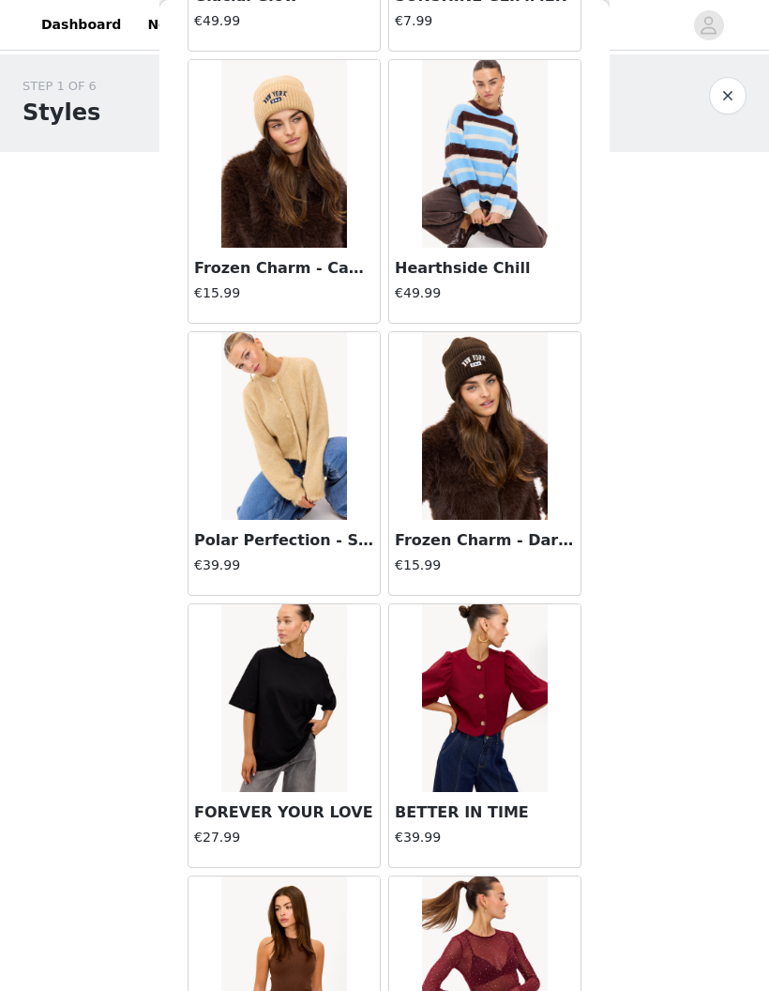
click at [334, 492] on img at bounding box center [283, 426] width 125 height 188
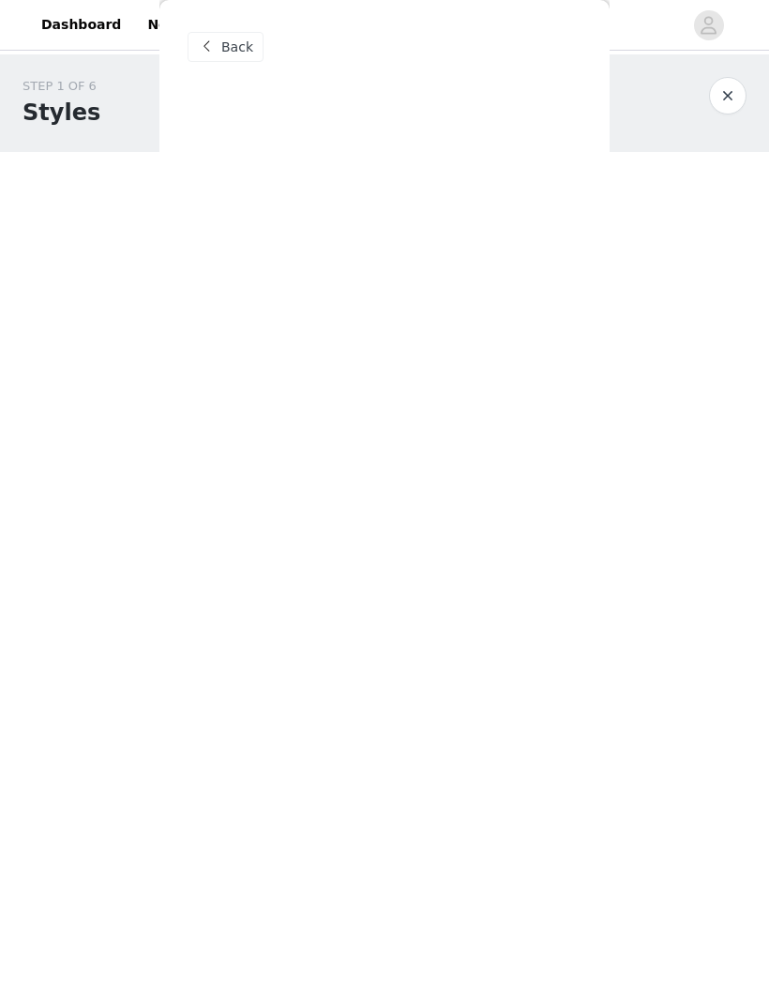
scroll to position [0, 0]
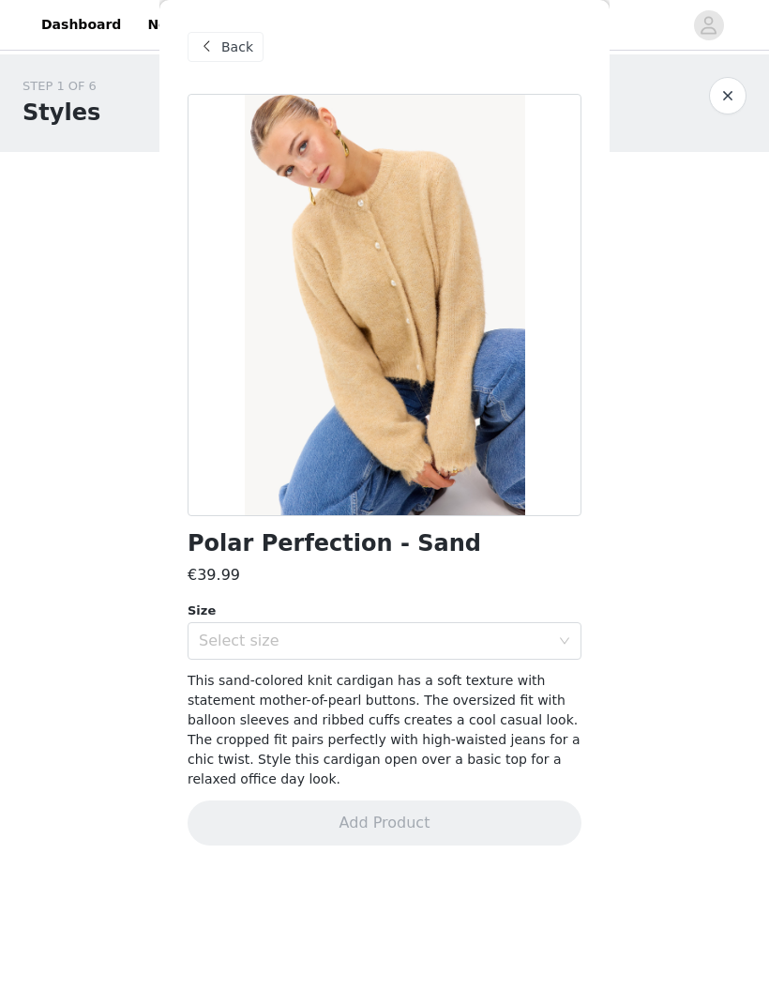
click at [473, 636] on div "Select size" at bounding box center [374, 640] width 351 height 19
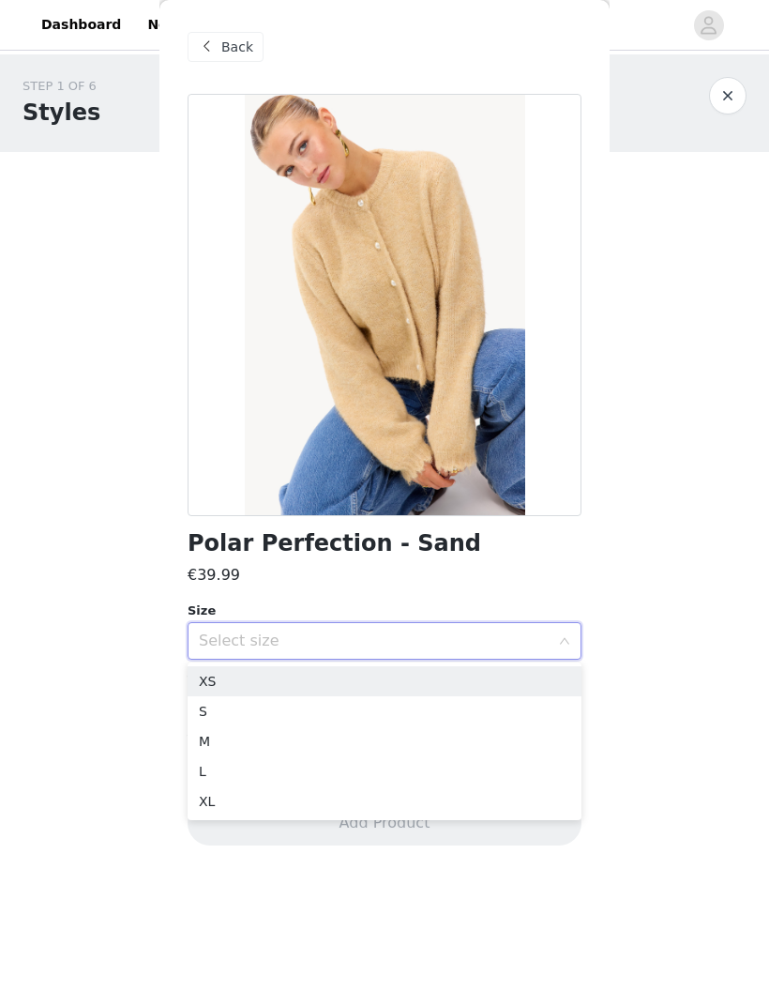
click at [427, 672] on li "XS" at bounding box center [385, 681] width 394 height 30
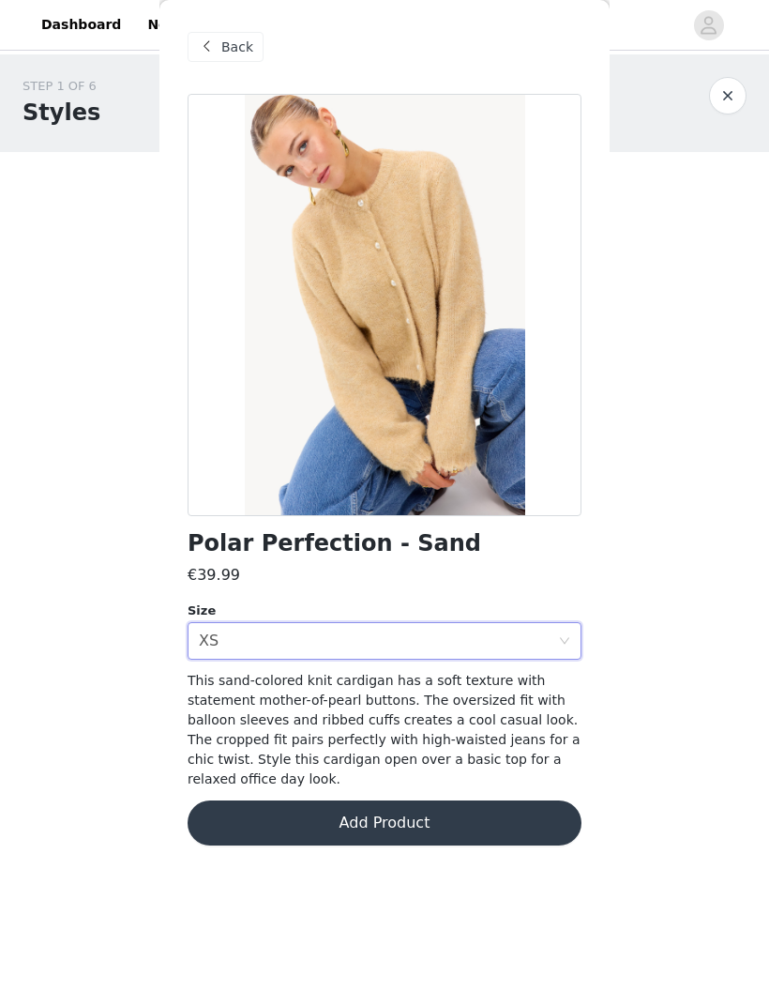
click at [485, 811] on button "Add Product" at bounding box center [385, 822] width 394 height 45
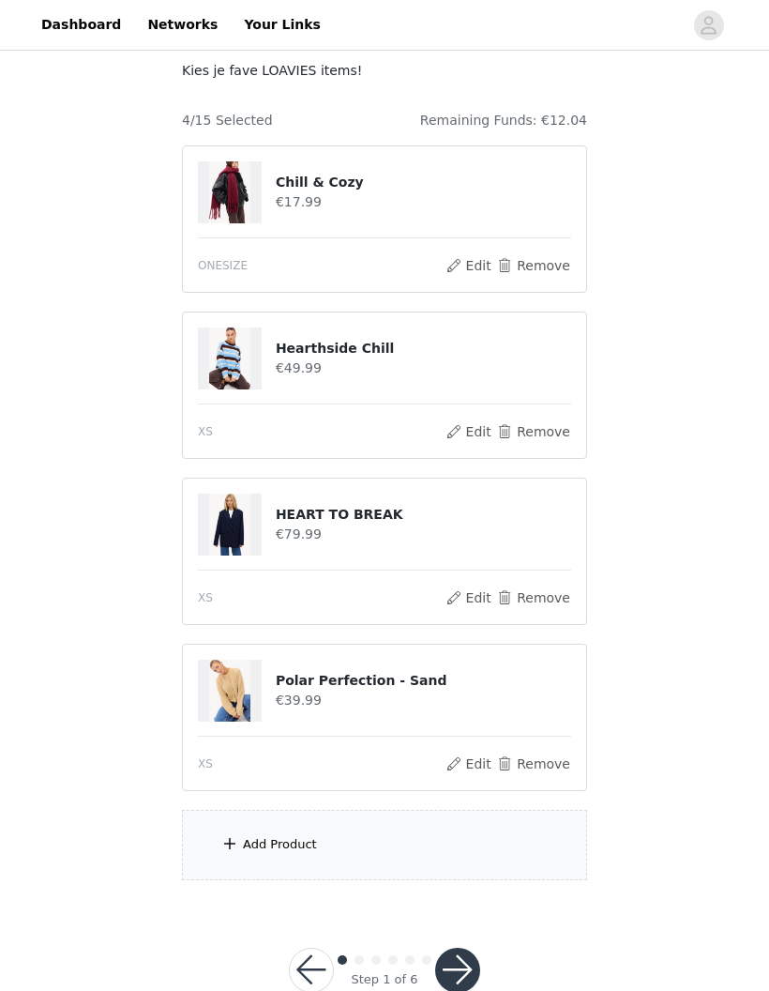
scroll to position [121, 0]
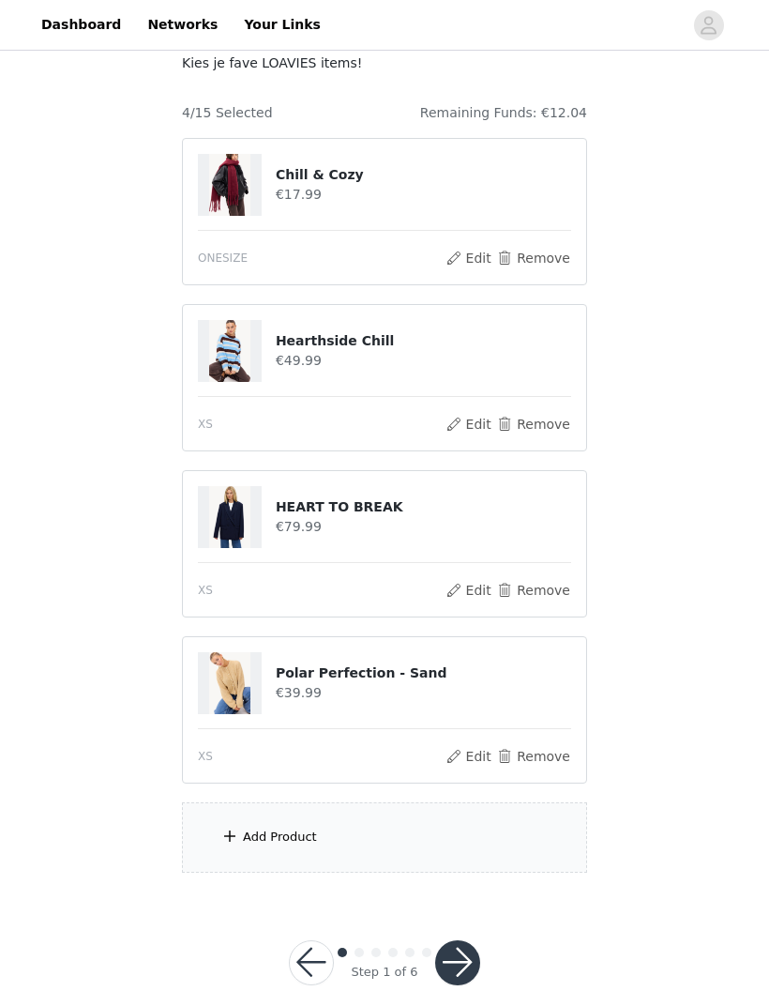
click at [251, 833] on div "Add Product" at bounding box center [280, 836] width 74 height 19
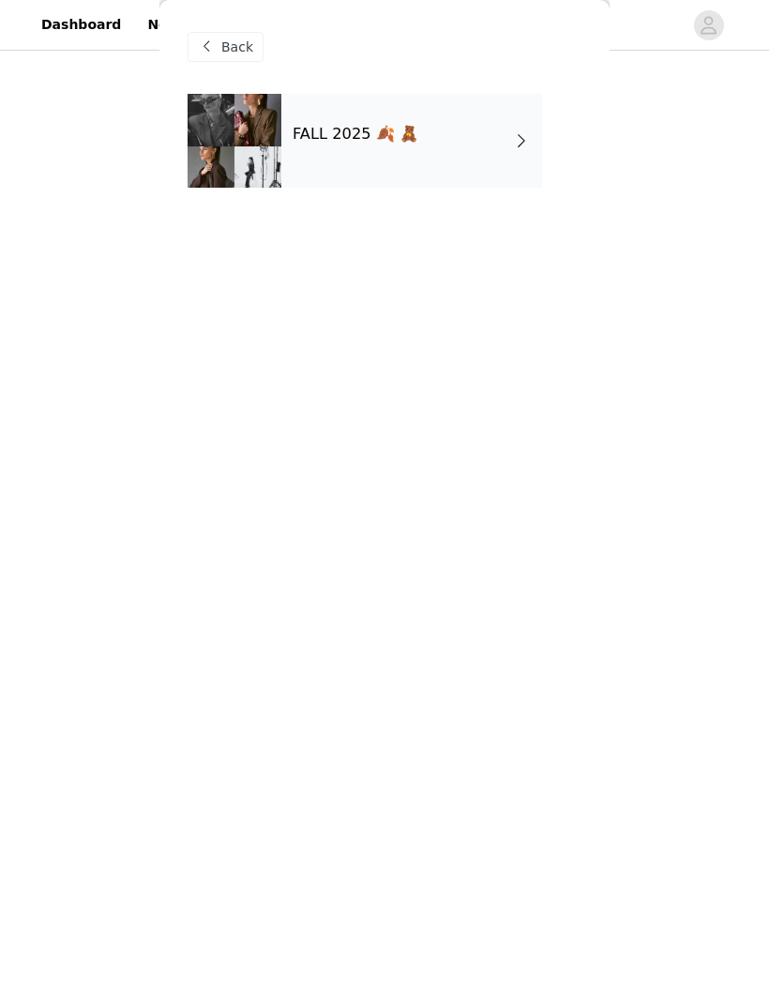
click at [416, 162] on div "FALL 2025 🍂 🧸" at bounding box center [411, 141] width 261 height 94
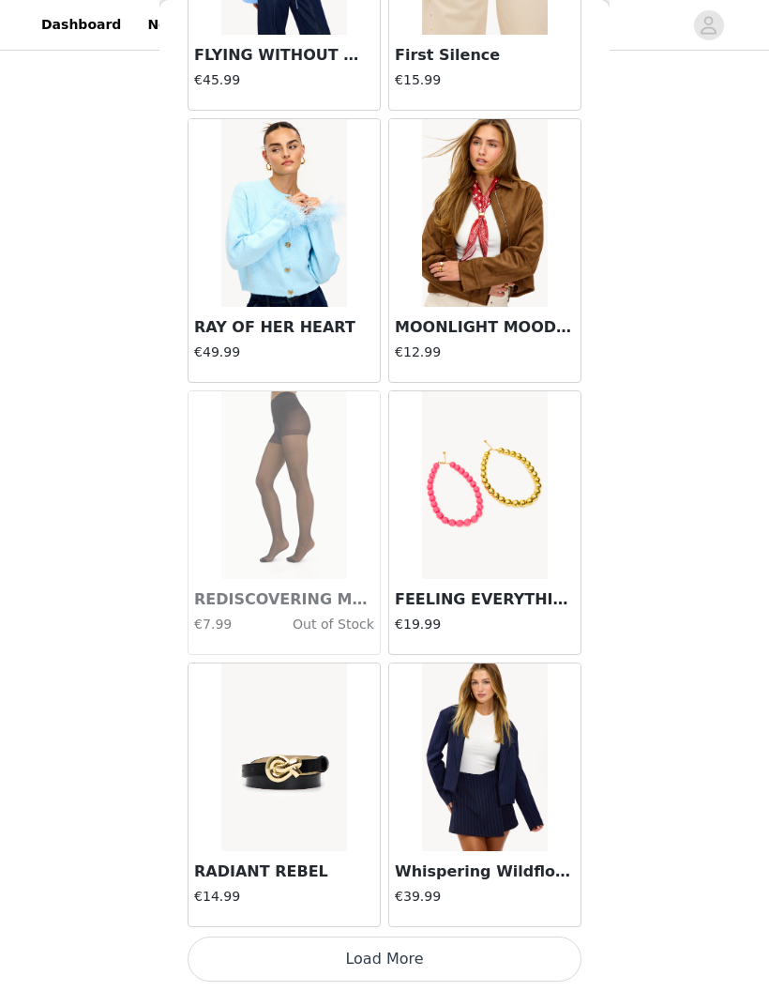
scroll to position [1880, 0]
click at [475, 946] on button "Load More" at bounding box center [385, 958] width 394 height 45
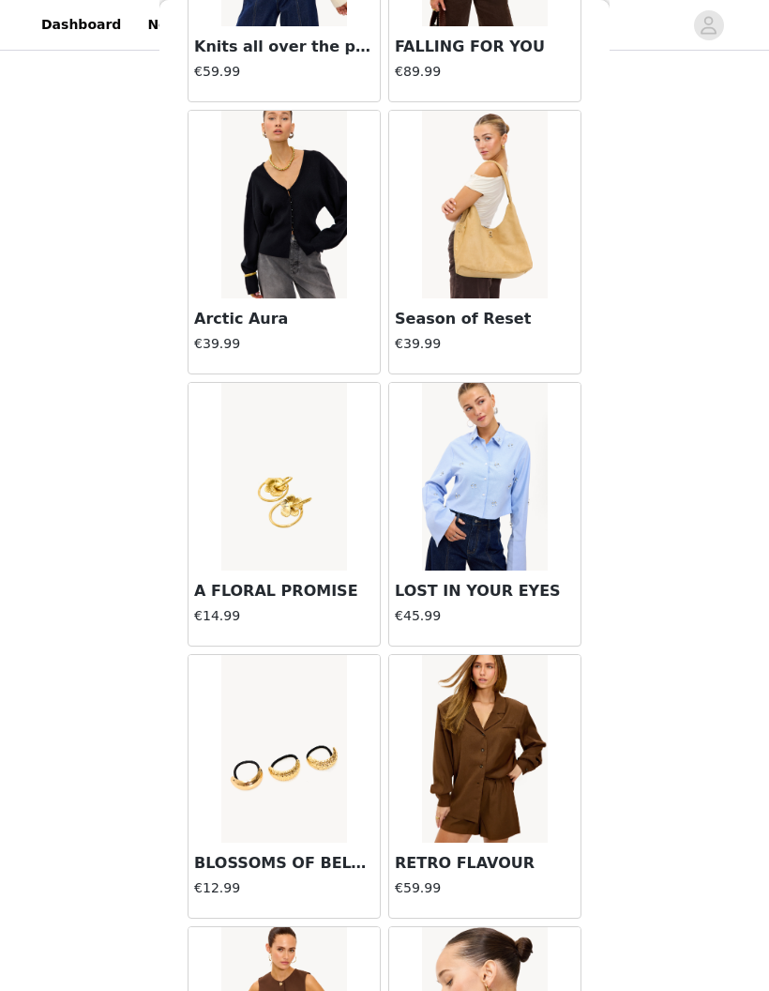
scroll to position [4337, 0]
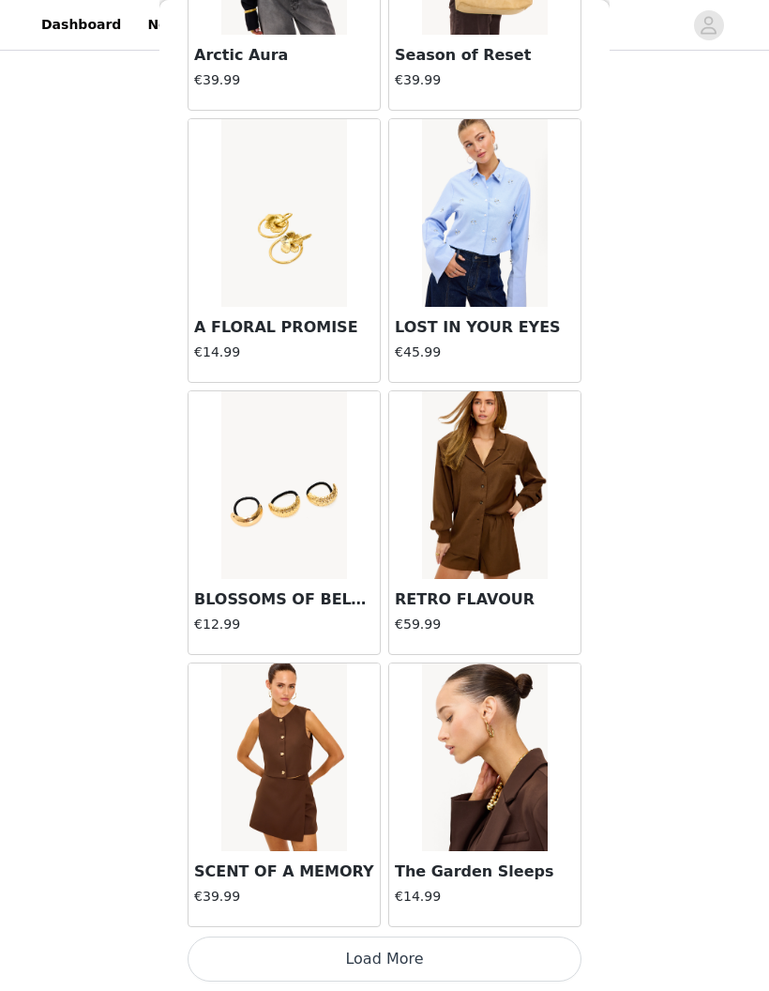
click at [494, 942] on button "Load More" at bounding box center [385, 958] width 394 height 45
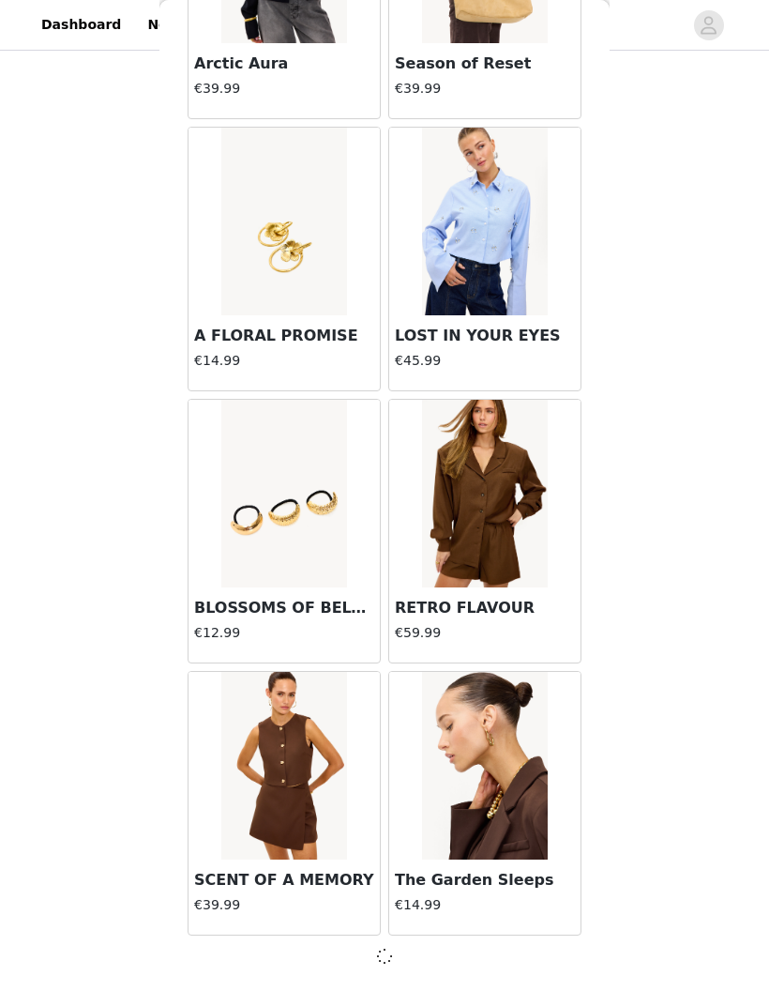
scroll to position [4592, 0]
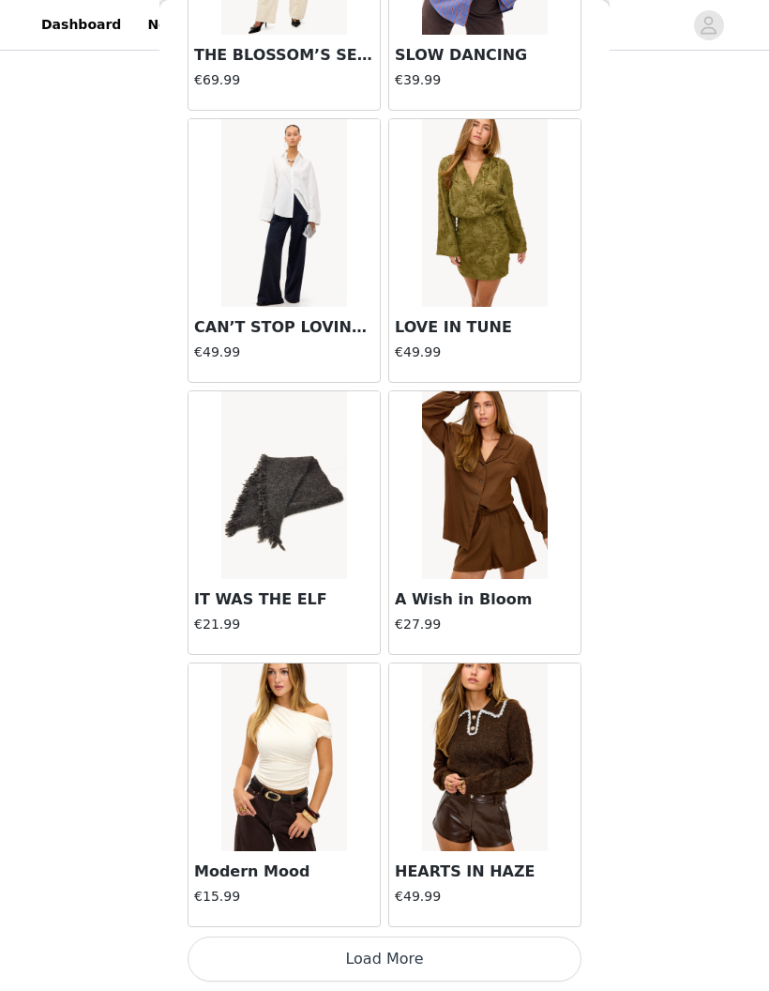
click at [482, 949] on button "Load More" at bounding box center [385, 958] width 394 height 45
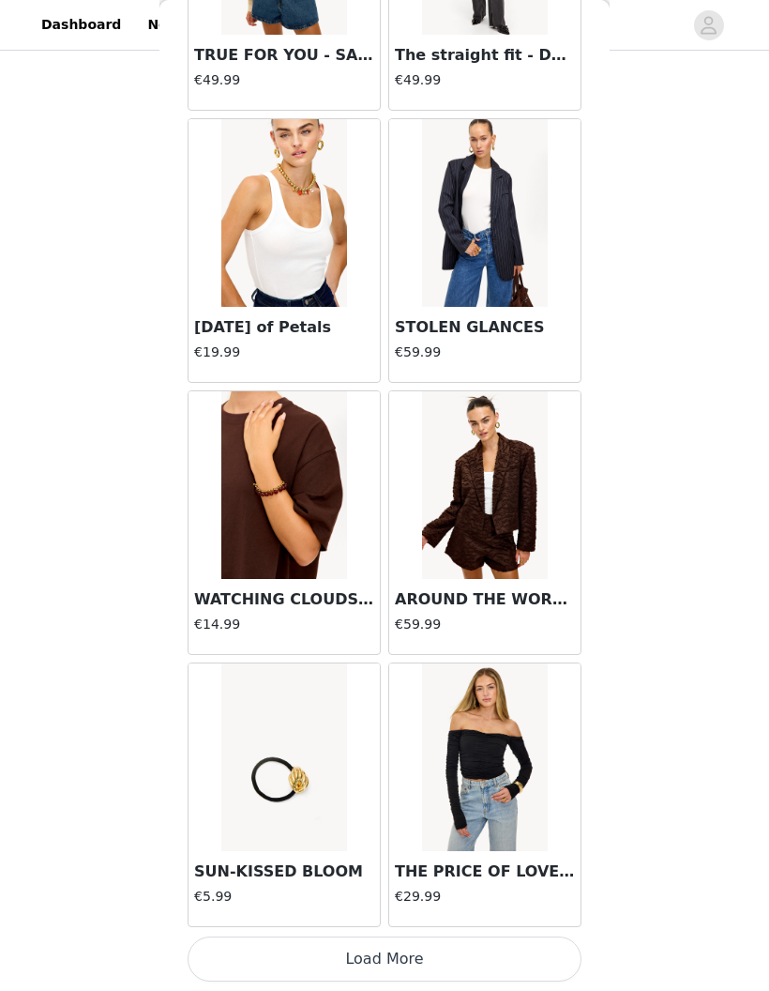
click at [477, 956] on button "Load More" at bounding box center [385, 958] width 394 height 45
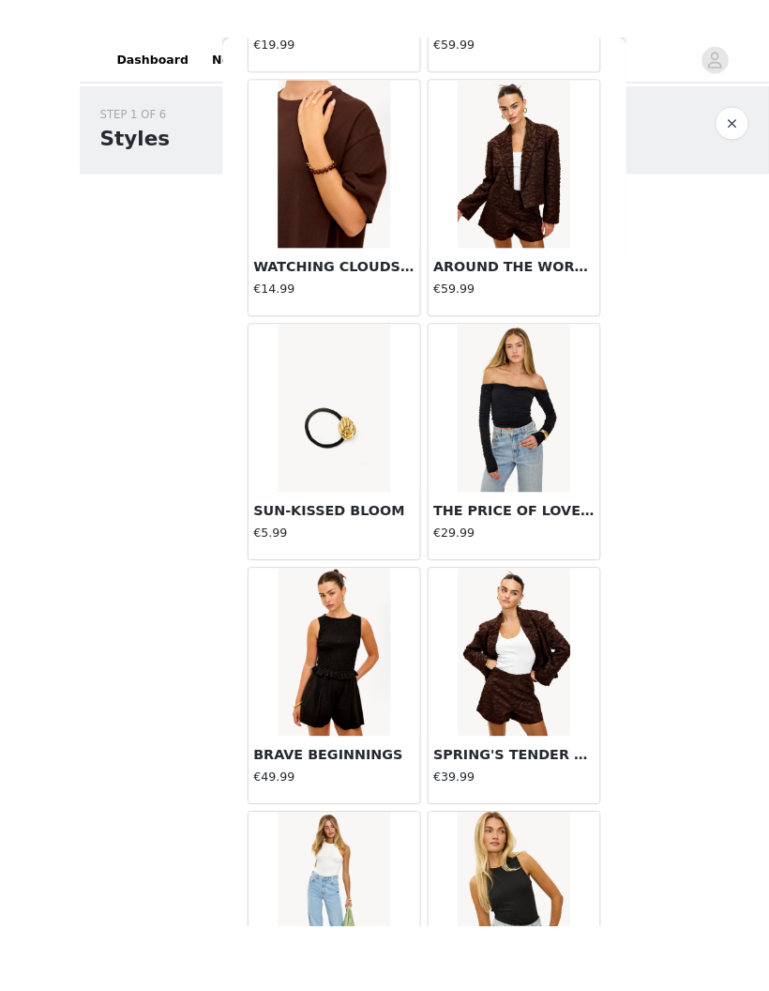
scroll to position [85, 0]
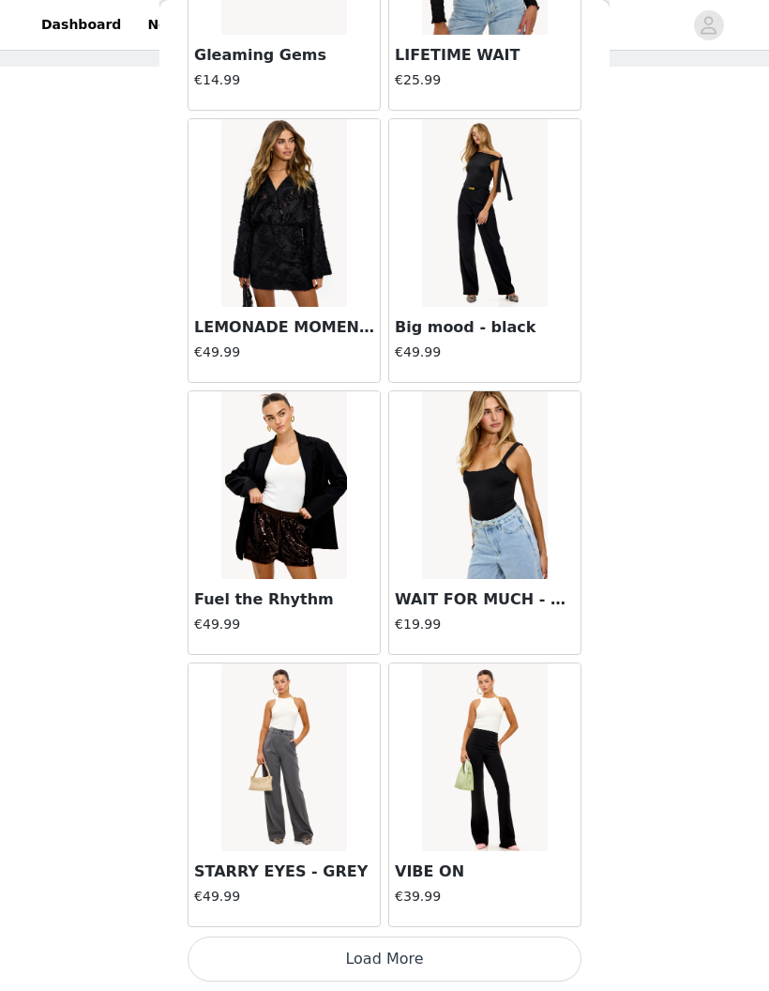
click at [491, 947] on button "Load More" at bounding box center [385, 958] width 394 height 45
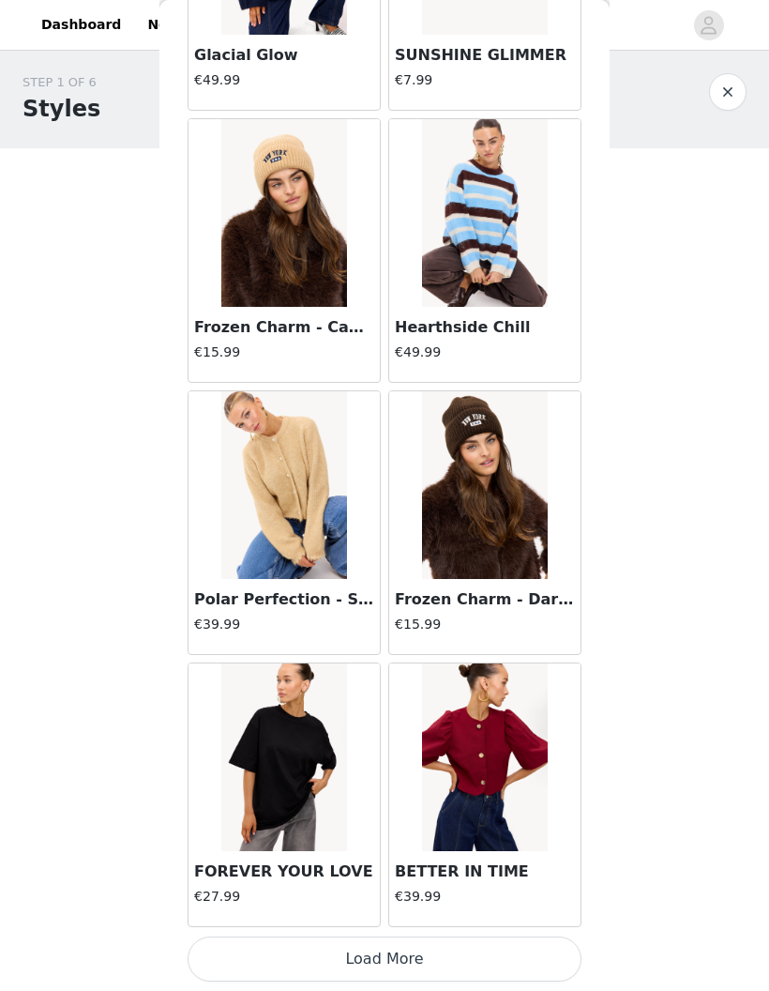
scroll to position [15481, 0]
click at [477, 946] on button "Load More" at bounding box center [385, 958] width 394 height 45
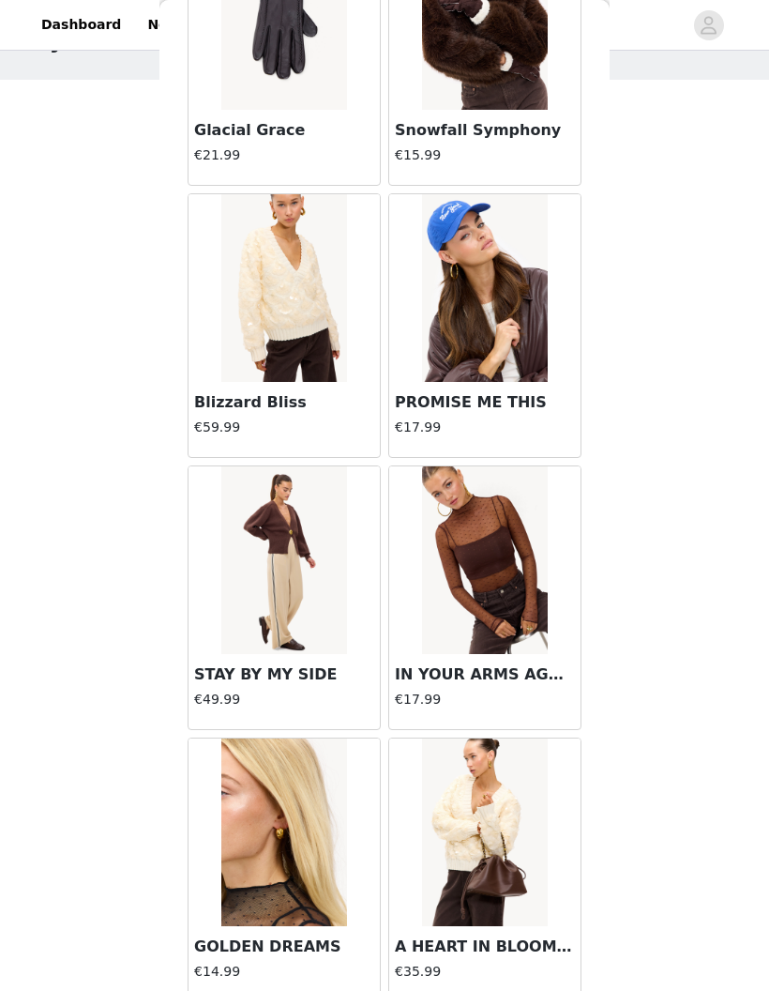
scroll to position [84, 0]
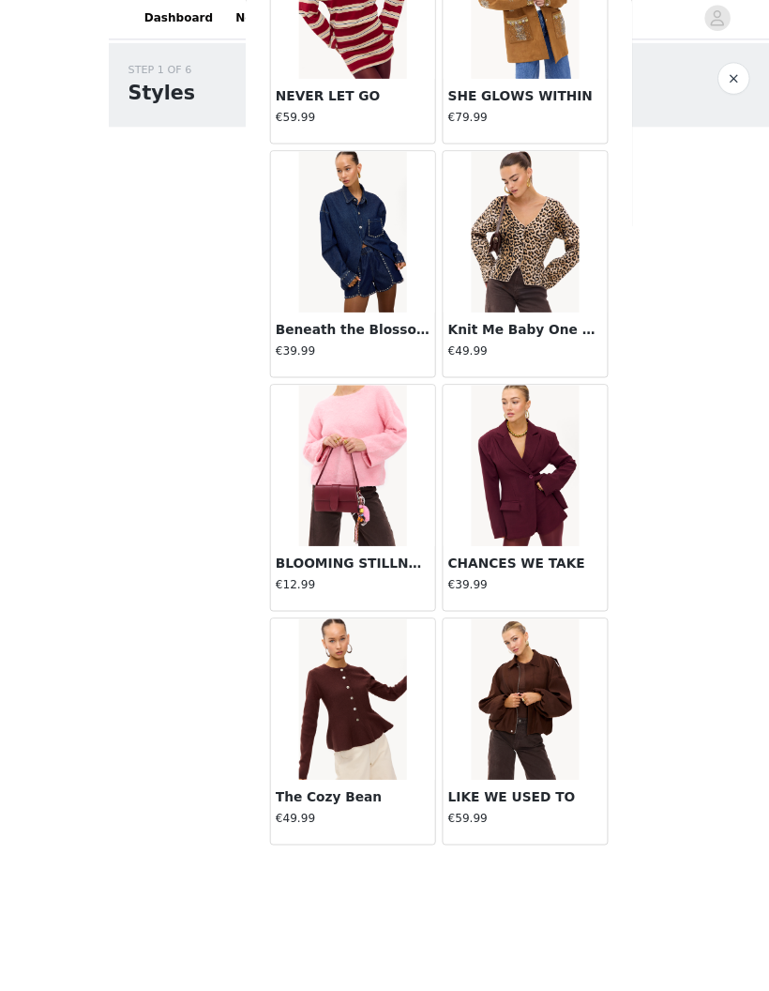
scroll to position [159, 0]
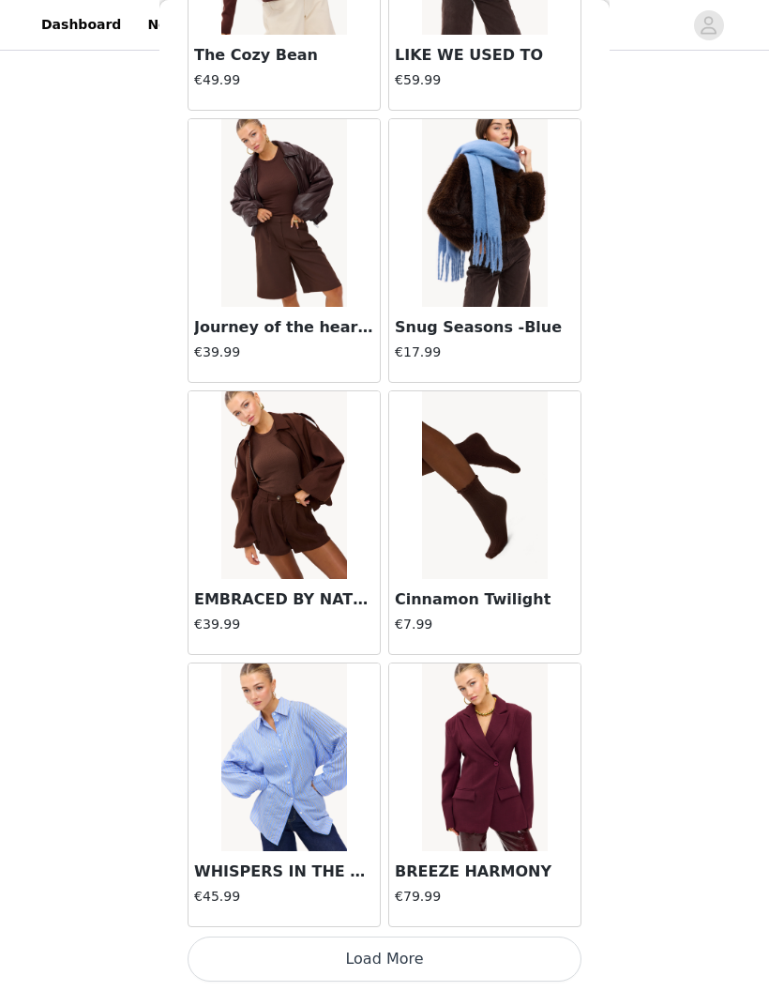
click at [475, 945] on button "Load More" at bounding box center [385, 958] width 394 height 45
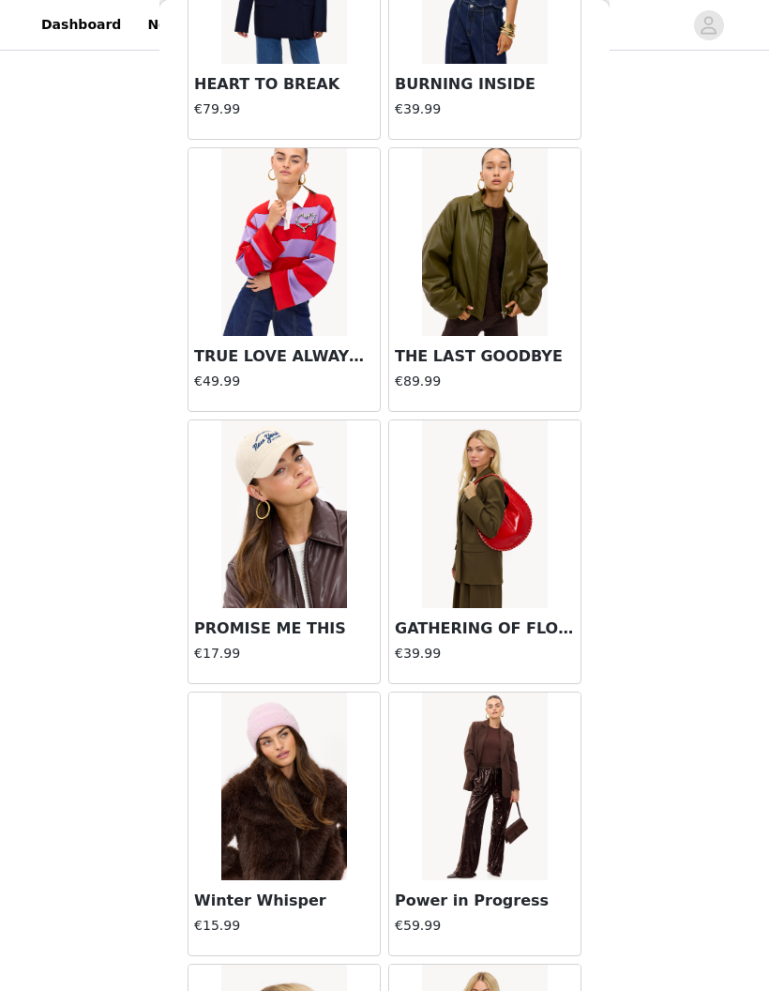
scroll to position [25249, 0]
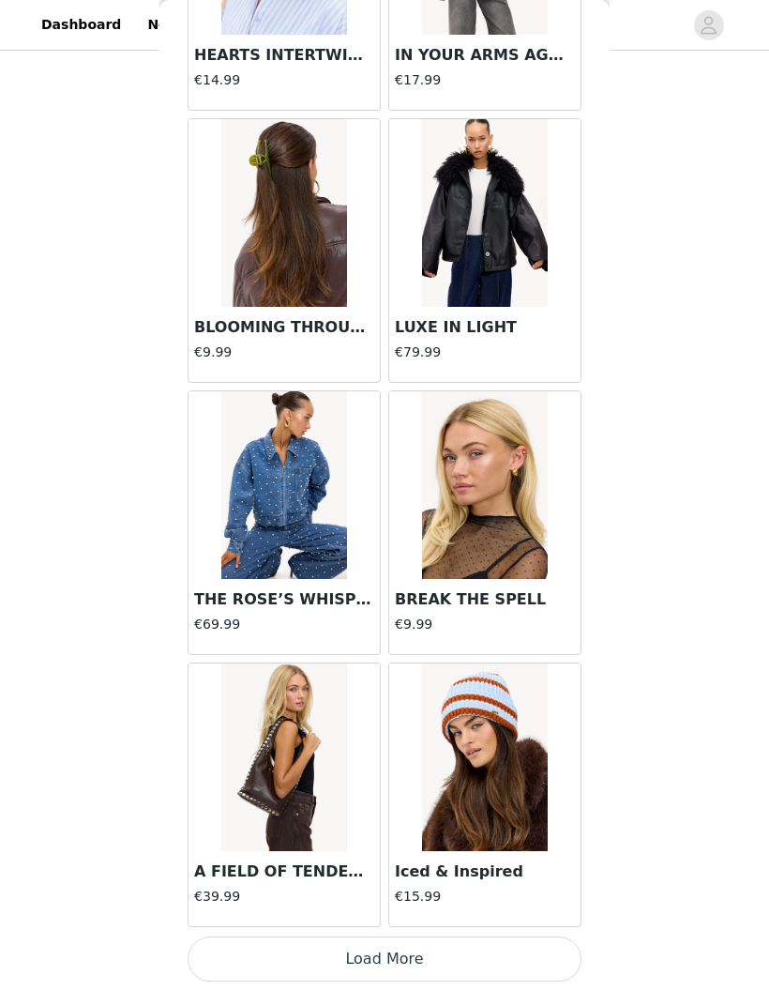
click at [477, 944] on button "Load More" at bounding box center [385, 958] width 394 height 45
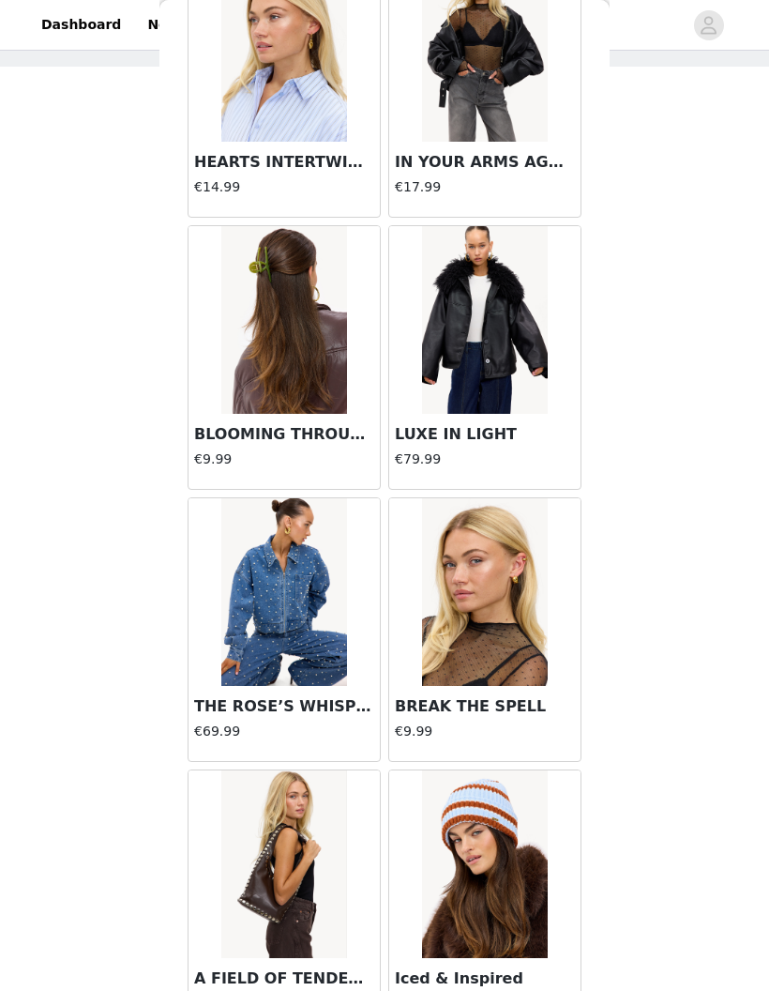
scroll to position [26196, 0]
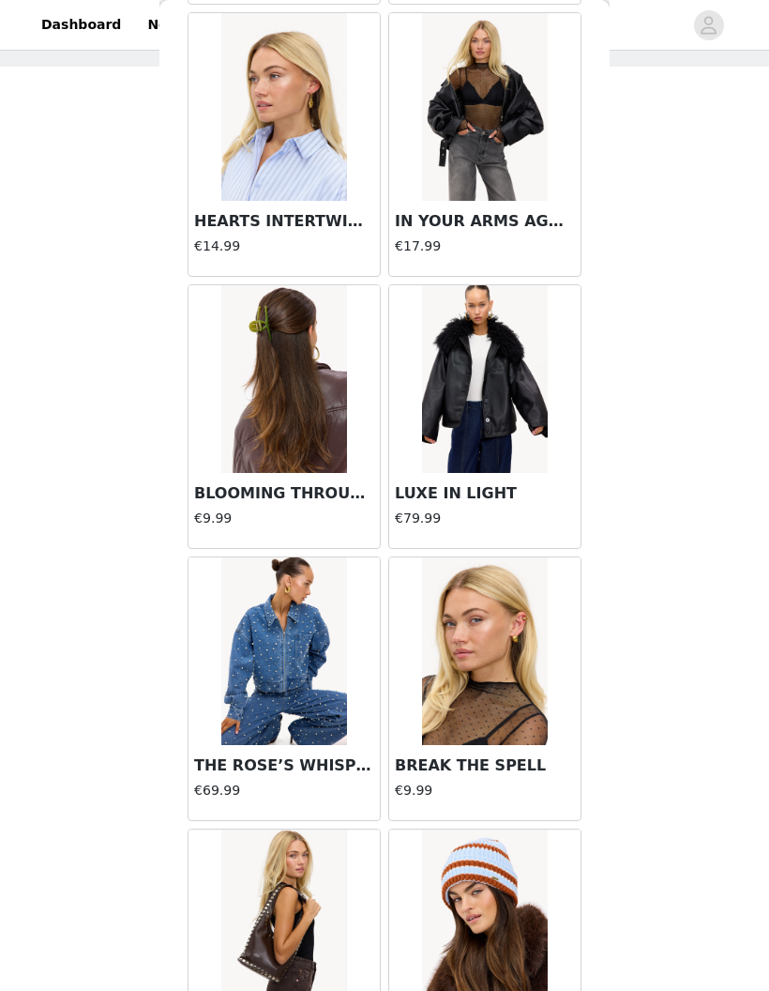
click at [316, 465] on img at bounding box center [283, 379] width 125 height 188
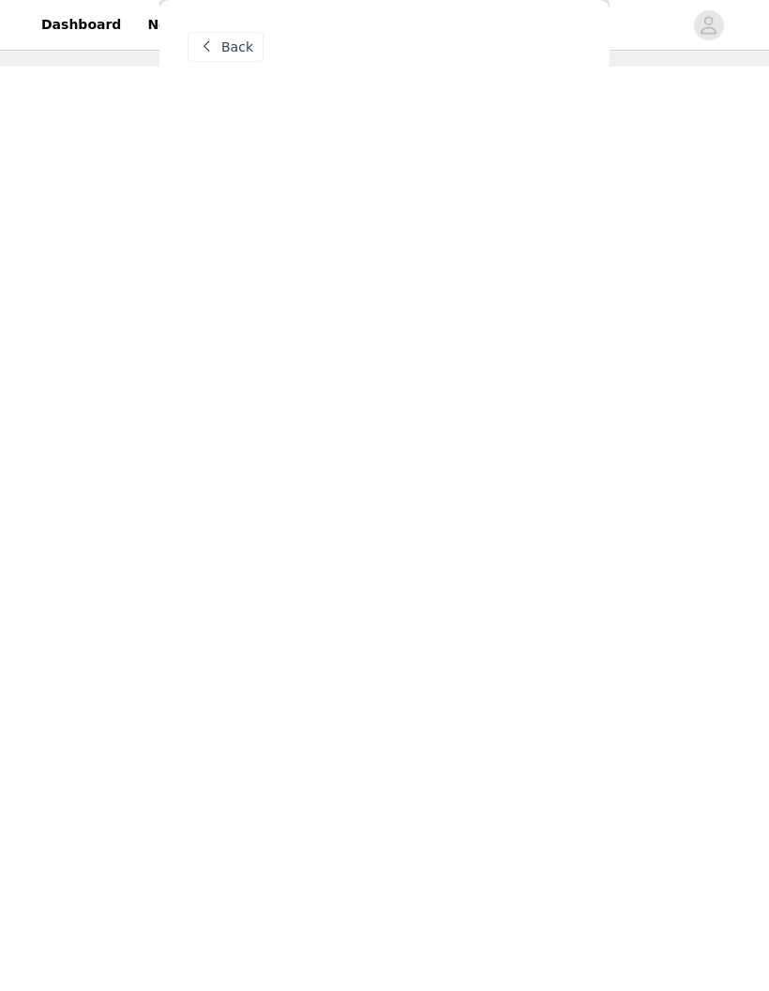
scroll to position [0, 0]
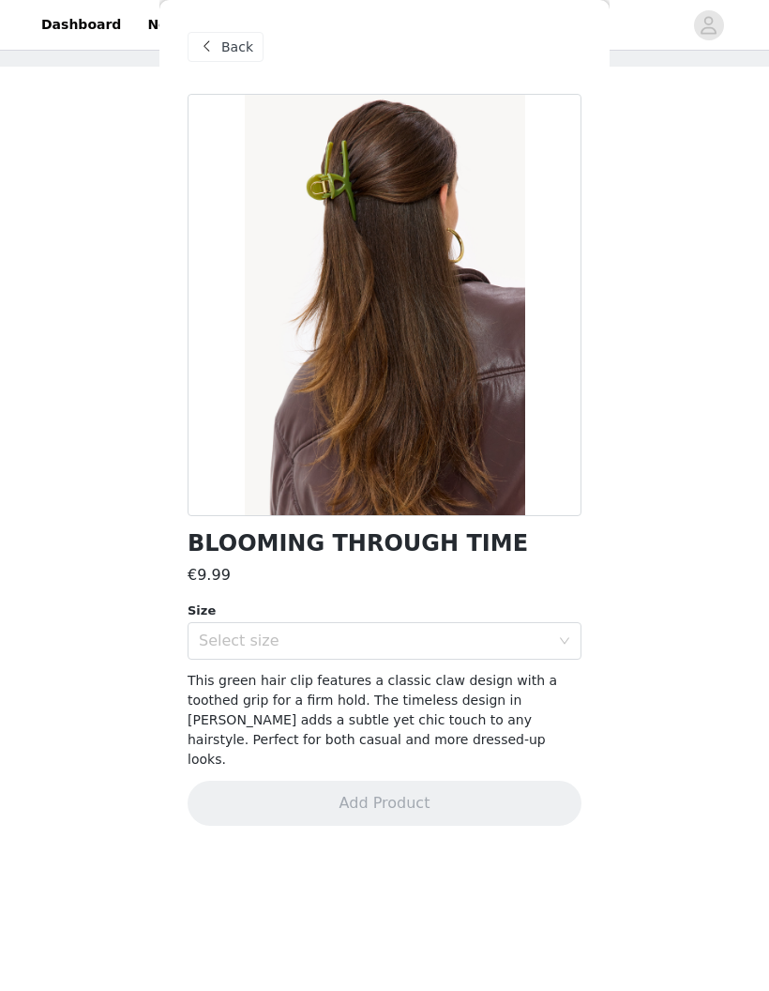
click at [478, 646] on div "Select size" at bounding box center [374, 640] width 351 height 19
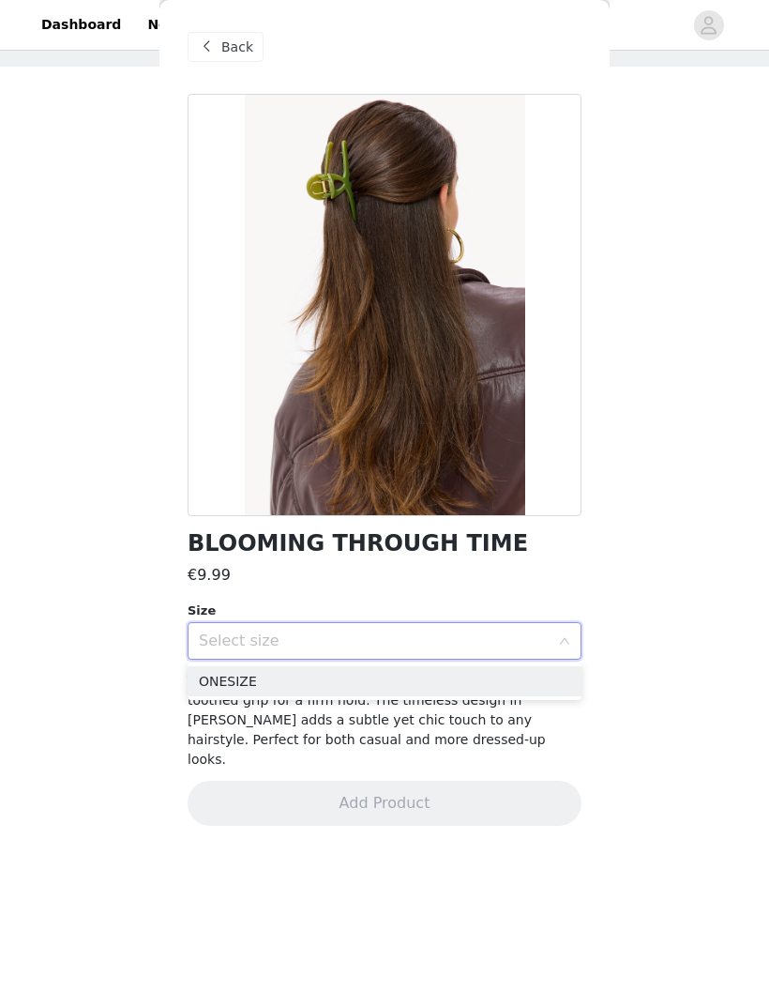
click at [467, 676] on li "ONESIZE" at bounding box center [385, 681] width 394 height 30
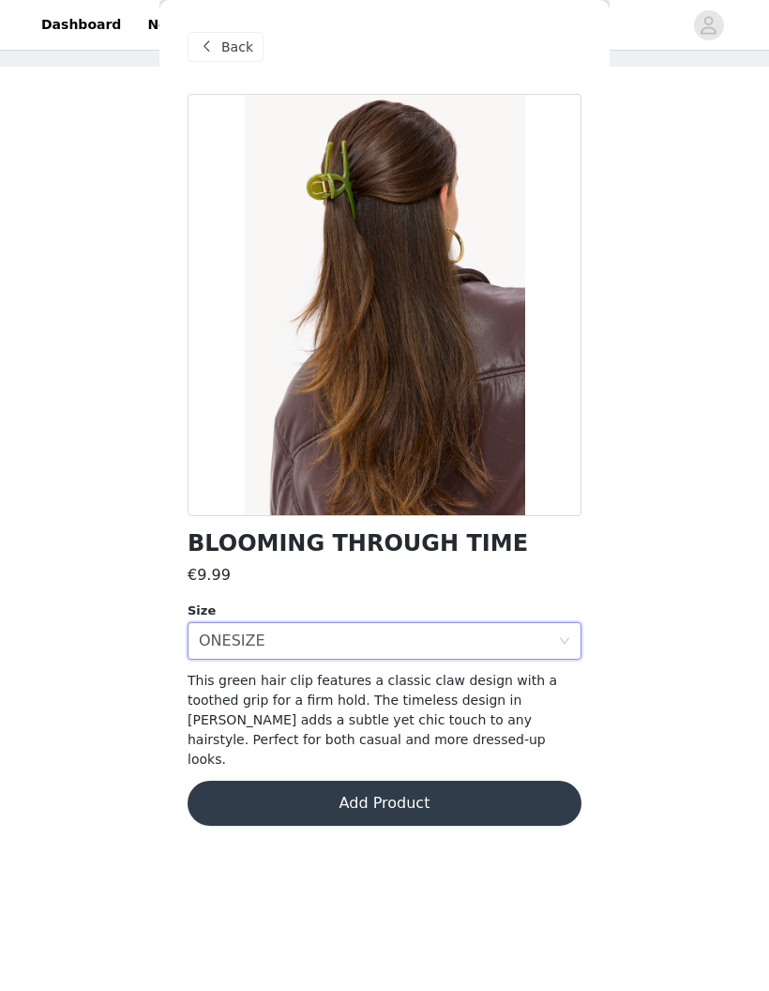
click at [466, 793] on button "Add Product" at bounding box center [385, 802] width 394 height 45
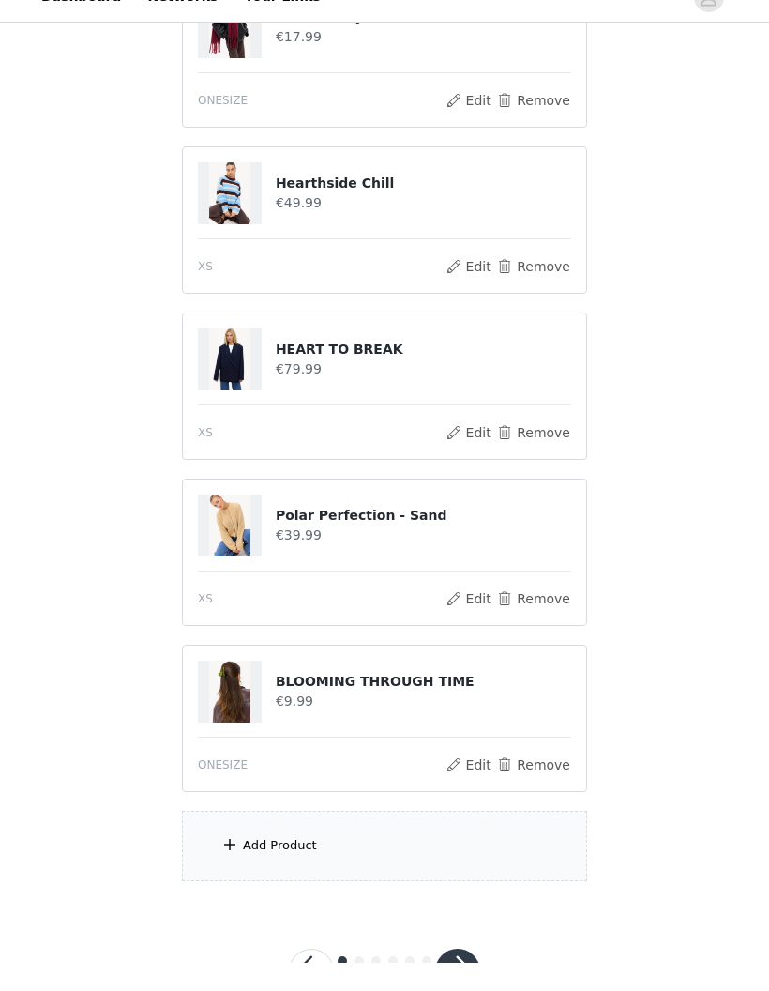
scroll to position [250, 0]
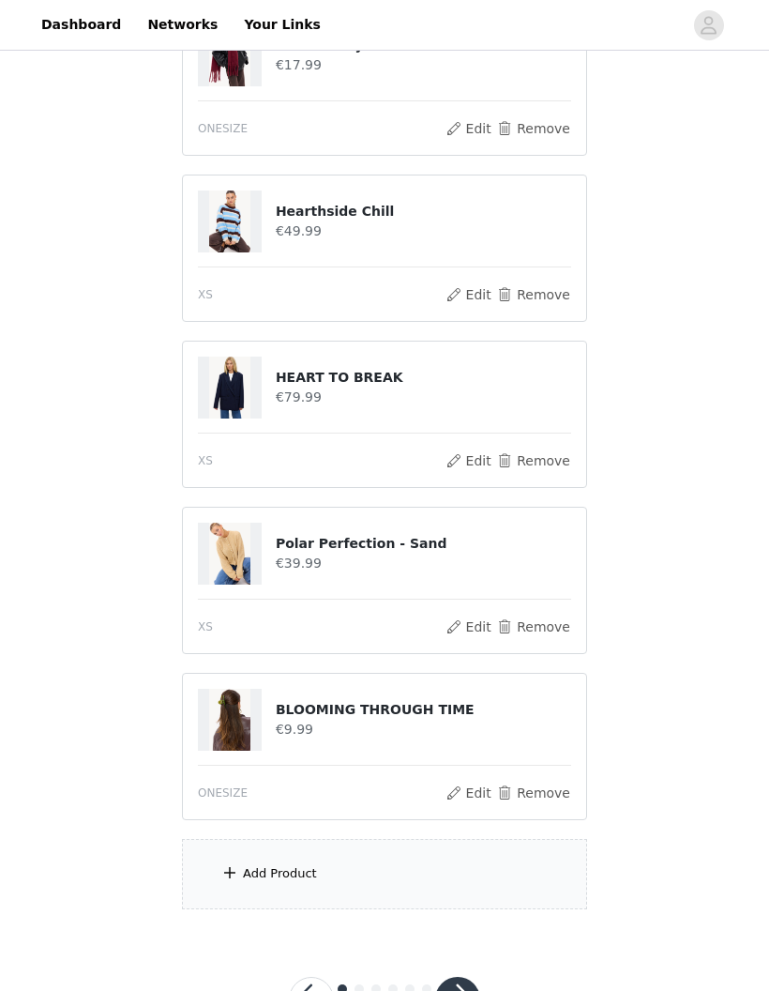
click at [474, 989] on button "button" at bounding box center [457, 998] width 45 height 45
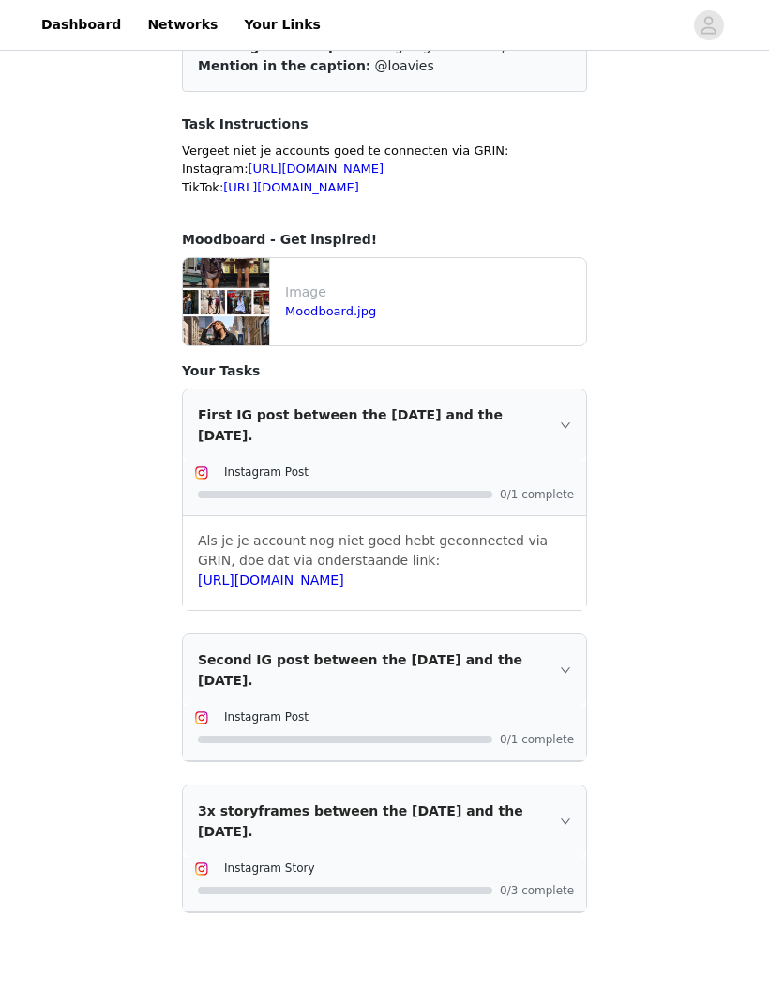
scroll to position [205, 0]
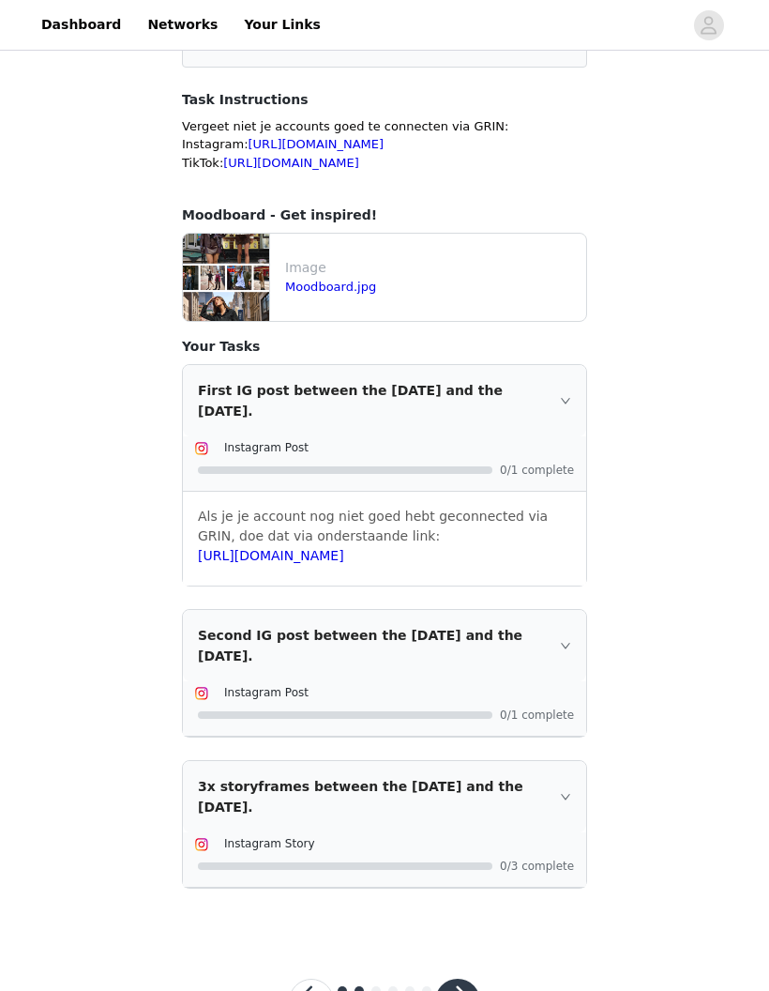
click at [460, 986] on button "button" at bounding box center [457, 1000] width 45 height 45
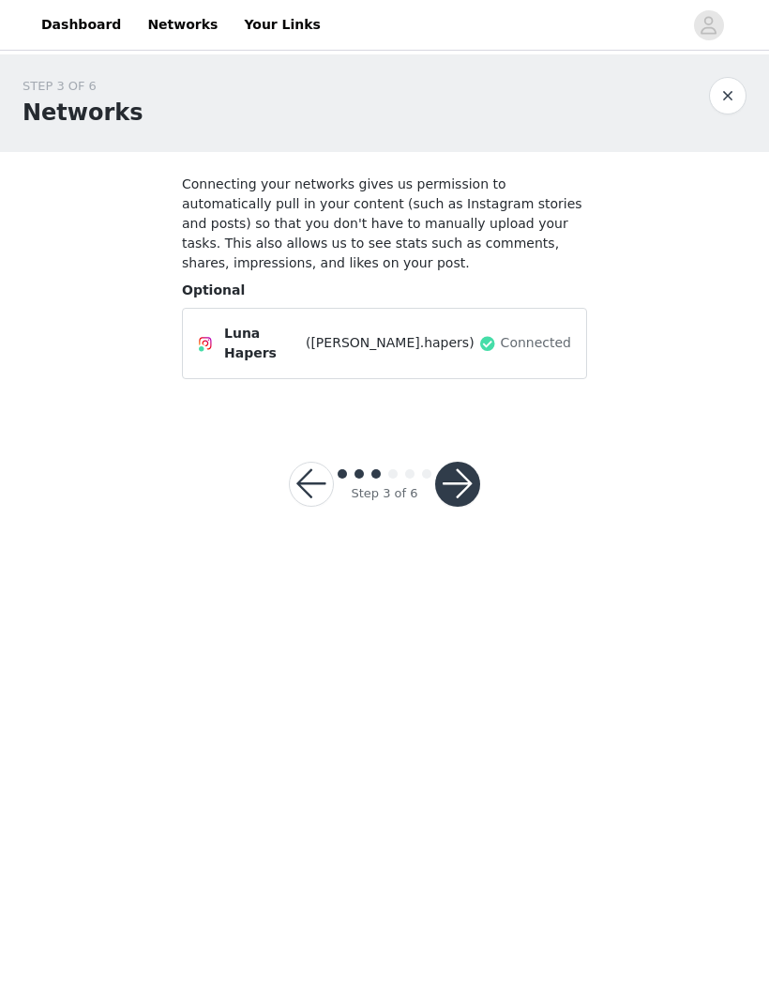
click at [460, 467] on button "button" at bounding box center [457, 484] width 45 height 45
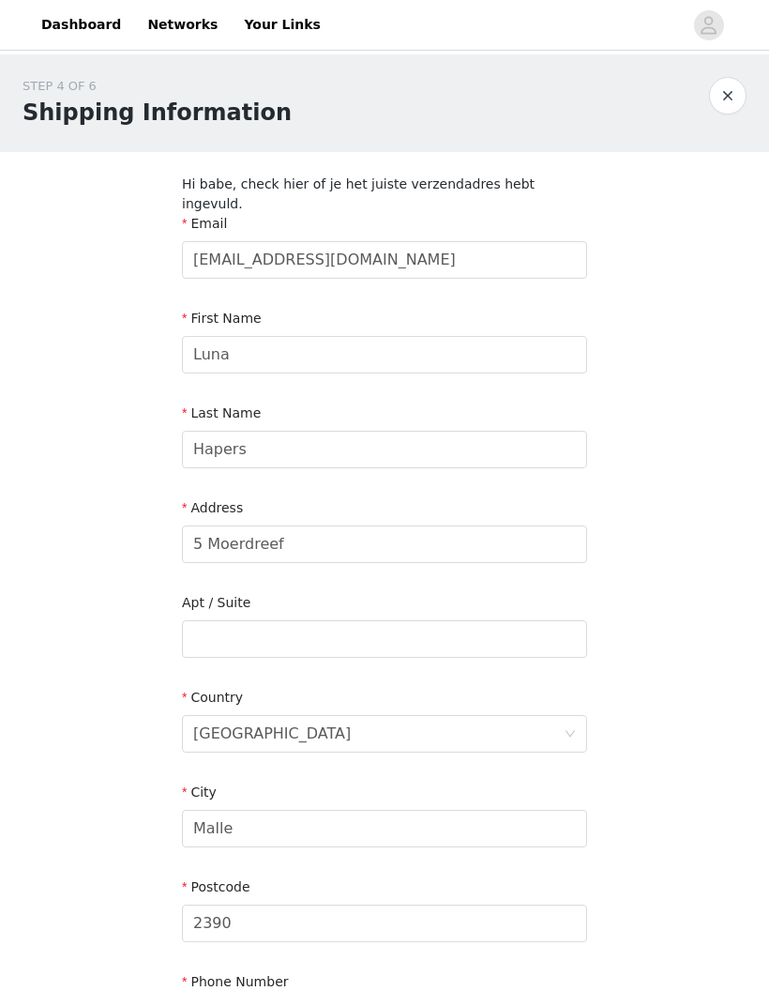
scroll to position [138, 0]
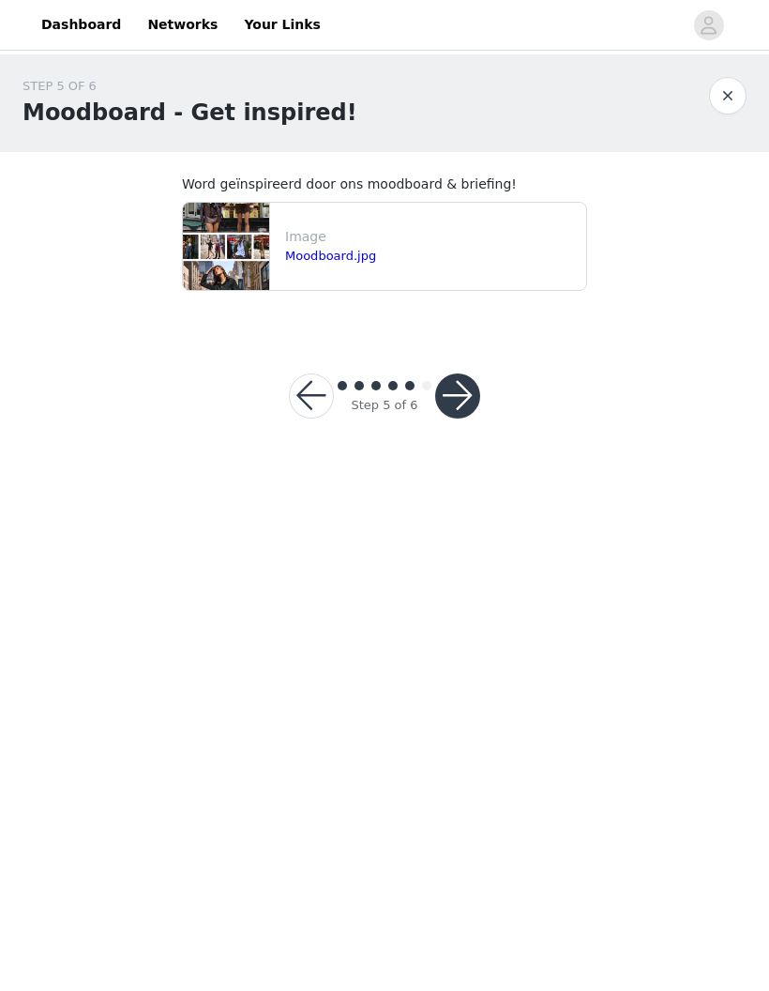
click at [460, 388] on button "button" at bounding box center [457, 395] width 45 height 45
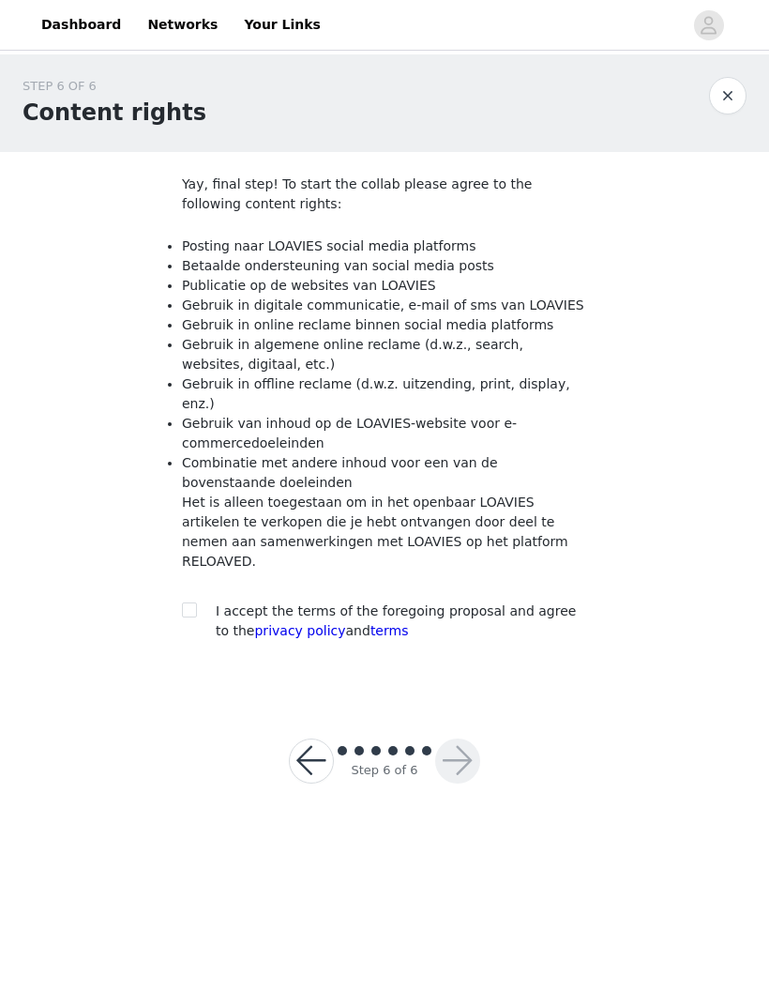
click at [189, 602] on input "checkbox" at bounding box center [188, 608] width 13 height 13
checkbox input "true"
click at [468, 738] on button "button" at bounding box center [457, 760] width 45 height 45
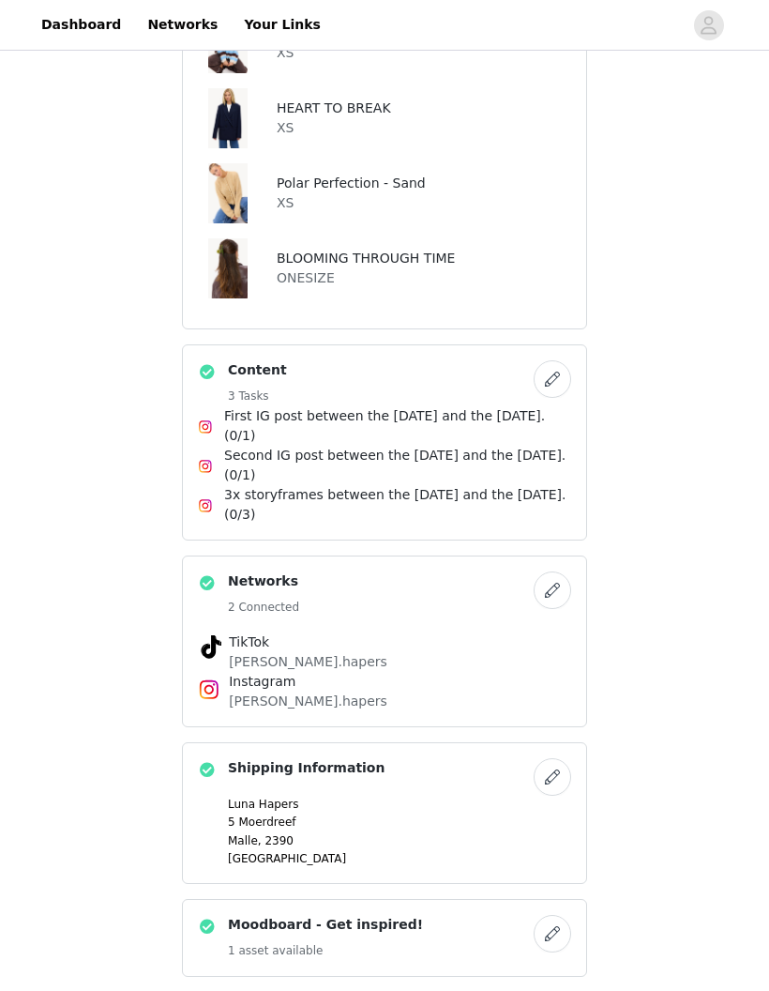
scroll to position [564, 0]
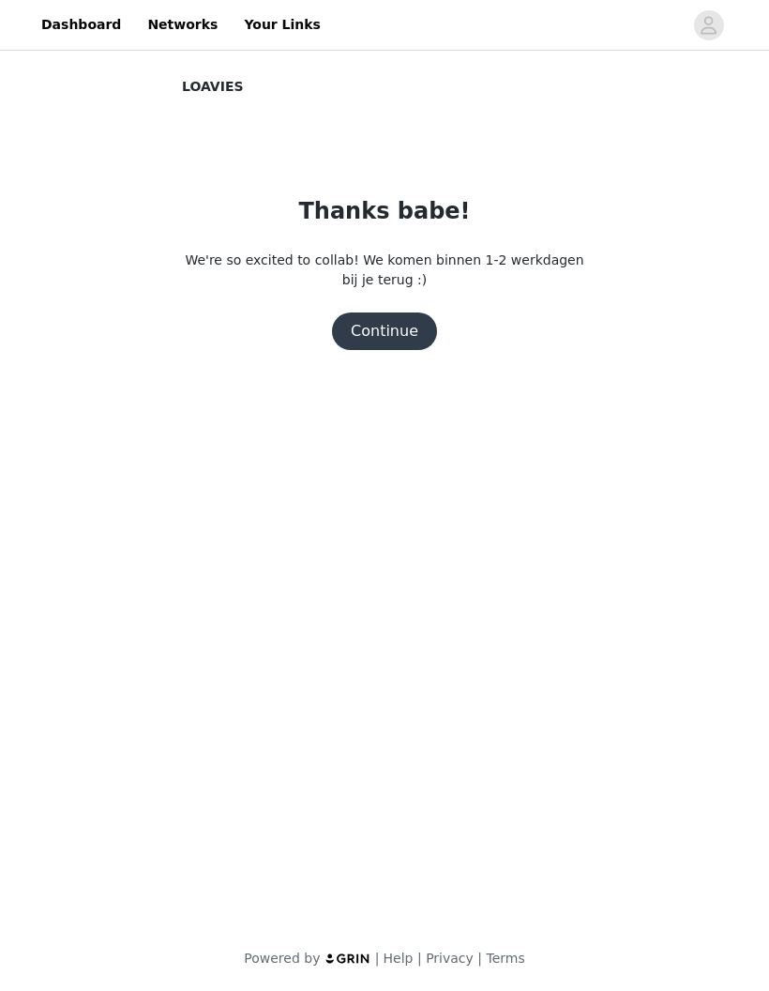
scroll to position [0, 0]
click at [370, 315] on button "Continue" at bounding box center [384, 331] width 105 height 38
